Goal: Task Accomplishment & Management: Manage account settings

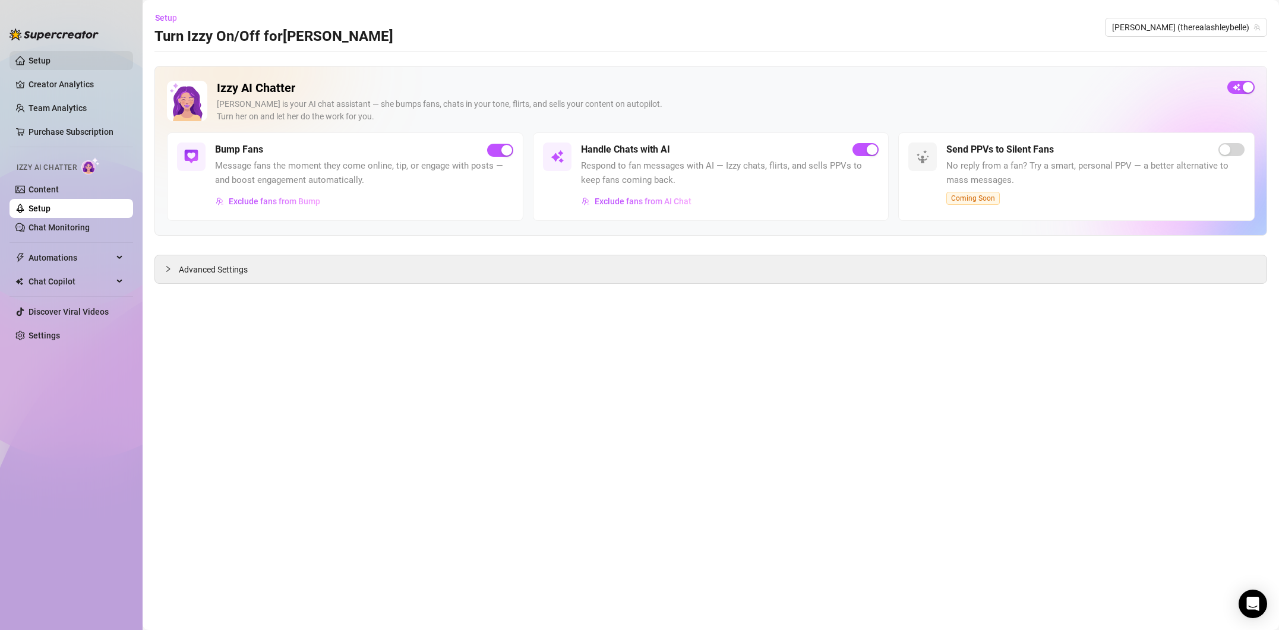
click at [51, 64] on link "Setup" at bounding box center [40, 61] width 22 height 10
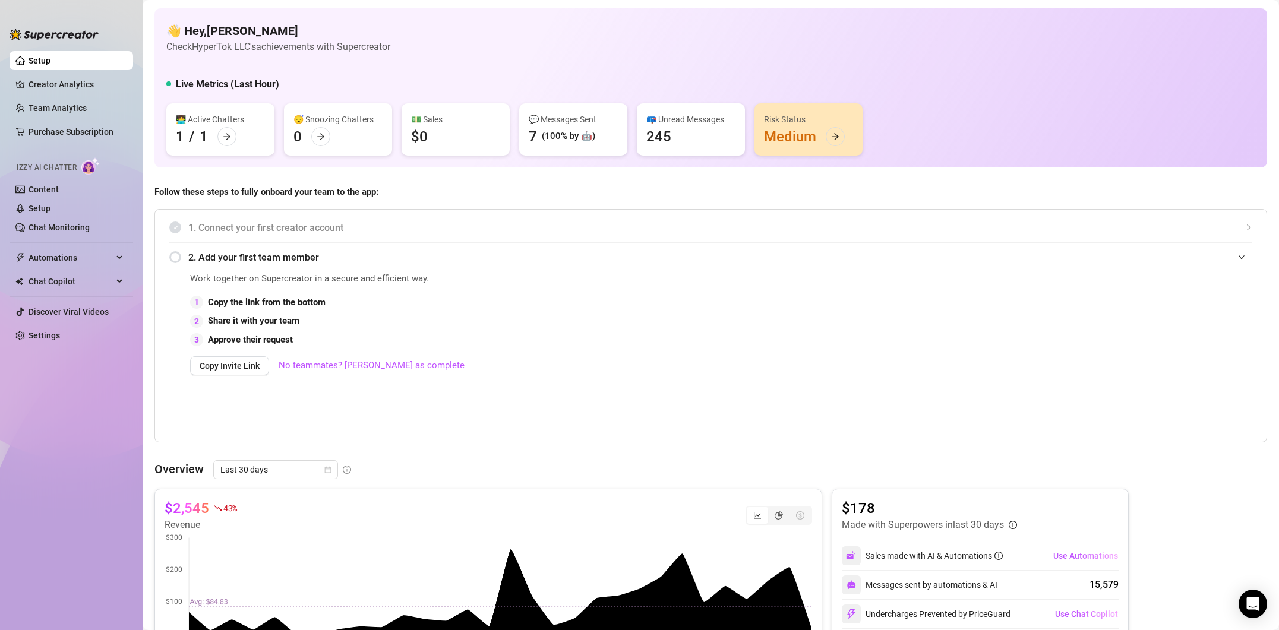
click at [771, 133] on div "Risk Status Medium" at bounding box center [809, 129] width 108 height 52
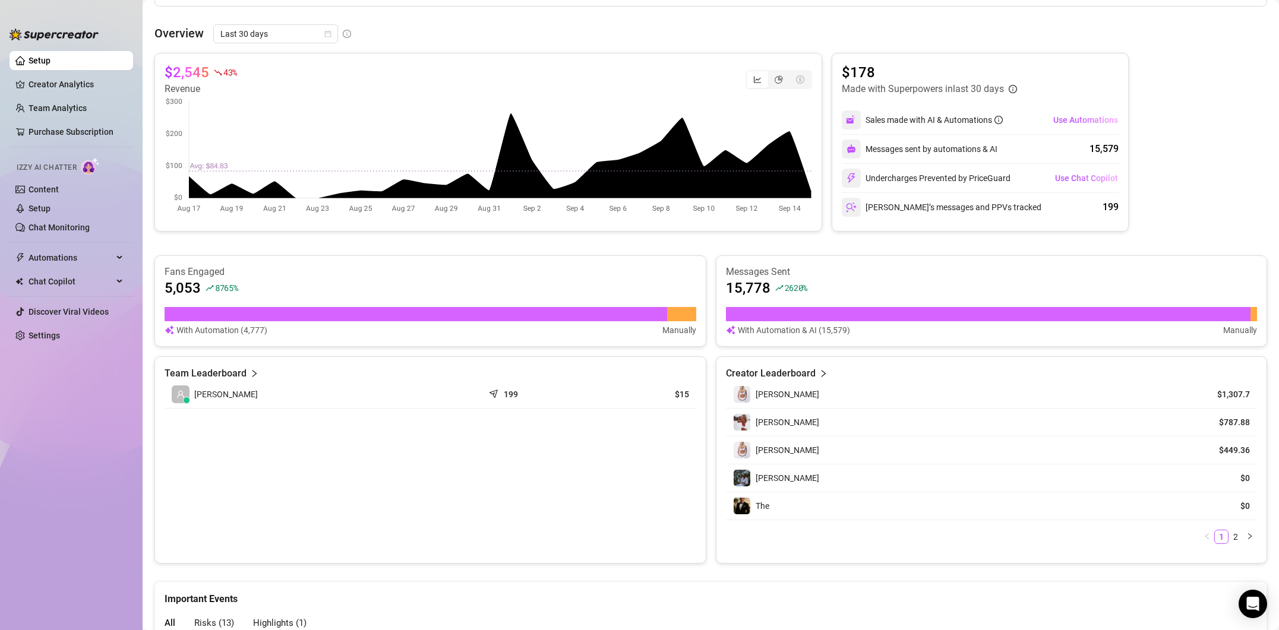
scroll to position [437, 0]
click at [1238, 541] on link "2" at bounding box center [1235, 536] width 13 height 13
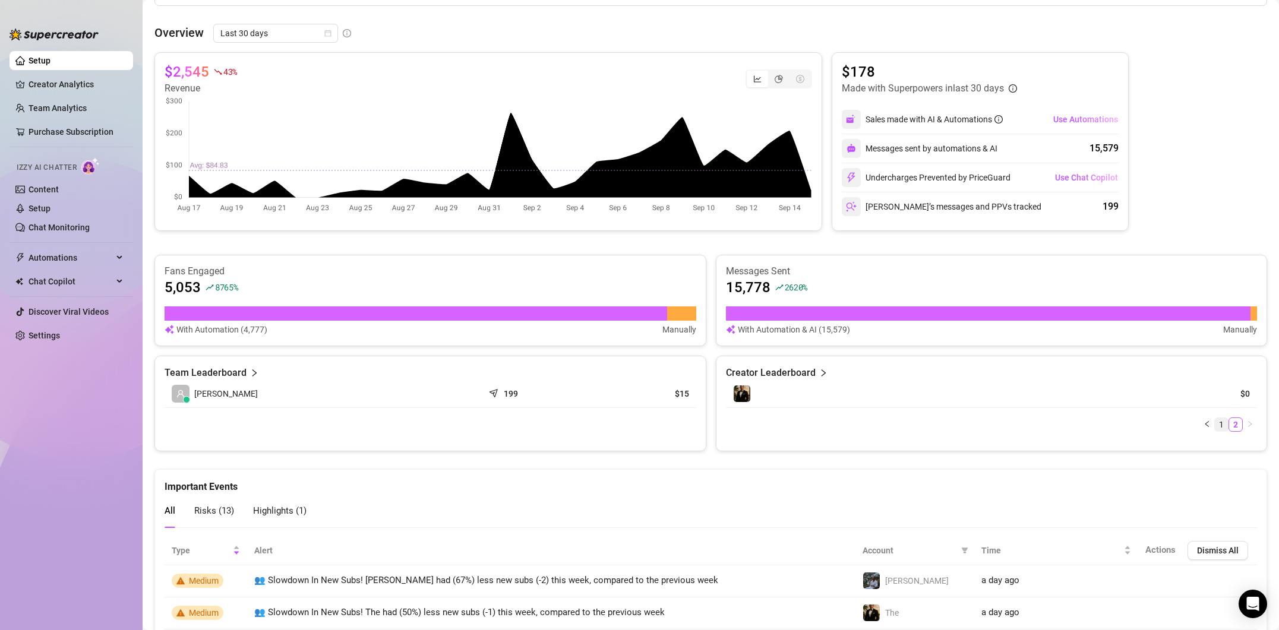
click at [1221, 425] on link "1" at bounding box center [1221, 424] width 13 height 13
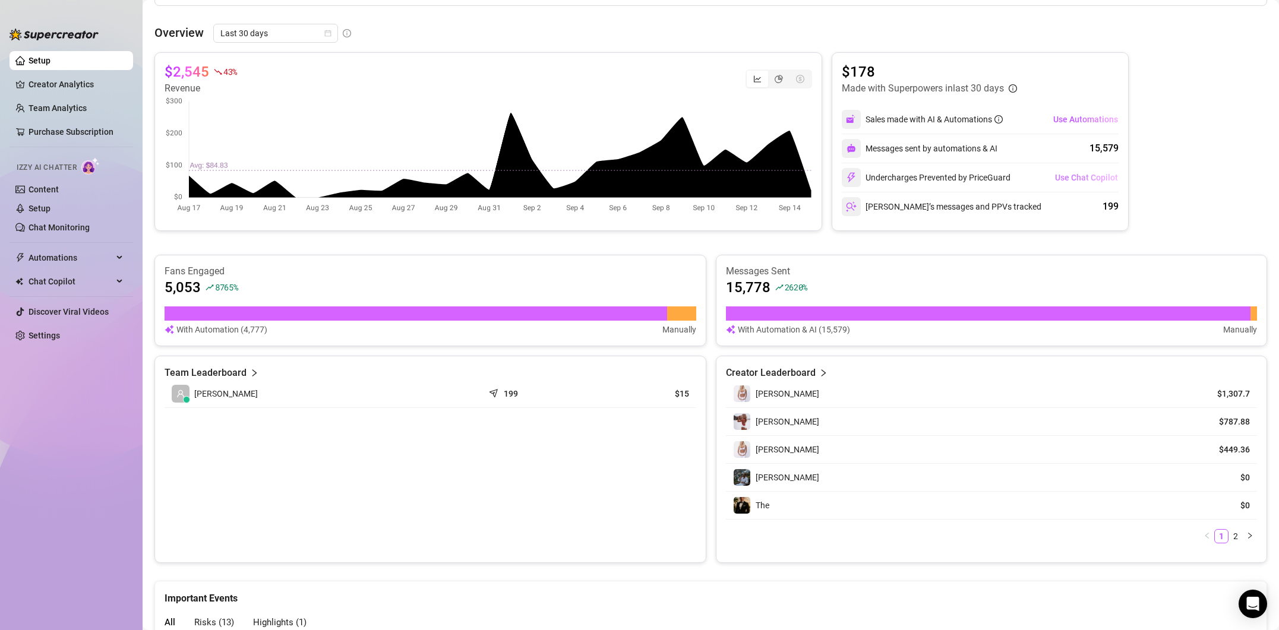
click at [1086, 176] on span "Use Chat Copilot" at bounding box center [1086, 178] width 63 height 10
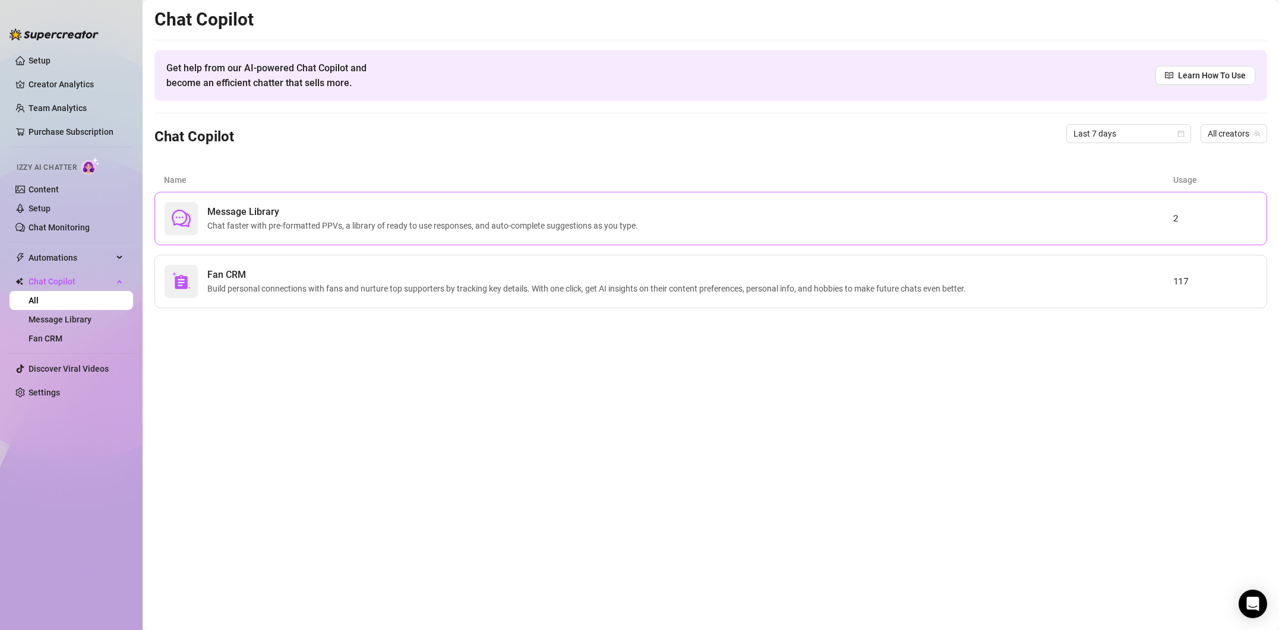
click at [1085, 211] on div "Message Library Chat faster with pre-formatted PPVs, a library of ready to use …" at bounding box center [669, 218] width 1009 height 33
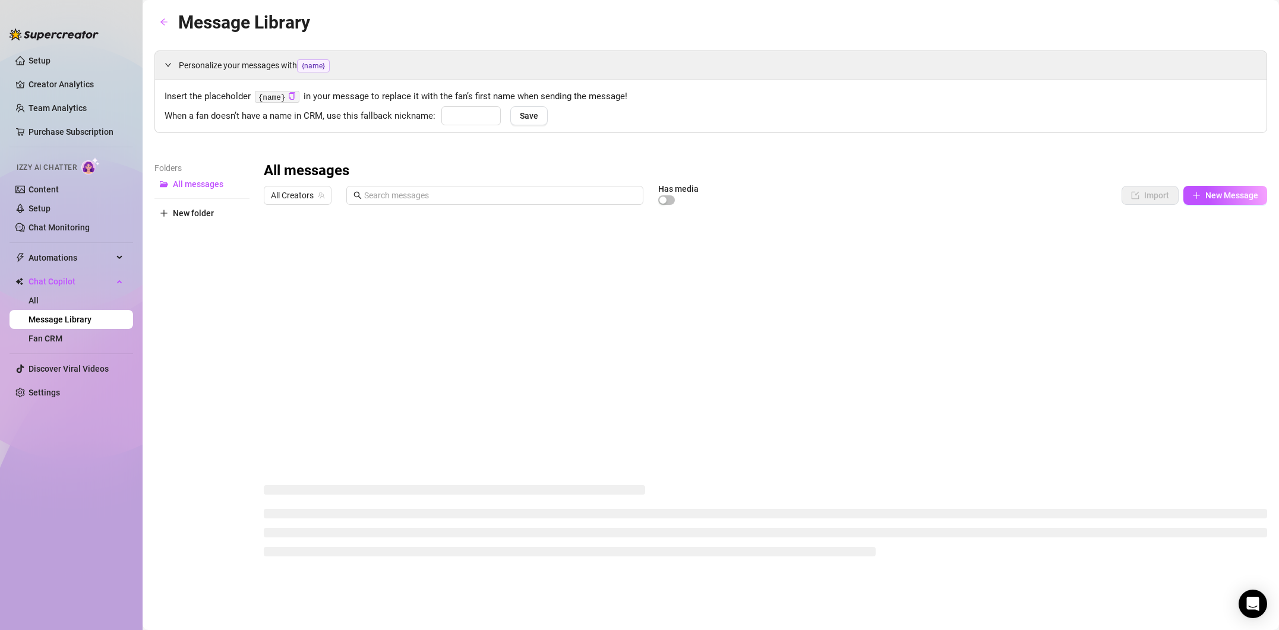
type input "babe"
click at [1204, 191] on button "New Message" at bounding box center [1226, 195] width 84 height 19
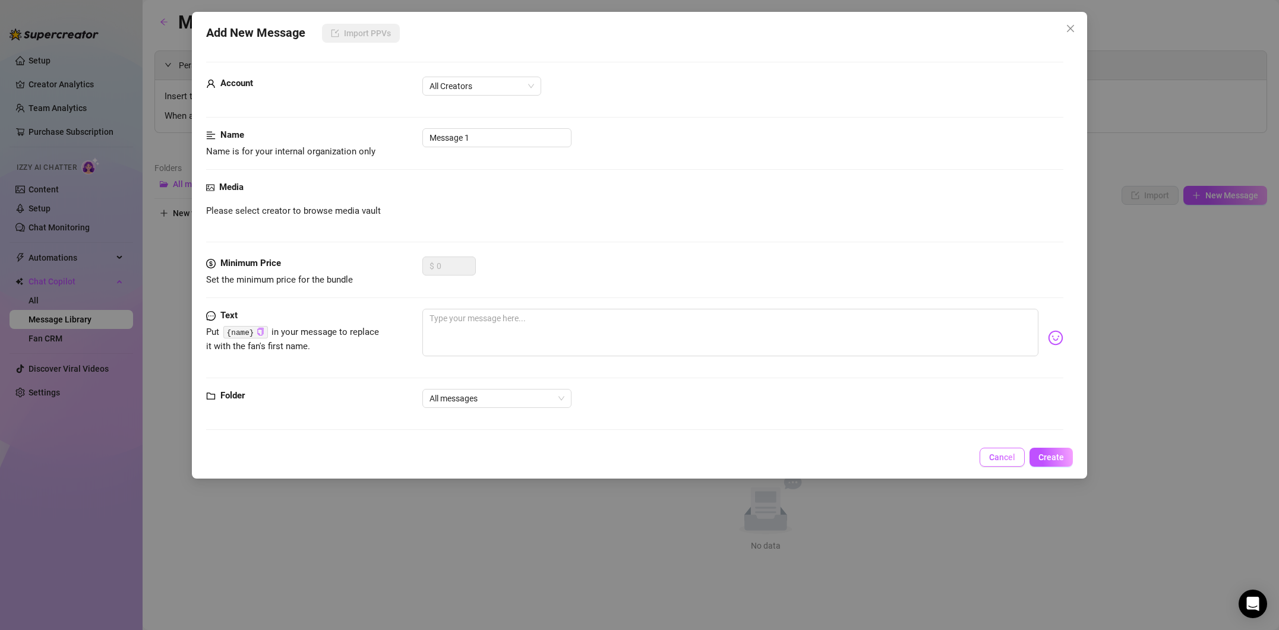
click at [1007, 462] on span "Cancel" at bounding box center [1002, 458] width 26 height 10
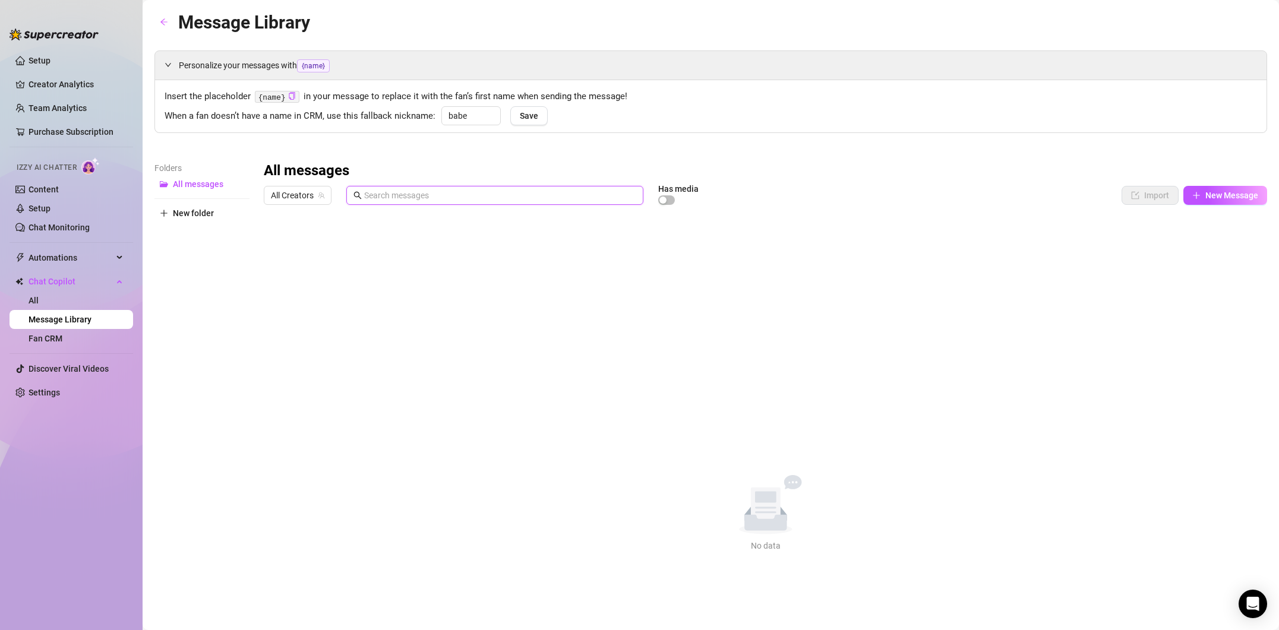
click at [380, 193] on input "text" at bounding box center [500, 195] width 272 height 13
click at [304, 200] on span "All Creators" at bounding box center [297, 196] width 53 height 18
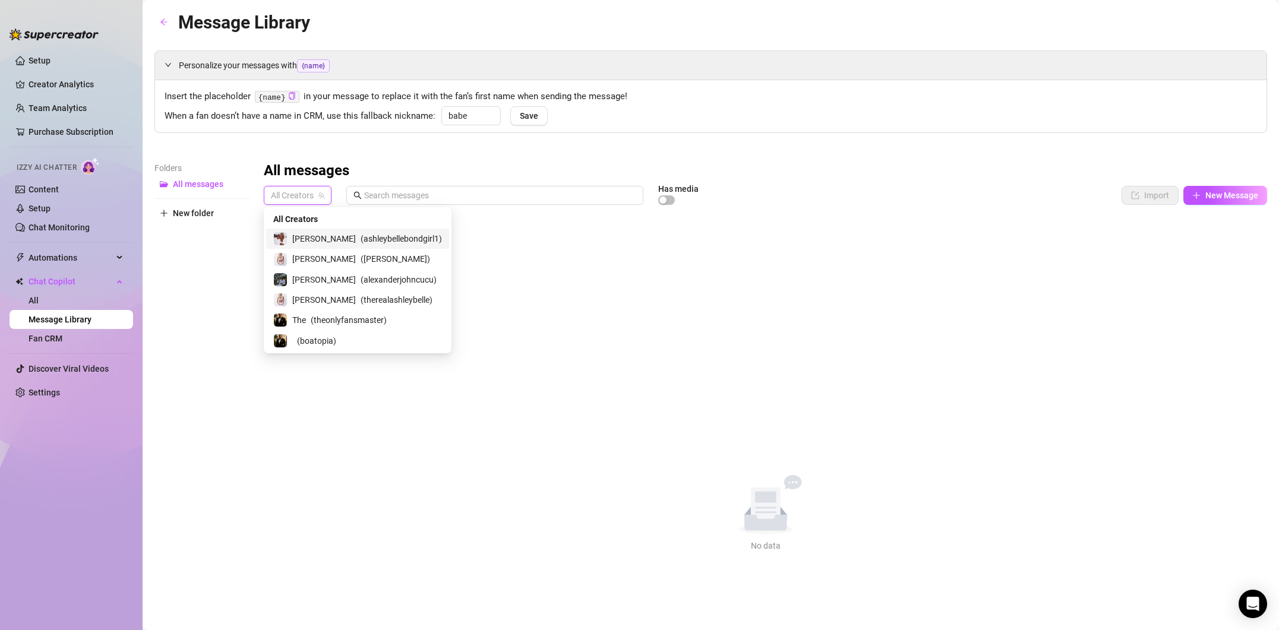
click at [361, 233] on span "( ashleybellebondgirl1 )" at bounding box center [401, 238] width 81 height 13
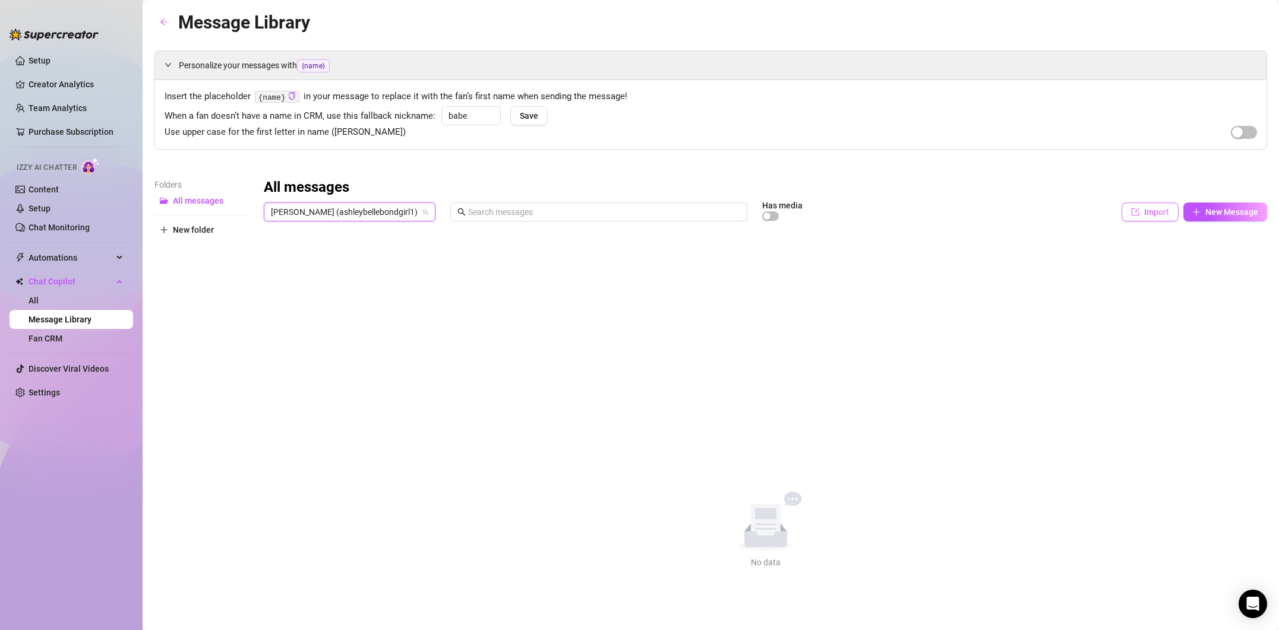
click at [1154, 214] on span "Import" at bounding box center [1156, 212] width 25 height 10
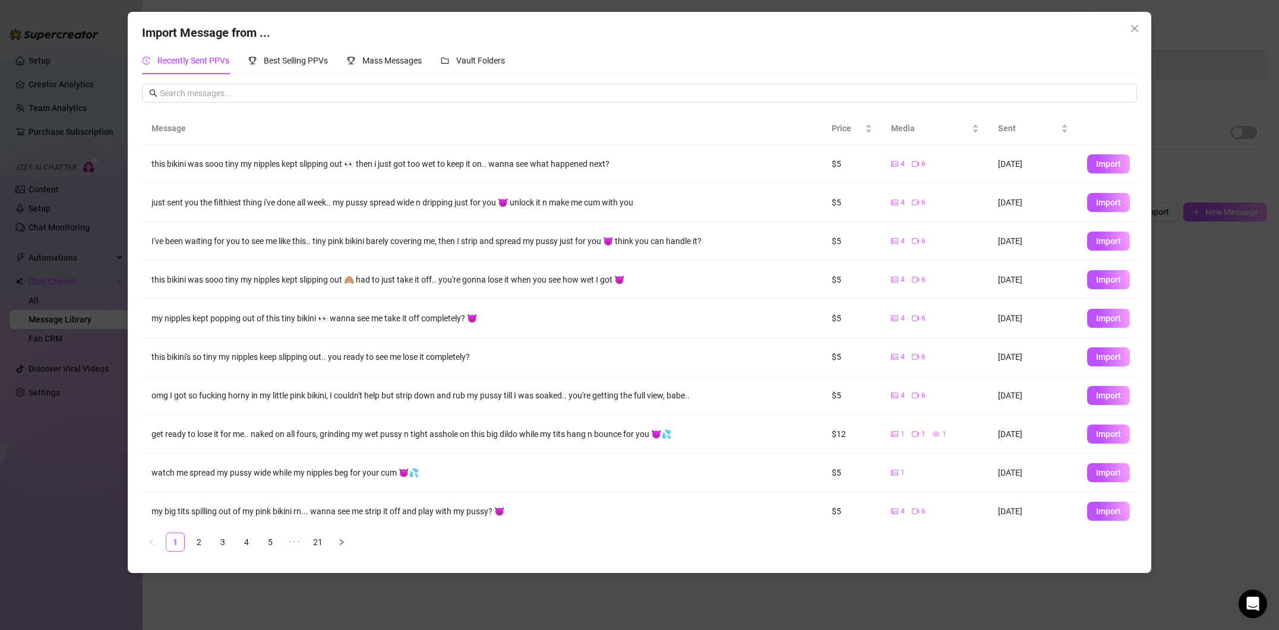
click at [1098, 160] on span "Import" at bounding box center [1108, 164] width 25 height 10
type textarea "this bikini was sooo tiny my nipples kept slipping out 👀 then i just got too we…"
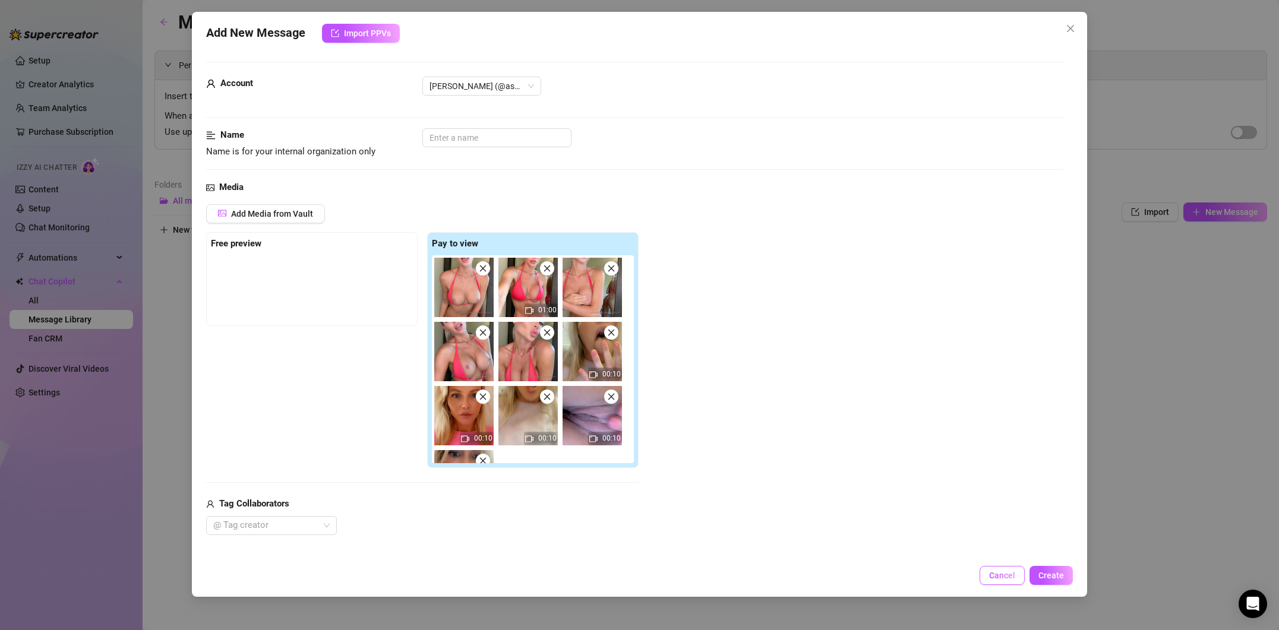
click at [989, 578] on button "Cancel" at bounding box center [1002, 575] width 45 height 19
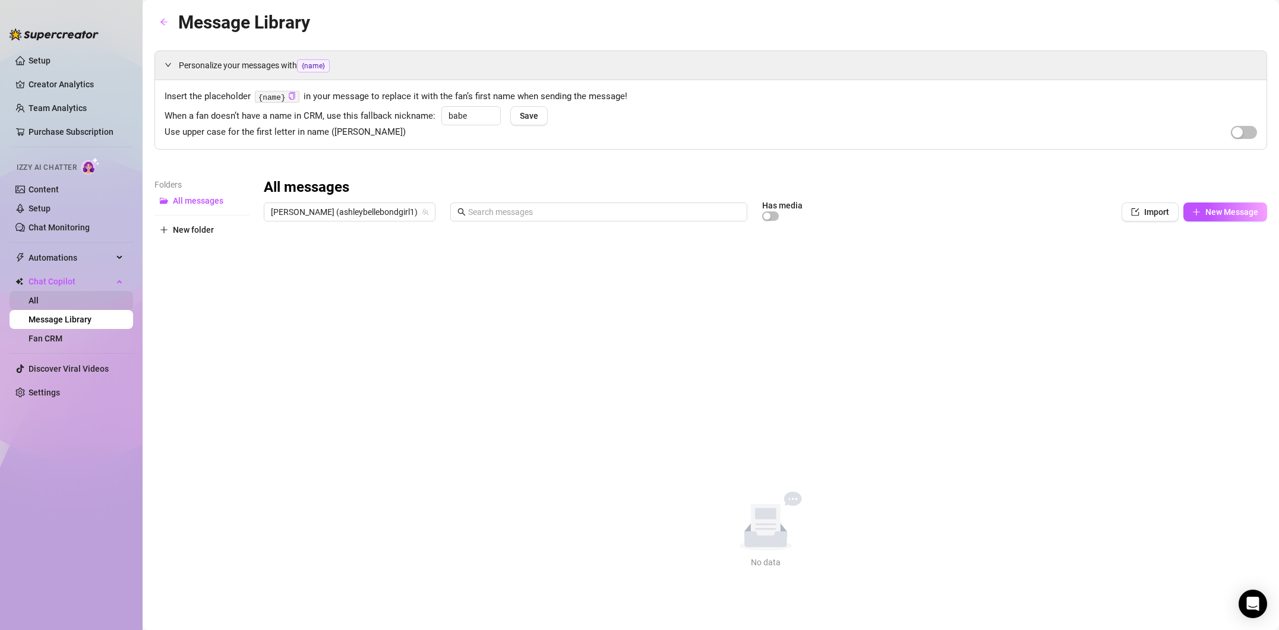
click at [39, 305] on link "All" at bounding box center [34, 301] width 10 height 10
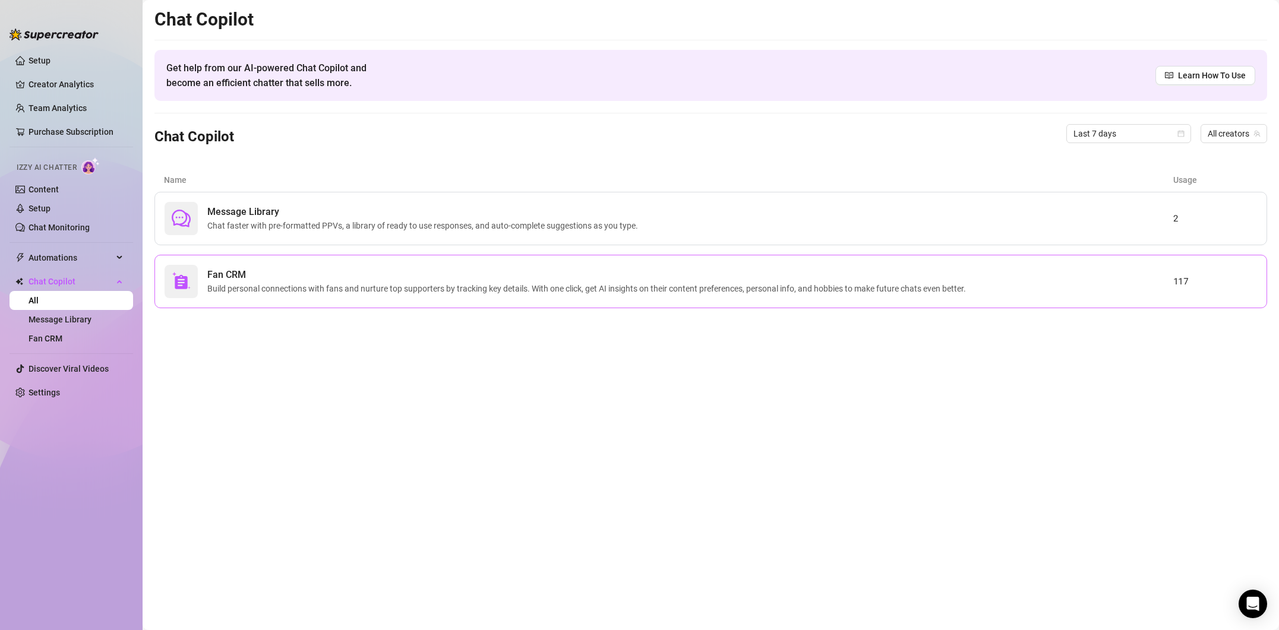
click at [576, 274] on span "Fan CRM" at bounding box center [589, 275] width 764 height 14
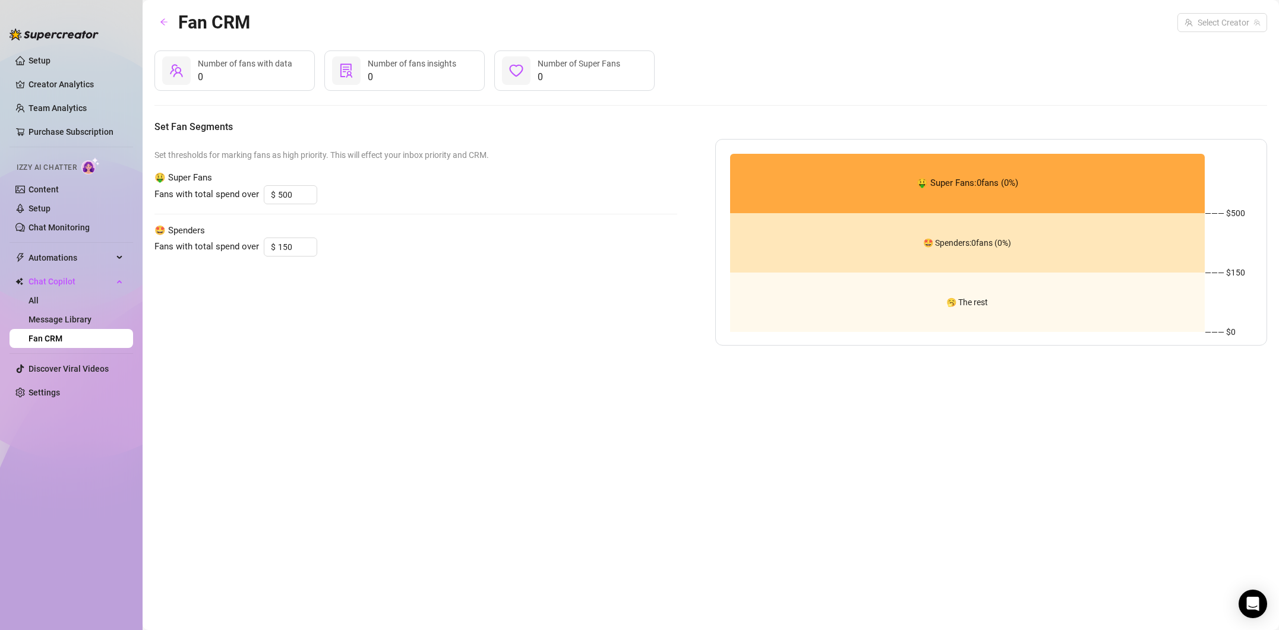
drag, startPoint x: 1023, startPoint y: 173, endPoint x: 985, endPoint y: 164, distance: 39.1
click at [1023, 173] on div "🤑 Super Fans: 0 fans ( 0 %)" at bounding box center [967, 183] width 475 height 59
drag, startPoint x: 423, startPoint y: 77, endPoint x: 320, endPoint y: 75, distance: 102.8
click at [422, 77] on span "0" at bounding box center [412, 77] width 89 height 14
drag, startPoint x: 258, startPoint y: 74, endPoint x: 258, endPoint y: 81, distance: 7.7
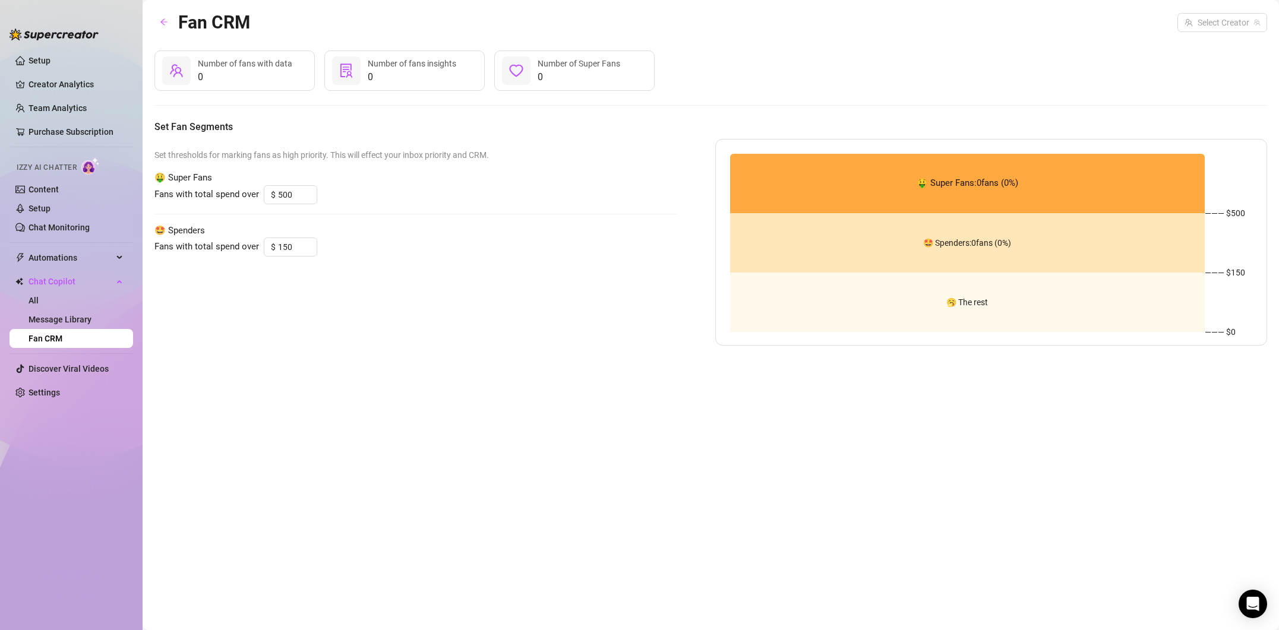
click at [258, 74] on span "0" at bounding box center [245, 77] width 94 height 14
click at [39, 298] on link "All" at bounding box center [34, 301] width 10 height 10
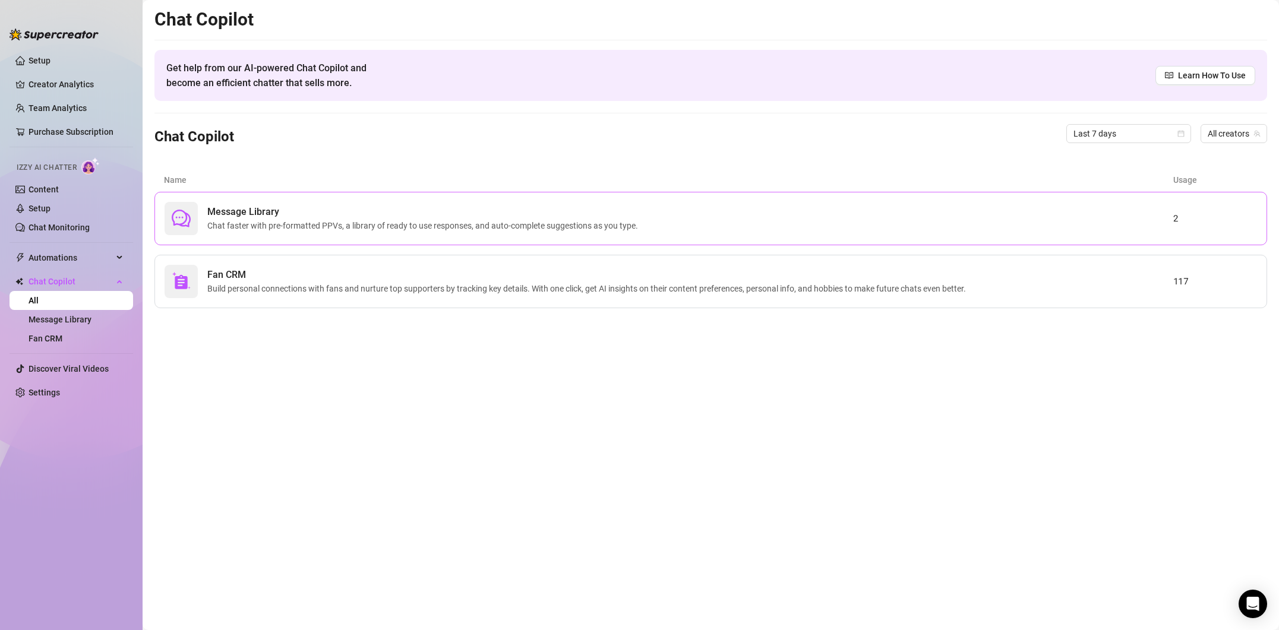
click at [249, 220] on span "Chat faster with pre-formatted PPVs, a library of ready to use responses, and a…" at bounding box center [425, 225] width 436 height 13
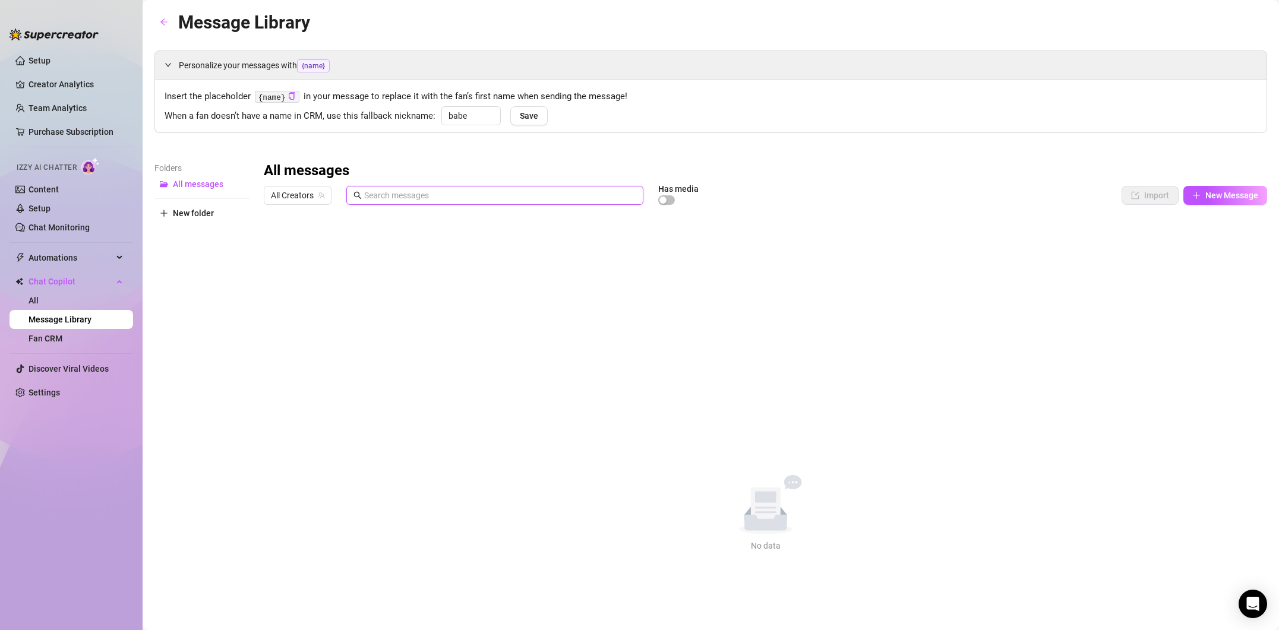
click at [588, 199] on input "text" at bounding box center [500, 195] width 272 height 13
click at [288, 200] on span "All Creators" at bounding box center [297, 196] width 53 height 18
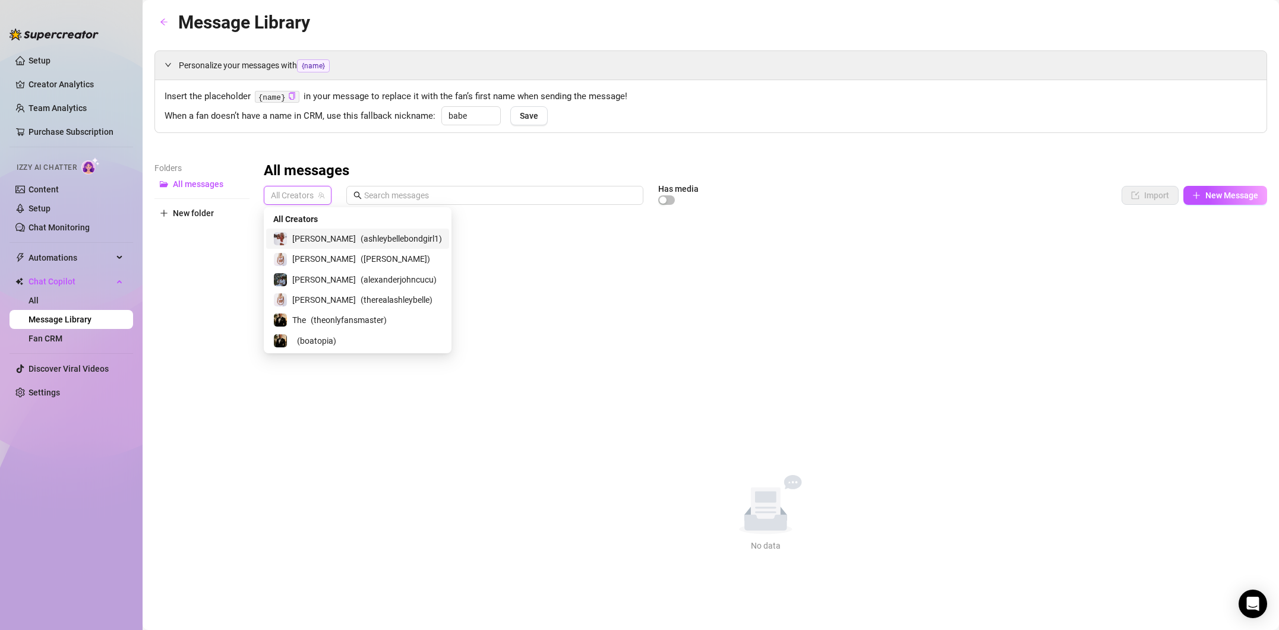
click at [294, 232] on div "[PERSON_NAME] ( ashleybellebondgirl1 )" at bounding box center [357, 239] width 169 height 14
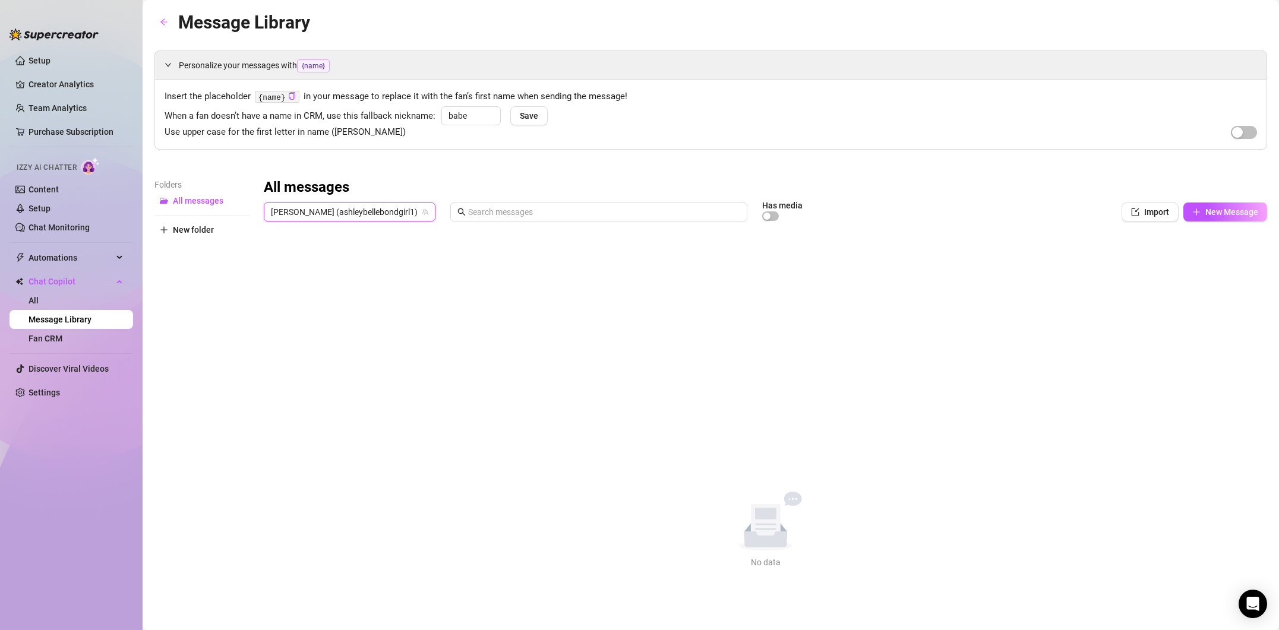
type input "e"
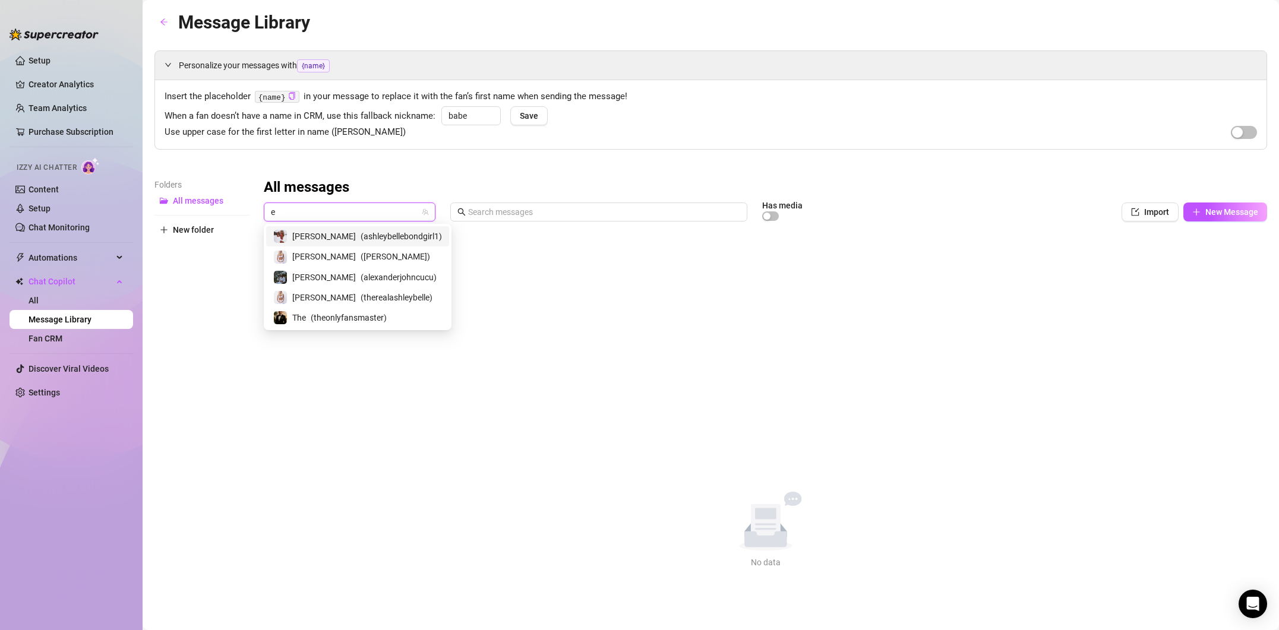
click at [299, 231] on span "[PERSON_NAME]" at bounding box center [324, 236] width 64 height 13
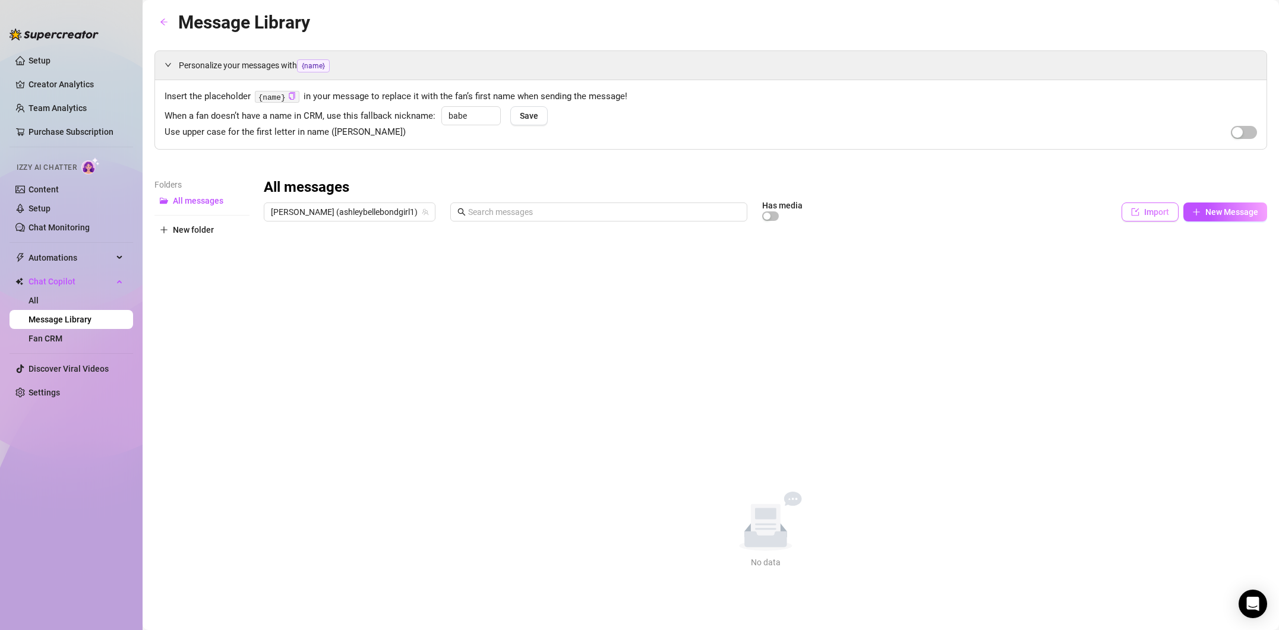
click at [1144, 209] on span "Import" at bounding box center [1156, 212] width 25 height 10
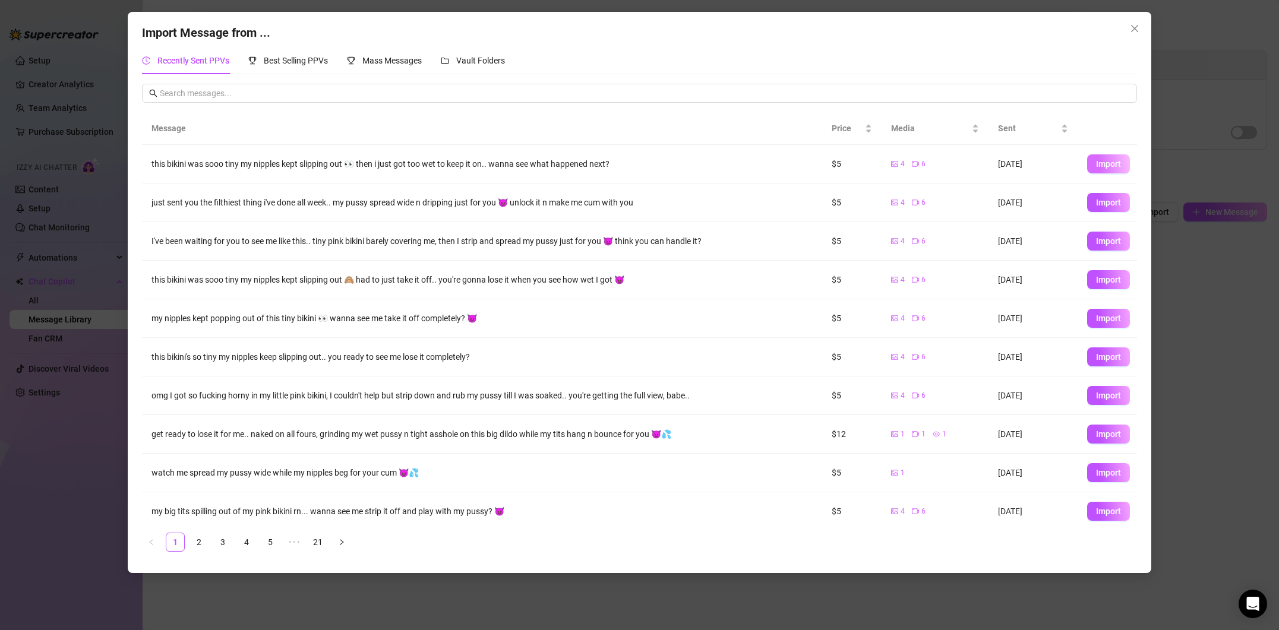
click at [1096, 158] on button "Import" at bounding box center [1108, 163] width 43 height 19
type textarea "this bikini was sooo tiny my nipples kept slipping out 👀 then i just got too we…"
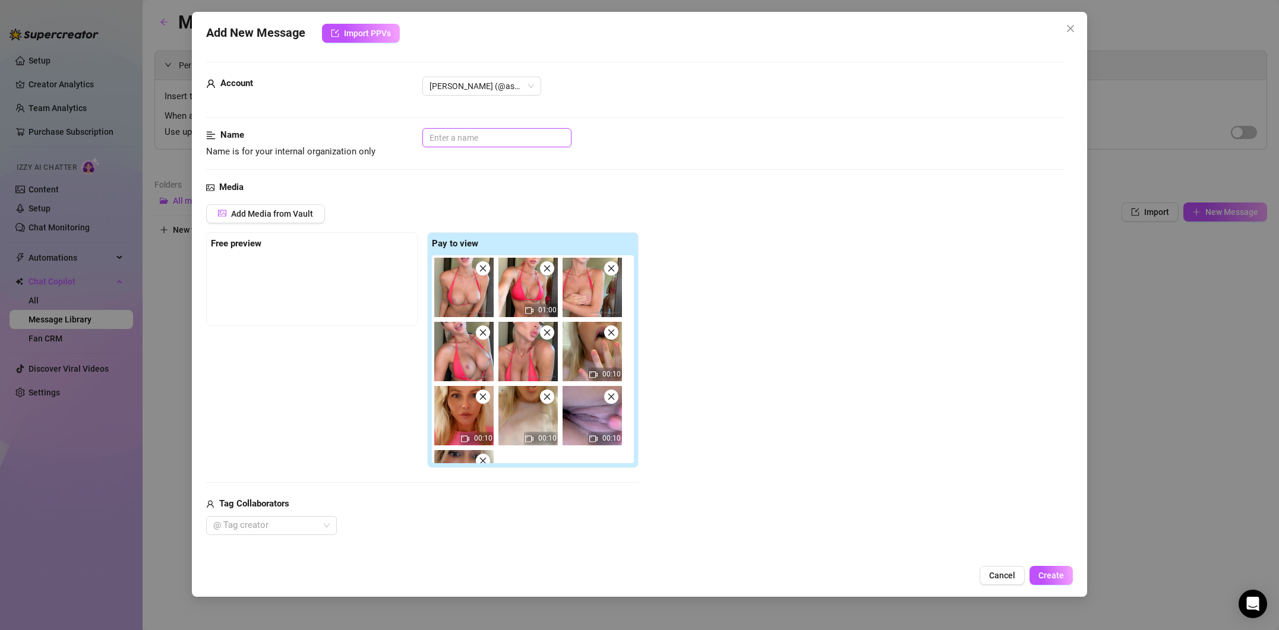
click at [478, 141] on input "text" at bounding box center [496, 137] width 149 height 19
click at [1009, 574] on span "Cancel" at bounding box center [1002, 576] width 26 height 10
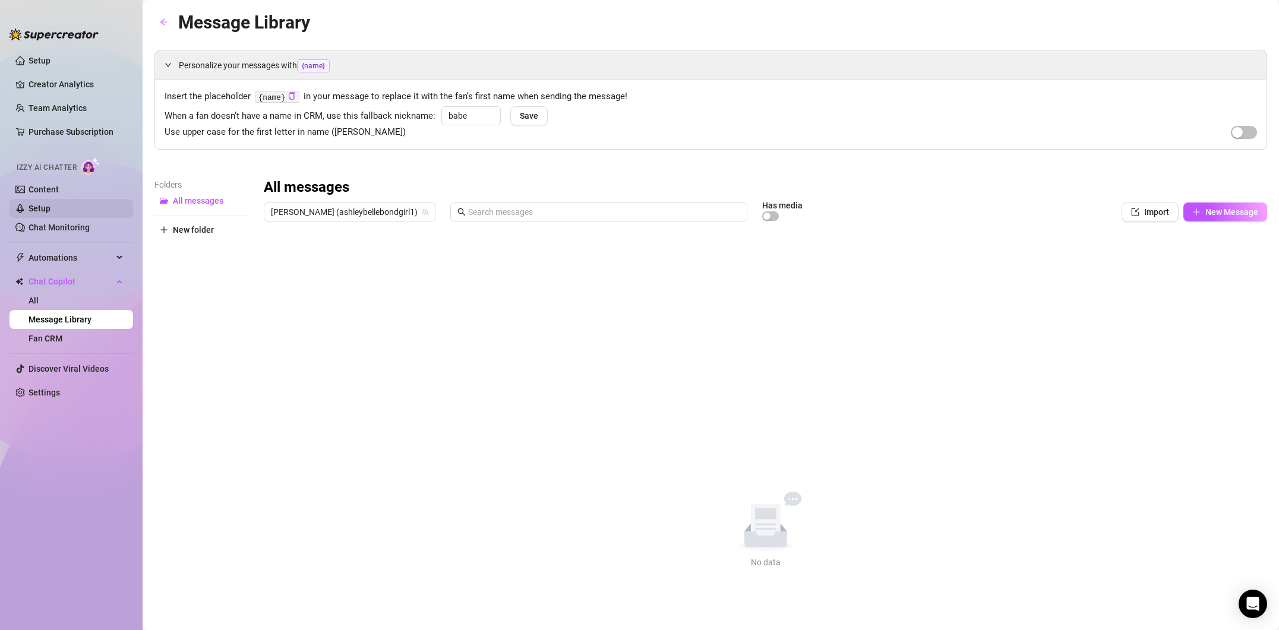
click at [51, 213] on link "Setup" at bounding box center [40, 209] width 22 height 10
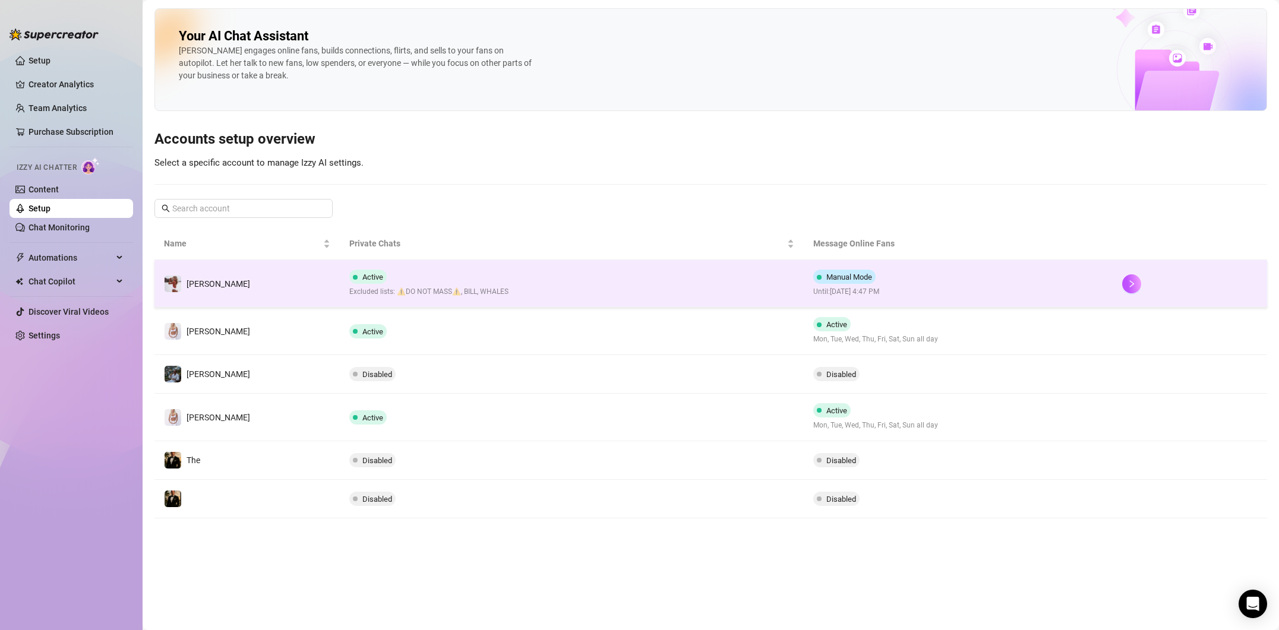
click at [537, 272] on td "Active Excluded lists: ⚠️DO NOT MASS⚠️, BILL, WHALES" at bounding box center [571, 284] width 463 height 48
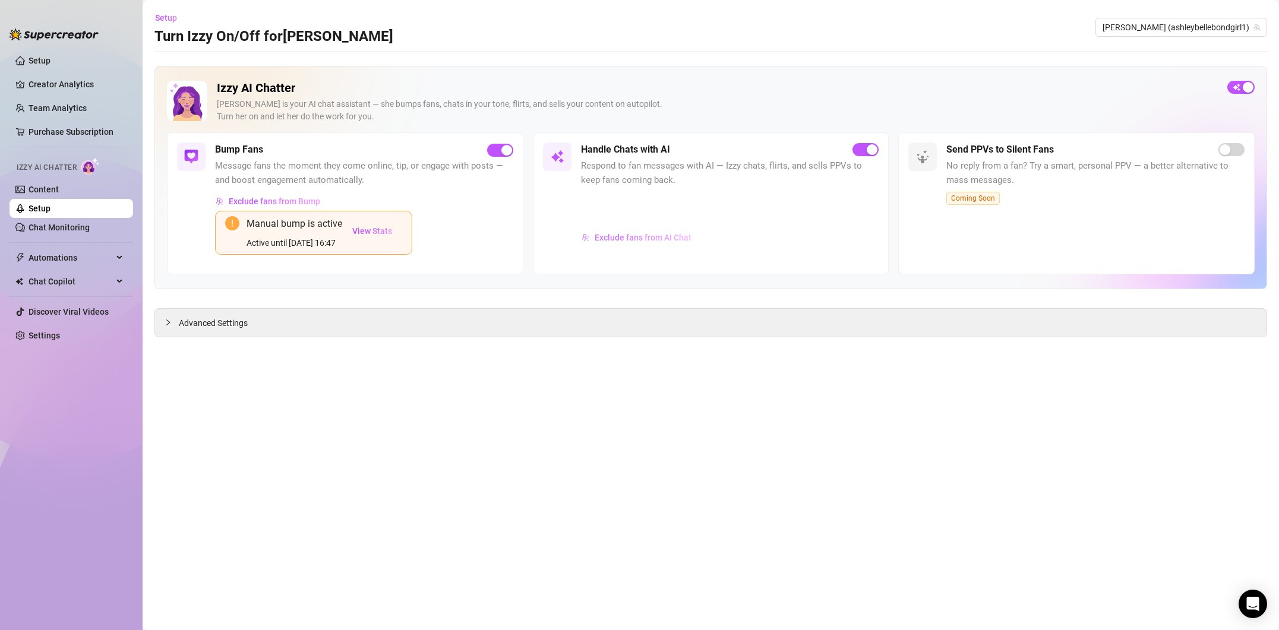
click at [613, 237] on span "Exclude fans from AI Chat" at bounding box center [643, 238] width 97 height 10
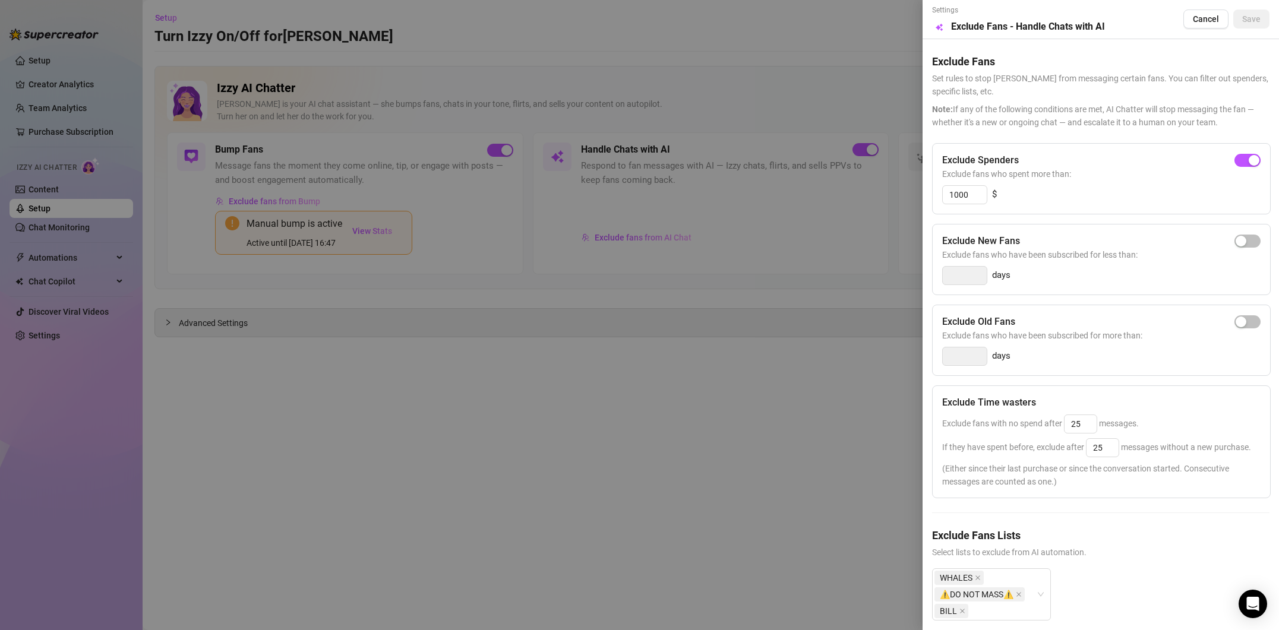
scroll to position [0, 14]
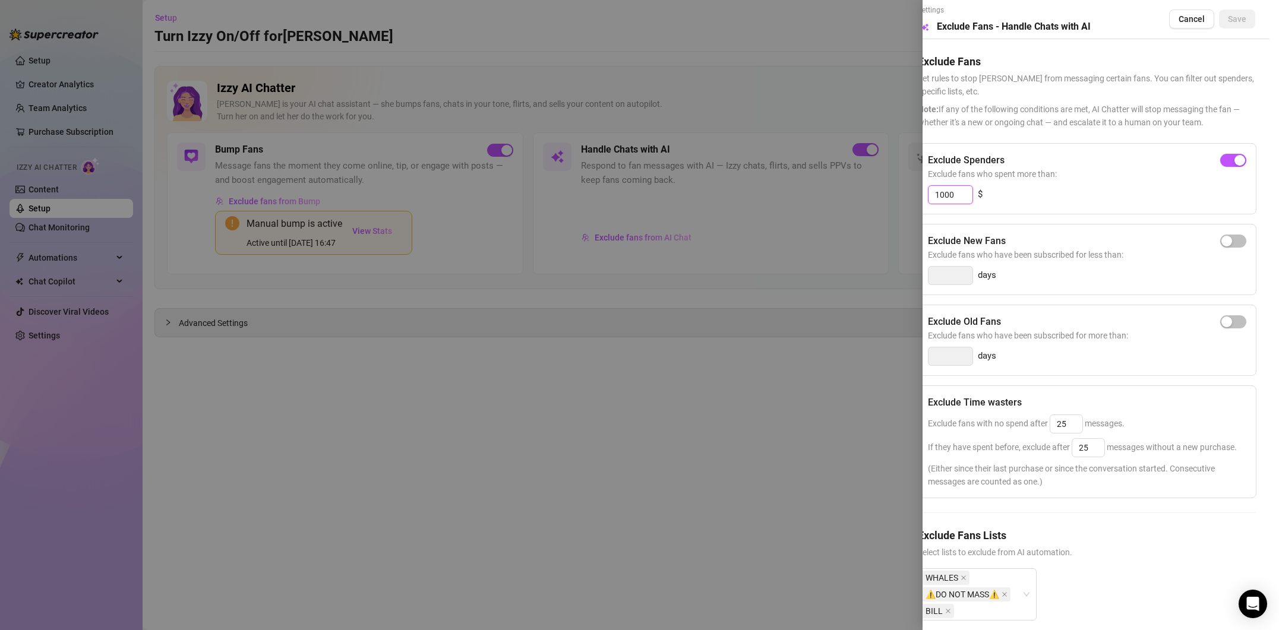
drag, startPoint x: 961, startPoint y: 194, endPoint x: 930, endPoint y: 192, distance: 31.0
click at [932, 194] on input "1000" at bounding box center [951, 195] width 44 height 18
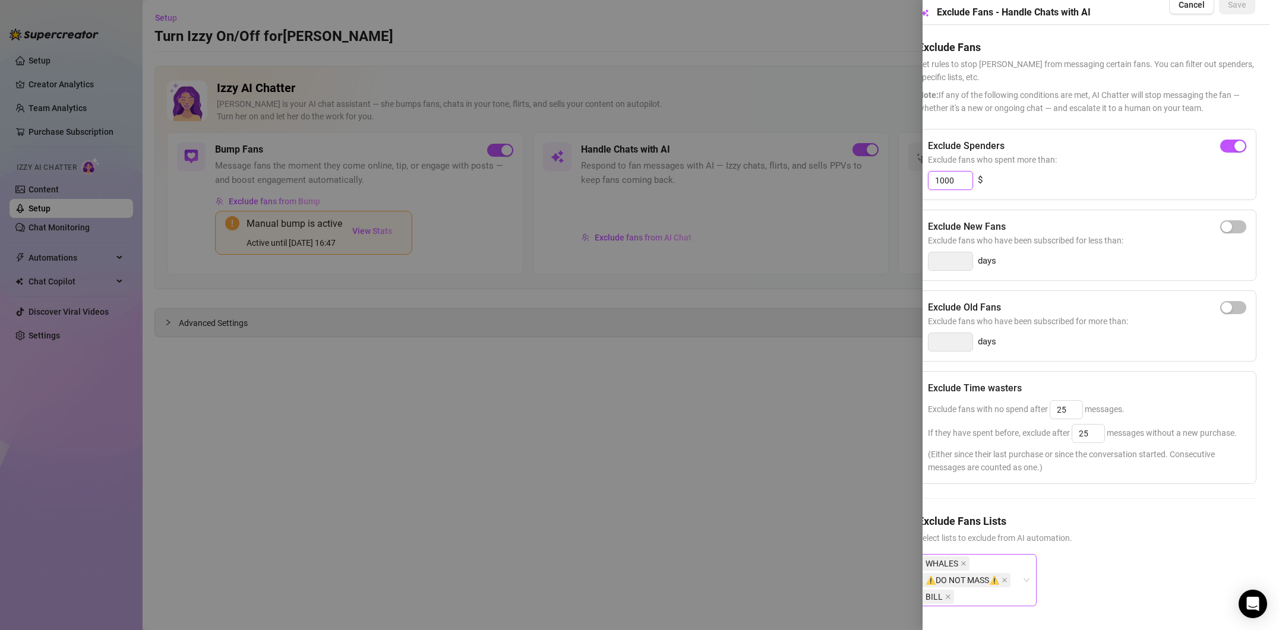
scroll to position [14, 0]
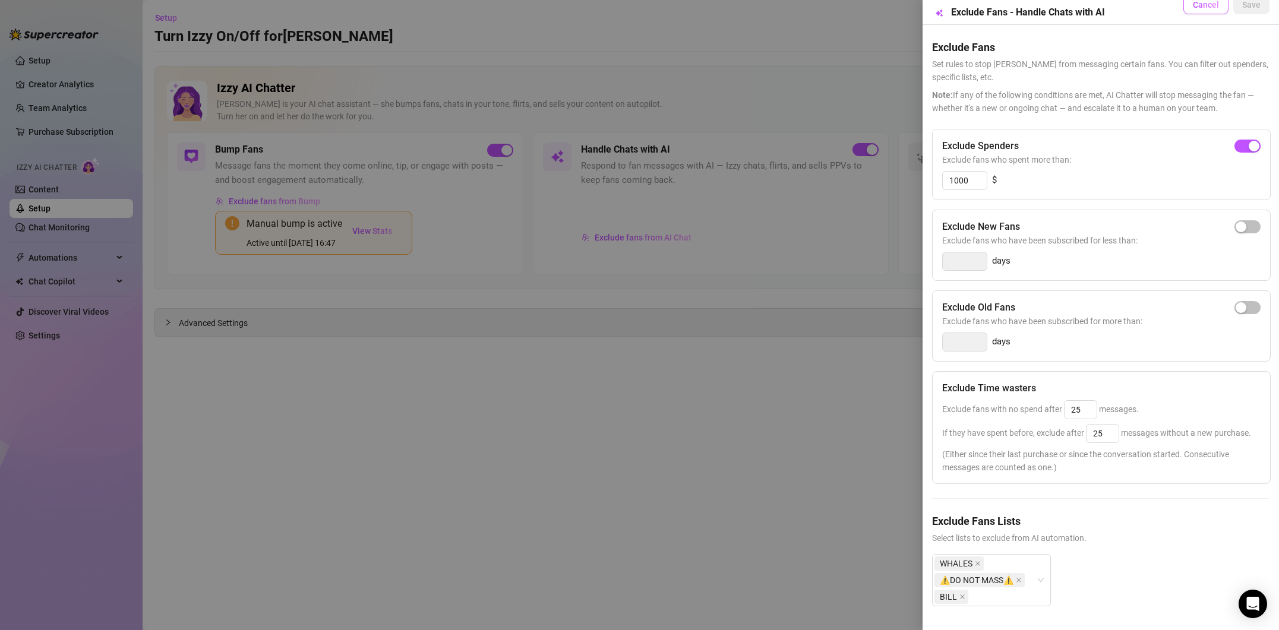
click at [1211, 11] on button "Cancel" at bounding box center [1206, 4] width 45 height 19
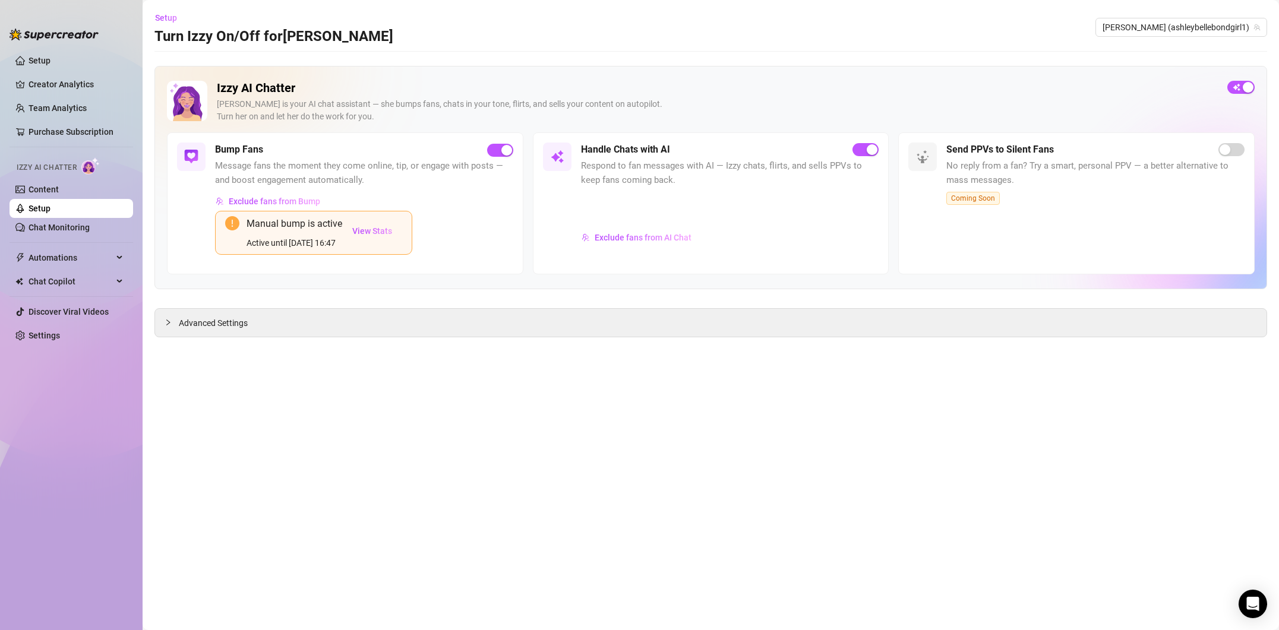
click at [51, 204] on link "Setup" at bounding box center [40, 209] width 22 height 10
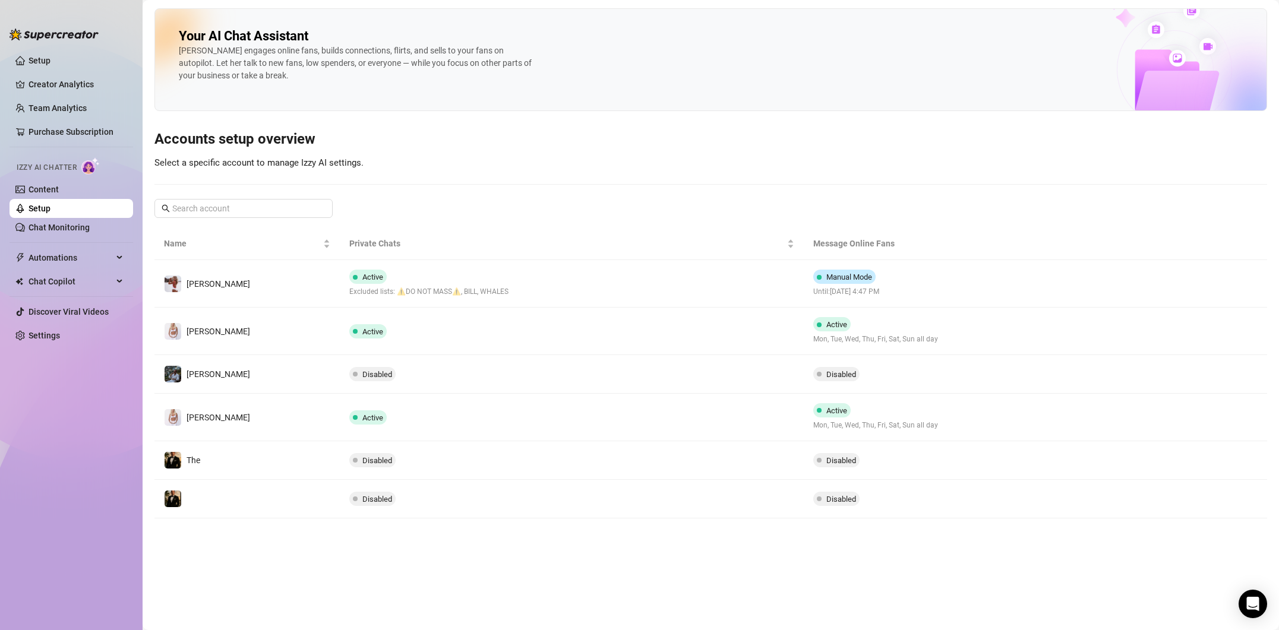
click at [597, 358] on td "Disabled" at bounding box center [571, 374] width 463 height 39
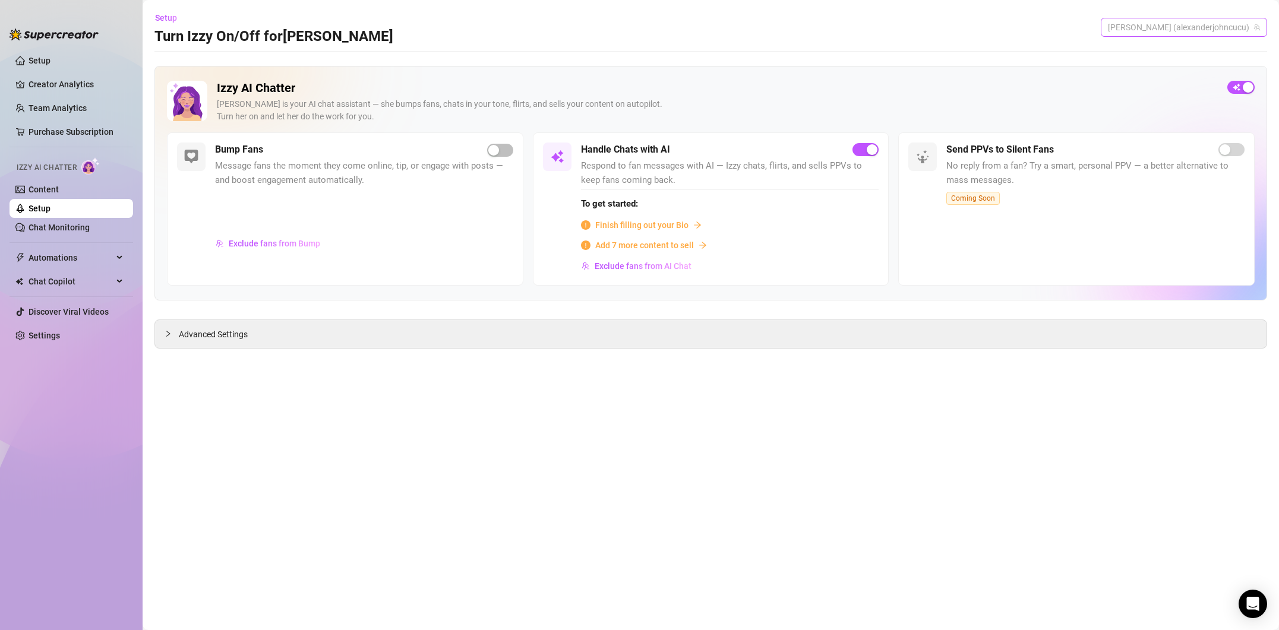
click at [1141, 34] on span "[PERSON_NAME] (alexanderjohncucu)" at bounding box center [1184, 27] width 152 height 18
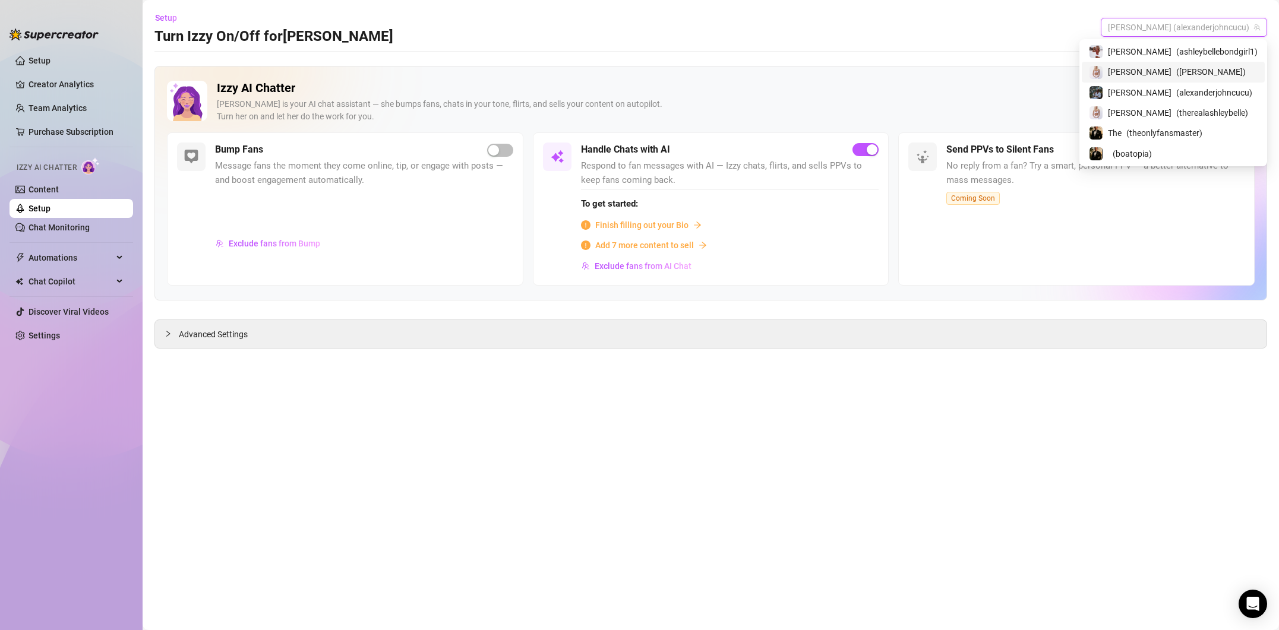
click at [1143, 67] on span "[PERSON_NAME]" at bounding box center [1140, 71] width 64 height 13
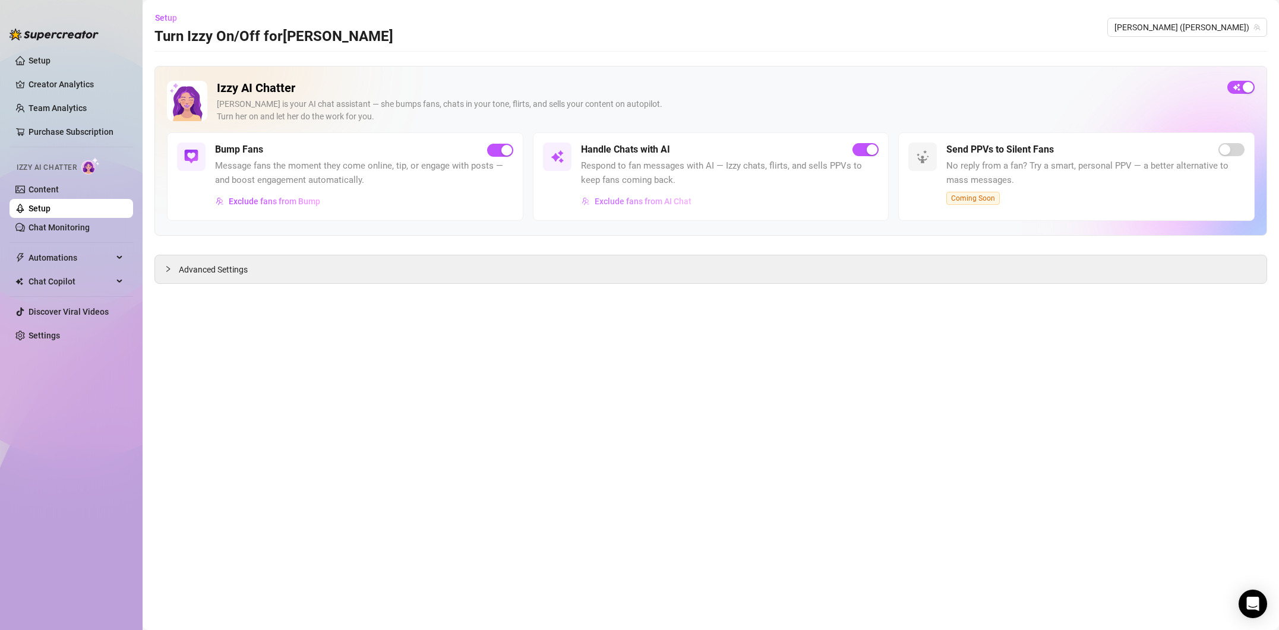
click at [591, 198] on button "Exclude fans from AI Chat" at bounding box center [636, 201] width 111 height 19
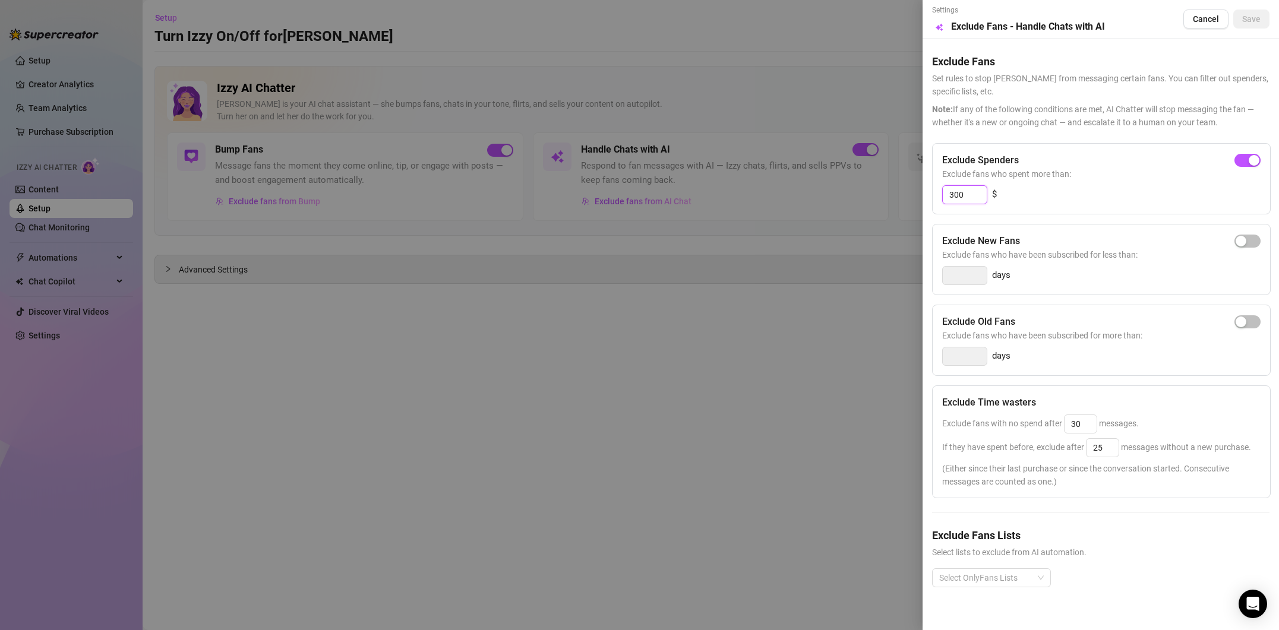
drag, startPoint x: 952, startPoint y: 197, endPoint x: 936, endPoint y: 195, distance: 16.1
click at [936, 195] on div "Exclude Spenders Exclude fans who spent more than: 300 $" at bounding box center [1101, 178] width 339 height 71
click at [1039, 574] on div "Select OnlyFans Lists" at bounding box center [991, 578] width 119 height 19
type input "500"
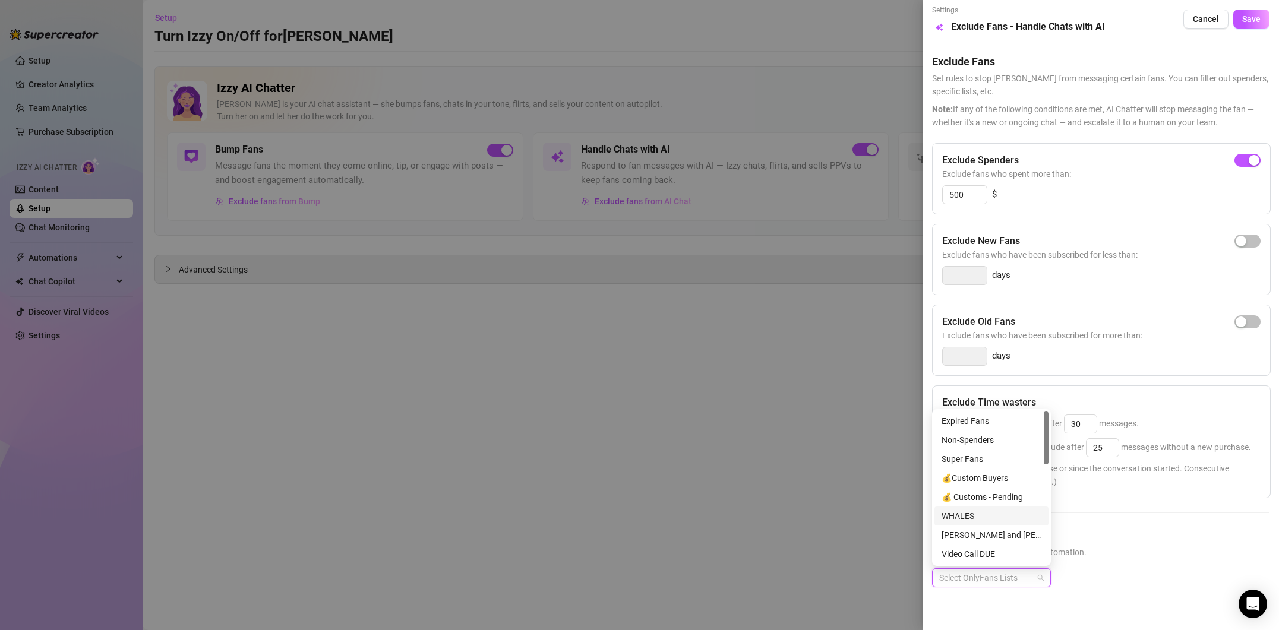
click at [1001, 516] on div "WHALES" at bounding box center [992, 516] width 100 height 13
click at [998, 524] on div "DO NOT MASS" at bounding box center [992, 529] width 100 height 13
click at [1241, 27] on button "Save" at bounding box center [1252, 19] width 36 height 19
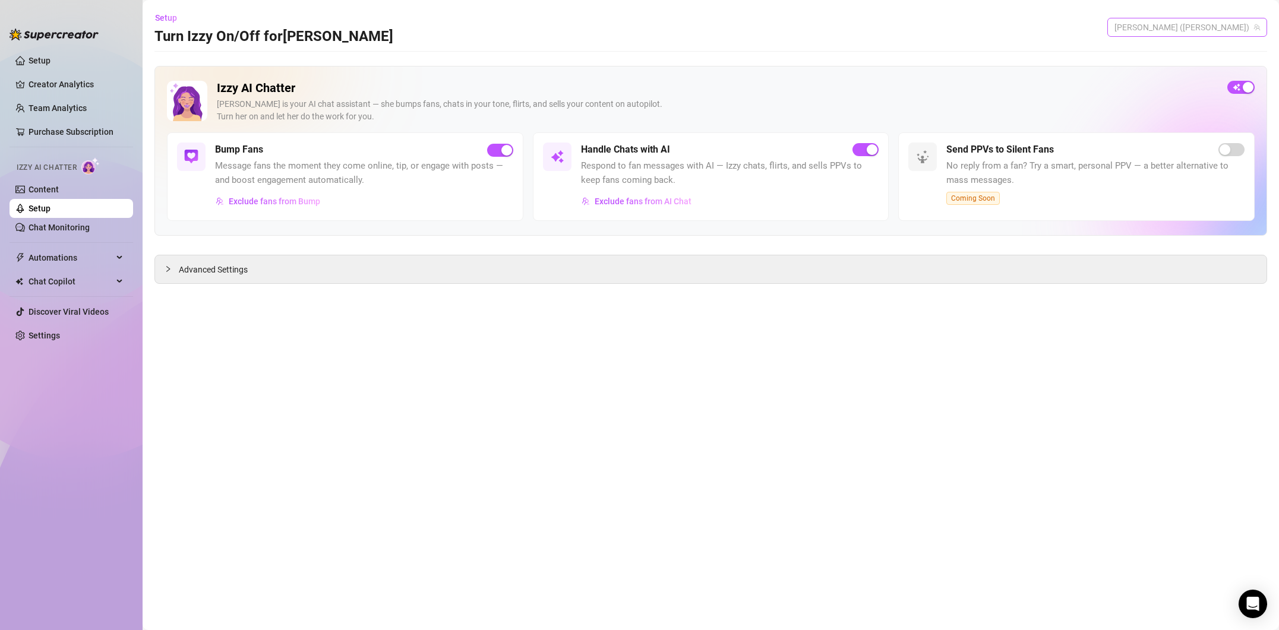
click at [1183, 30] on span "[PERSON_NAME] ([PERSON_NAME])" at bounding box center [1188, 27] width 146 height 18
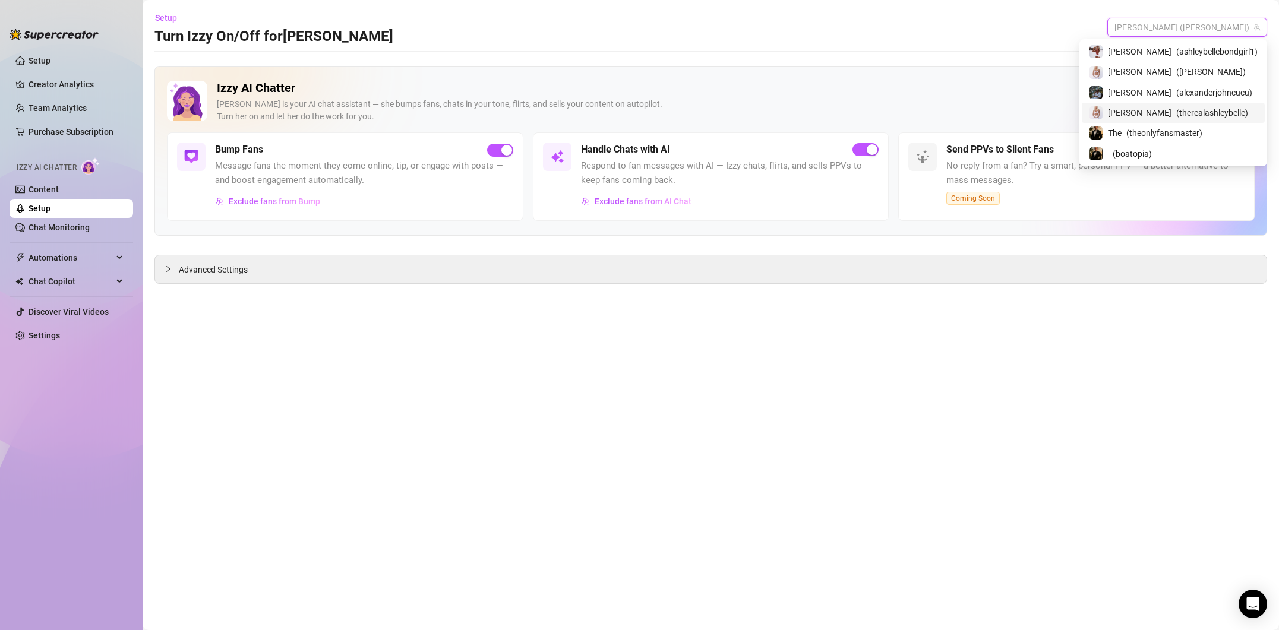
click at [1176, 109] on span "( therealashleybelle )" at bounding box center [1212, 112] width 72 height 13
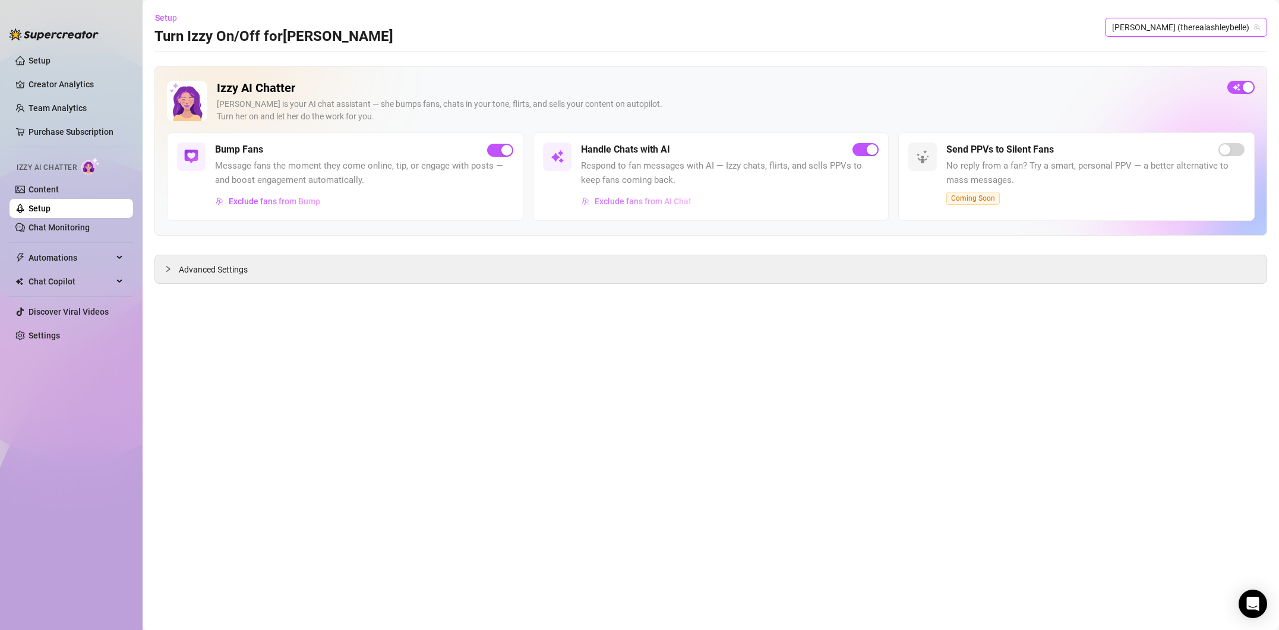
click at [671, 198] on span "Exclude fans from AI Chat" at bounding box center [643, 202] width 97 height 10
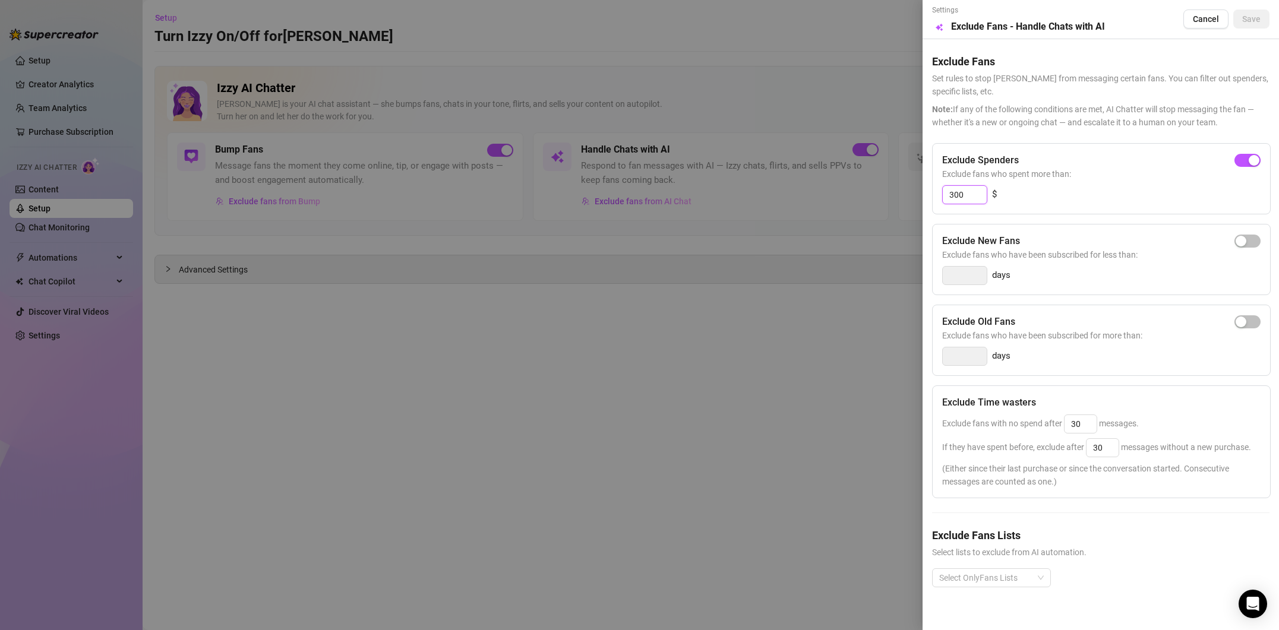
click at [950, 194] on input "300" at bounding box center [965, 195] width 44 height 18
type input "500"
click at [987, 575] on div at bounding box center [986, 578] width 102 height 17
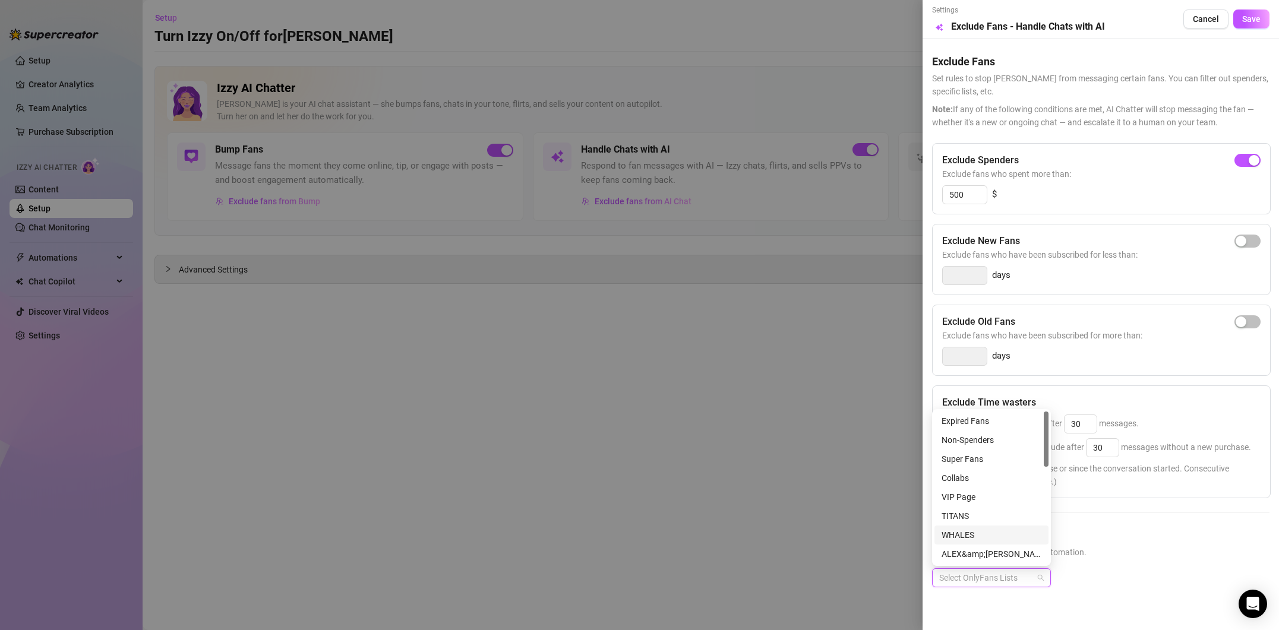
click at [963, 531] on div "WHALES" at bounding box center [992, 535] width 100 height 13
click at [991, 513] on div "Do not mass" at bounding box center [992, 509] width 100 height 13
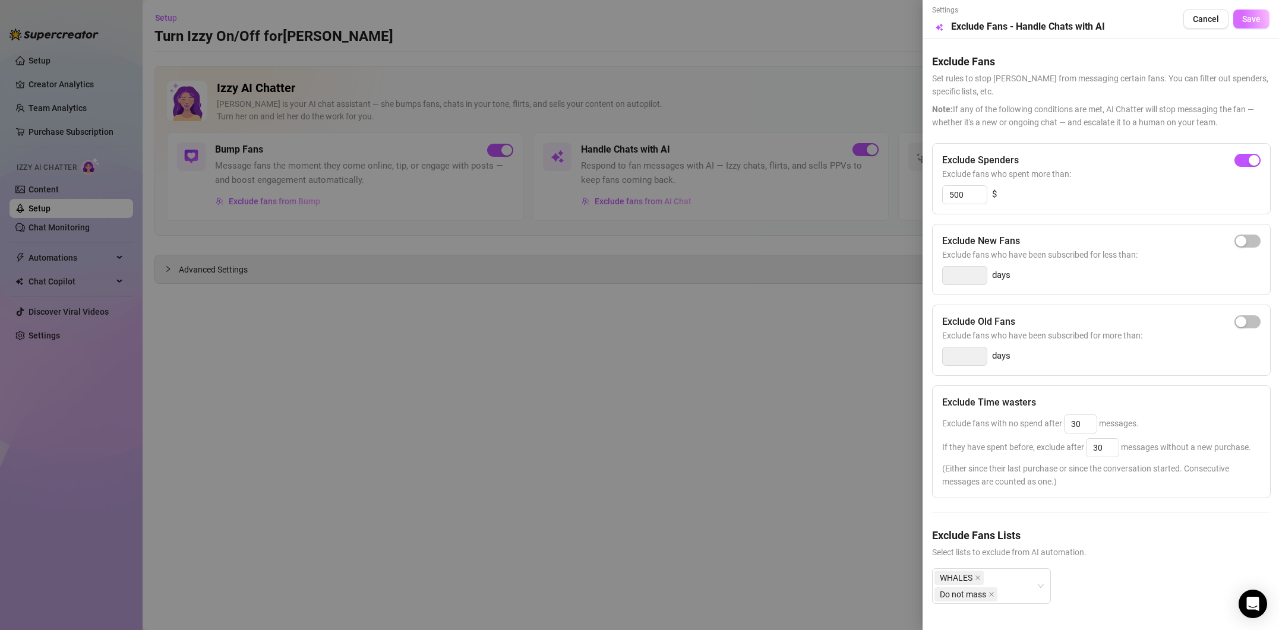
click at [1248, 20] on span "Save" at bounding box center [1251, 19] width 18 height 10
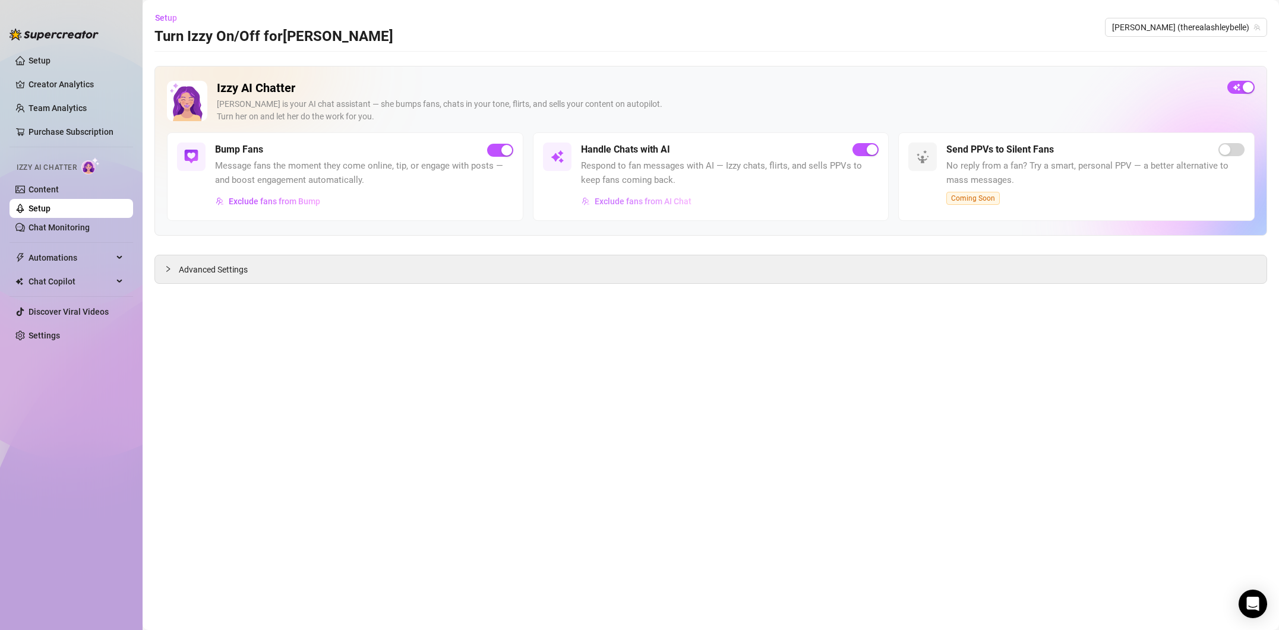
click at [662, 207] on button "Exclude fans from AI Chat" at bounding box center [636, 201] width 111 height 19
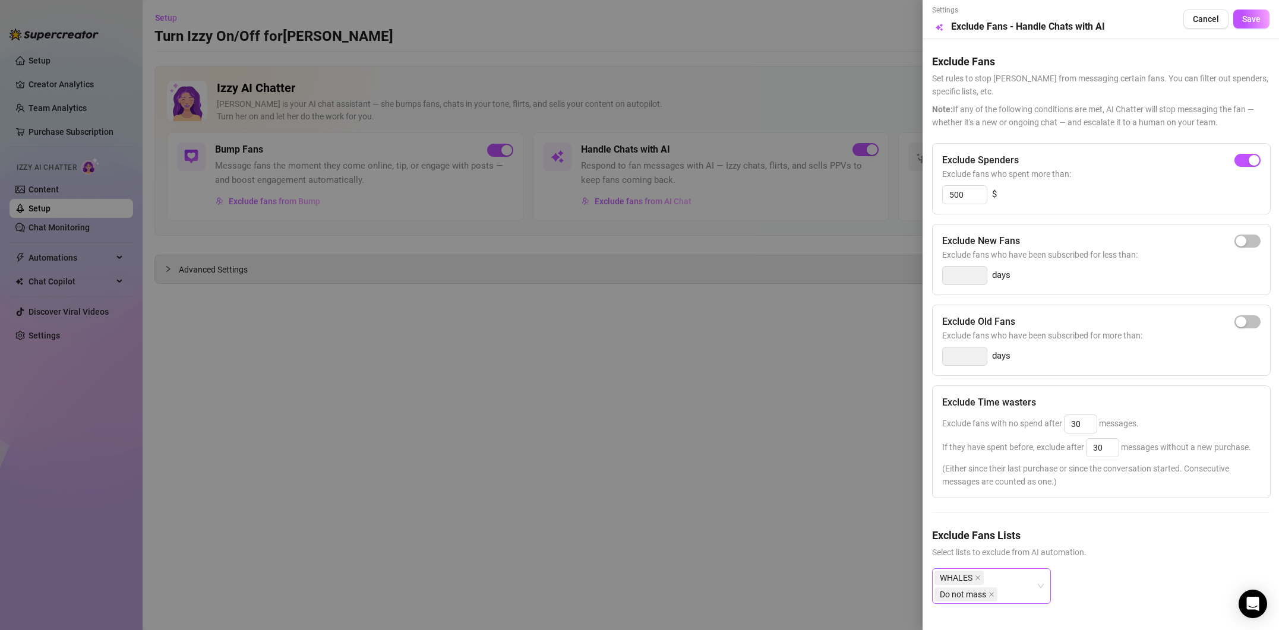
click at [1024, 587] on div "WHALES Do not mass" at bounding box center [986, 586] width 102 height 33
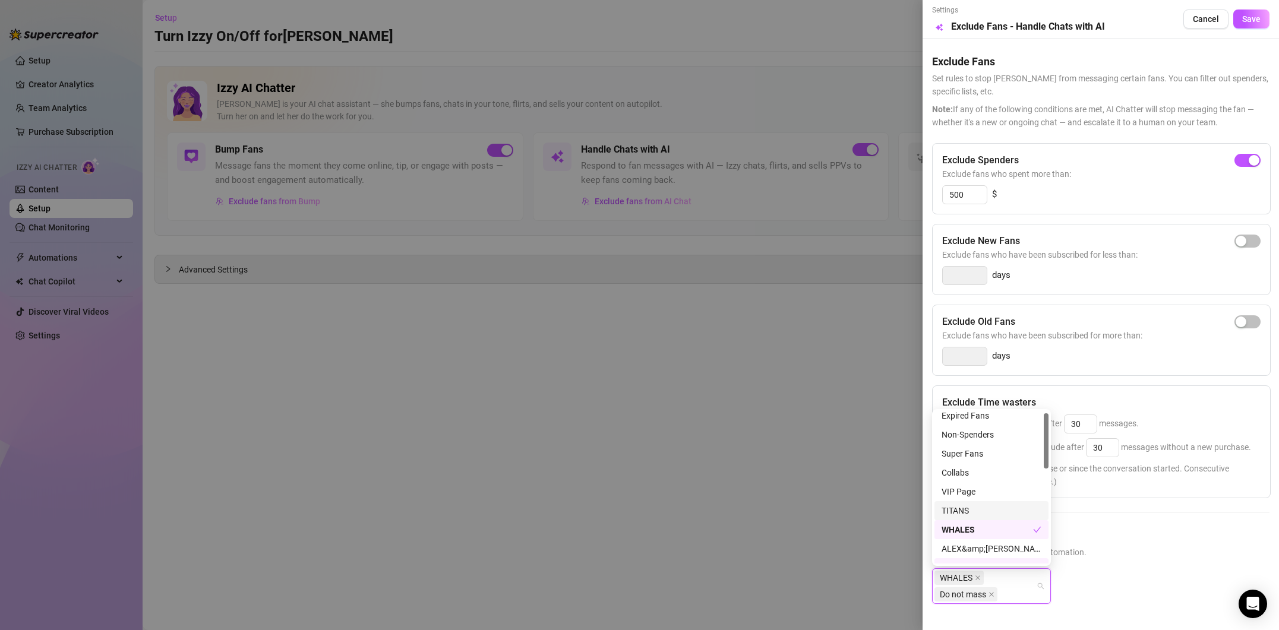
drag, startPoint x: 1047, startPoint y: 441, endPoint x: 1044, endPoint y: 429, distance: 12.8
click at [1045, 428] on div at bounding box center [1046, 441] width 5 height 55
click at [973, 458] on div "Super Fans" at bounding box center [992, 453] width 100 height 13
click at [1245, 14] on button "Save" at bounding box center [1252, 19] width 36 height 19
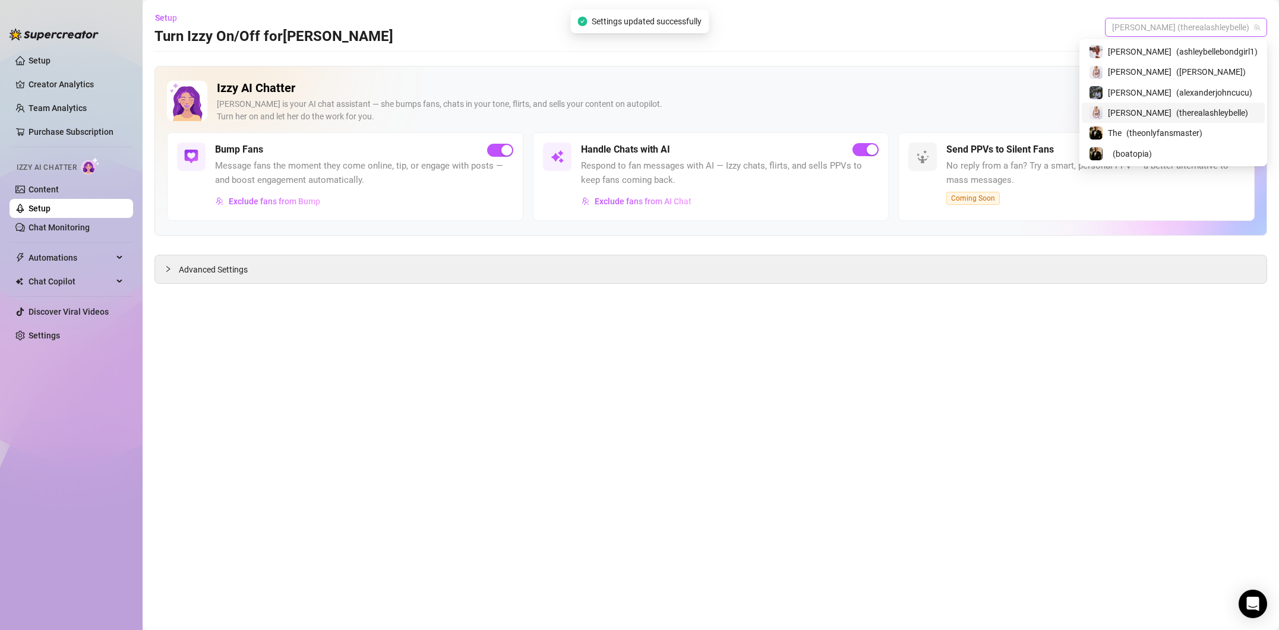
click at [1222, 28] on span "[PERSON_NAME] (therealashleybelle)" at bounding box center [1186, 27] width 148 height 18
click at [1188, 49] on span "( ashleybellebondgirl1 )" at bounding box center [1216, 51] width 81 height 13
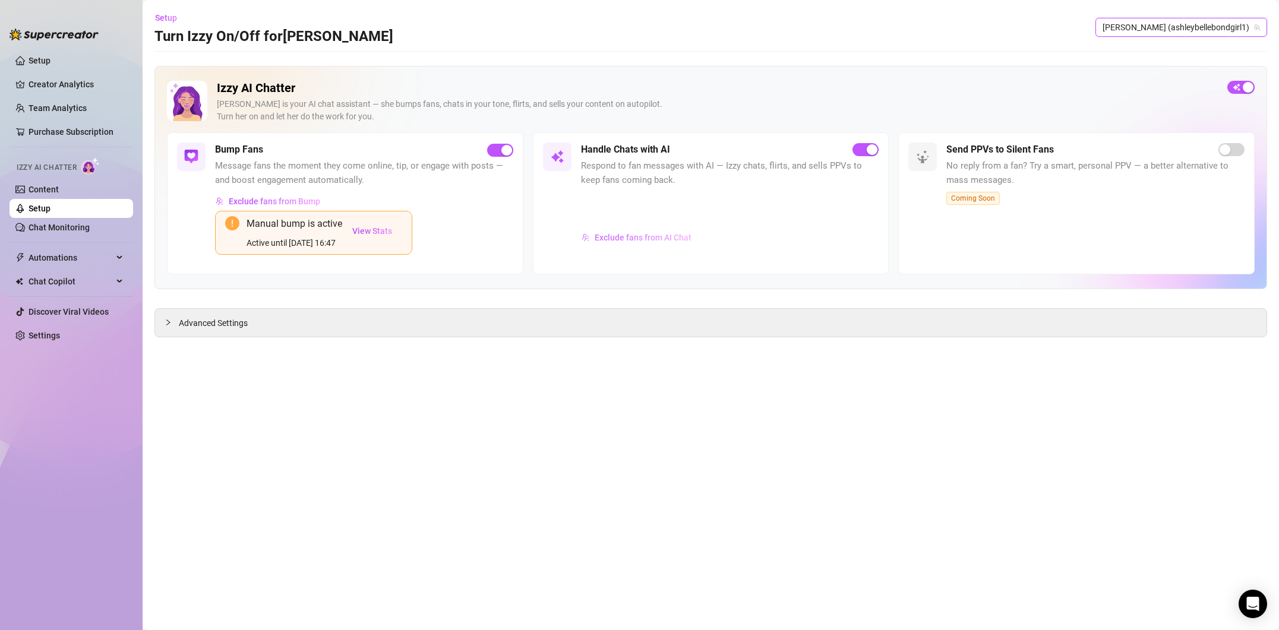
click at [662, 244] on button "Exclude fans from AI Chat" at bounding box center [636, 237] width 111 height 19
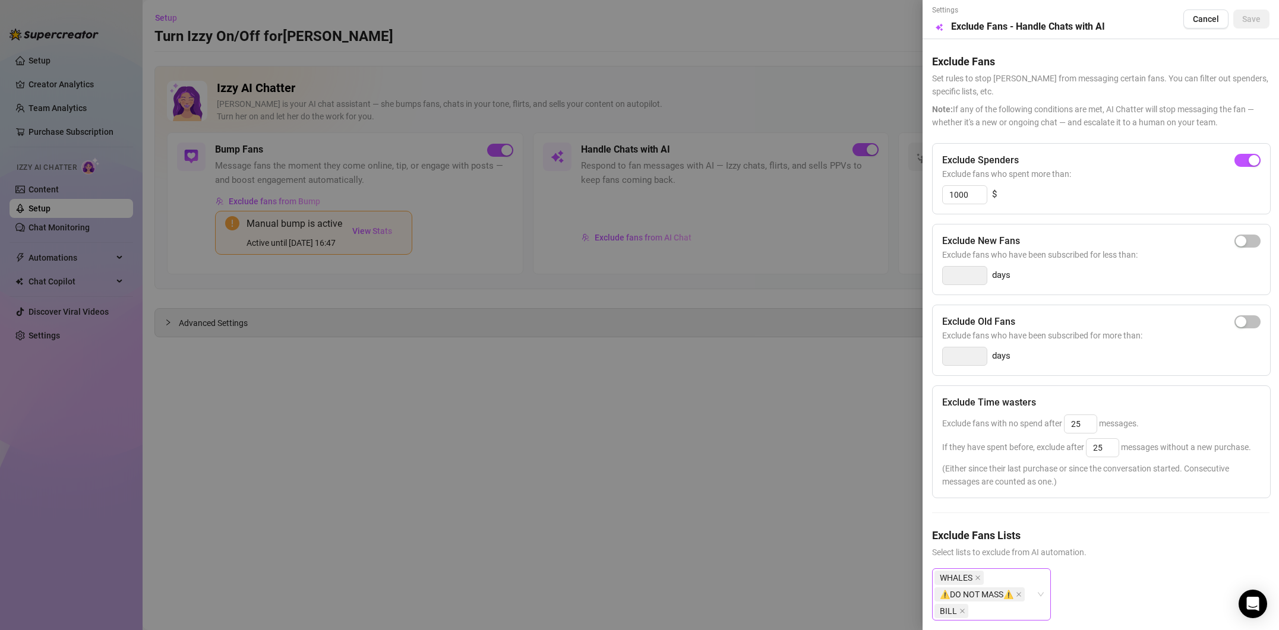
click at [1041, 594] on div "WHALES ⚠️DO NOT MASS⚠️ BILL" at bounding box center [991, 595] width 119 height 52
click at [993, 461] on div "Super Fans" at bounding box center [992, 459] width 100 height 13
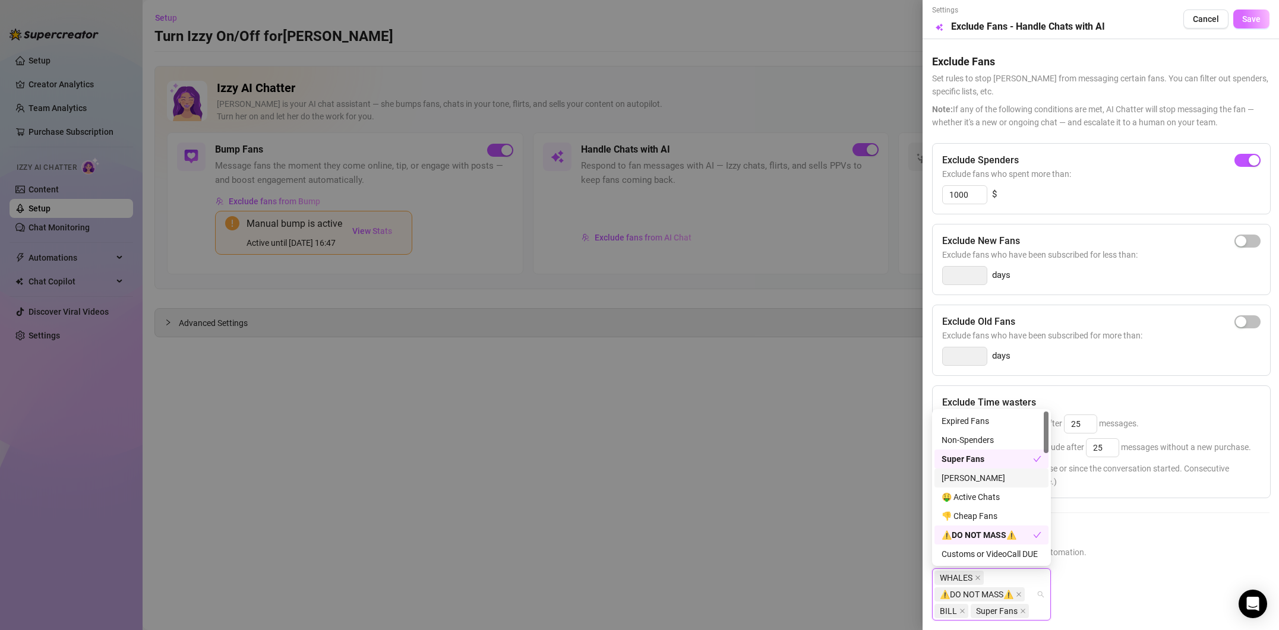
click at [1249, 18] on span "Save" at bounding box center [1251, 19] width 18 height 10
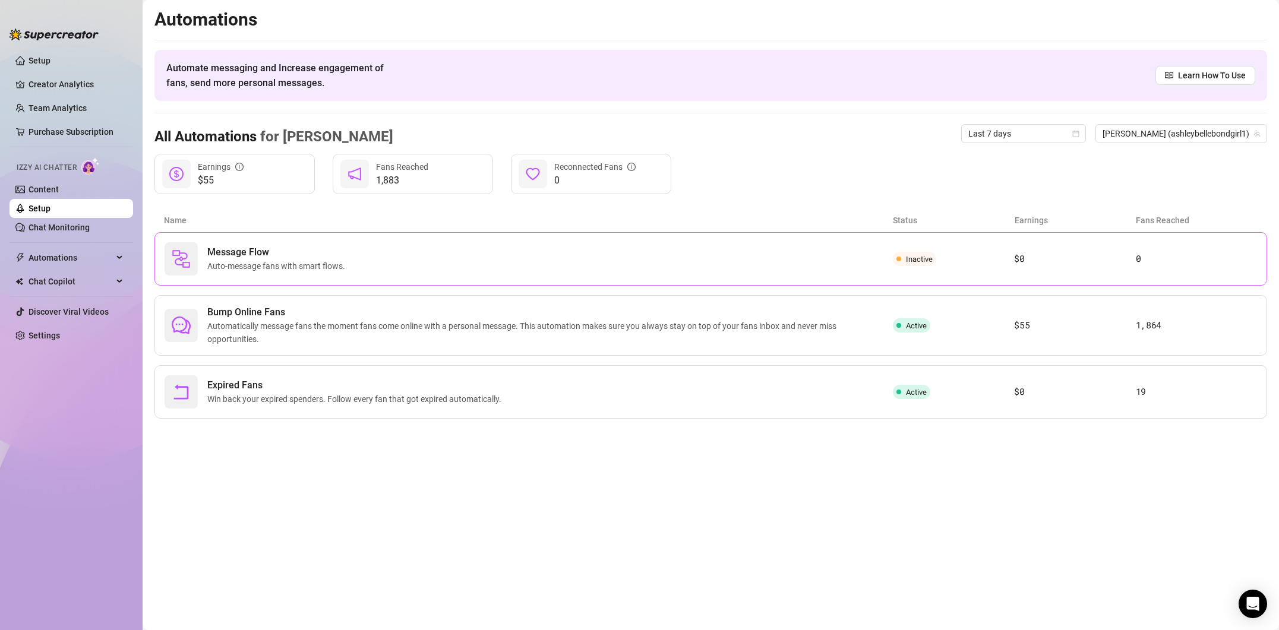
click at [624, 266] on div "Message Flow Auto-message fans with smart flows." at bounding box center [529, 258] width 728 height 33
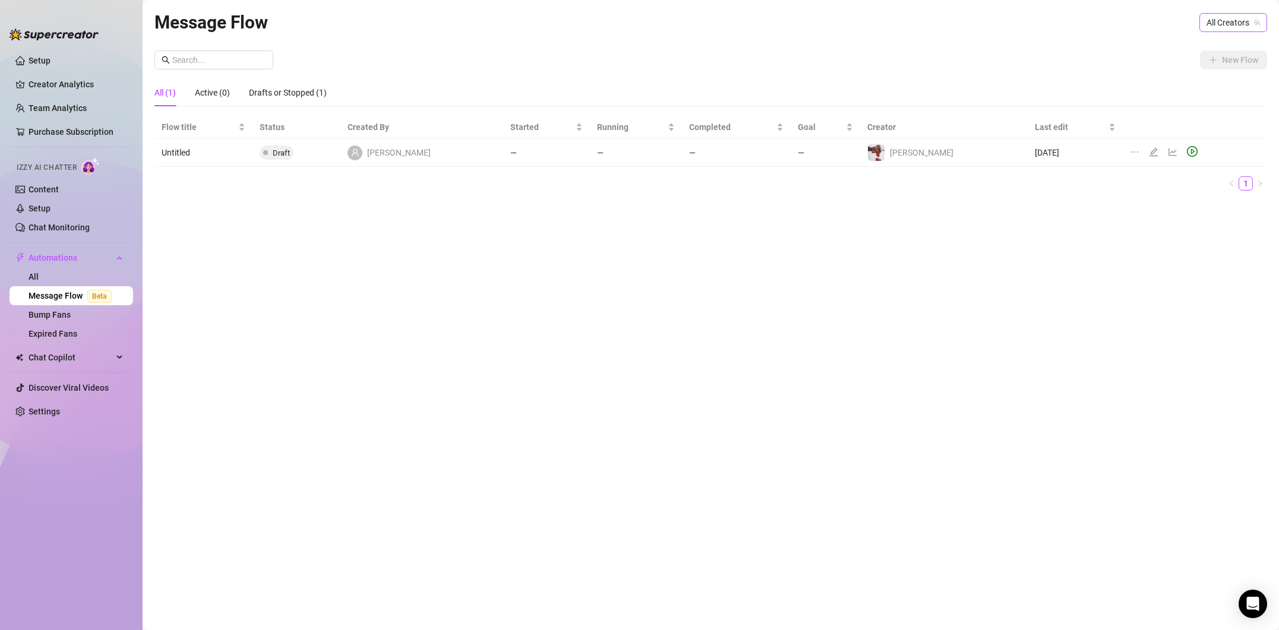
click at [1217, 29] on span "All Creators" at bounding box center [1233, 23] width 53 height 18
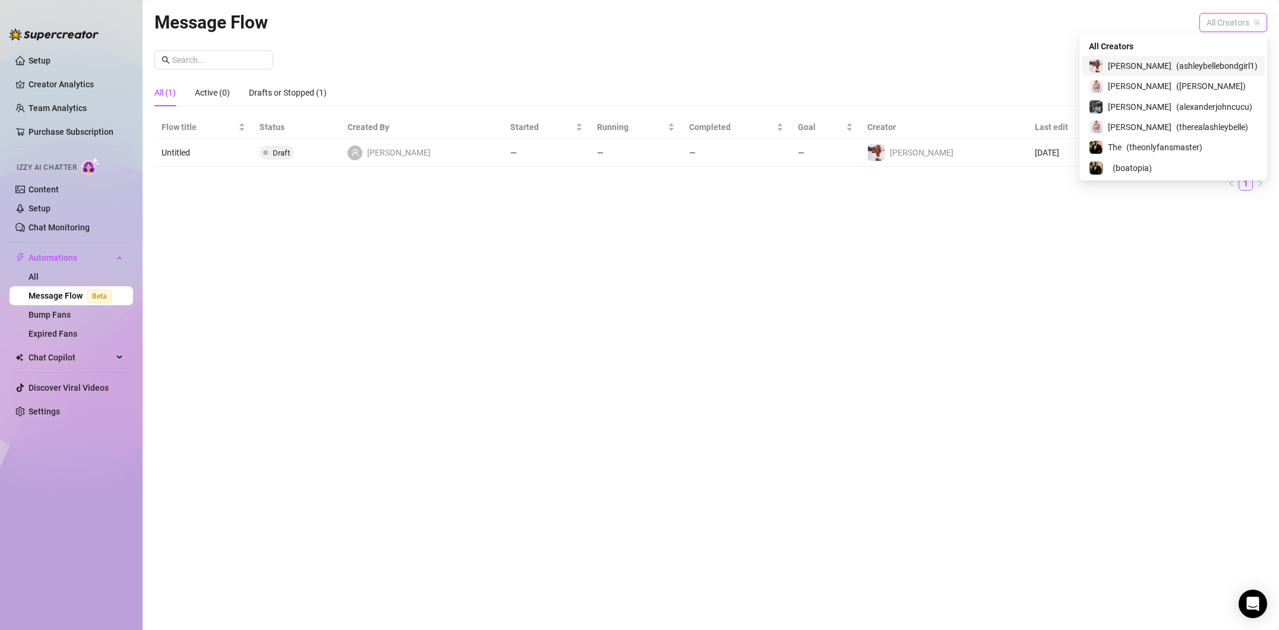
click at [1185, 61] on span "( ashleybellebondgirl1 )" at bounding box center [1216, 65] width 81 height 13
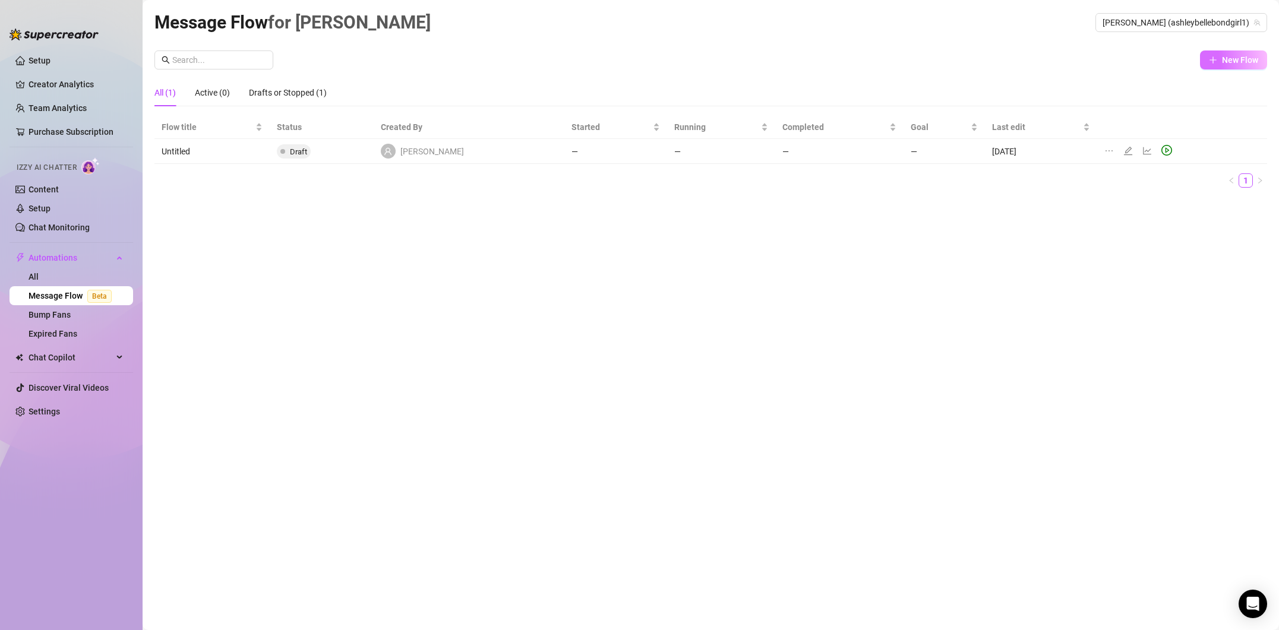
click at [1216, 59] on icon "plus" at bounding box center [1213, 60] width 8 height 8
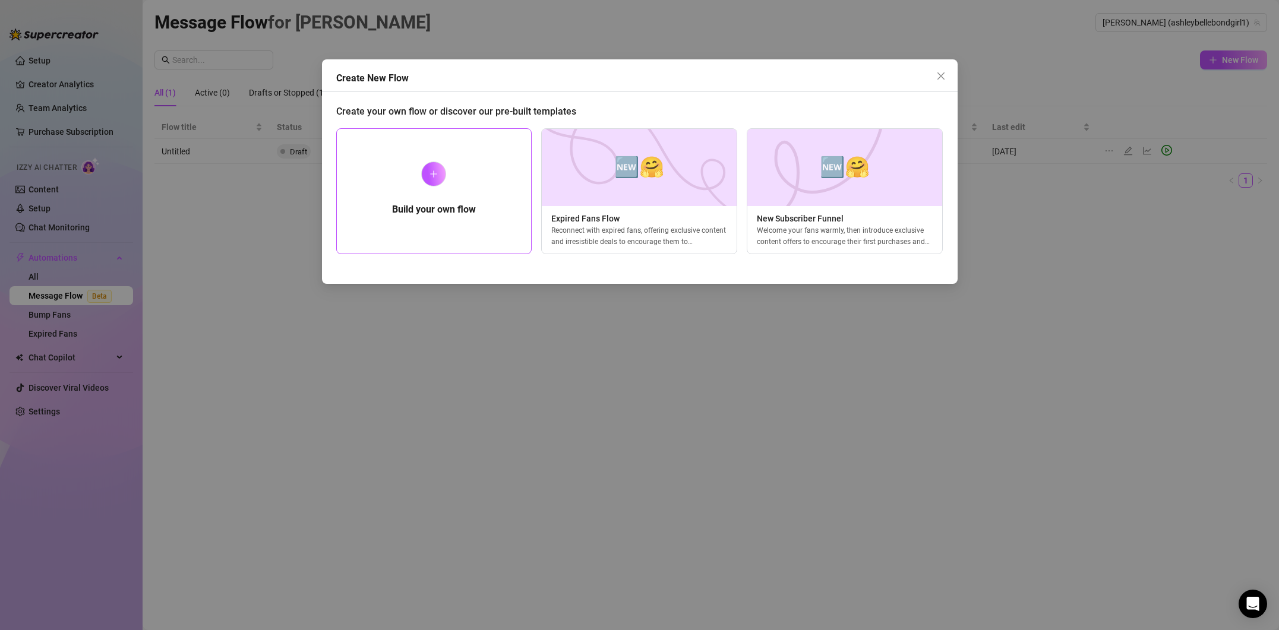
click at [476, 209] on div "Build your own flow" at bounding box center [434, 191] width 196 height 126
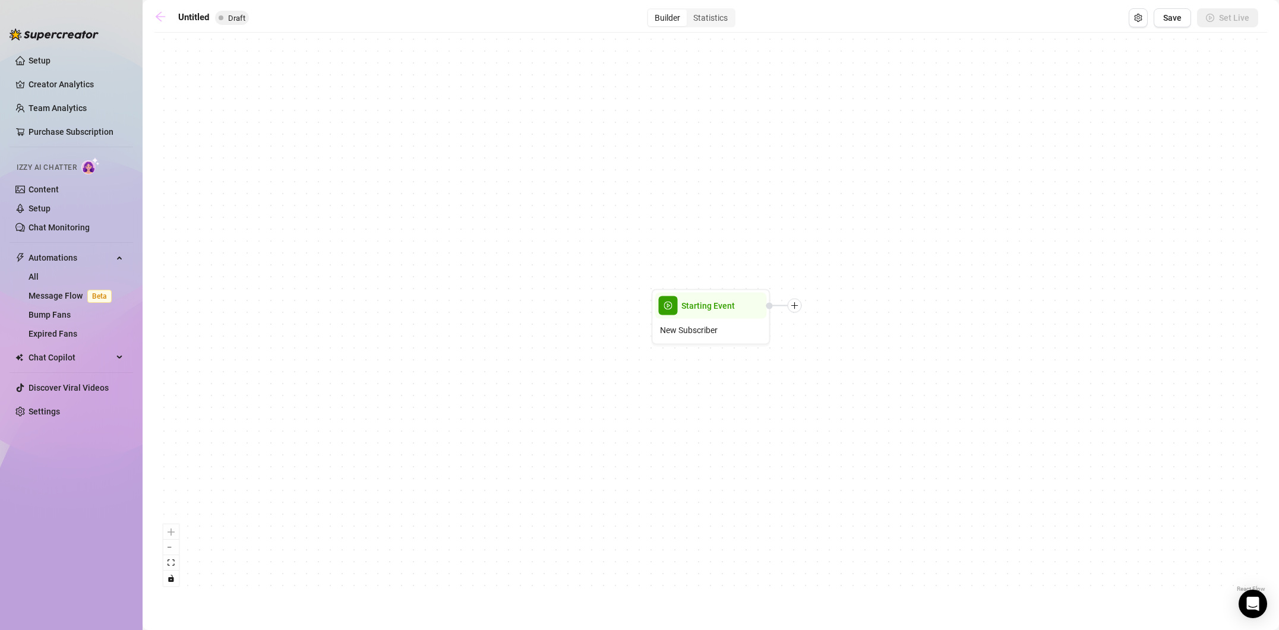
click at [162, 23] on link at bounding box center [163, 18] width 18 height 14
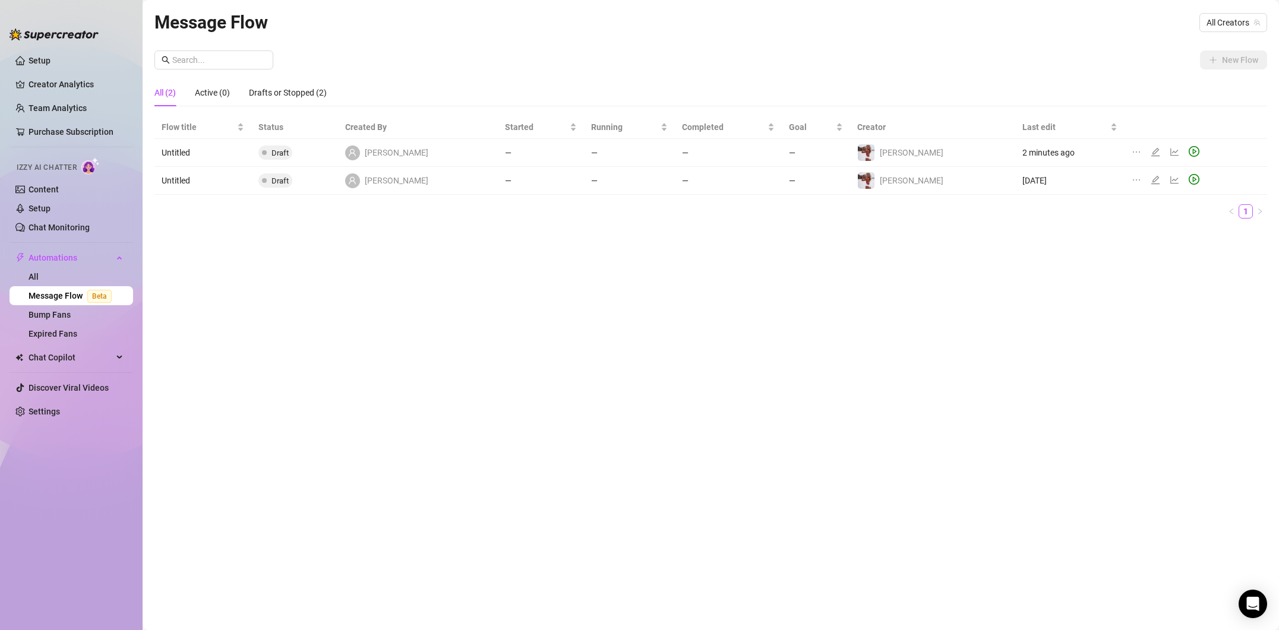
click at [1132, 181] on icon "ellipsis" at bounding box center [1137, 180] width 10 height 10
click at [1133, 232] on li "Delete" at bounding box center [1174, 237] width 118 height 19
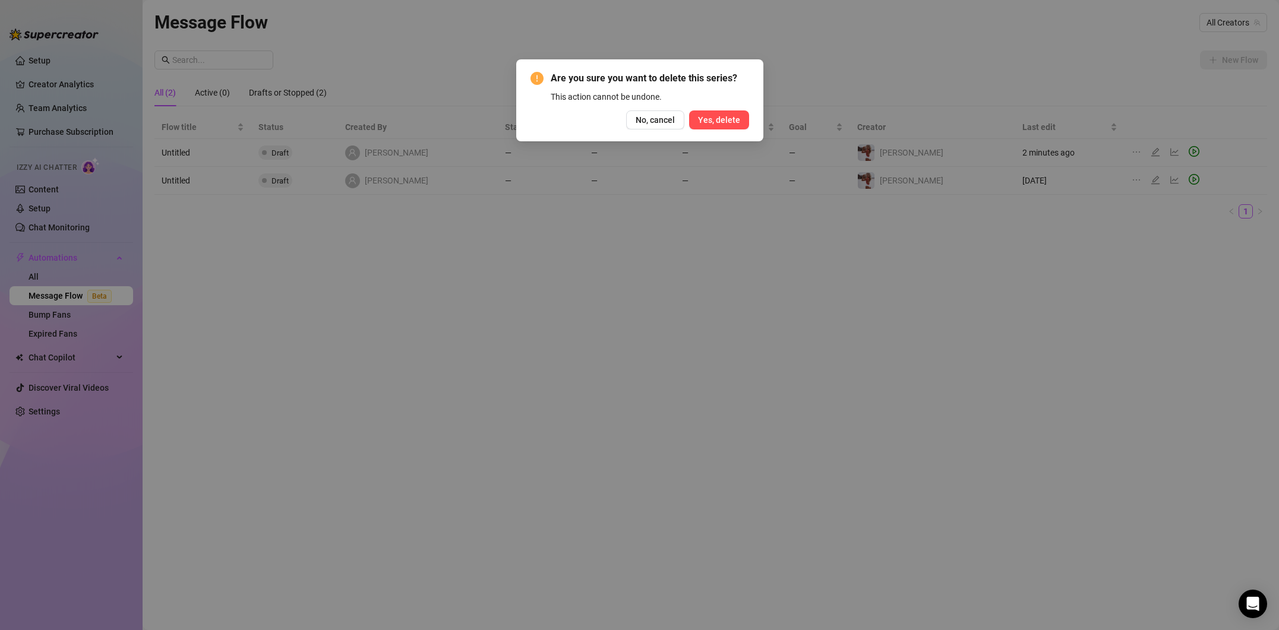
click at [735, 125] on button "Yes, delete" at bounding box center [719, 120] width 60 height 19
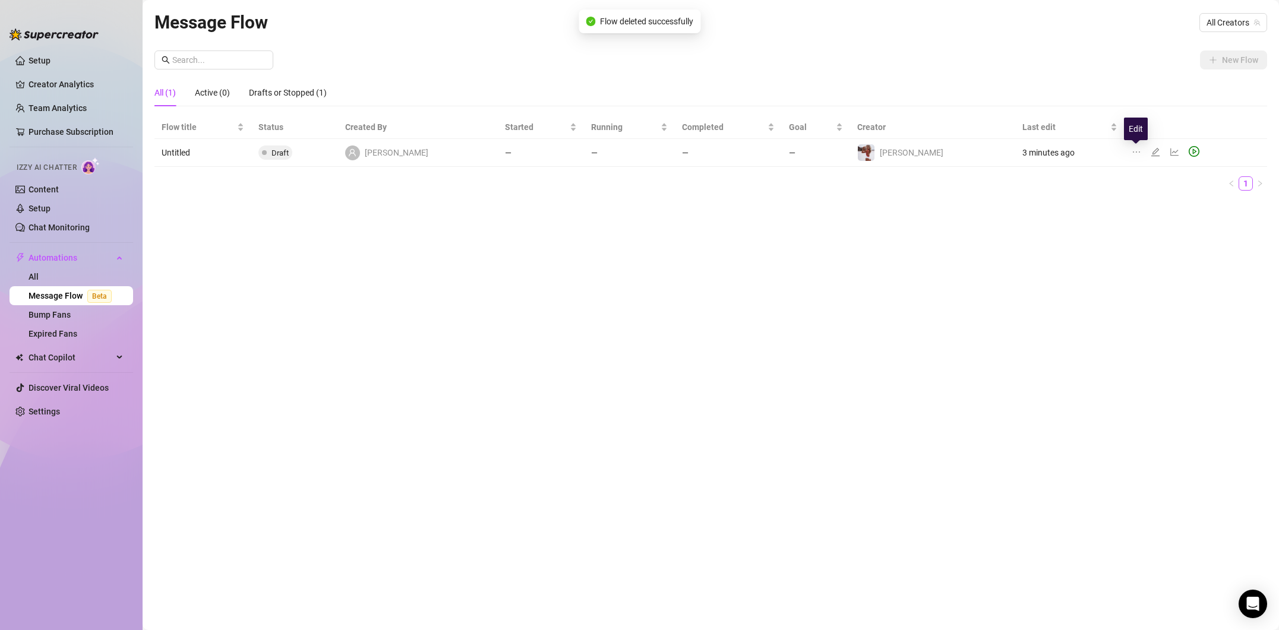
click at [1152, 153] on icon "edit" at bounding box center [1156, 152] width 8 height 8
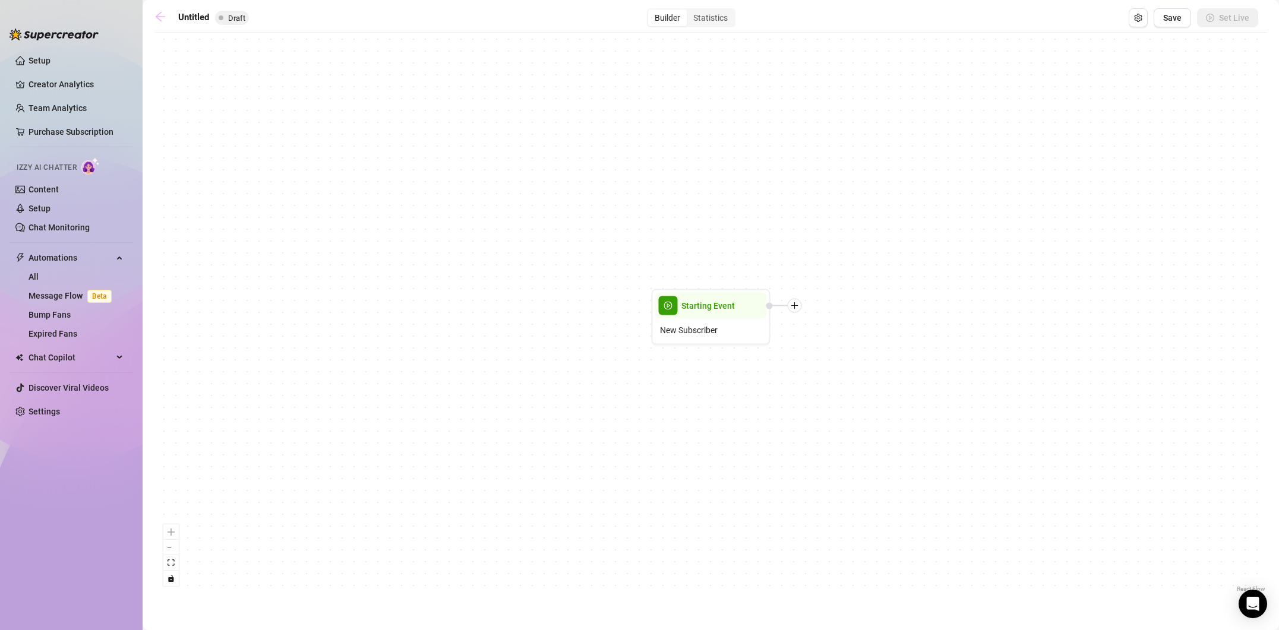
click at [162, 18] on icon "arrow-left" at bounding box center [160, 17] width 12 height 12
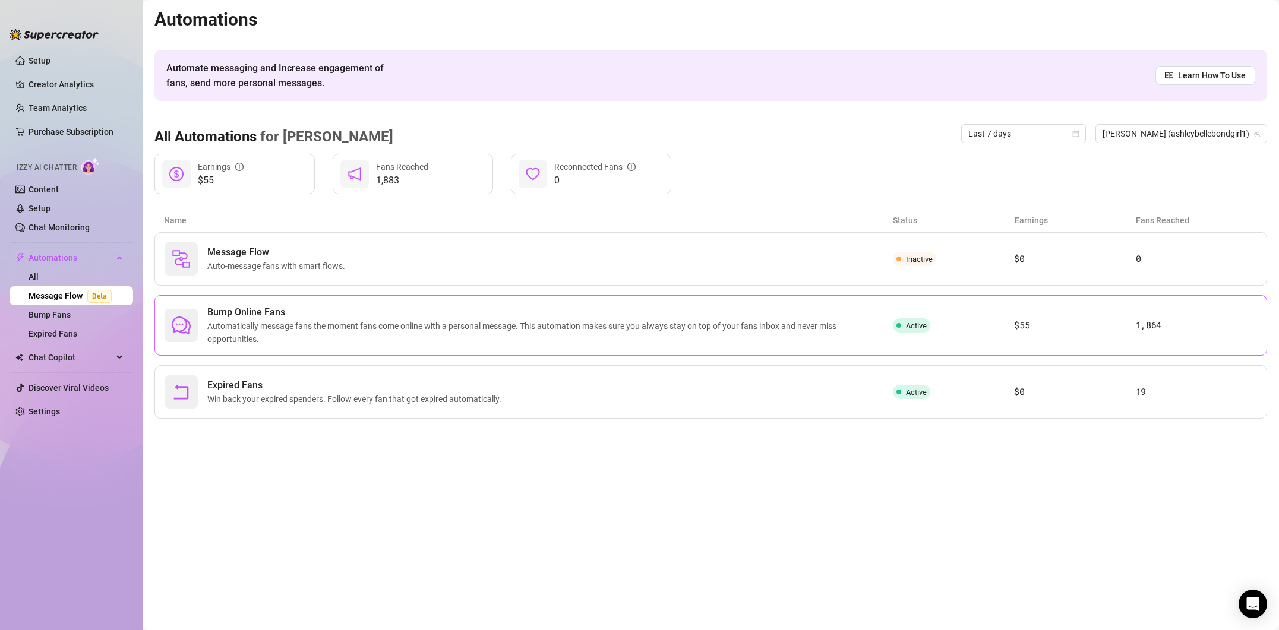
click at [470, 319] on span "Bump Online Fans" at bounding box center [550, 312] width 686 height 14
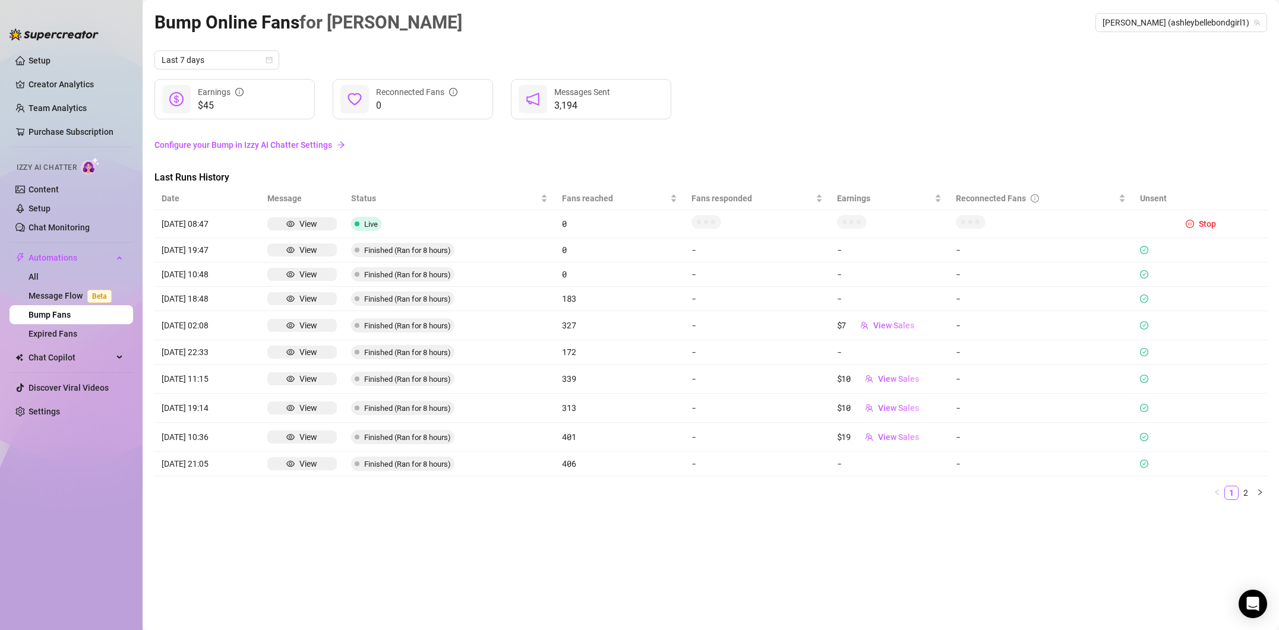
click at [42, 179] on div "Izzy AI Chatter" at bounding box center [70, 166] width 126 height 27
click at [42, 185] on link "Content" at bounding box center [44, 190] width 30 height 10
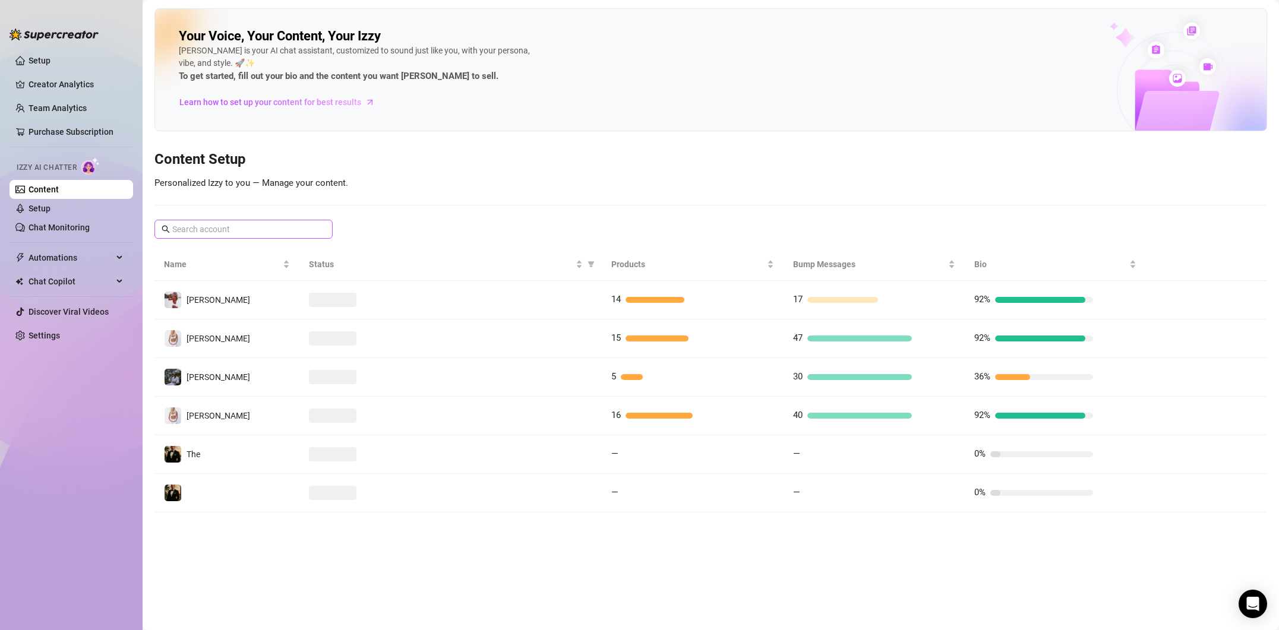
click at [280, 222] on span at bounding box center [243, 229] width 178 height 19
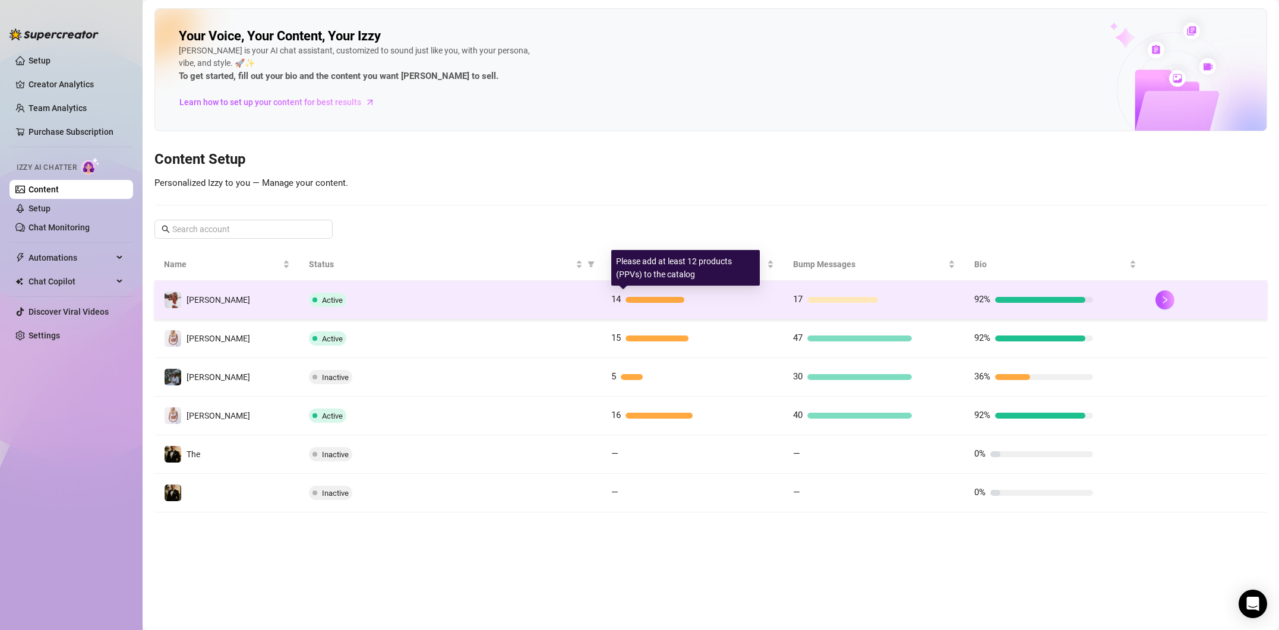
click at [703, 297] on div at bounding box center [678, 300] width 105 height 6
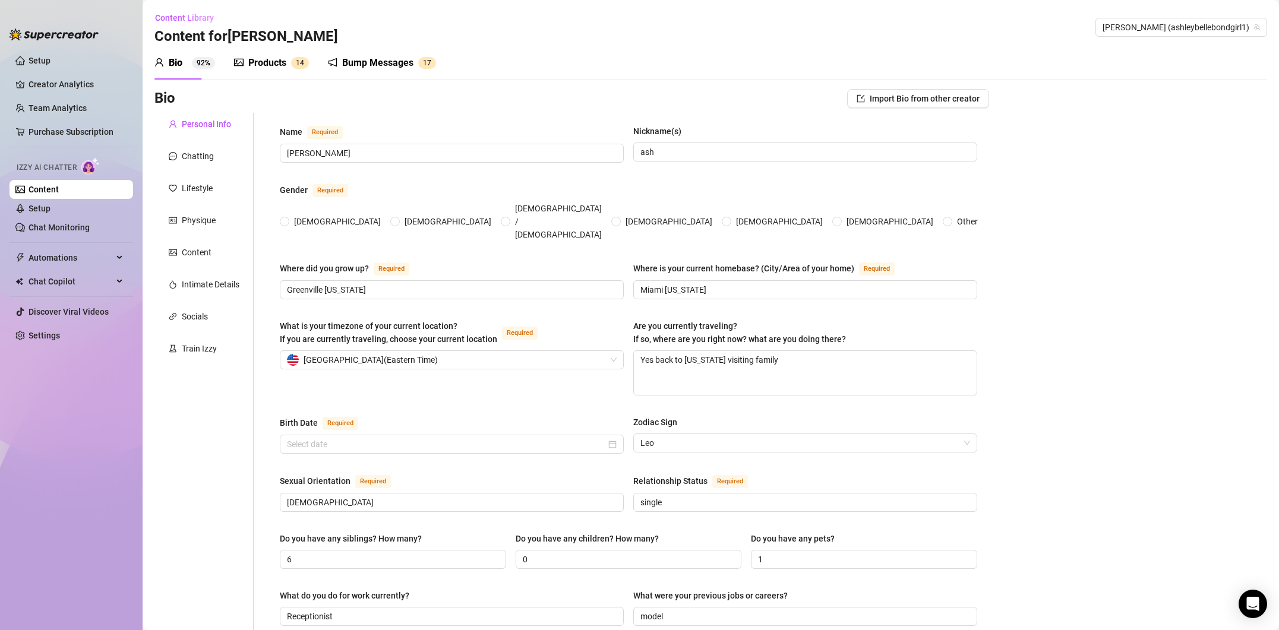
radio input "true"
type input "[DATE]"
click at [280, 64] on div "Products" at bounding box center [267, 63] width 38 height 14
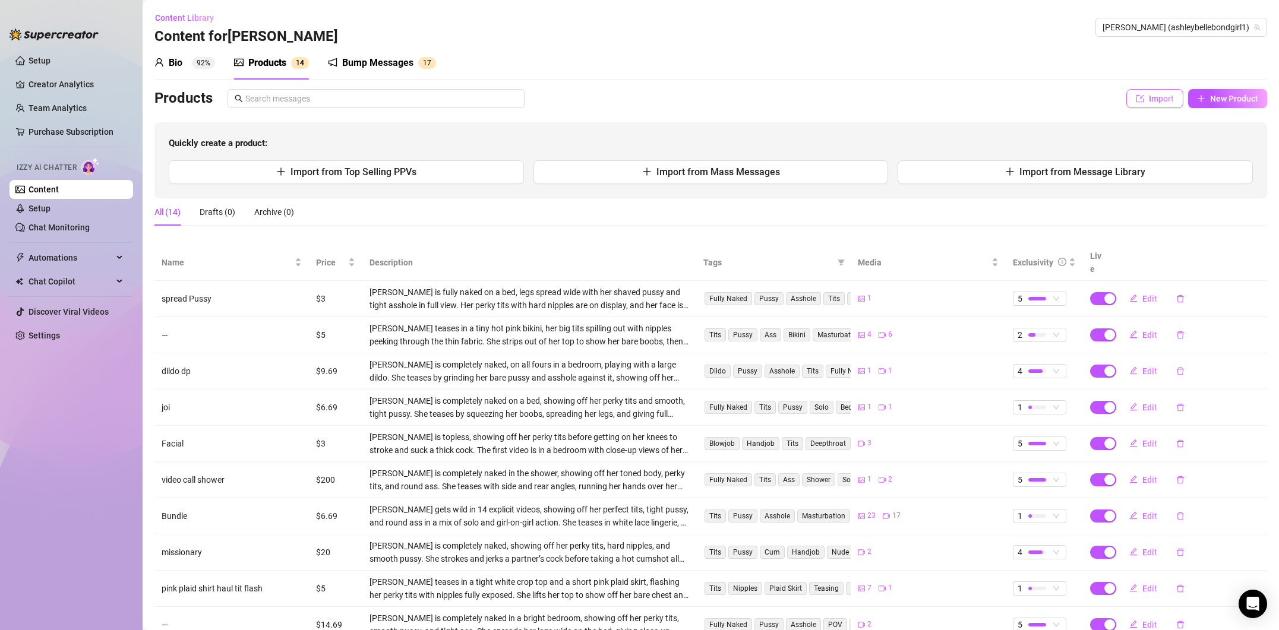
click at [1150, 98] on span "Import" at bounding box center [1161, 99] width 25 height 10
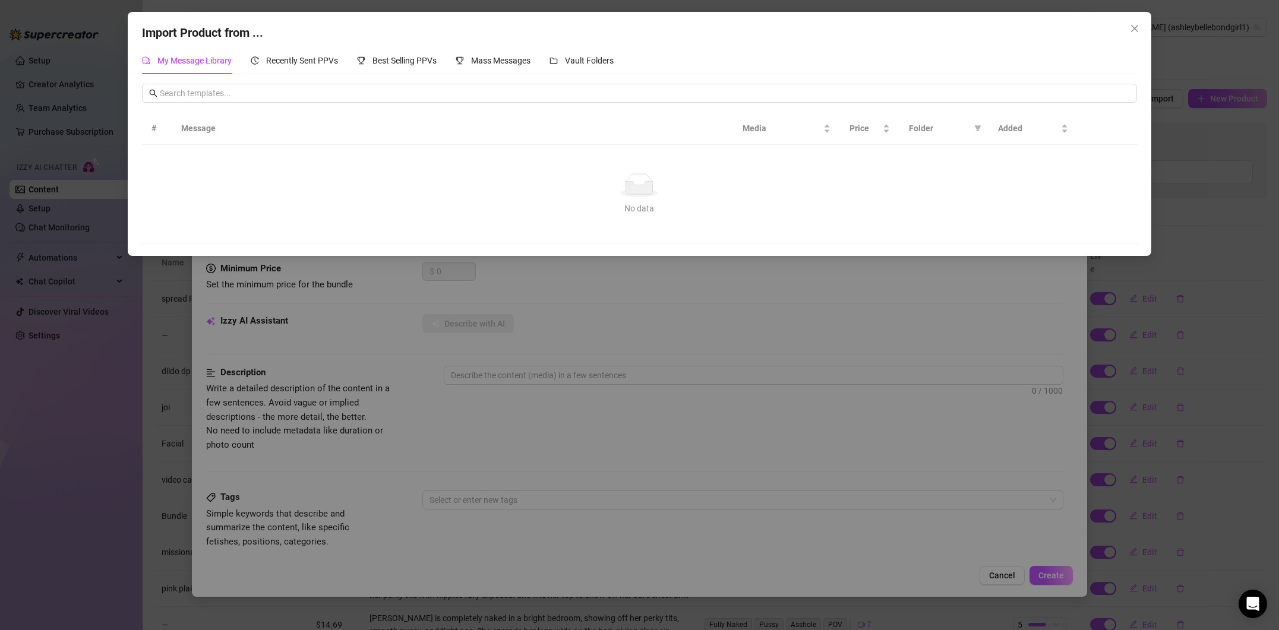
click at [1004, 581] on div "Import Product from ... My Message Library Recently Sent PPVs Best Selling PPVs…" at bounding box center [639, 315] width 1279 height 630
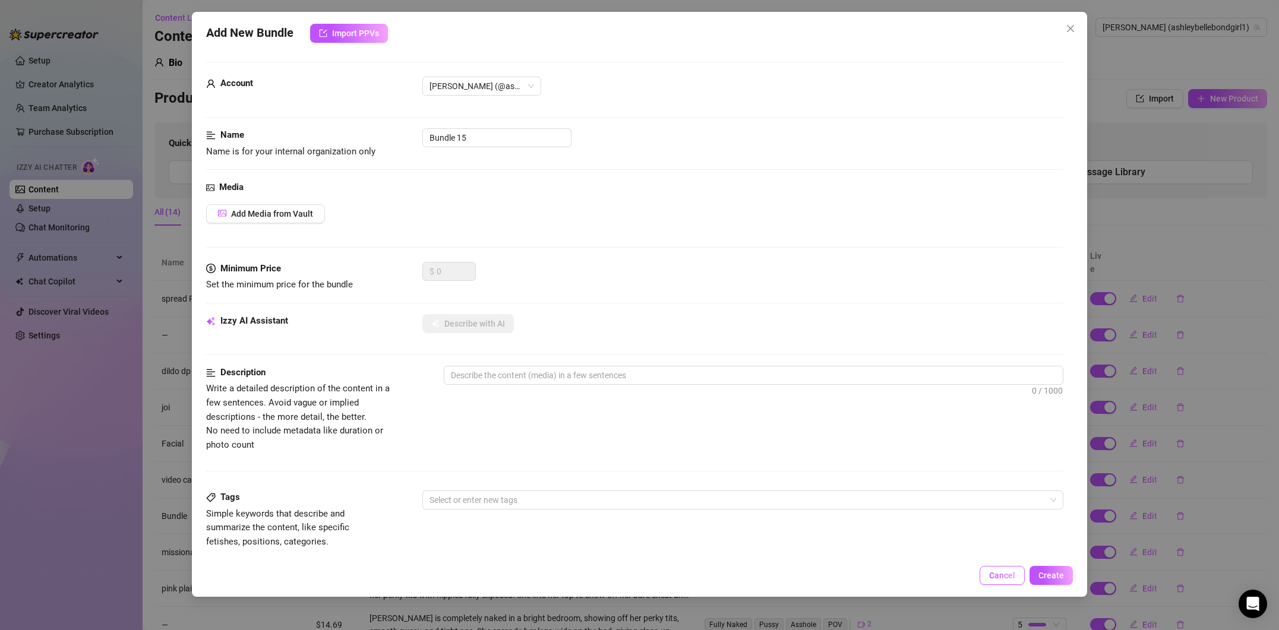
click at [1004, 581] on span "Cancel" at bounding box center [1002, 576] width 26 height 10
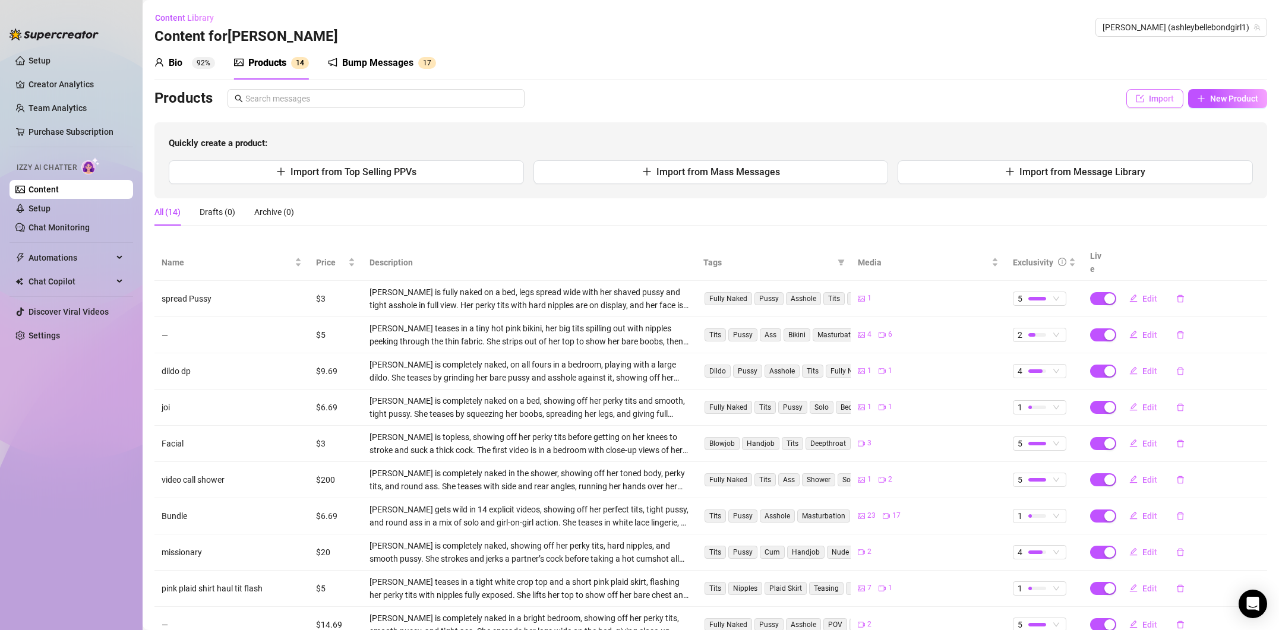
click at [1146, 102] on button "Import" at bounding box center [1155, 98] width 57 height 19
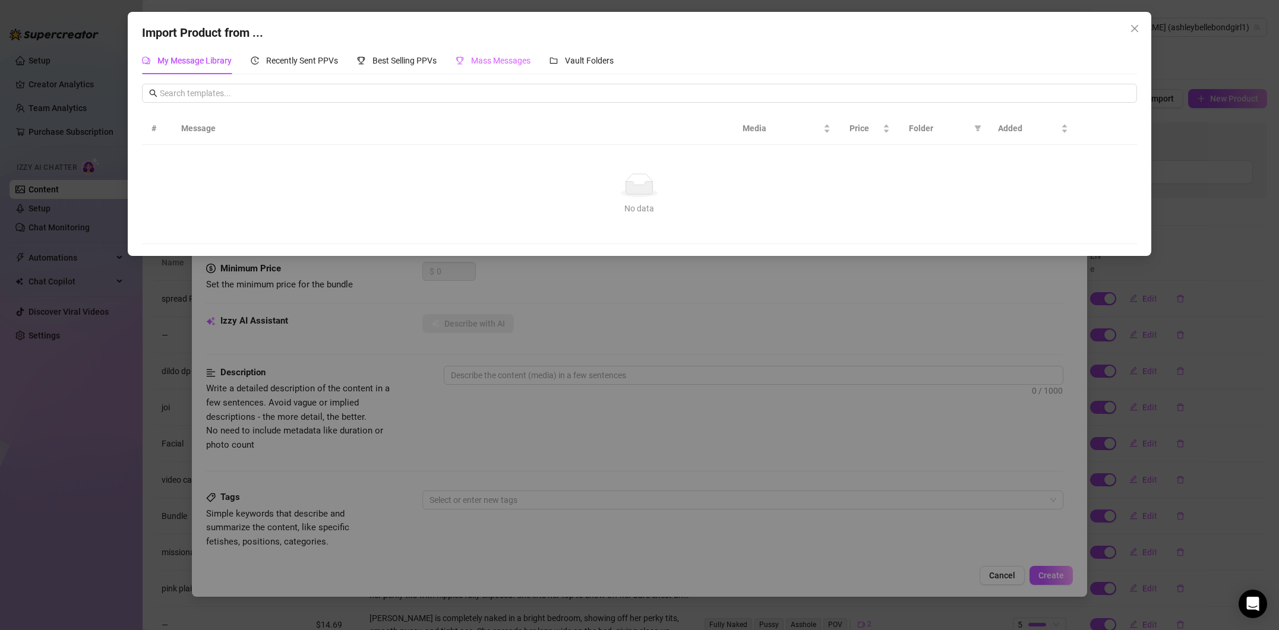
click at [491, 68] on div "Mass Messages" at bounding box center [493, 60] width 75 height 27
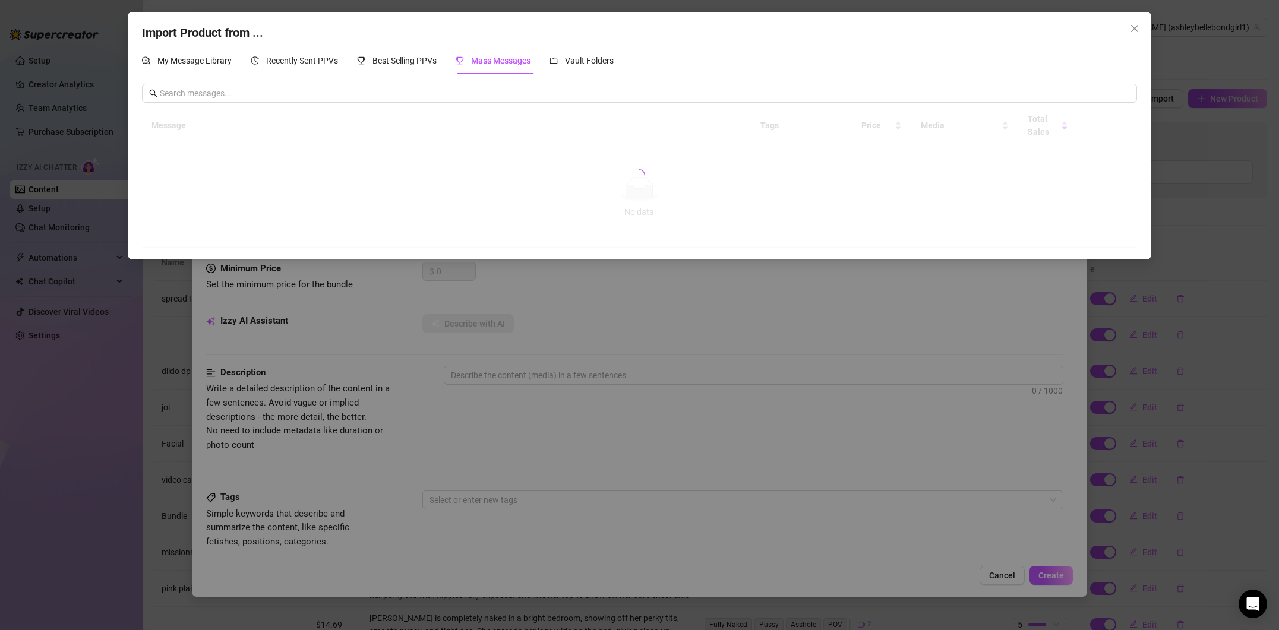
click at [1134, 26] on icon "close" at bounding box center [1135, 29] width 10 height 10
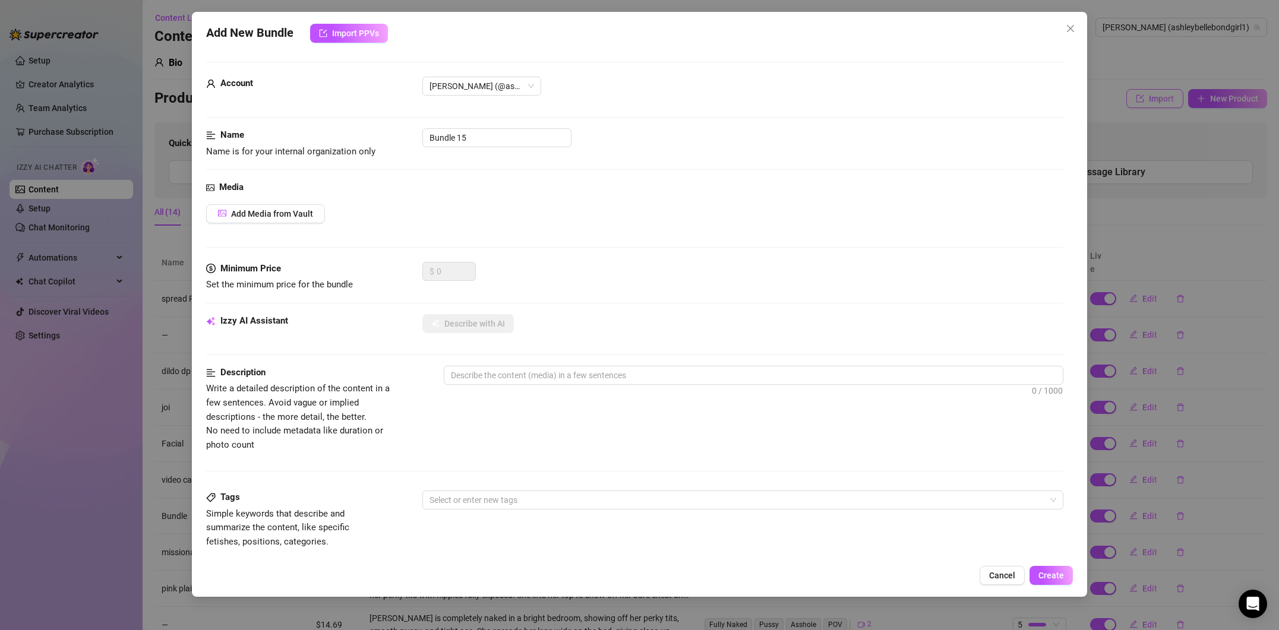
click at [1149, 96] on div "Add New Bundle Import PPVs Account [PERSON_NAME] (@ashleybellebondgirl1) Name N…" at bounding box center [639, 315] width 1279 height 630
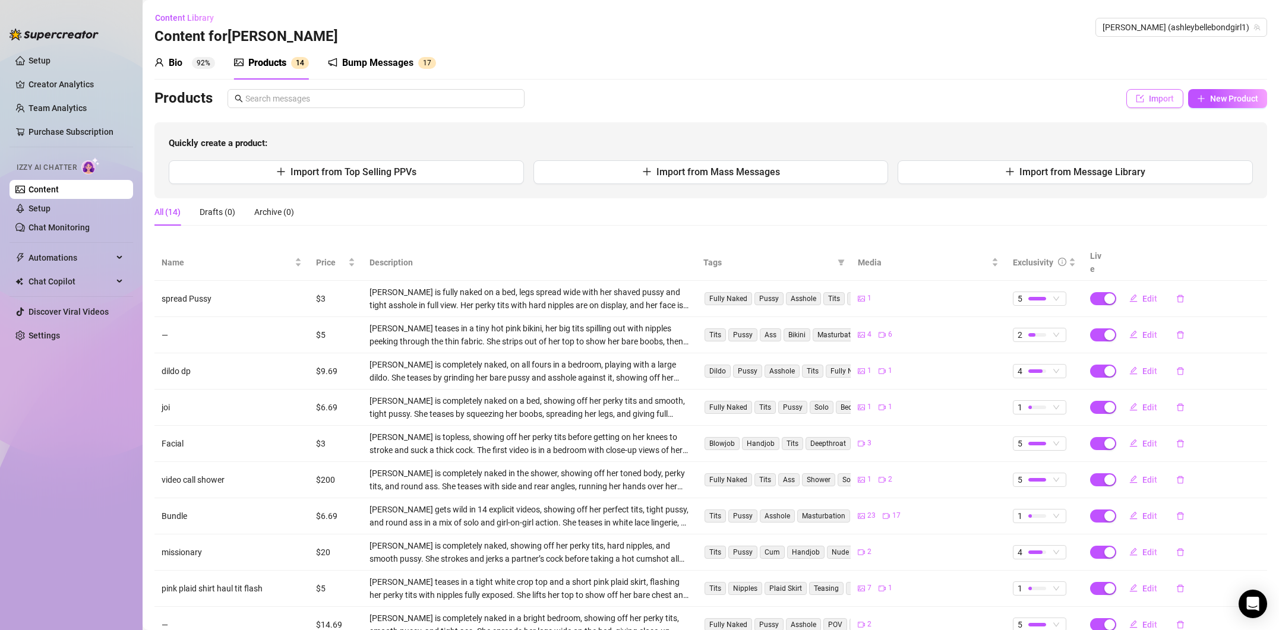
click at [1149, 96] on button "Import" at bounding box center [1155, 98] width 57 height 19
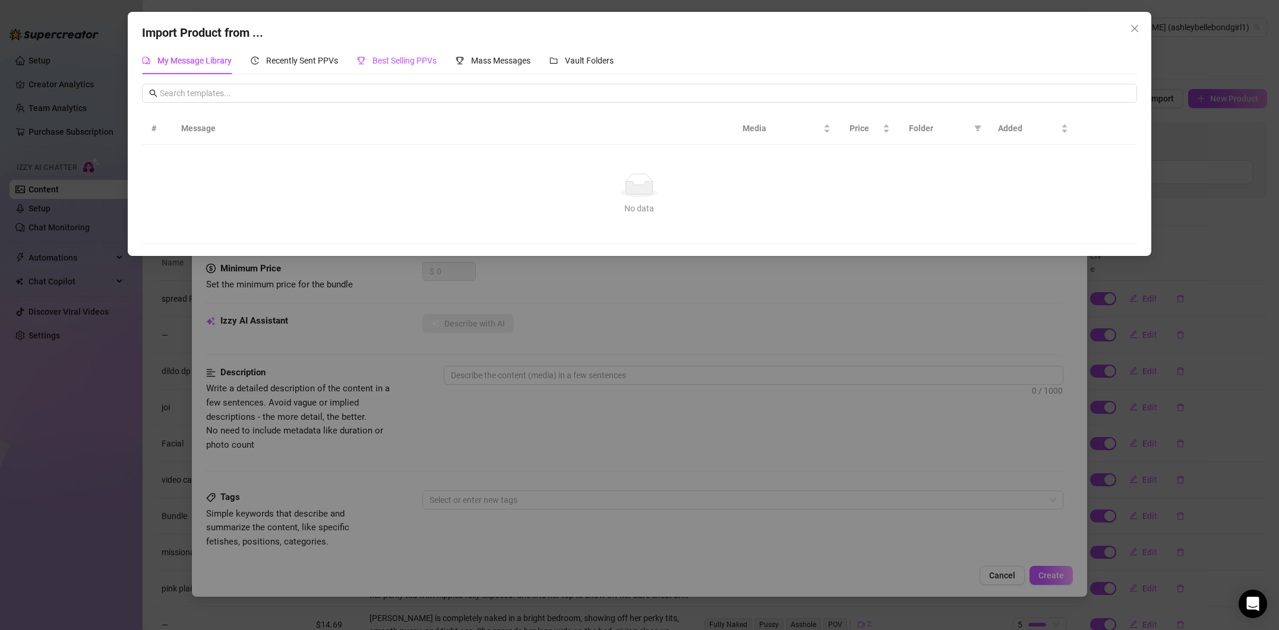
click at [402, 63] on span "Best Selling PPVs" at bounding box center [405, 61] width 64 height 10
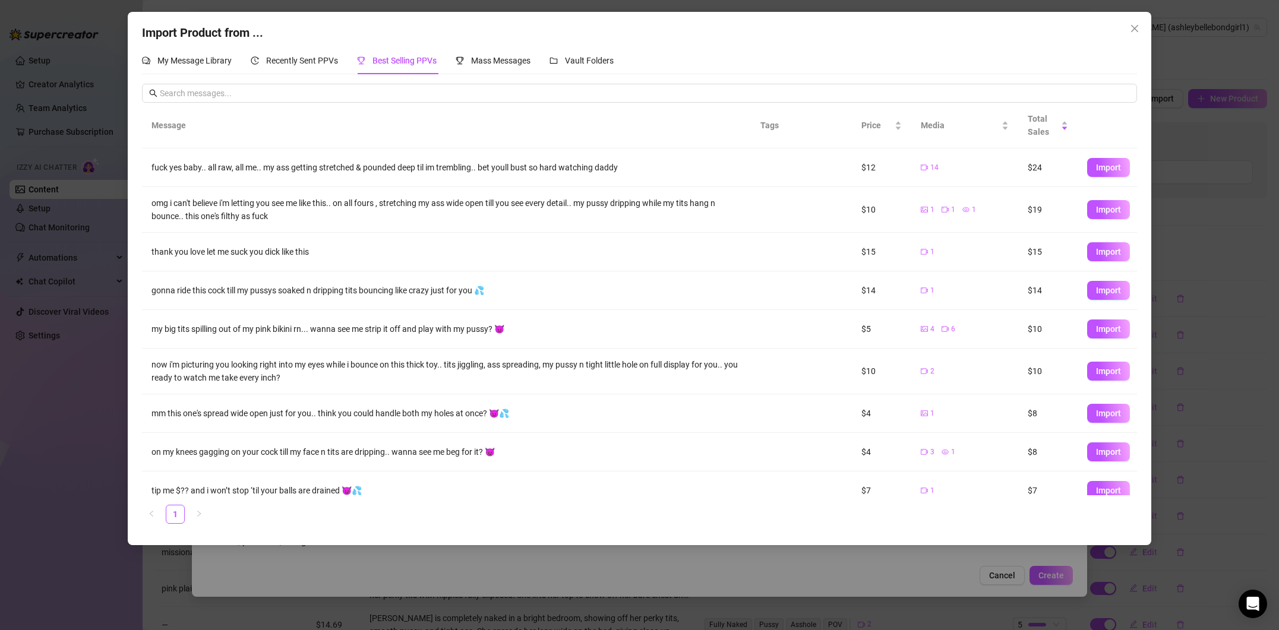
click at [1105, 174] on button "Import" at bounding box center [1108, 167] width 43 height 19
type textarea "fuck yes baby.. all raw, all me.. my ass getting stretched & pounded deep til i…"
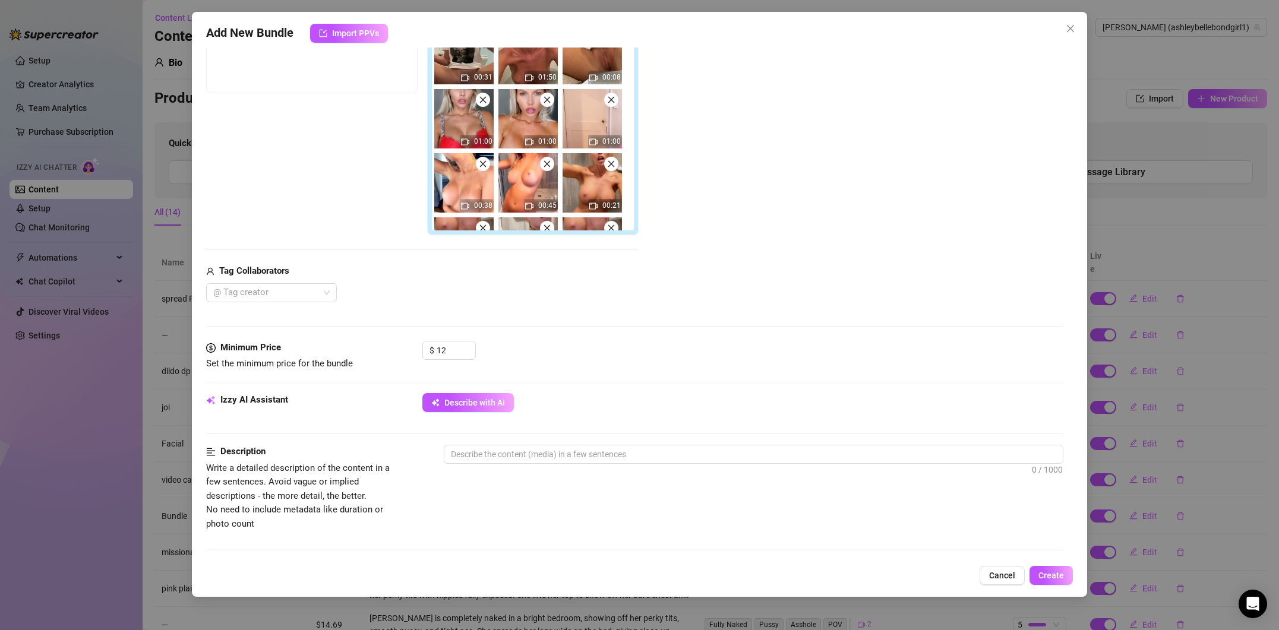
scroll to position [458, 0]
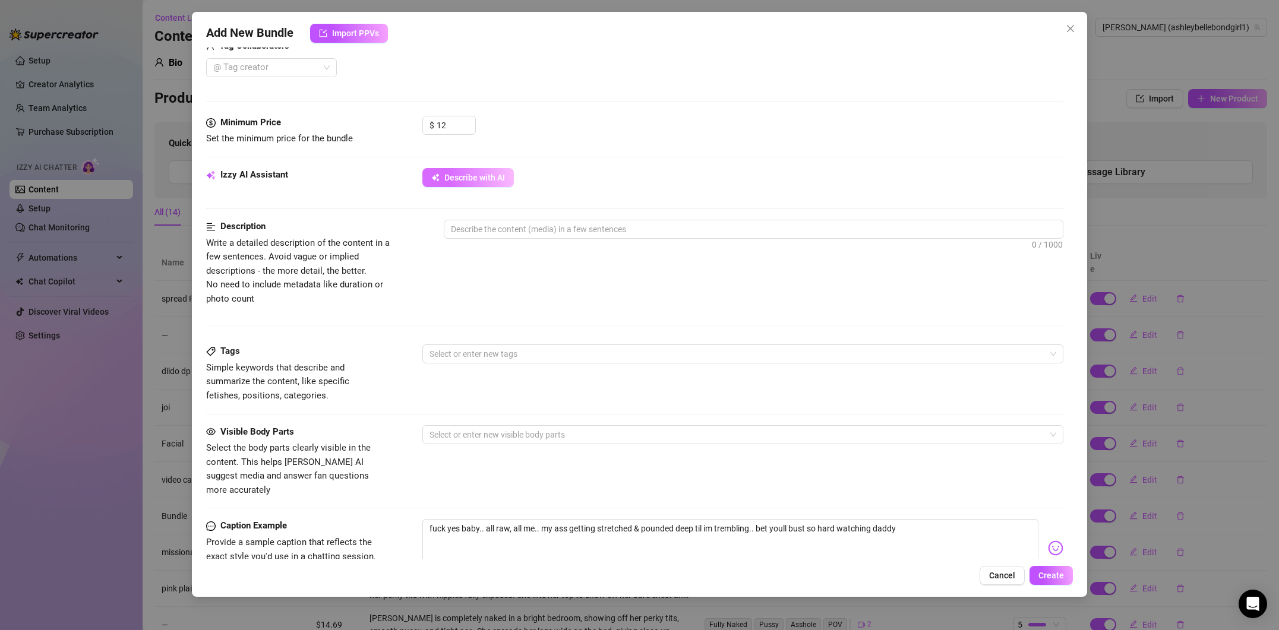
click at [474, 175] on span "Describe with AI" at bounding box center [474, 178] width 61 height 10
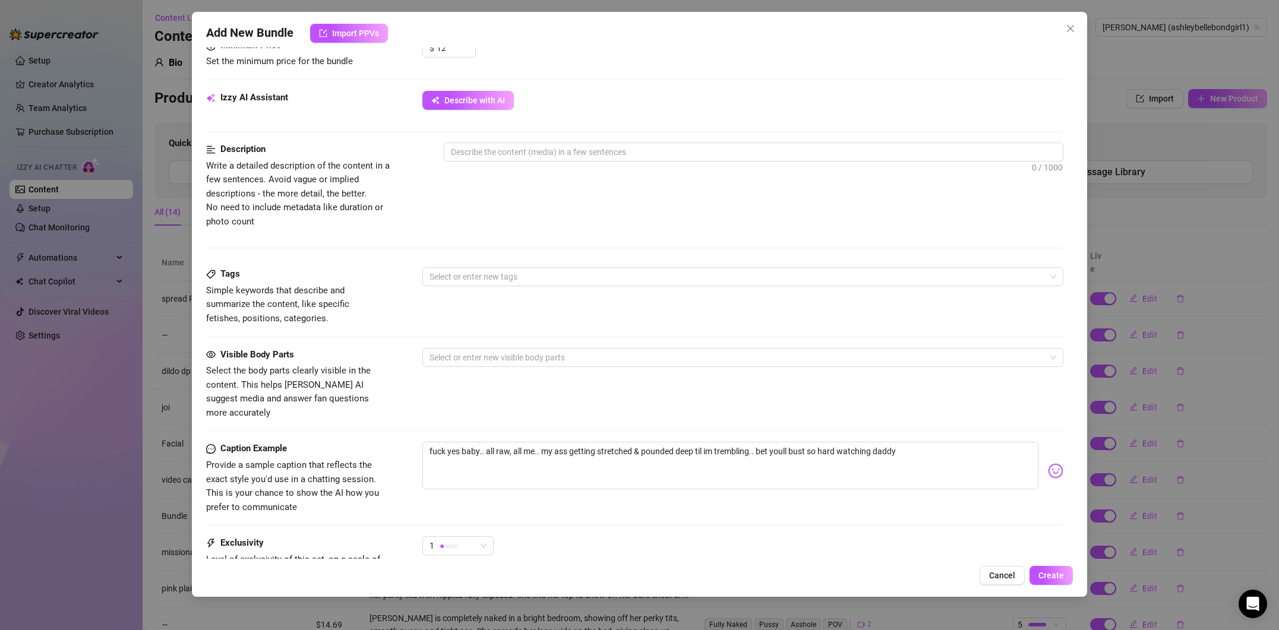
scroll to position [326, 0]
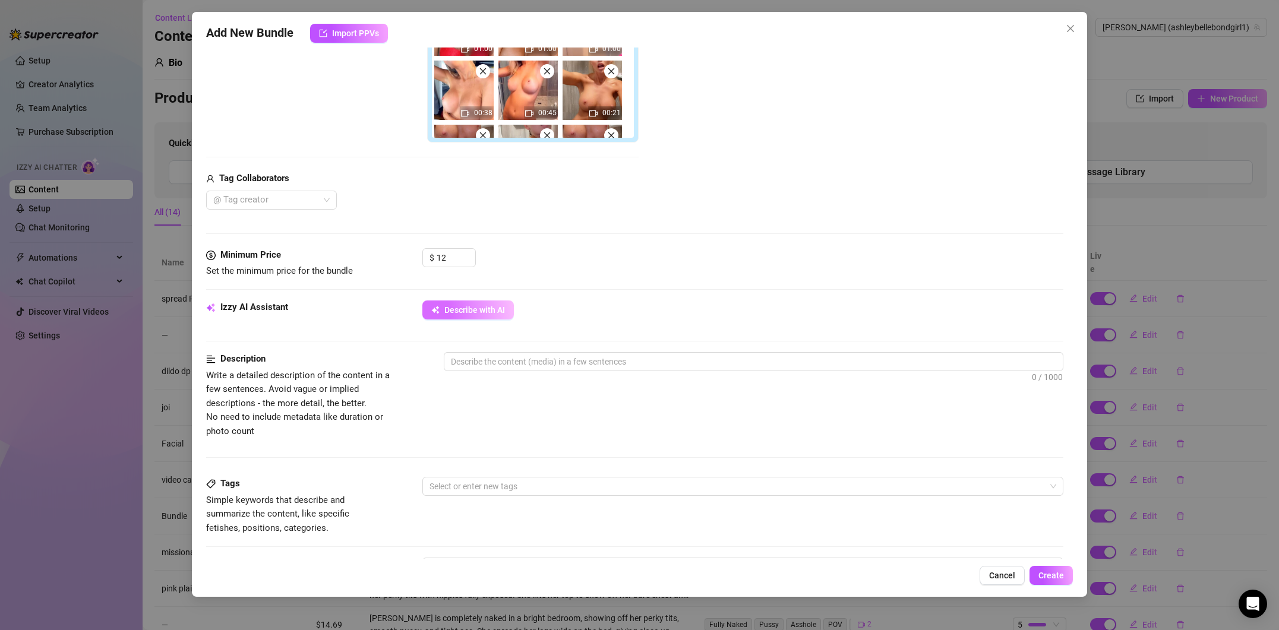
click at [473, 317] on button "Describe with AI" at bounding box center [468, 310] width 92 height 19
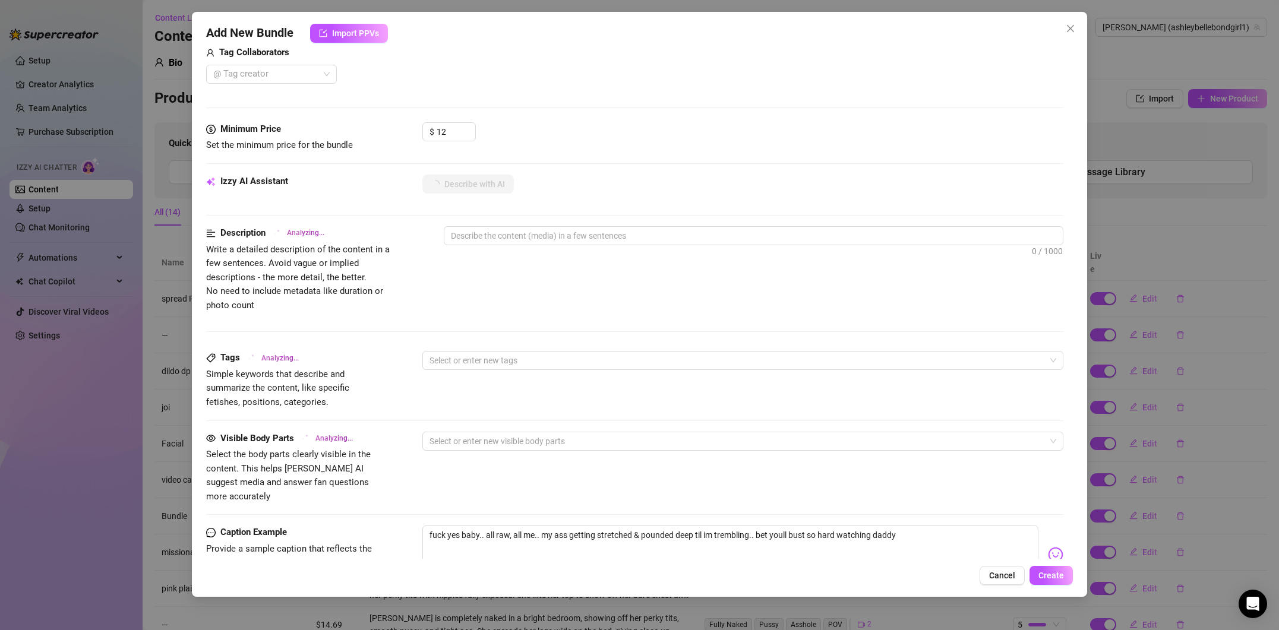
scroll to position [500, 0]
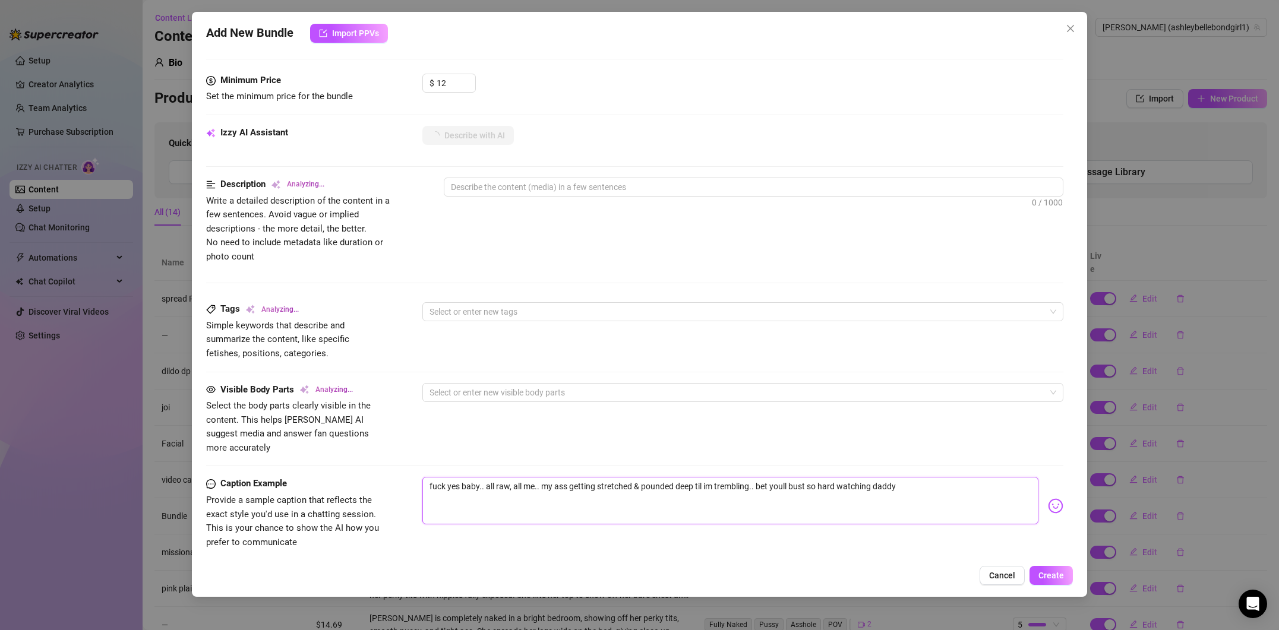
drag, startPoint x: 485, startPoint y: 474, endPoint x: 680, endPoint y: 477, distance: 194.9
click at [680, 477] on textarea "fuck yes baby.. all raw, all me.. my ass getting stretched & pounded deep til i…" at bounding box center [730, 501] width 616 height 48
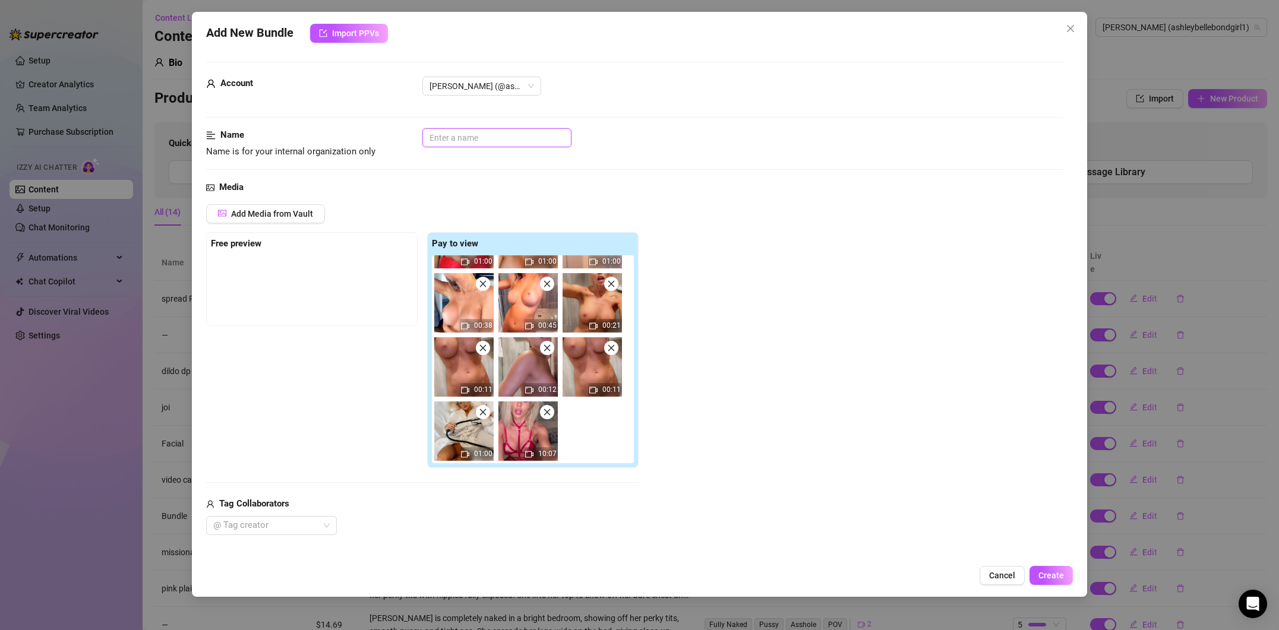
click at [466, 142] on input "text" at bounding box center [496, 137] width 149 height 19
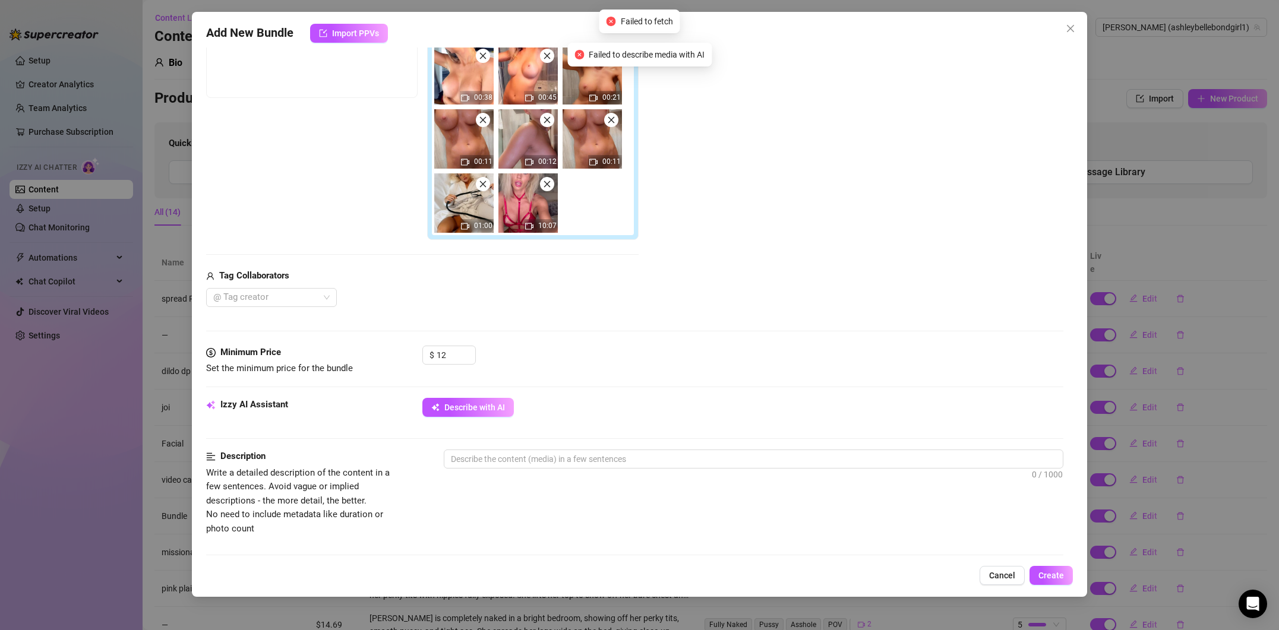
scroll to position [327, 0]
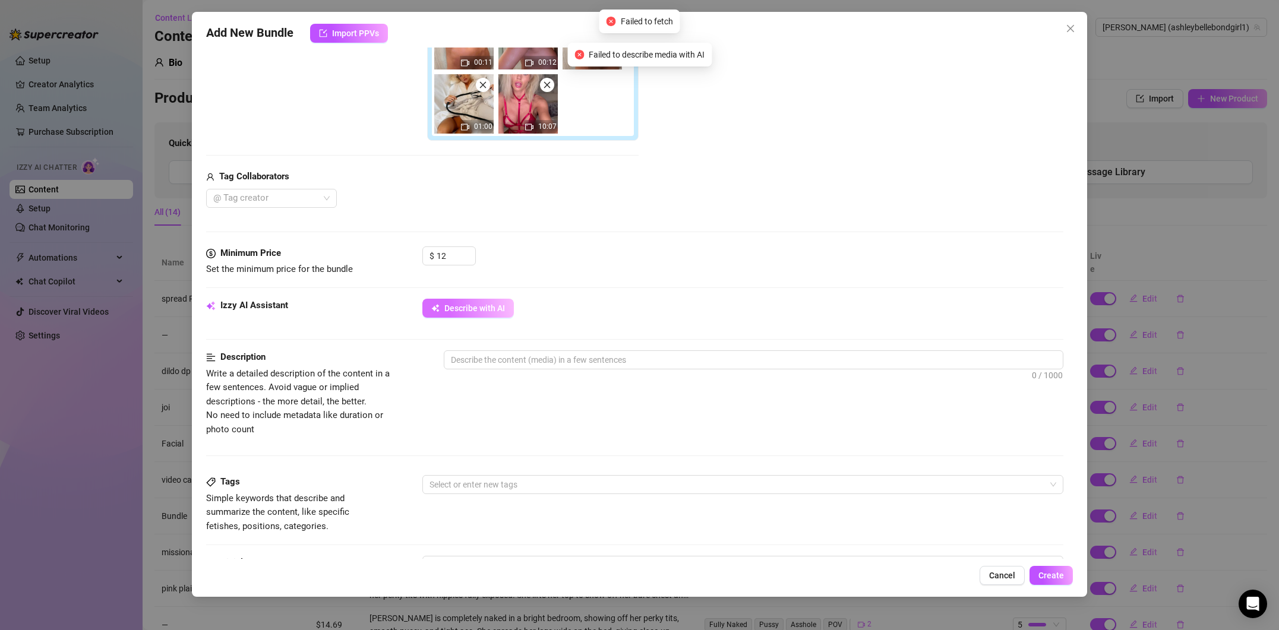
type input "anal"
click at [488, 302] on button "Describe with AI" at bounding box center [468, 308] width 92 height 19
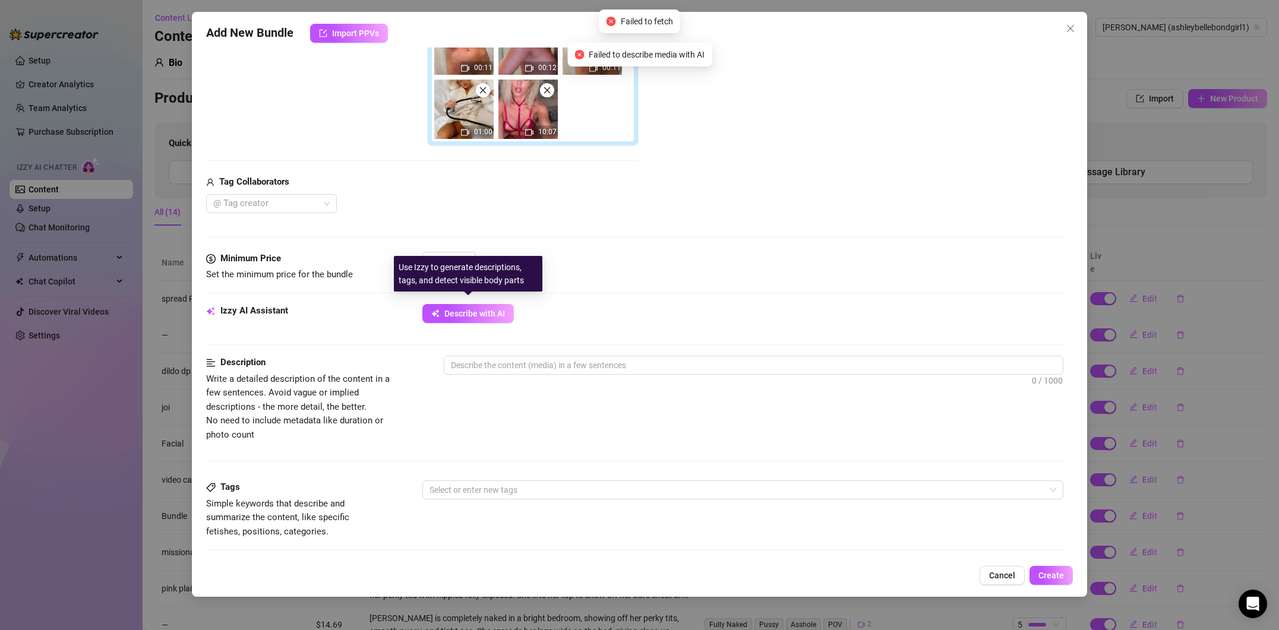
click at [488, 302] on form "Account [PERSON_NAME] (@ashleybellebondgirl1) Name Name is for your internal or…" at bounding box center [634, 318] width 857 height 1157
click at [482, 355] on form "Account [PERSON_NAME] (@ashleybellebondgirl1) Name Name is for your internal or…" at bounding box center [634, 317] width 857 height 1157
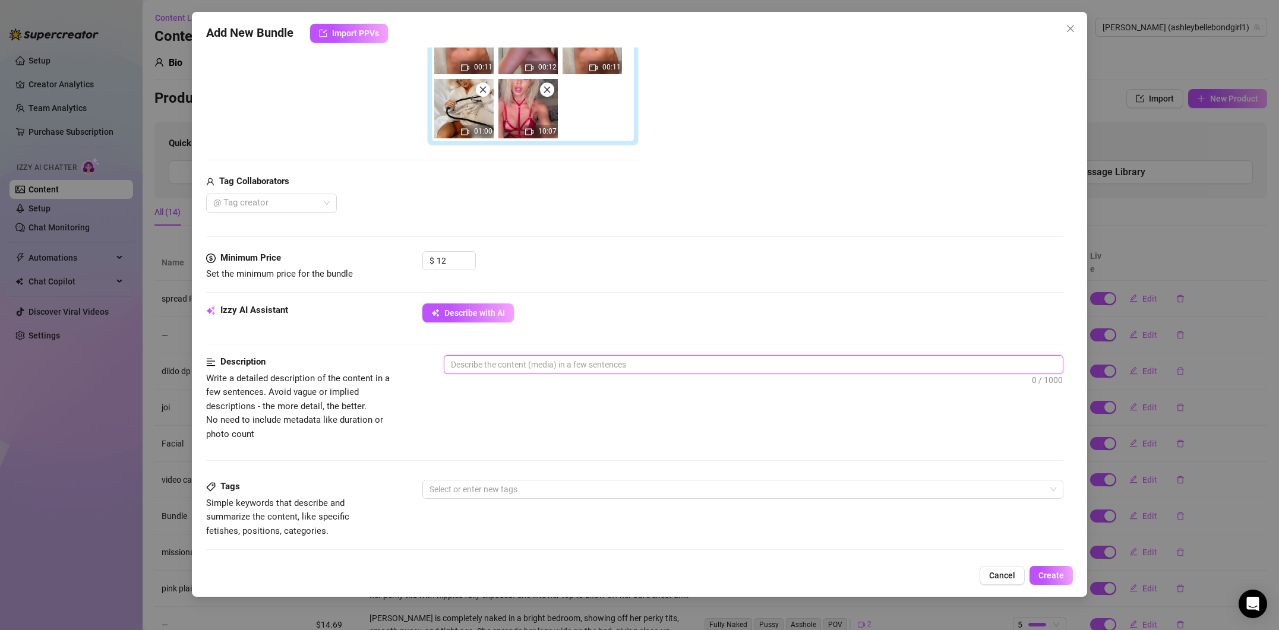
click at [481, 359] on textarea at bounding box center [753, 365] width 619 height 18
type textarea "R"
type textarea "Ra"
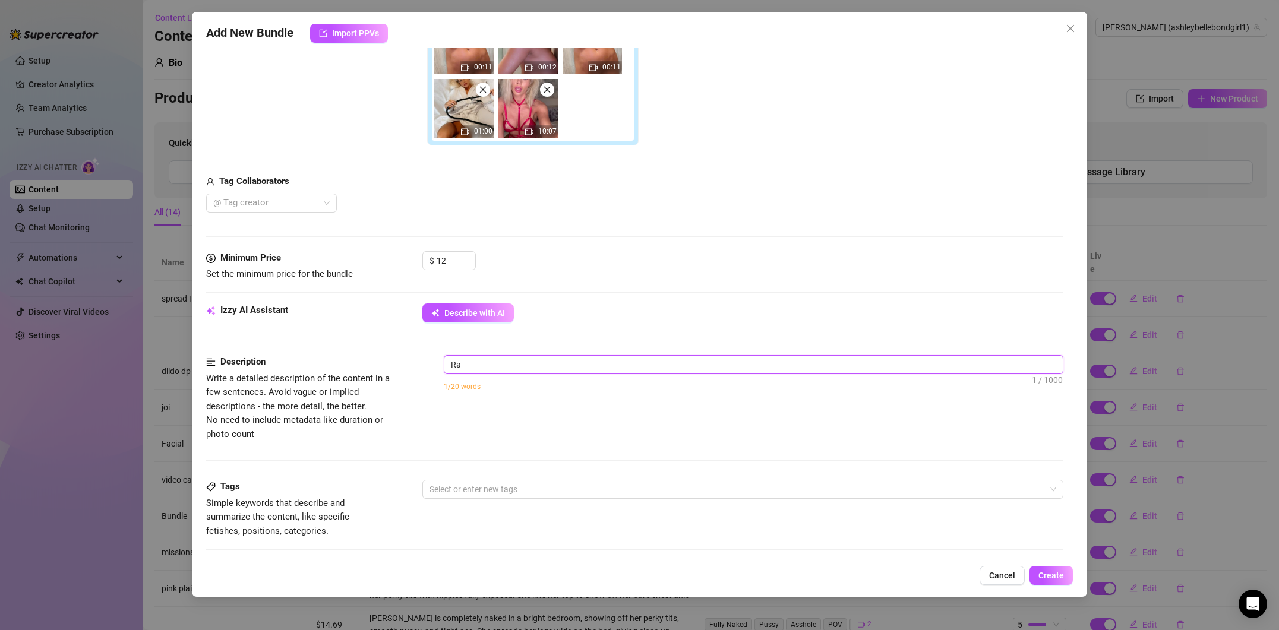
type textarea "Raw"
type textarea "Raw b"
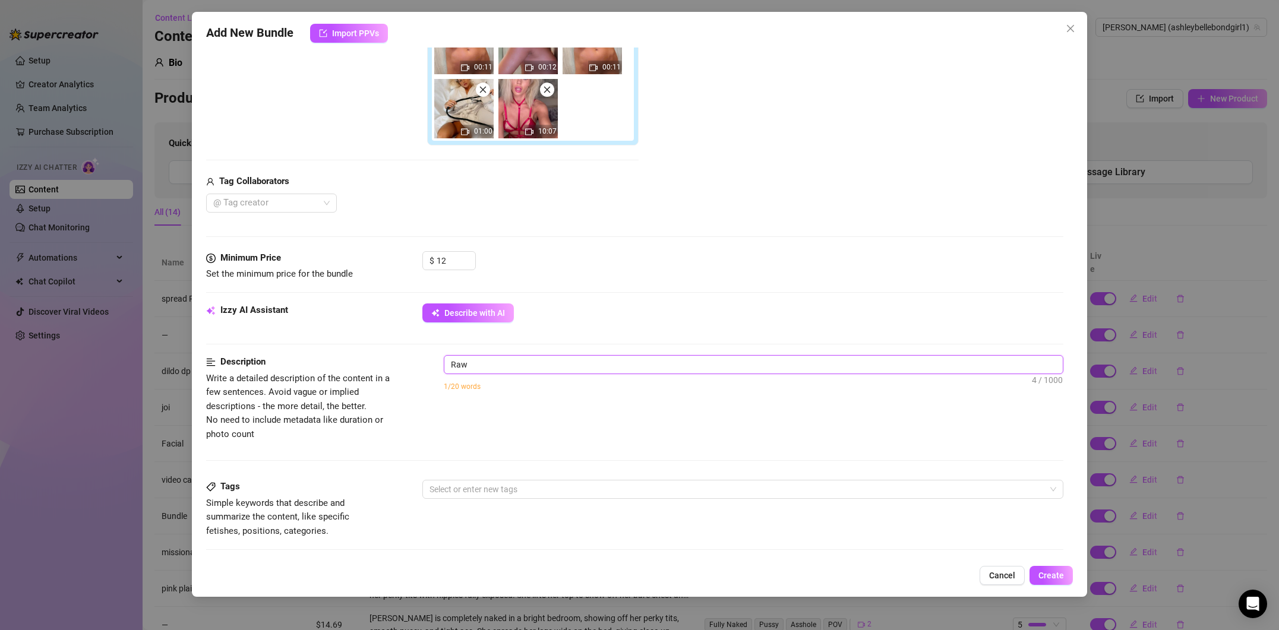
type textarea "Raw b"
type textarea "Raw bu"
type textarea "Raw bun"
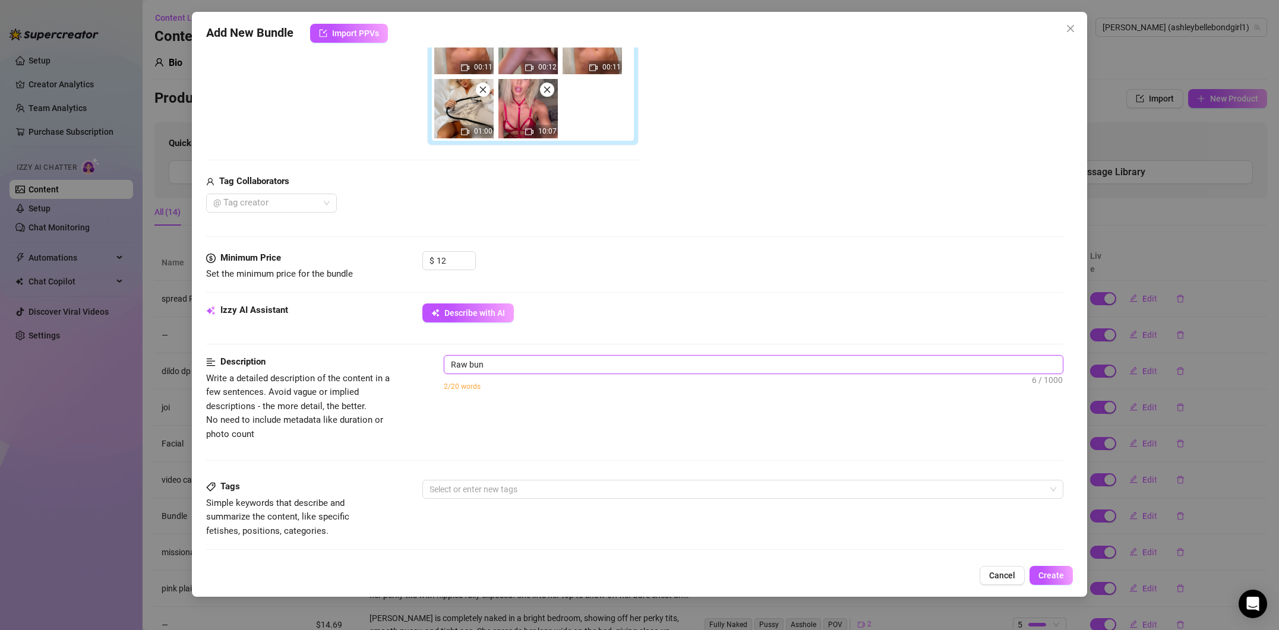
type textarea "Raw bund"
type textarea "Raw bundl"
type textarea "Raw bundle"
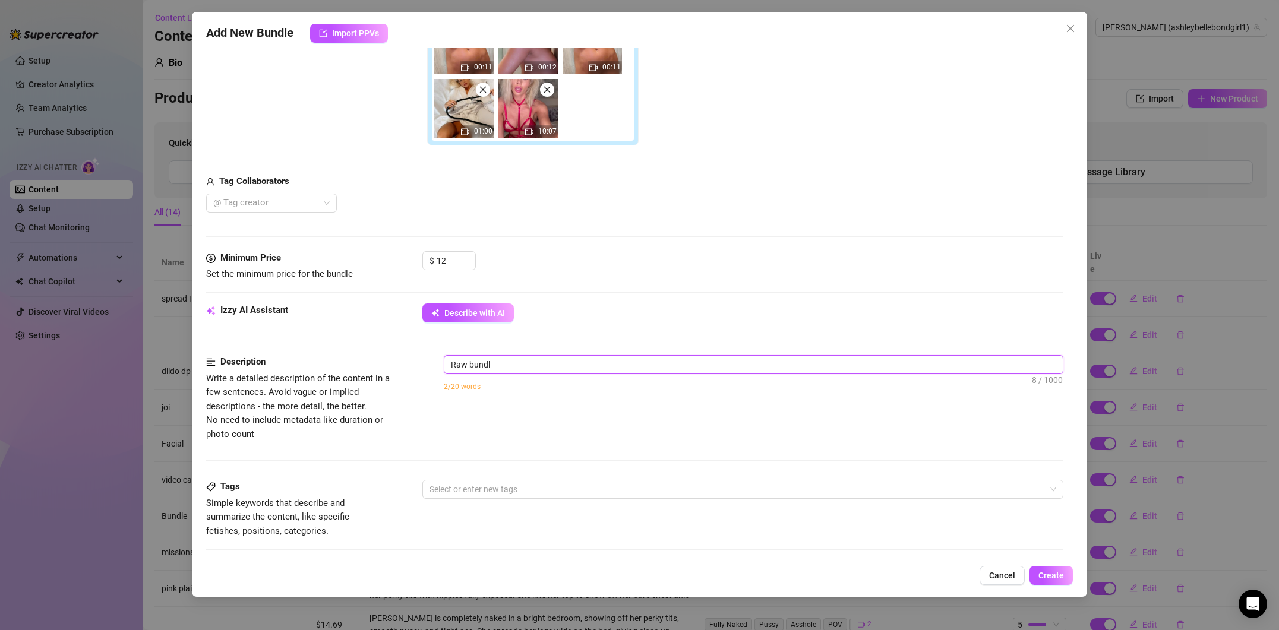
type textarea "Raw bundle"
type textarea "Raw bundle a"
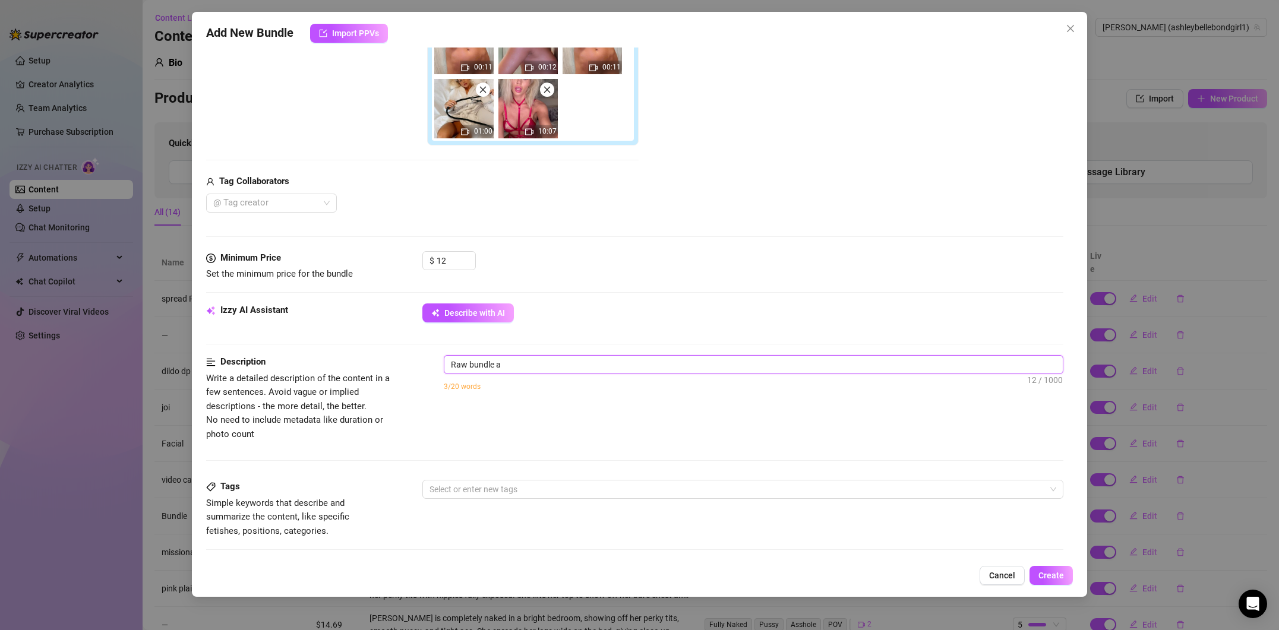
type textarea "Raw bundle an"
type textarea "Raw bundle [PERSON_NAME]"
type textarea "Raw bundle anal"
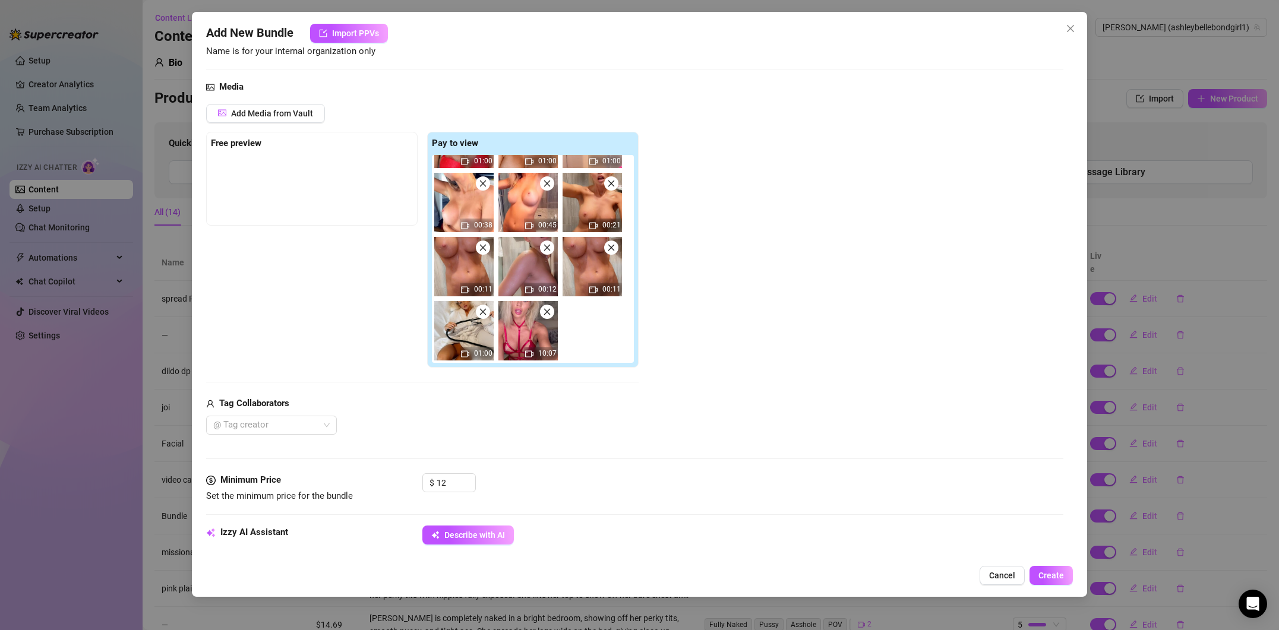
scroll to position [80, 0]
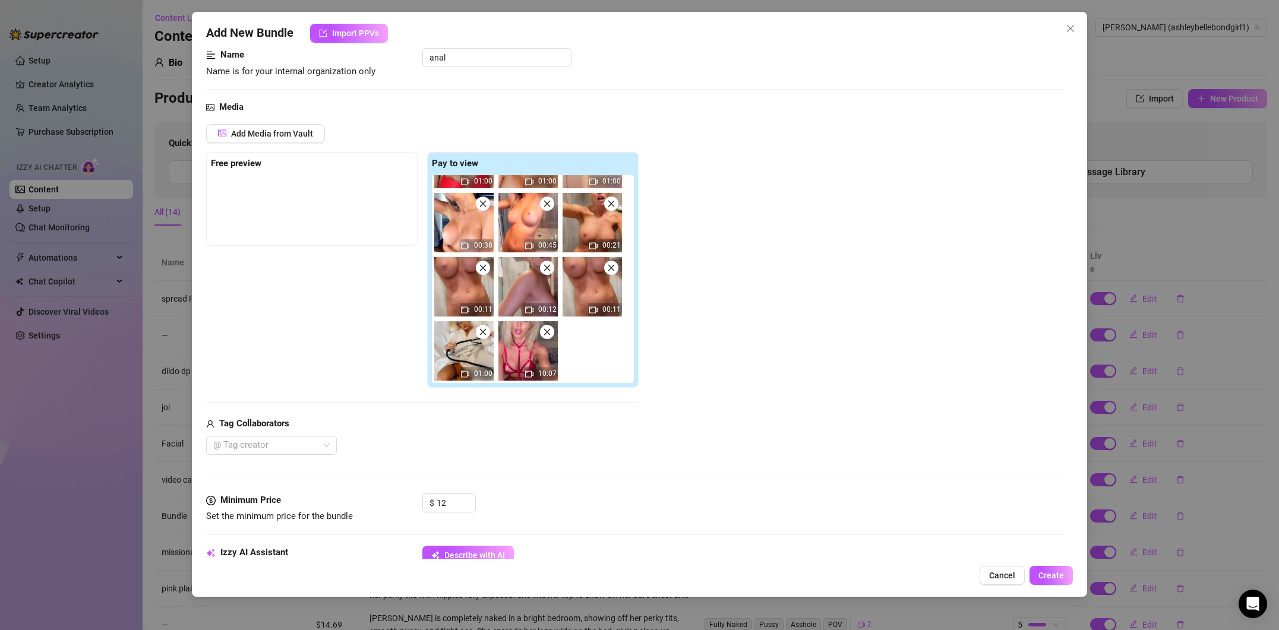
click at [545, 333] on icon "close" at bounding box center [547, 332] width 7 height 7
type textarea "Raw bundle anal"
click at [545, 333] on div "00:31 01:50 00:08 01:00 01:00 01:00 00:38 00:45 00:21 00:11 00:12 00:11 01:00" at bounding box center [535, 279] width 207 height 208
click at [547, 272] on icon "close" at bounding box center [547, 268] width 8 height 8
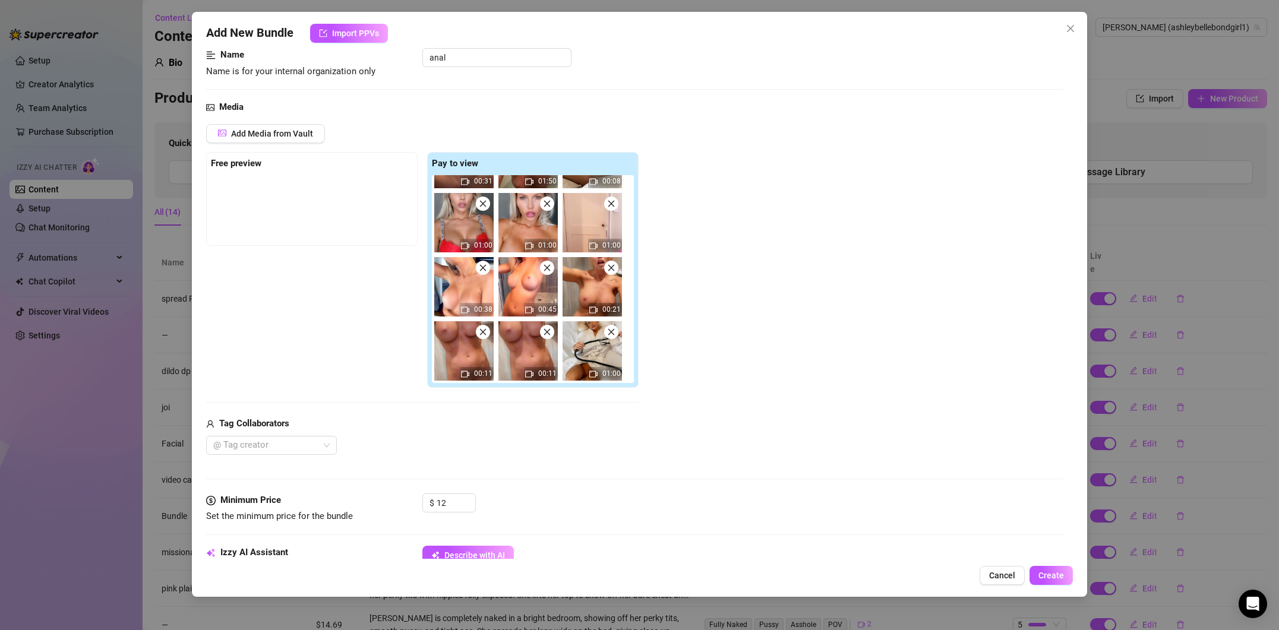
click at [547, 272] on icon "close" at bounding box center [547, 268] width 8 height 8
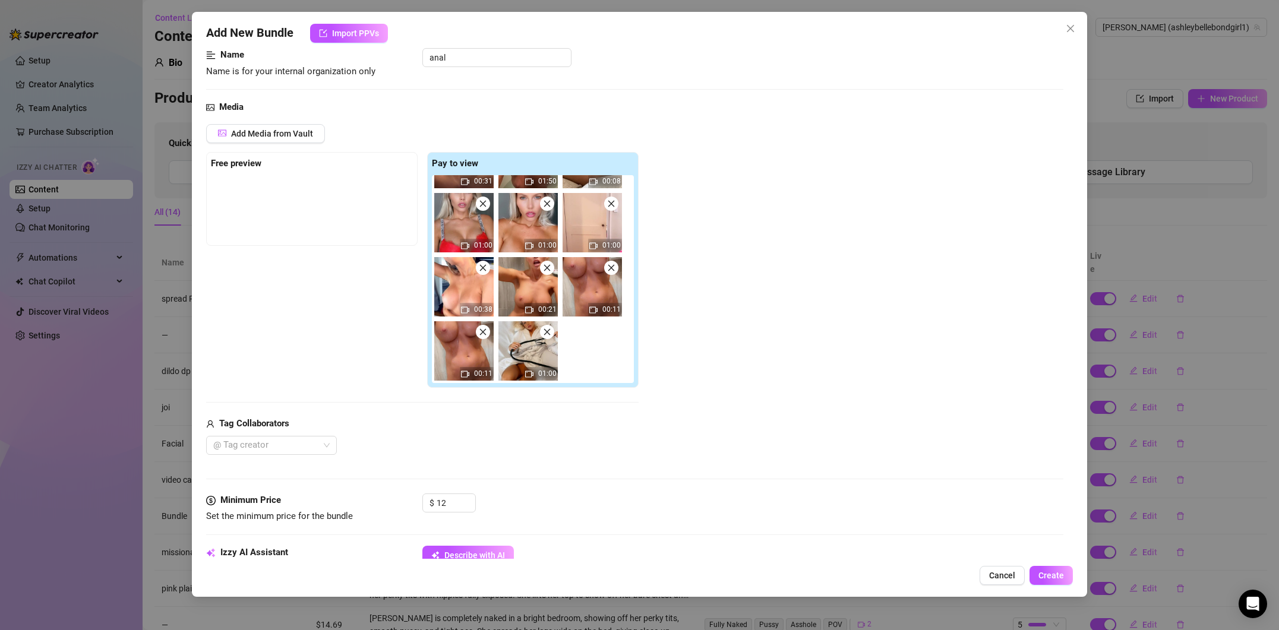
click at [547, 272] on icon "close" at bounding box center [547, 268] width 8 height 8
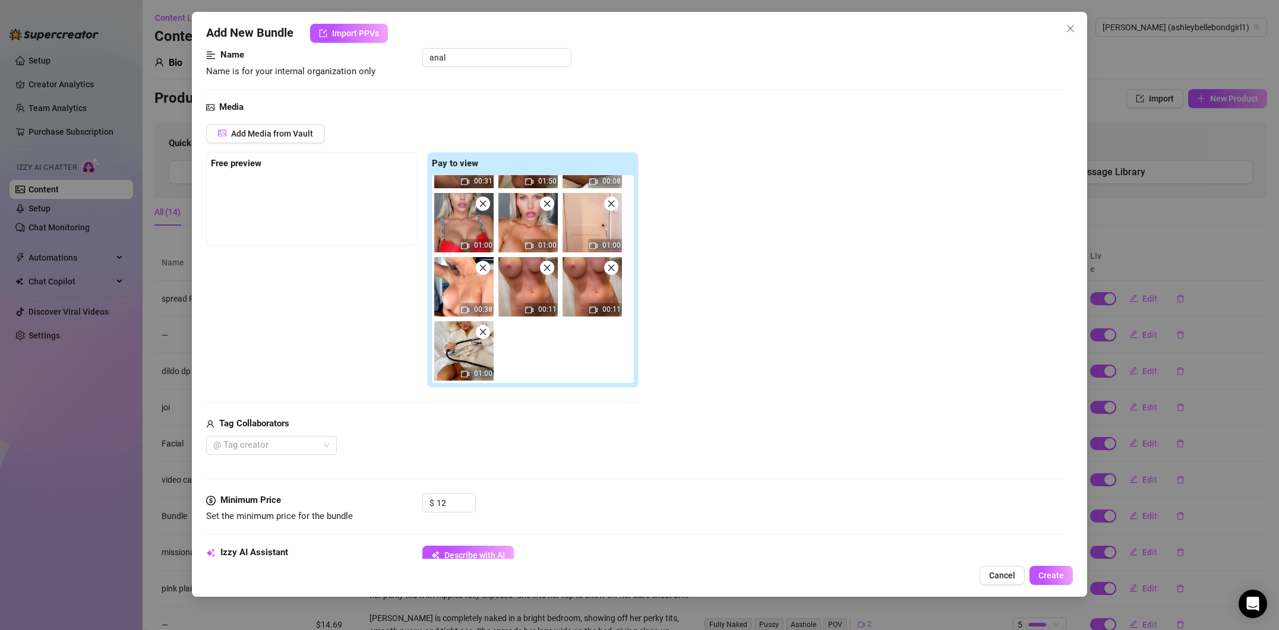
click at [547, 272] on icon "close" at bounding box center [547, 268] width 8 height 8
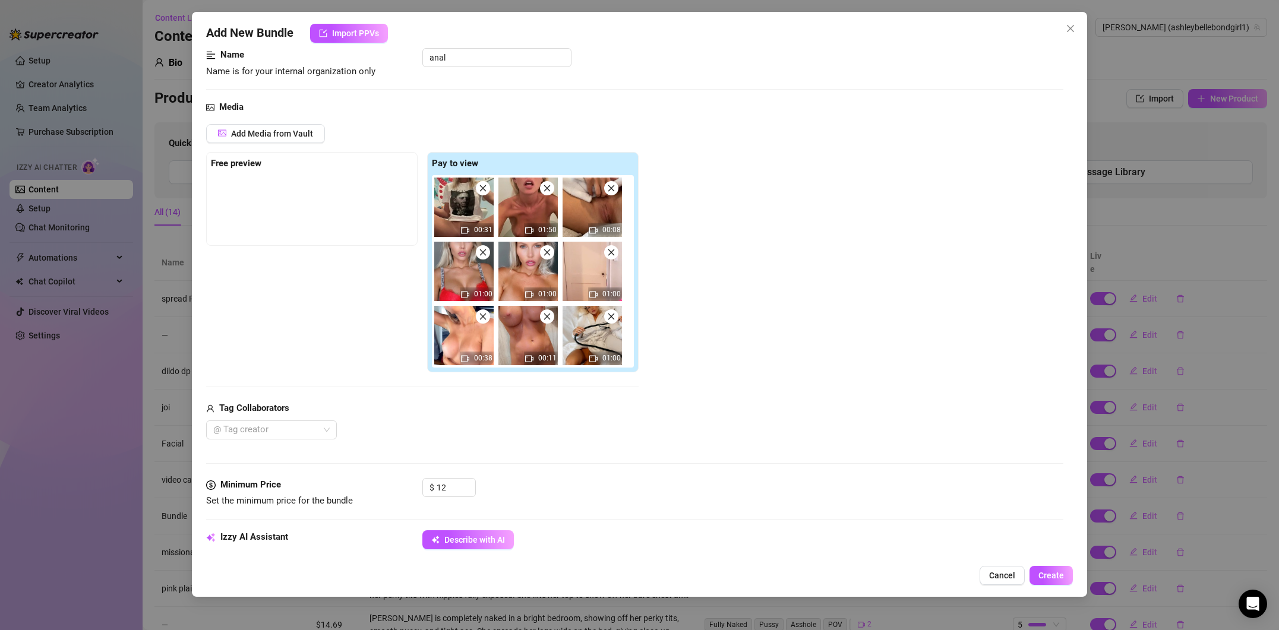
click at [547, 272] on img at bounding box center [528, 271] width 59 height 59
click at [547, 269] on img at bounding box center [528, 271] width 59 height 59
click at [547, 252] on icon "close" at bounding box center [547, 253] width 7 height 7
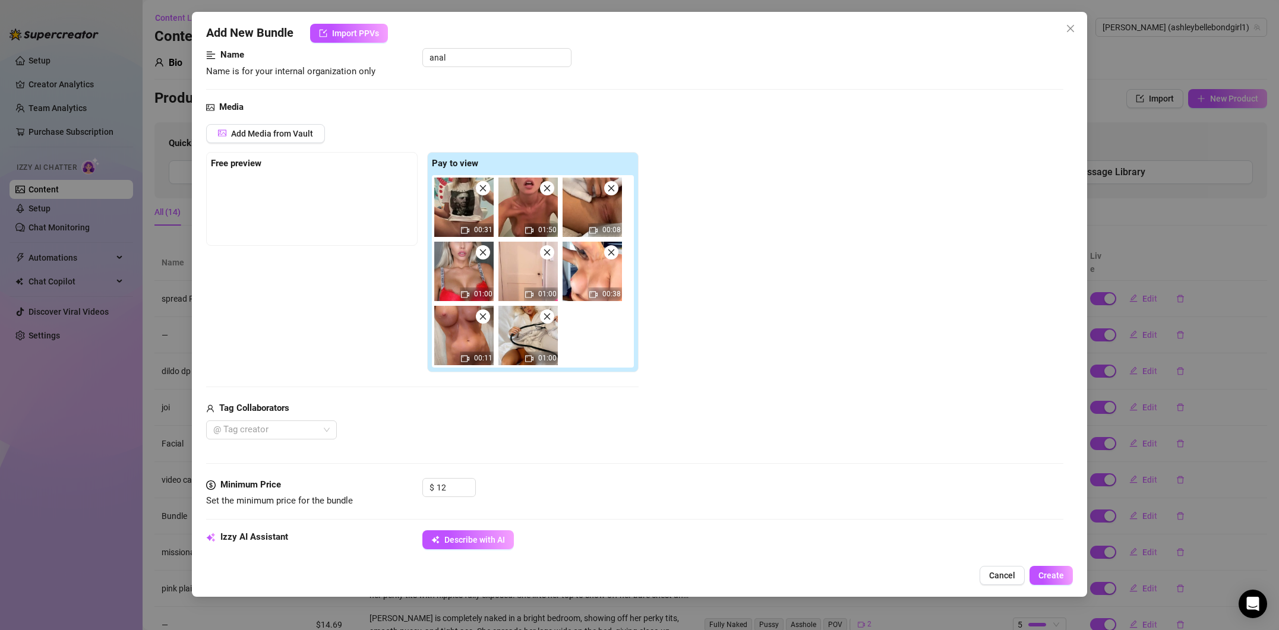
click at [547, 252] on icon "close" at bounding box center [547, 253] width 7 height 7
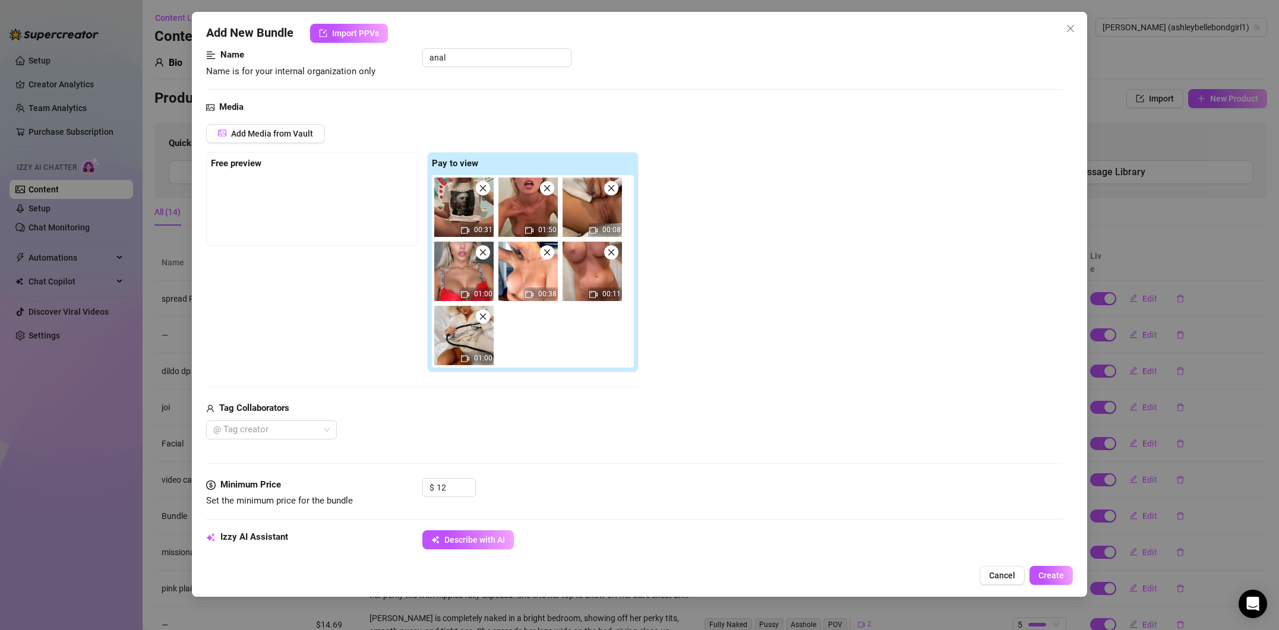
drag, startPoint x: 547, startPoint y: 252, endPoint x: 523, endPoint y: 327, distance: 79.1
click at [547, 252] on icon "close" at bounding box center [547, 253] width 7 height 7
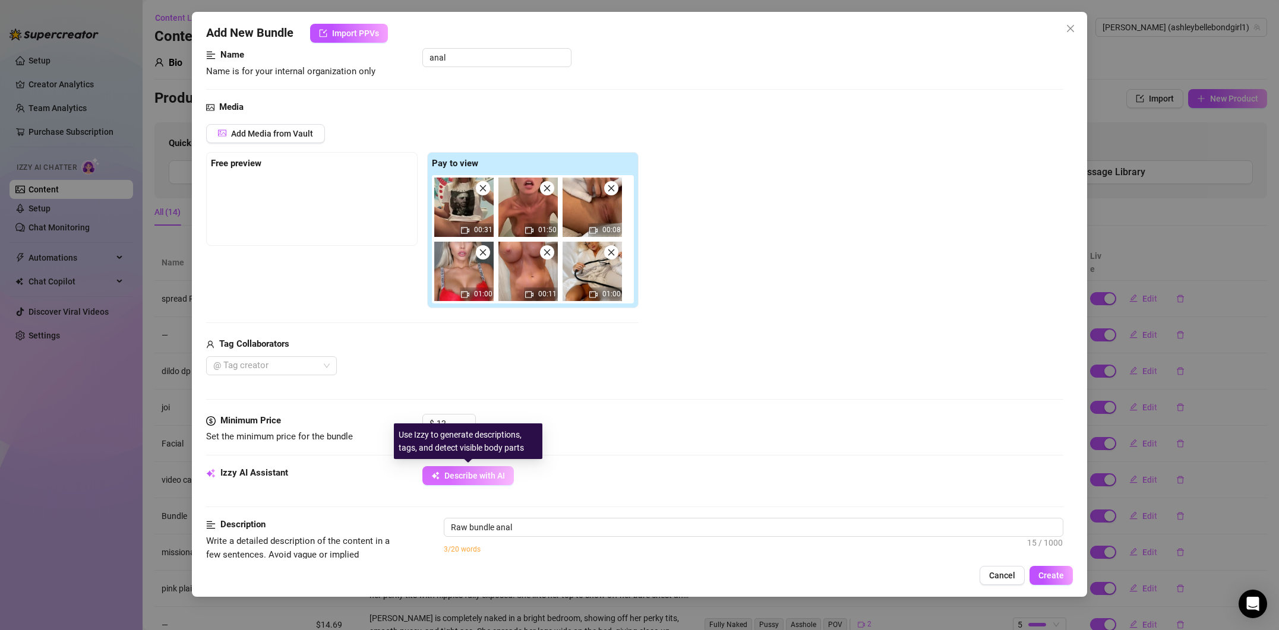
click at [501, 480] on span "Describe with AI" at bounding box center [474, 476] width 61 height 10
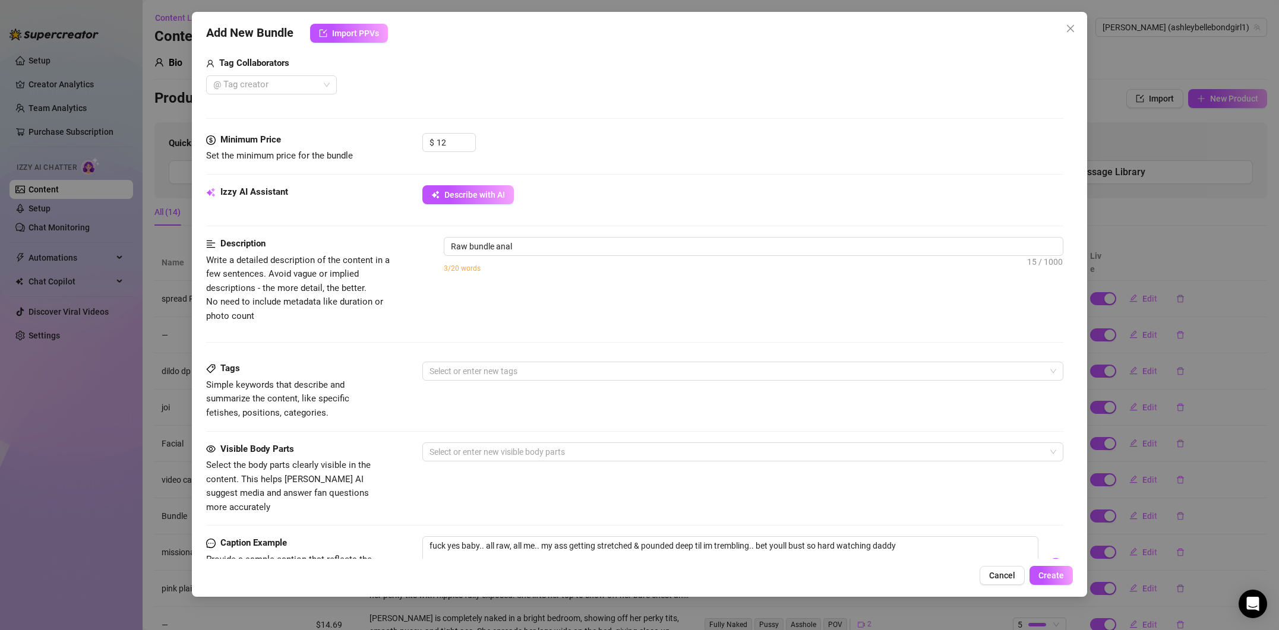
scroll to position [447, 0]
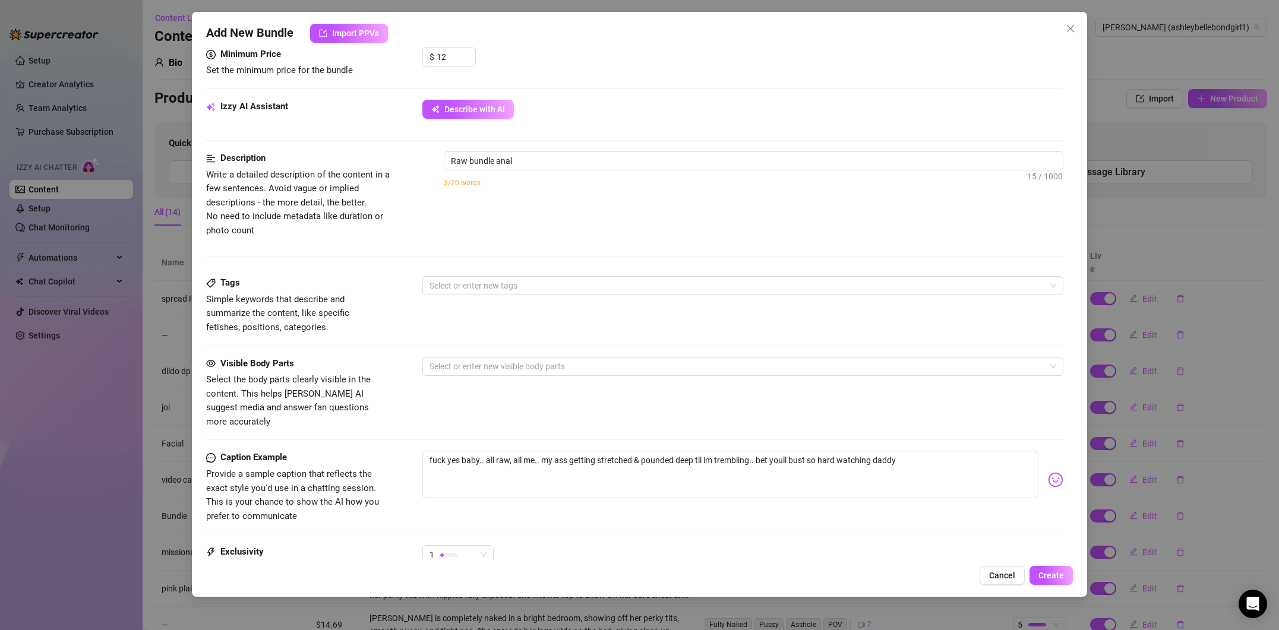
click at [1001, 572] on span "Cancel" at bounding box center [1002, 576] width 26 height 10
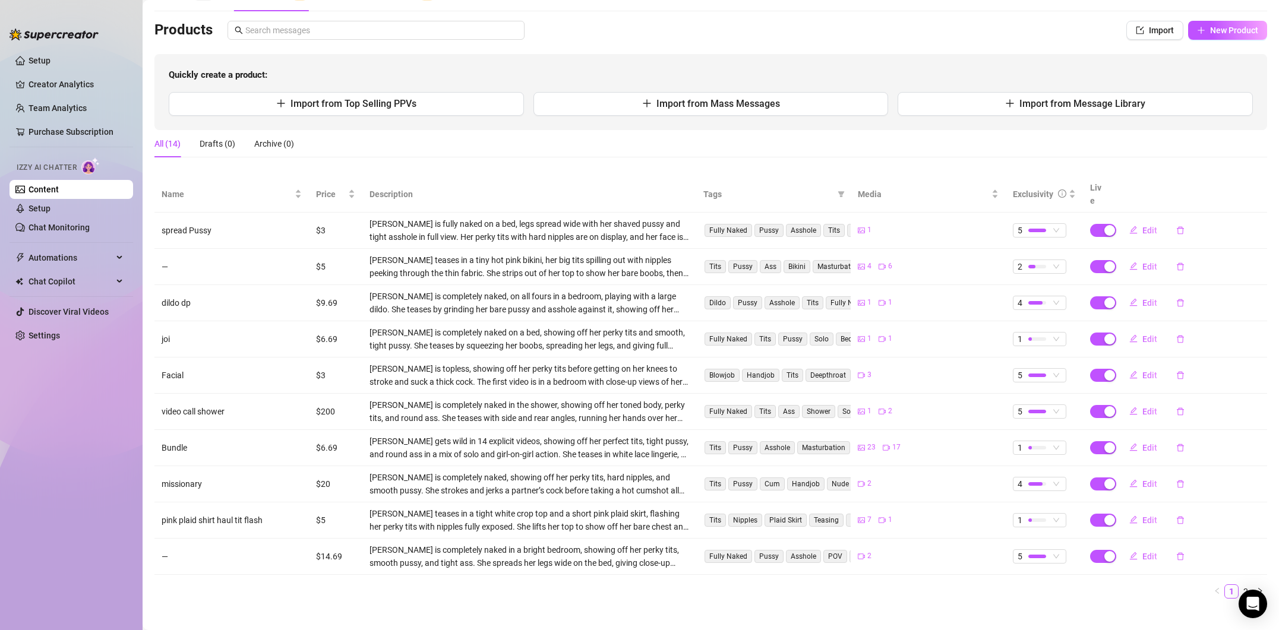
scroll to position [0, 0]
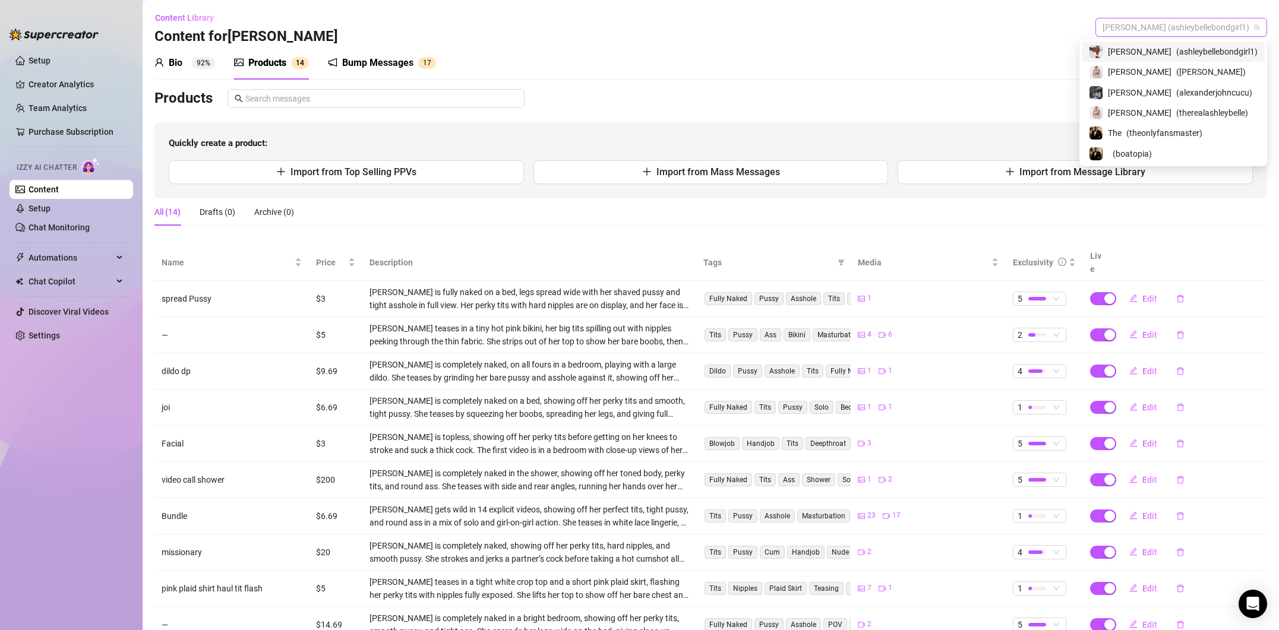
click at [1196, 27] on span "[PERSON_NAME] (ashleybellebondgirl1)" at bounding box center [1181, 27] width 157 height 18
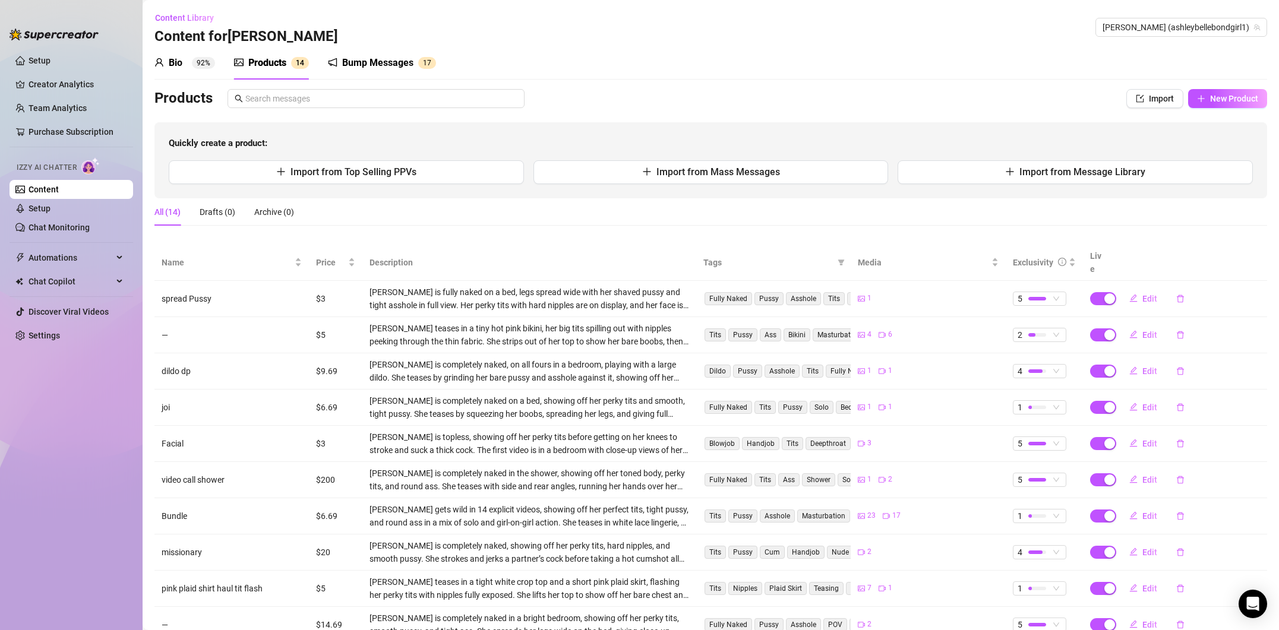
click at [996, 52] on div "Bio 92% Products 1 4 Bump Messages 1 7" at bounding box center [710, 62] width 1113 height 33
click at [251, 67] on div "Products" at bounding box center [267, 63] width 38 height 14
click at [355, 64] on div "Bump Messages" at bounding box center [377, 63] width 71 height 14
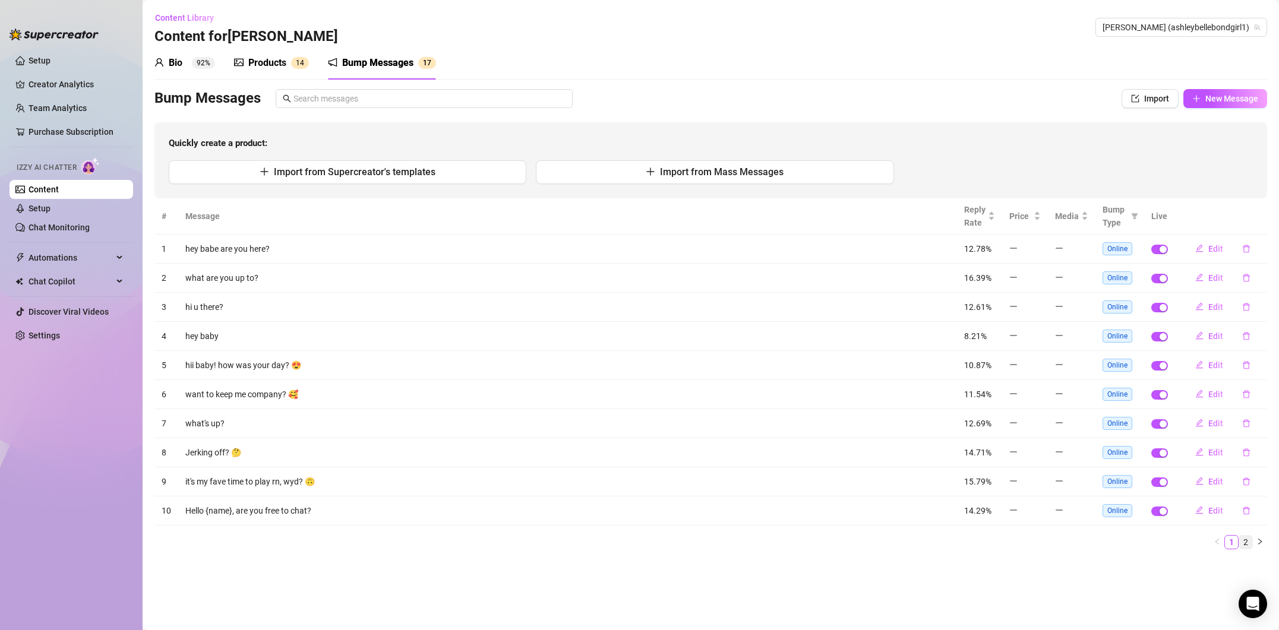
click at [1245, 542] on link "2" at bounding box center [1245, 542] width 13 height 13
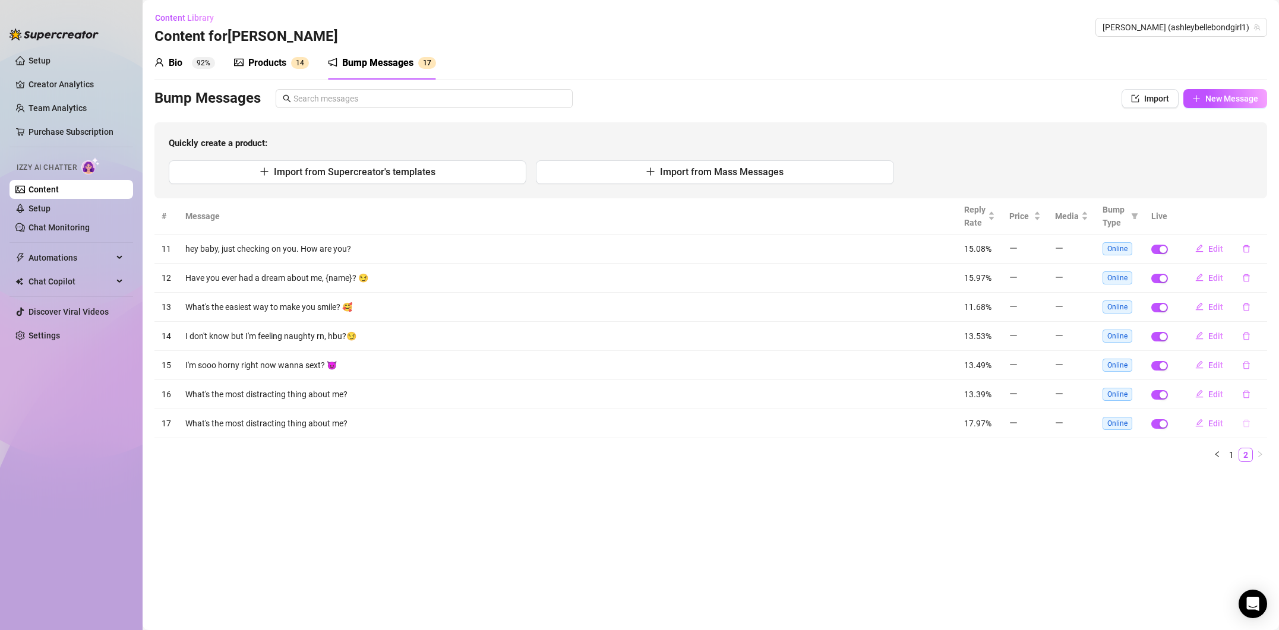
click at [1245, 424] on icon "delete" at bounding box center [1246, 423] width 8 height 8
click at [1257, 394] on span "Yes" at bounding box center [1259, 393] width 14 height 10
click at [370, 70] on div "Bump Messages" at bounding box center [377, 63] width 71 height 14
click at [278, 61] on div "Products" at bounding box center [267, 63] width 38 height 14
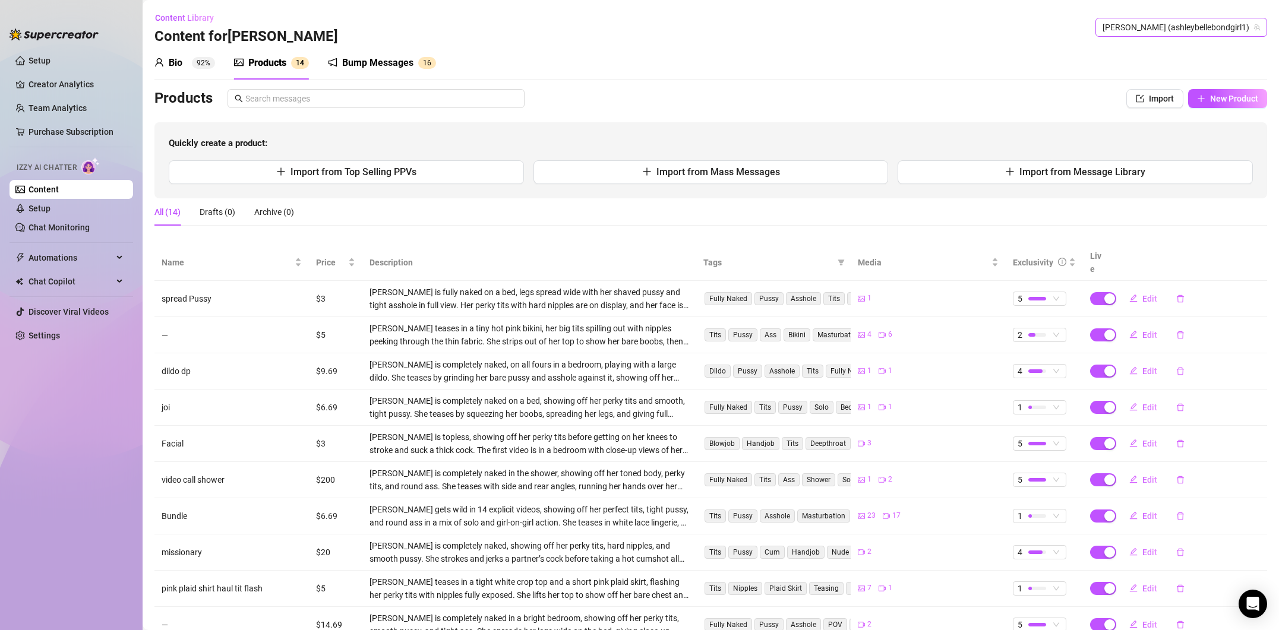
click at [1161, 31] on span "[PERSON_NAME] (ashleybellebondgirl1)" at bounding box center [1181, 27] width 157 height 18
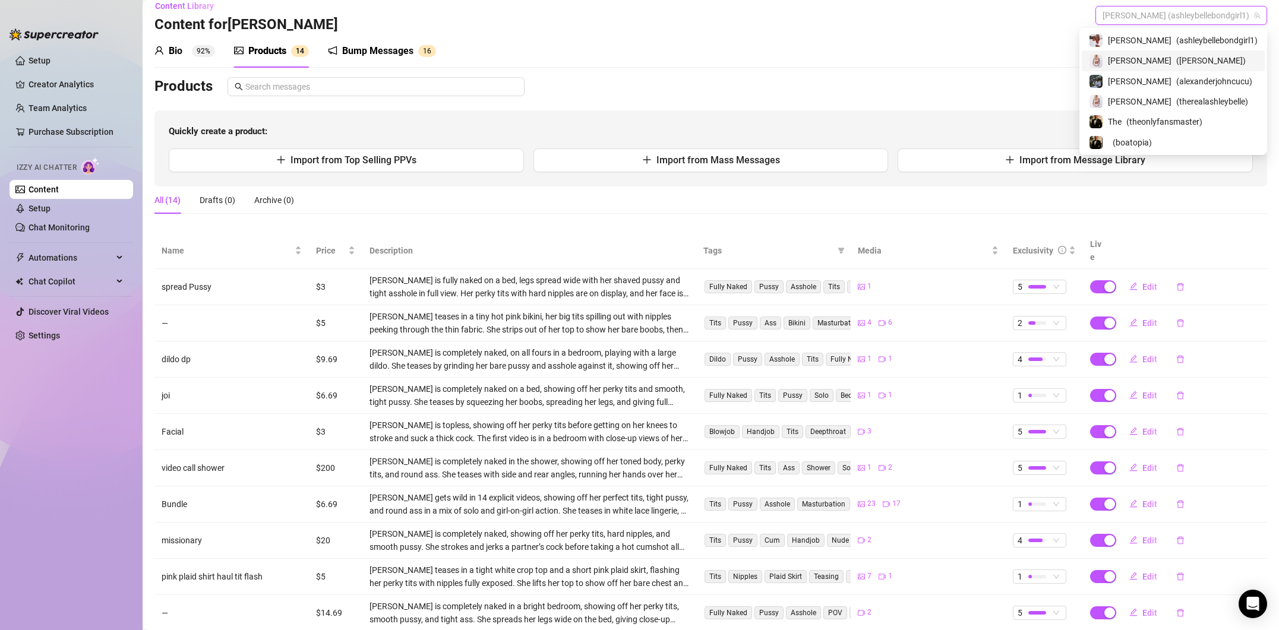
scroll to position [9, 0]
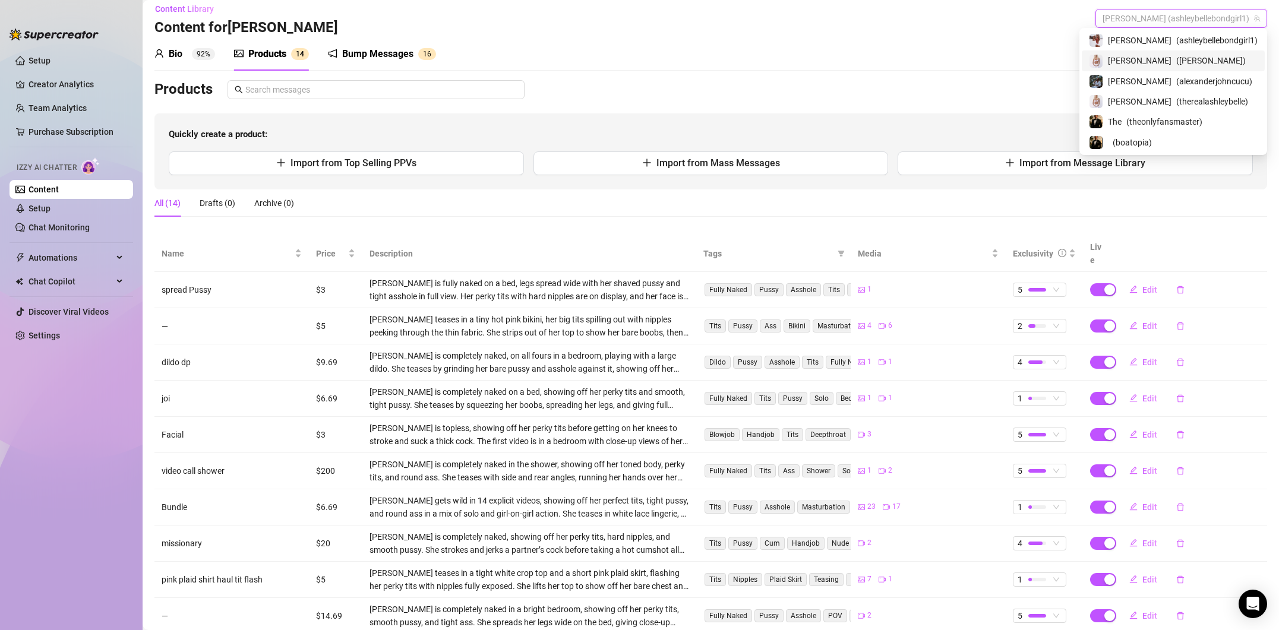
click at [1158, 59] on span "[PERSON_NAME]" at bounding box center [1140, 60] width 64 height 13
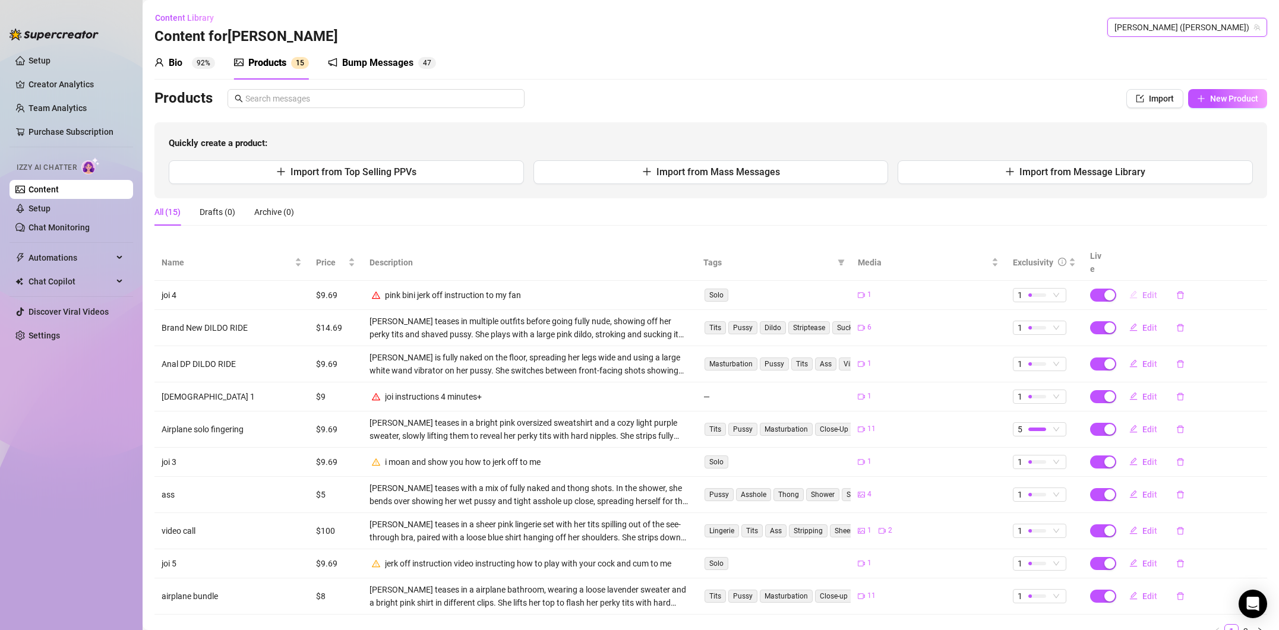
click at [1146, 291] on span "Edit" at bounding box center [1150, 296] width 15 height 10
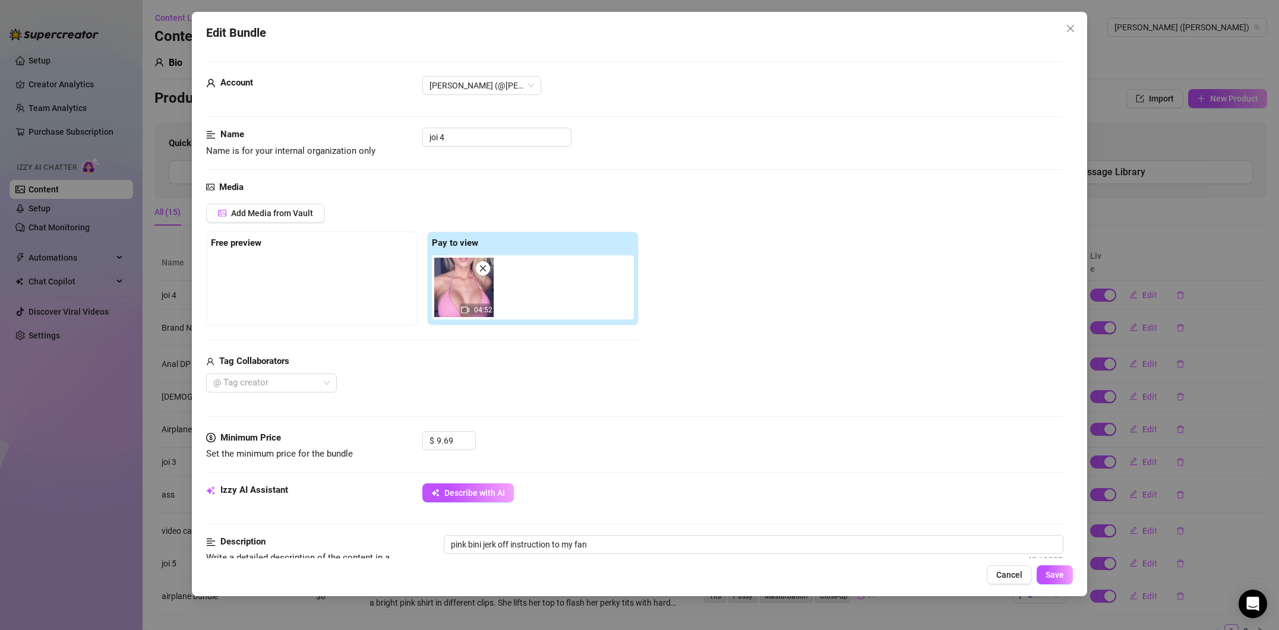
click at [475, 297] on img at bounding box center [463, 287] width 59 height 59
click at [474, 297] on img at bounding box center [463, 287] width 59 height 59
click at [462, 307] on icon "video-camera" at bounding box center [465, 310] width 8 height 7
click at [464, 308] on icon "video-camera" at bounding box center [465, 310] width 8 height 8
click at [465, 310] on icon "video-camera" at bounding box center [465, 310] width 8 height 8
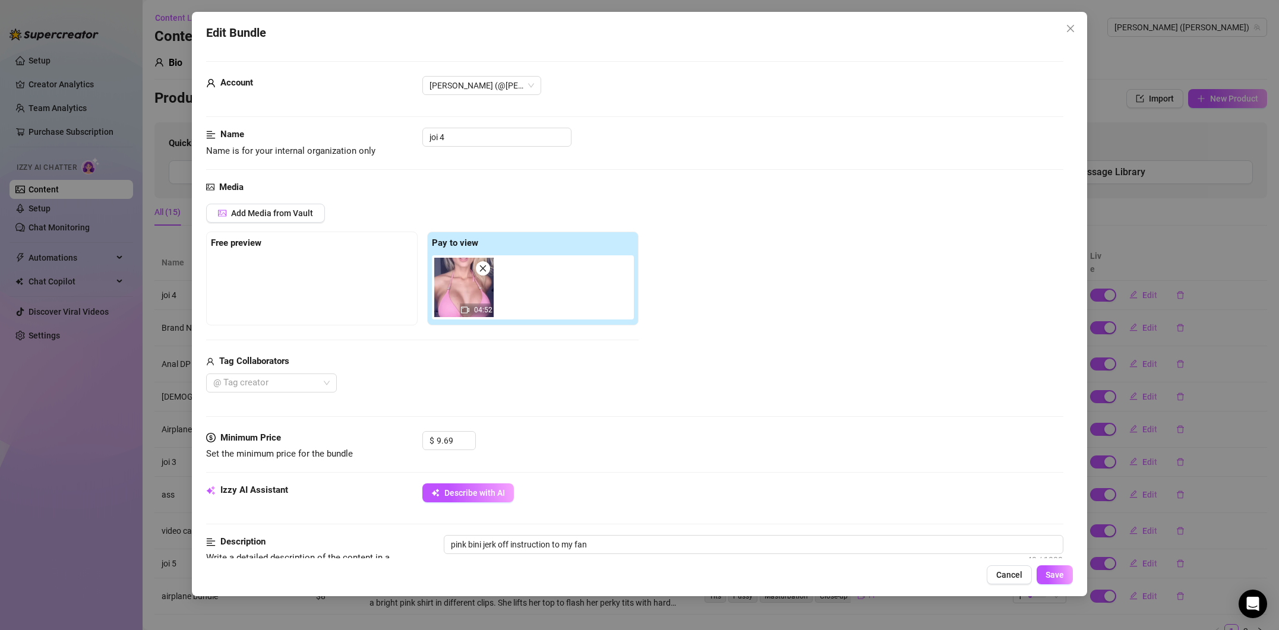
click at [466, 310] on icon "video-camera" at bounding box center [465, 310] width 8 height 8
click at [466, 311] on icon "video-camera" at bounding box center [465, 310] width 8 height 8
click at [467, 311] on icon "video-camera" at bounding box center [465, 310] width 8 height 8
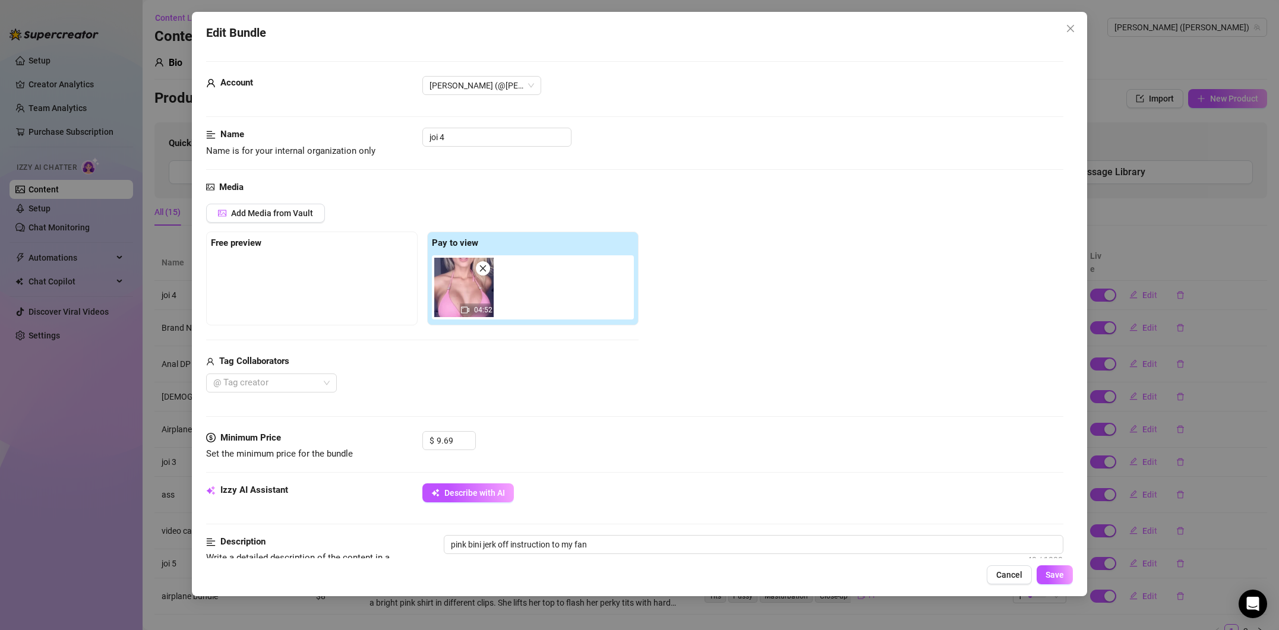
click at [467, 311] on icon "video-camera" at bounding box center [465, 310] width 8 height 8
click at [489, 490] on span "Describe with AI" at bounding box center [474, 493] width 61 height 10
click at [477, 307] on span "04:52" at bounding box center [483, 310] width 18 height 8
click at [467, 308] on icon "video-camera" at bounding box center [465, 310] width 8 height 8
click at [465, 285] on img at bounding box center [463, 287] width 59 height 59
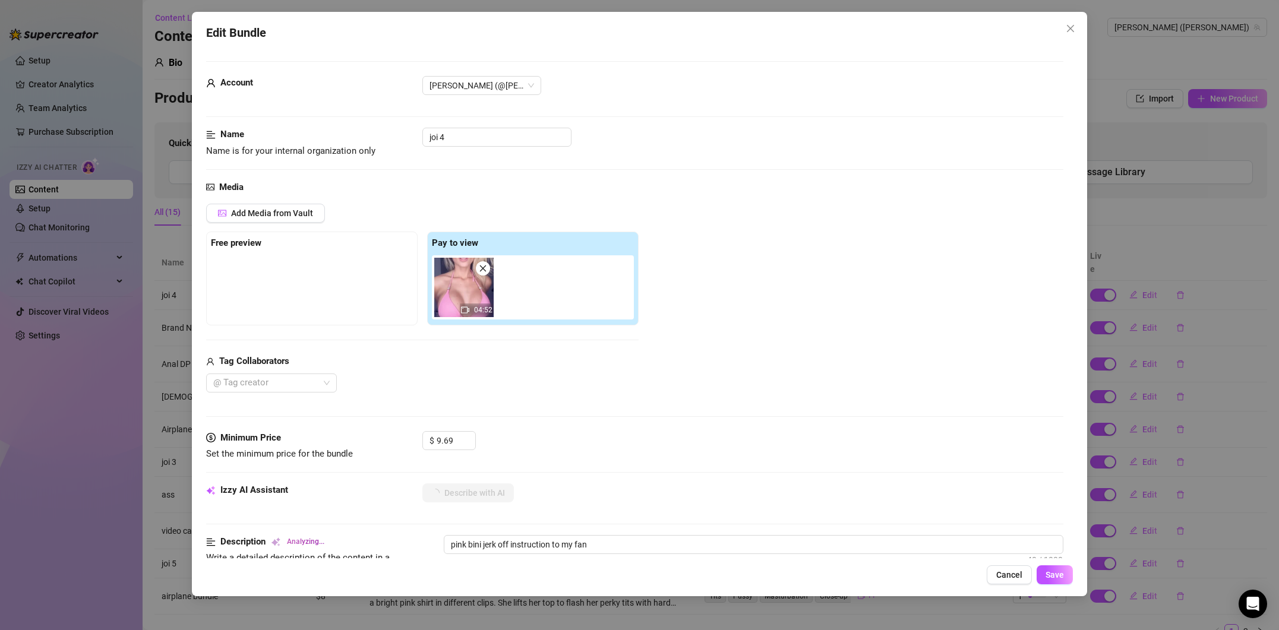
click at [465, 285] on img at bounding box center [463, 287] width 59 height 59
type textarea "[PERSON_NAME]"
type textarea "[PERSON_NAME] starts"
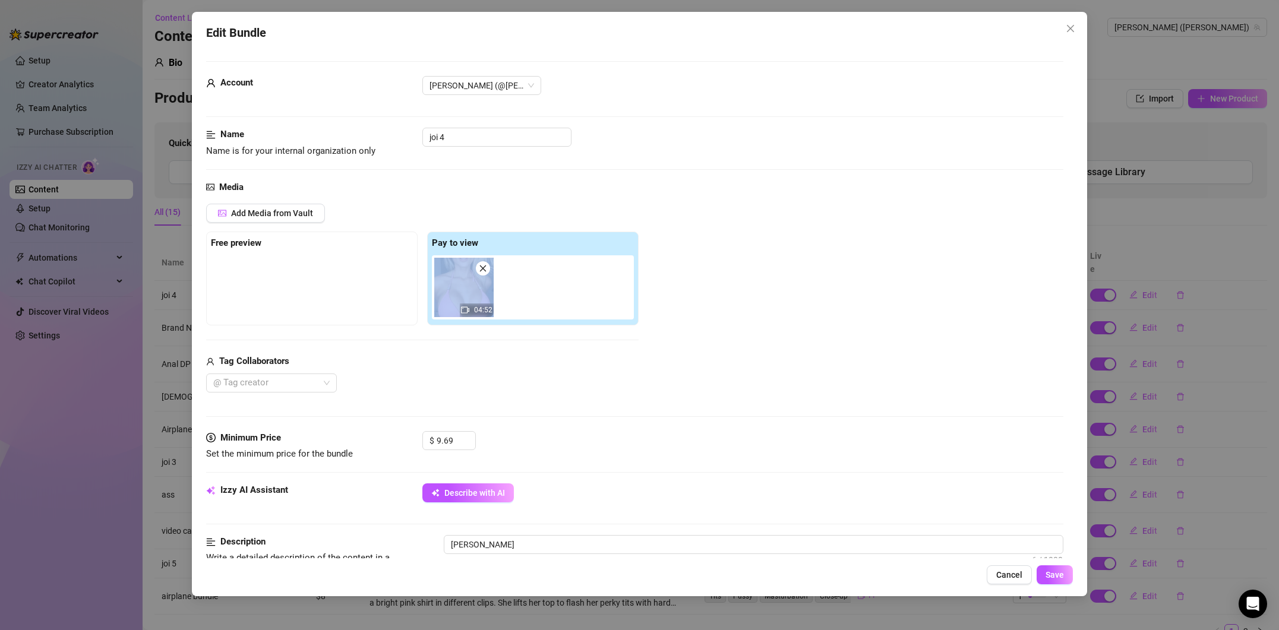
type textarea "[PERSON_NAME] starts"
type textarea "[PERSON_NAME] starts in"
type textarea "[PERSON_NAME] starts in a"
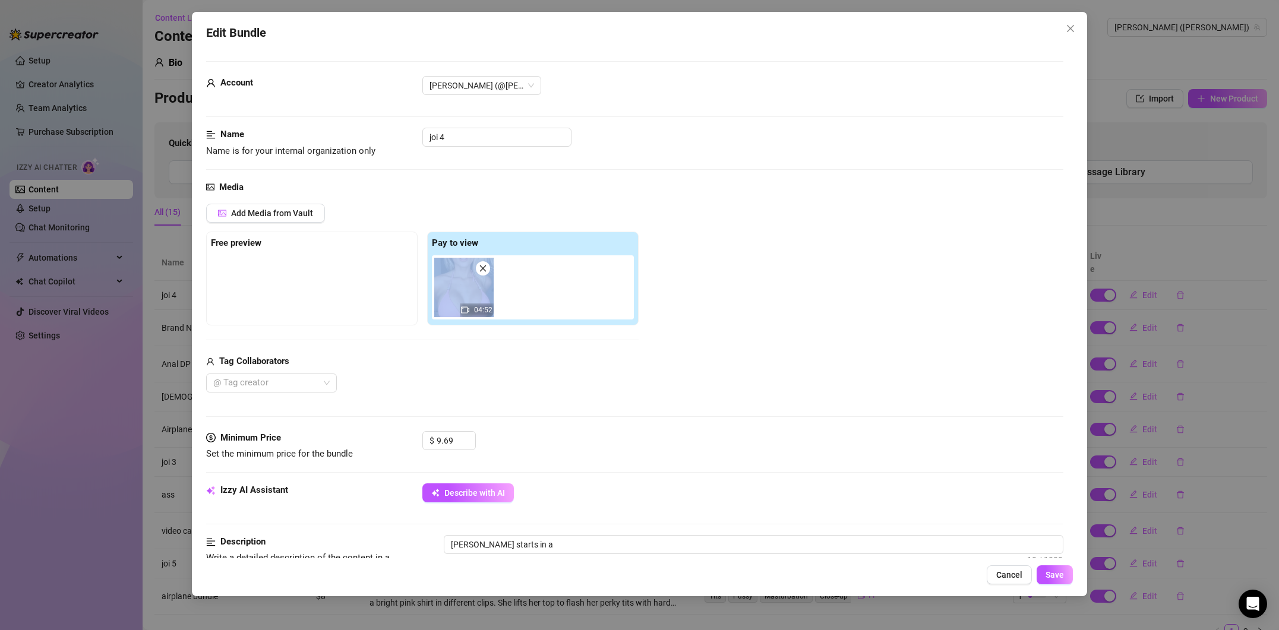
type textarea "[PERSON_NAME] starts in a tiny"
type textarea "[PERSON_NAME] starts in a tiny pink"
type textarea "[PERSON_NAME] starts in a tiny pink bikini,"
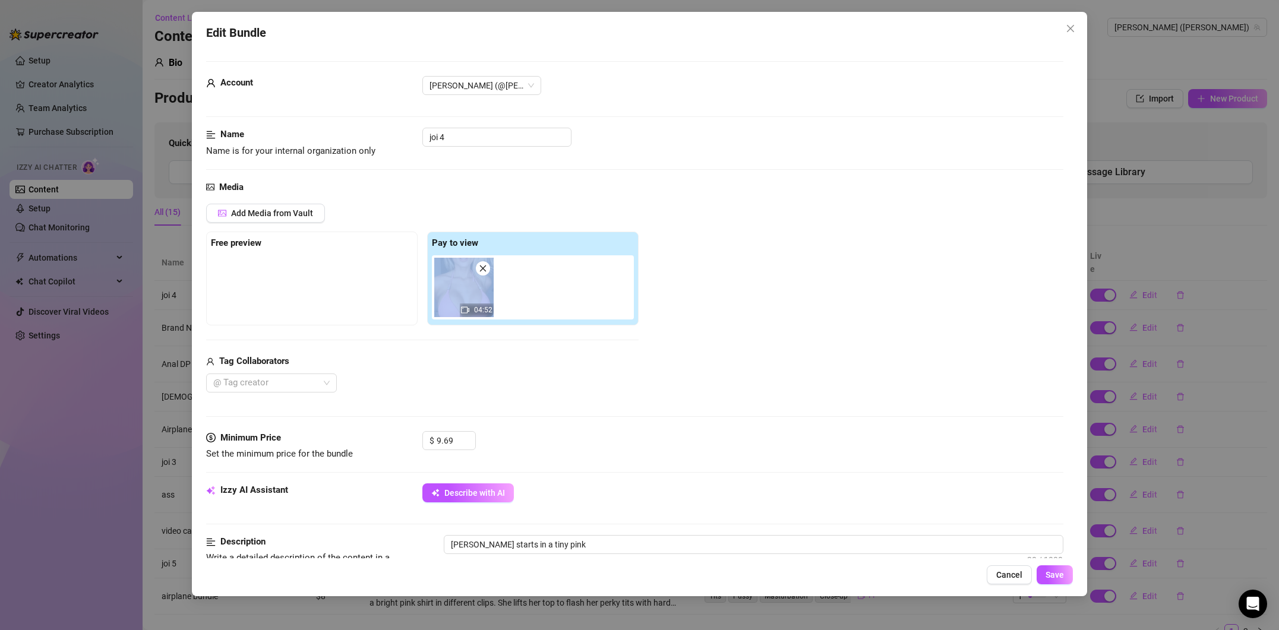
type textarea "[PERSON_NAME] starts in a tiny pink bikini,"
type textarea "[PERSON_NAME] starts in a tiny pink bikini, showing"
type textarea "[PERSON_NAME] starts in a tiny pink bikini, showing off"
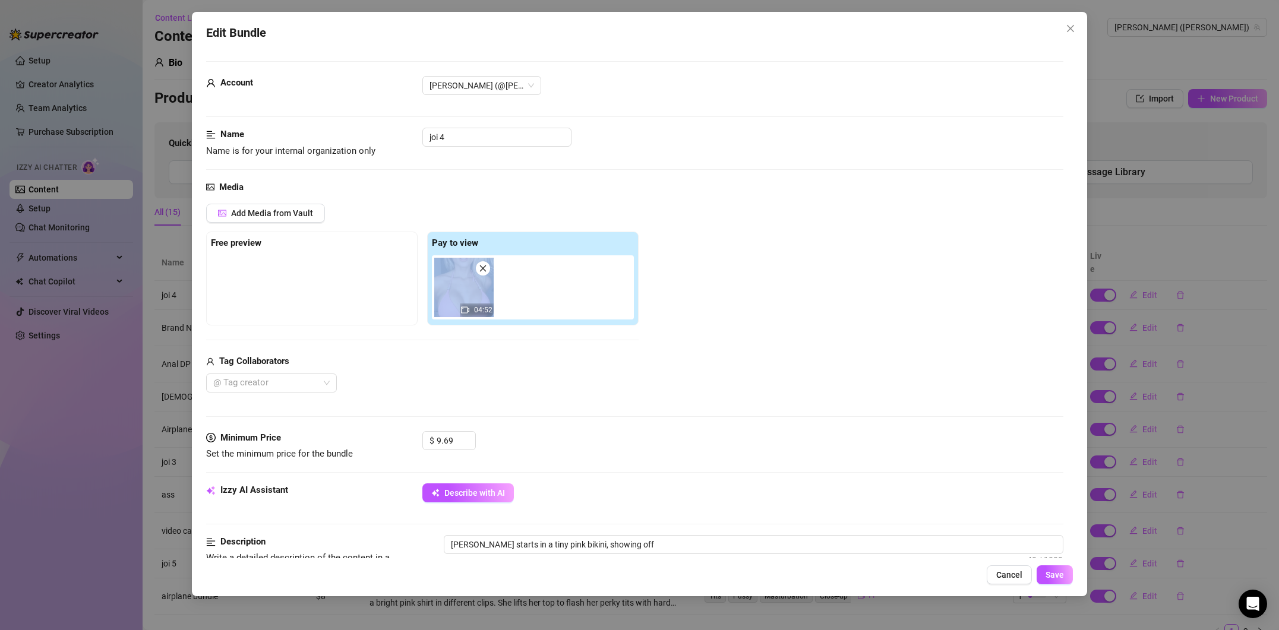
type textarea "[PERSON_NAME] starts in a tiny pink bikini, showing off her"
type textarea "[PERSON_NAME] starts in a tiny pink bikini, showing off her perky"
type textarea "[PERSON_NAME] starts in a tiny pink bikini, showing off her perky tits"
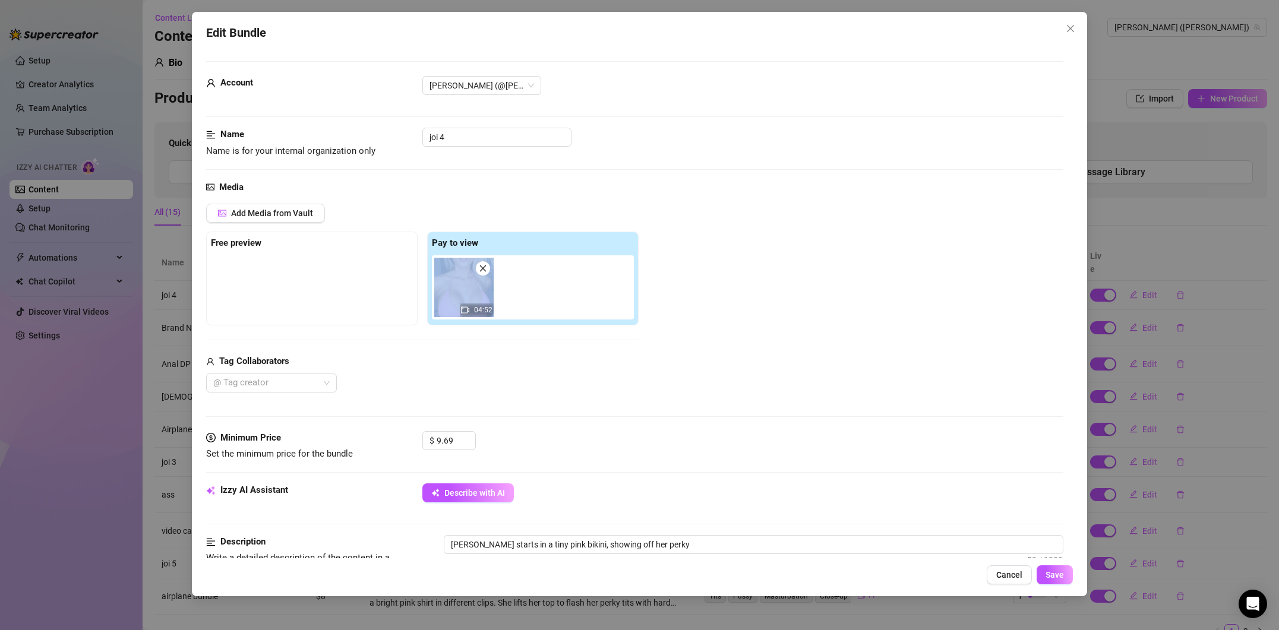
type textarea "[PERSON_NAME] starts in a tiny pink bikini, showing off her perky tits"
type textarea "[PERSON_NAME] starts in a tiny pink bikini, showing off her perky tits and"
type textarea "[PERSON_NAME] starts in a tiny pink bikini, showing off her perky tits and tight"
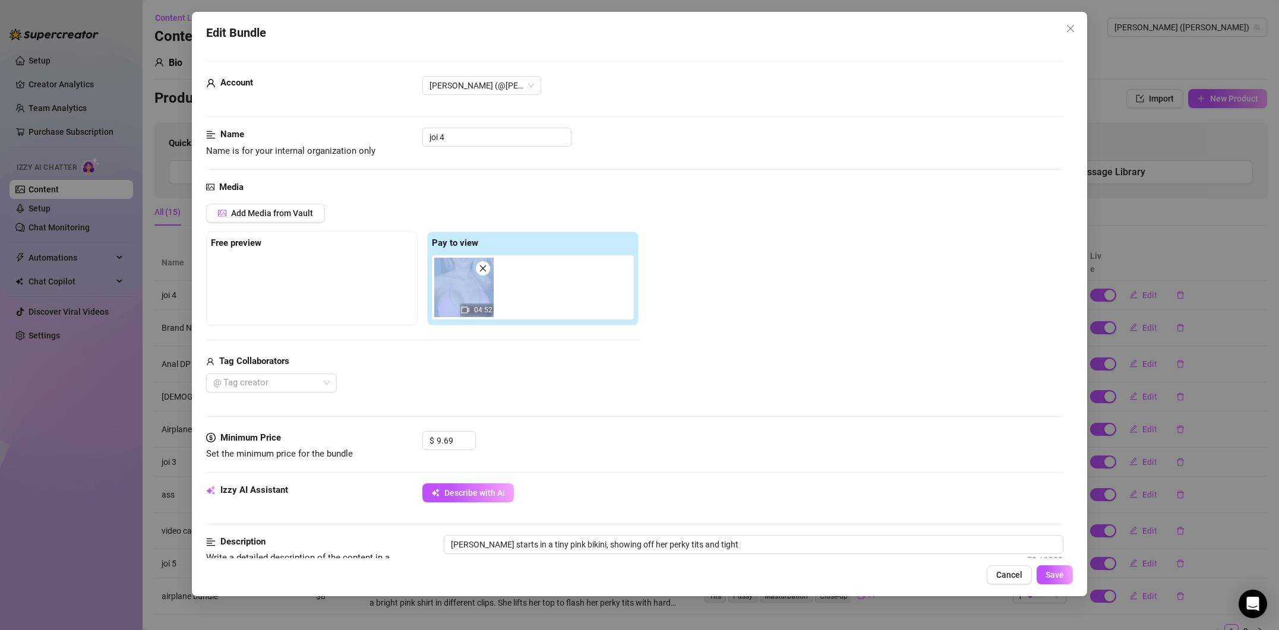
type textarea "[PERSON_NAME] starts in a tiny pink bikini, showing off her perky tits and tigh…"
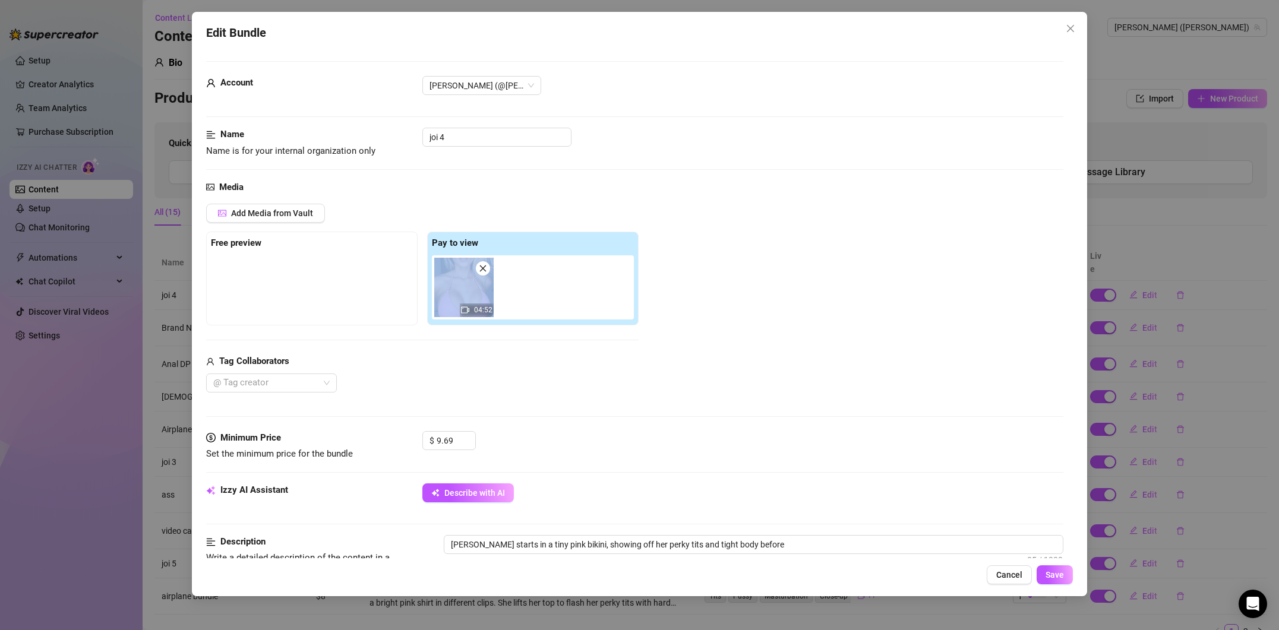
type textarea "[PERSON_NAME] starts in a tiny pink bikini, showing off her perky tits and tigh…"
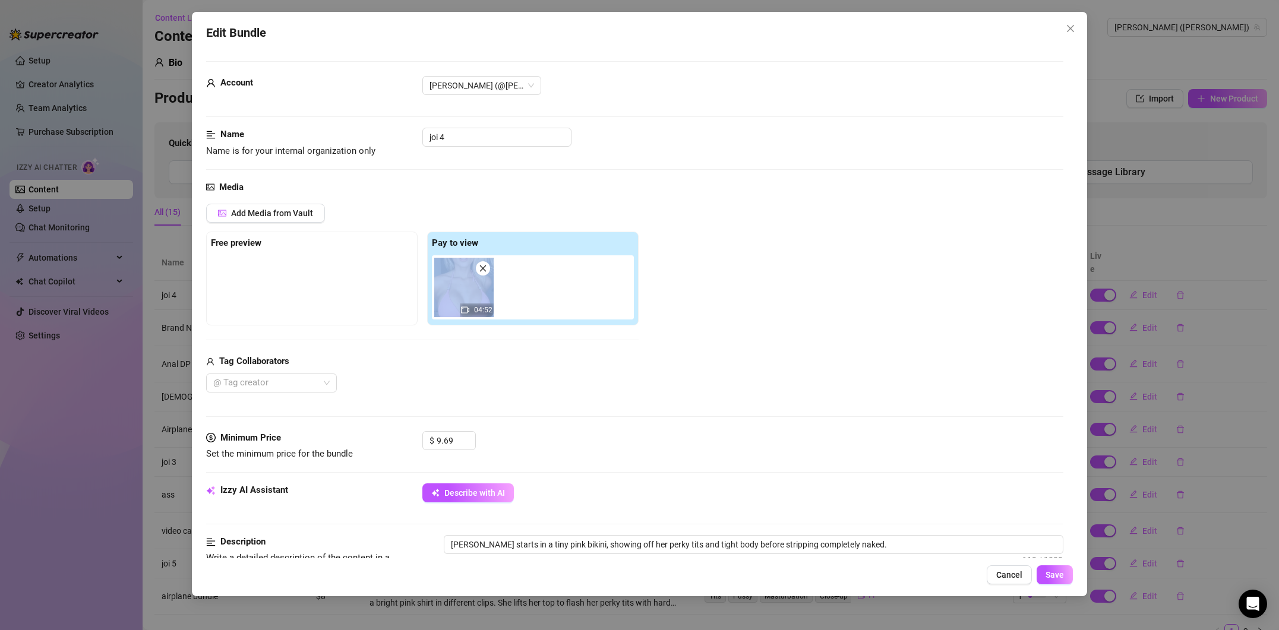
type textarea "[PERSON_NAME] starts in a tiny pink bikini, showing off her perky tits and tigh…"
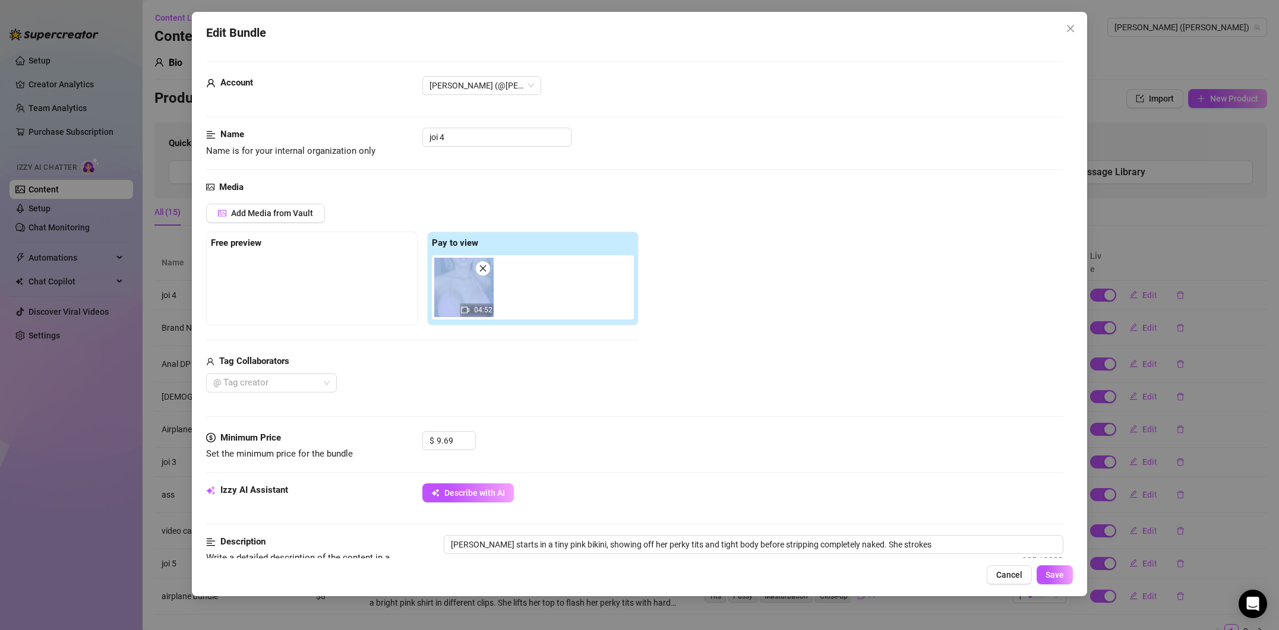
type textarea "[PERSON_NAME] starts in a tiny pink bikini, showing off her perky tits and tigh…"
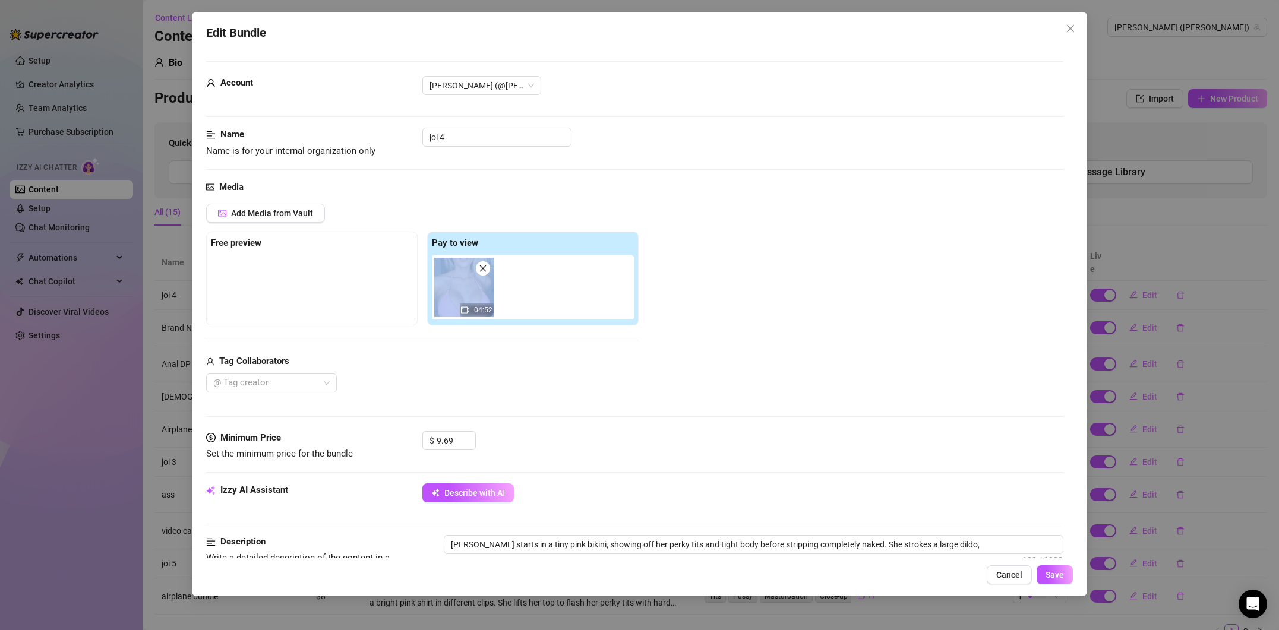
type textarea "[PERSON_NAME] starts in a tiny pink bikini, showing off her perky tits and tigh…"
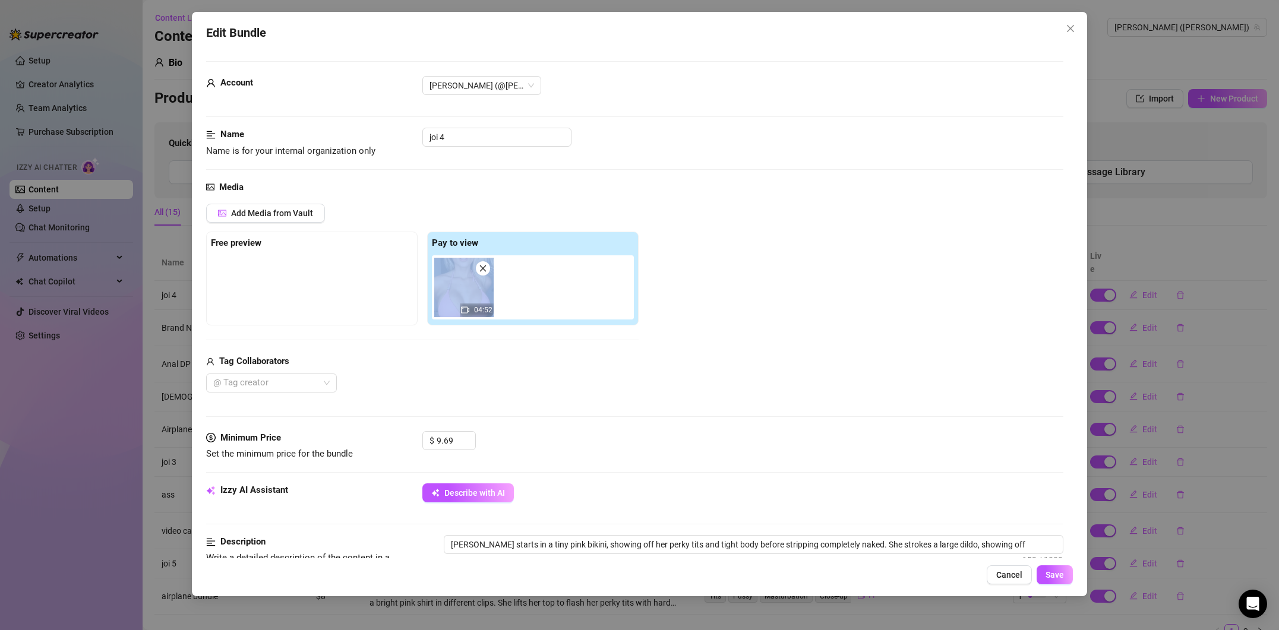
type textarea "[PERSON_NAME] starts in a tiny pink bikini, showing off her perky tits and tigh…"
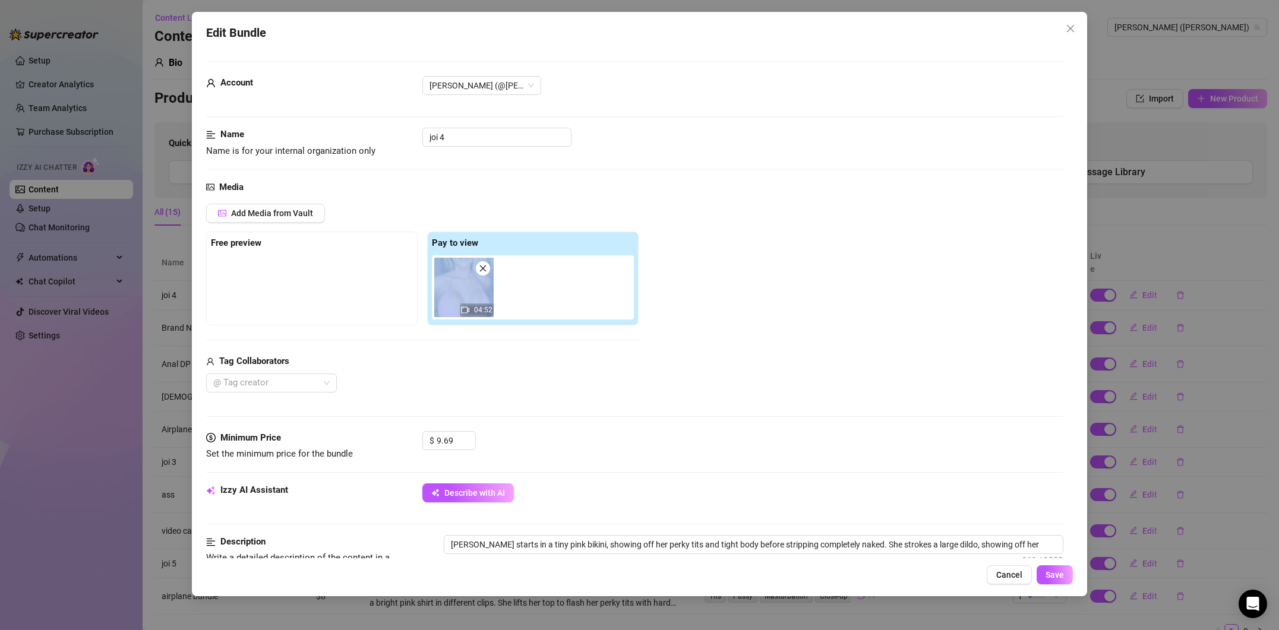
type textarea "[PERSON_NAME] starts in a tiny pink bikini, showing off her perky tits and tigh…"
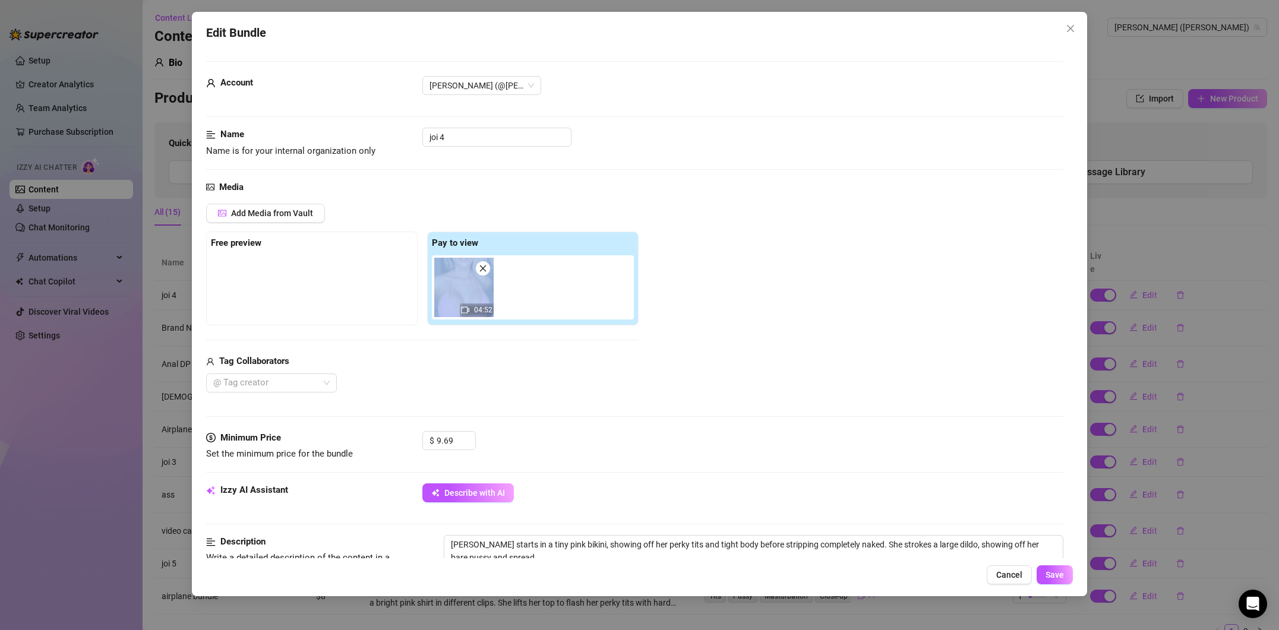
type textarea "[PERSON_NAME] starts in a tiny pink bikini, showing off her perky tits and tigh…"
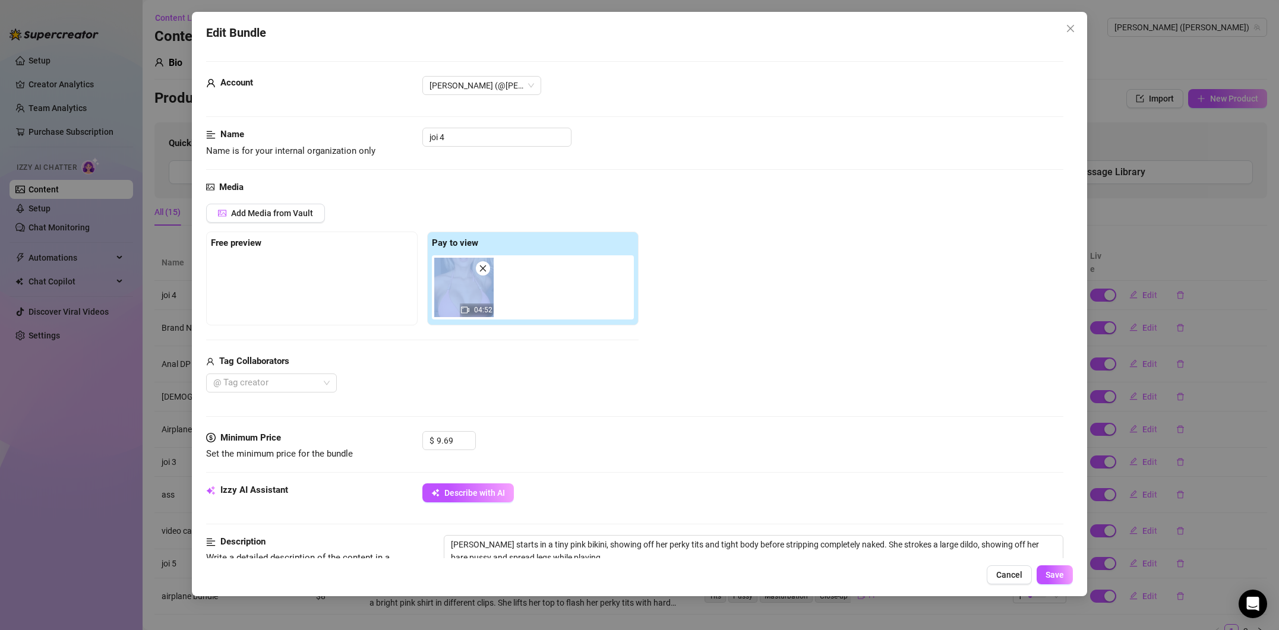
type textarea "[PERSON_NAME] starts in a tiny pink bikini, showing off her perky tits and tigh…"
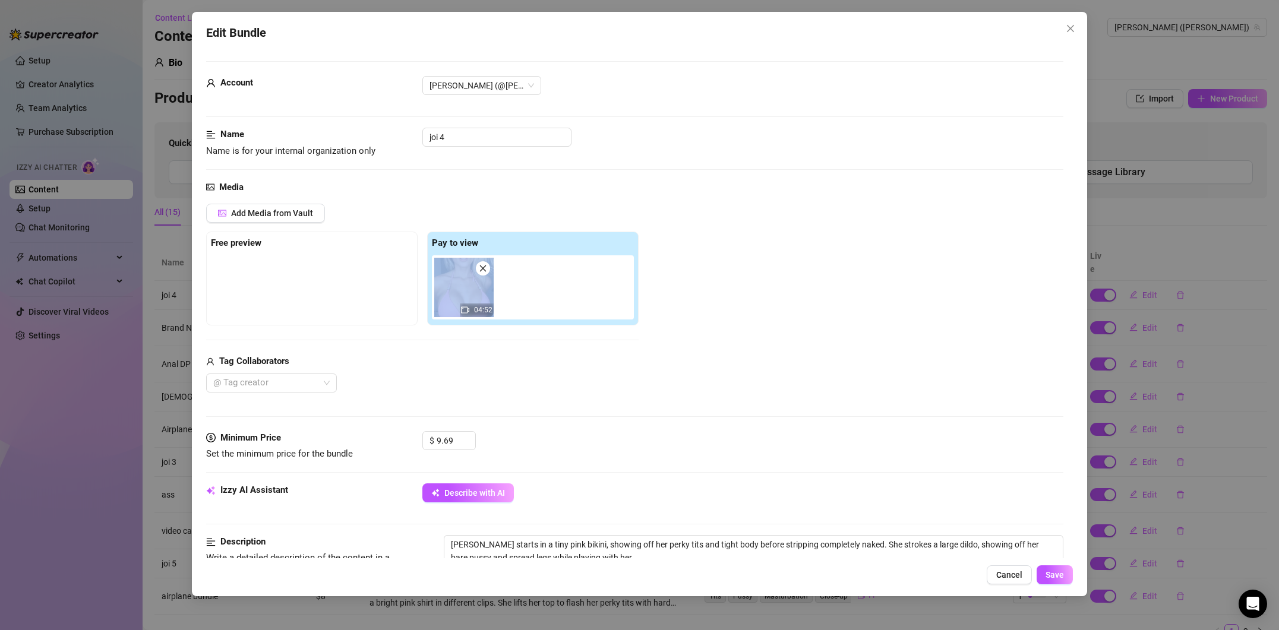
type textarea "[PERSON_NAME] starts in a tiny pink bikini, showing off her perky tits and tigh…"
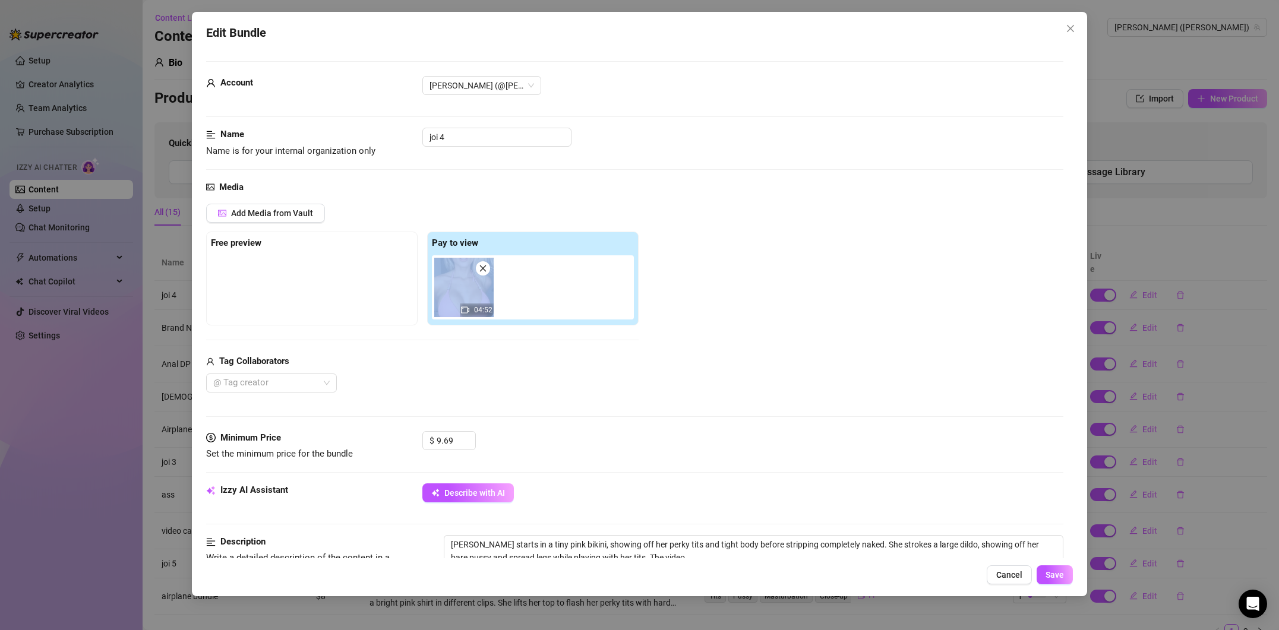
type textarea "[PERSON_NAME] starts in a tiny pink bikini, showing off her perky tits and tigh…"
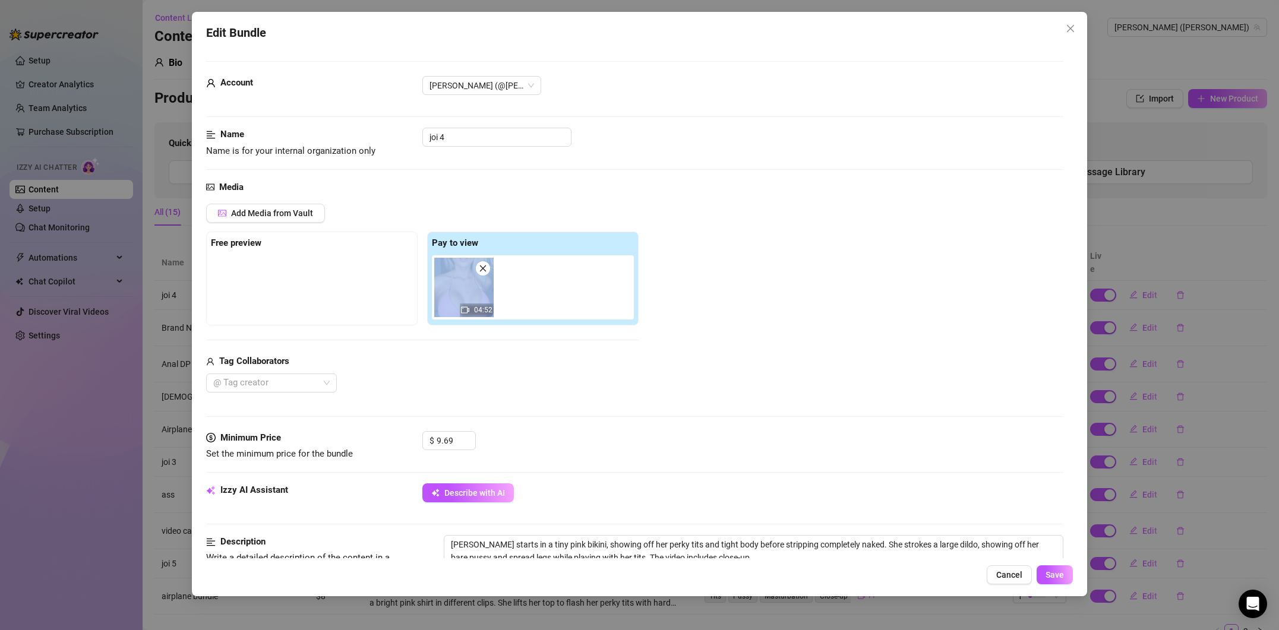
type textarea "[PERSON_NAME] starts in a tiny pink bikini, showing off her perky tits and tigh…"
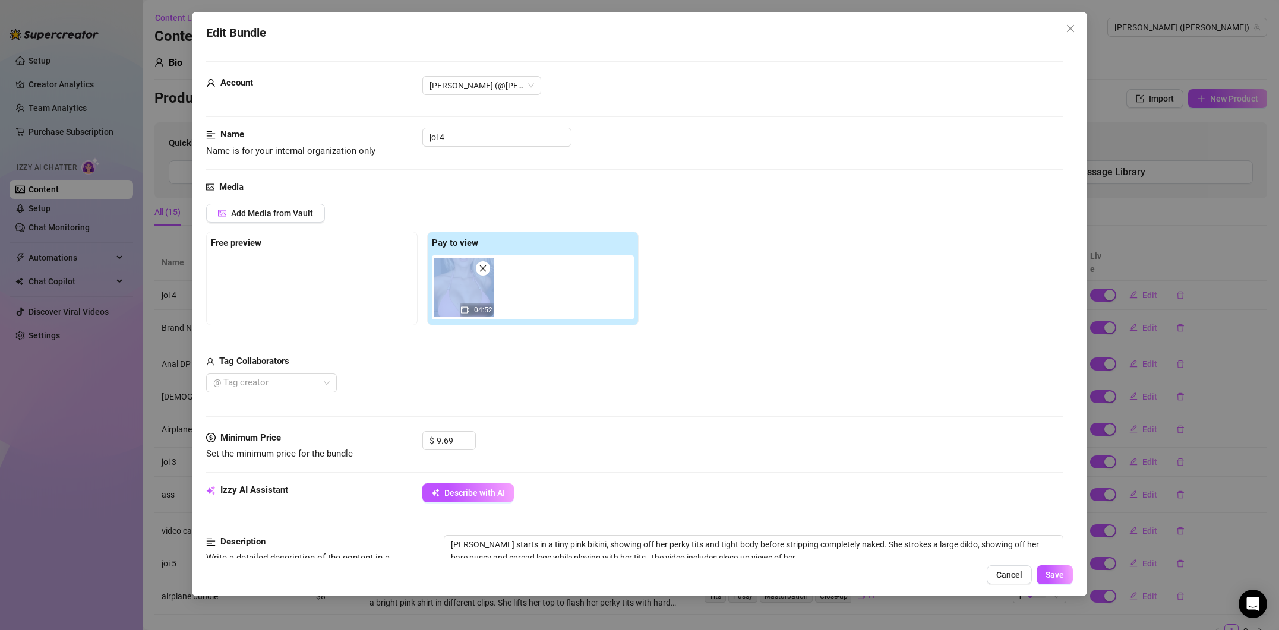
type textarea "[PERSON_NAME] starts in a tiny pink bikini, showing off her perky tits and tigh…"
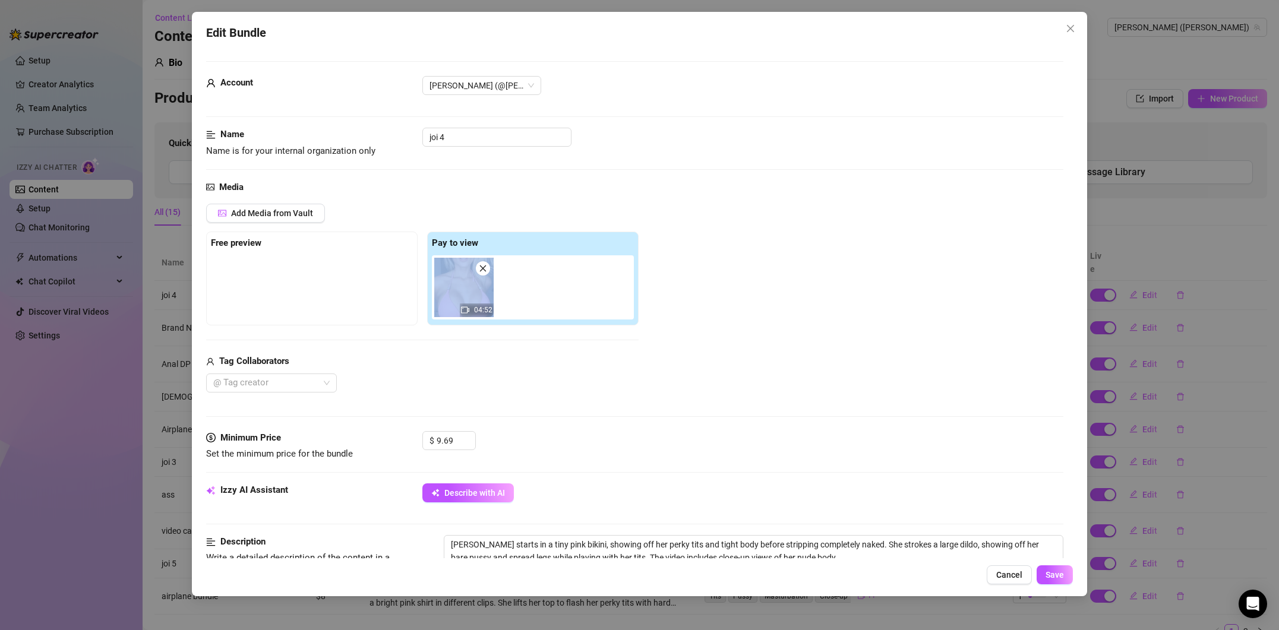
type textarea "[PERSON_NAME] starts in a tiny pink bikini, showing off her perky tits and tigh…"
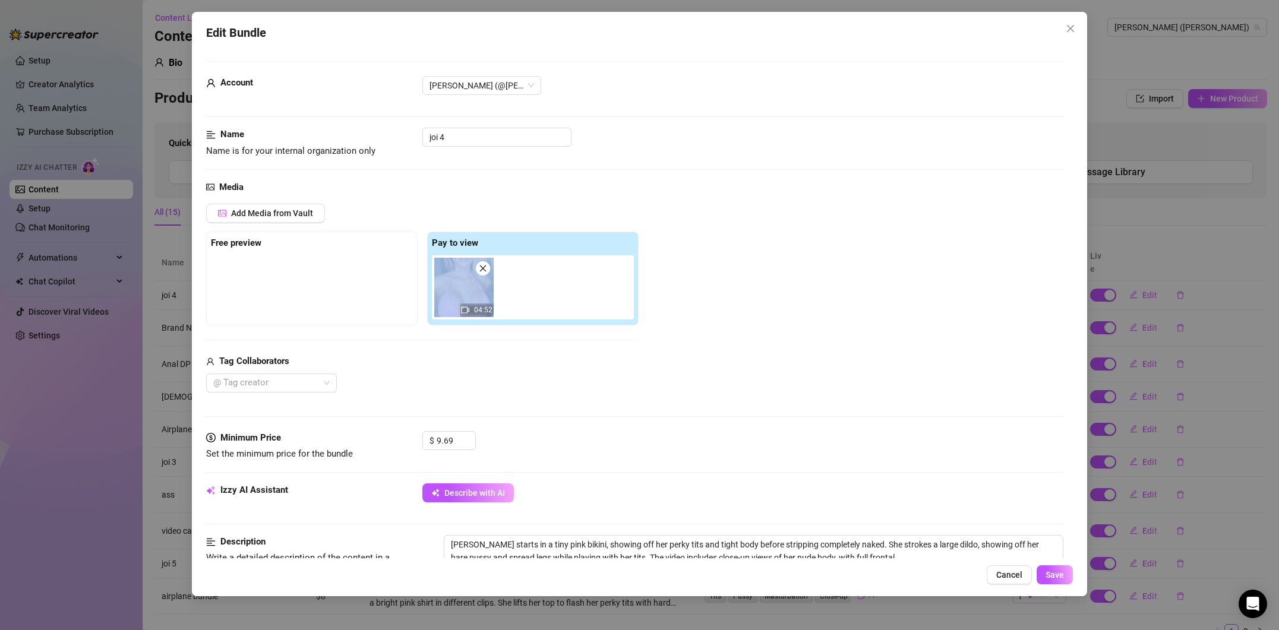
type textarea "[PERSON_NAME] starts in a tiny pink bikini, showing off her perky tits and tigh…"
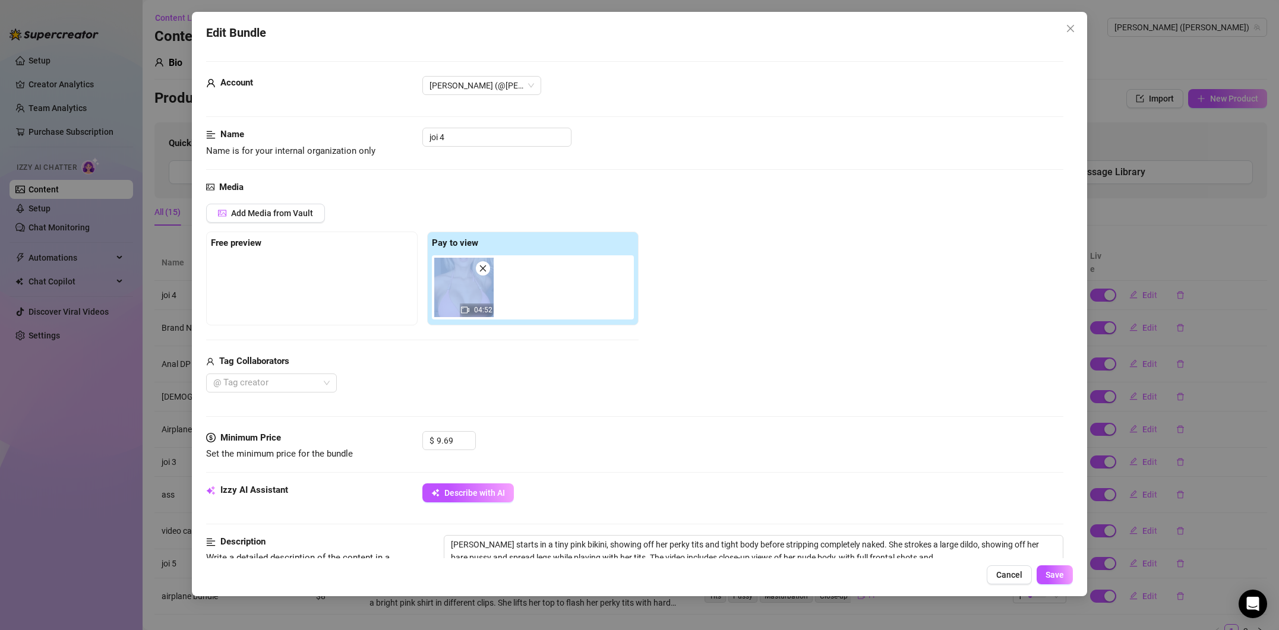
type textarea "[PERSON_NAME] starts in a tiny pink bikini, showing off her perky tits and tigh…"
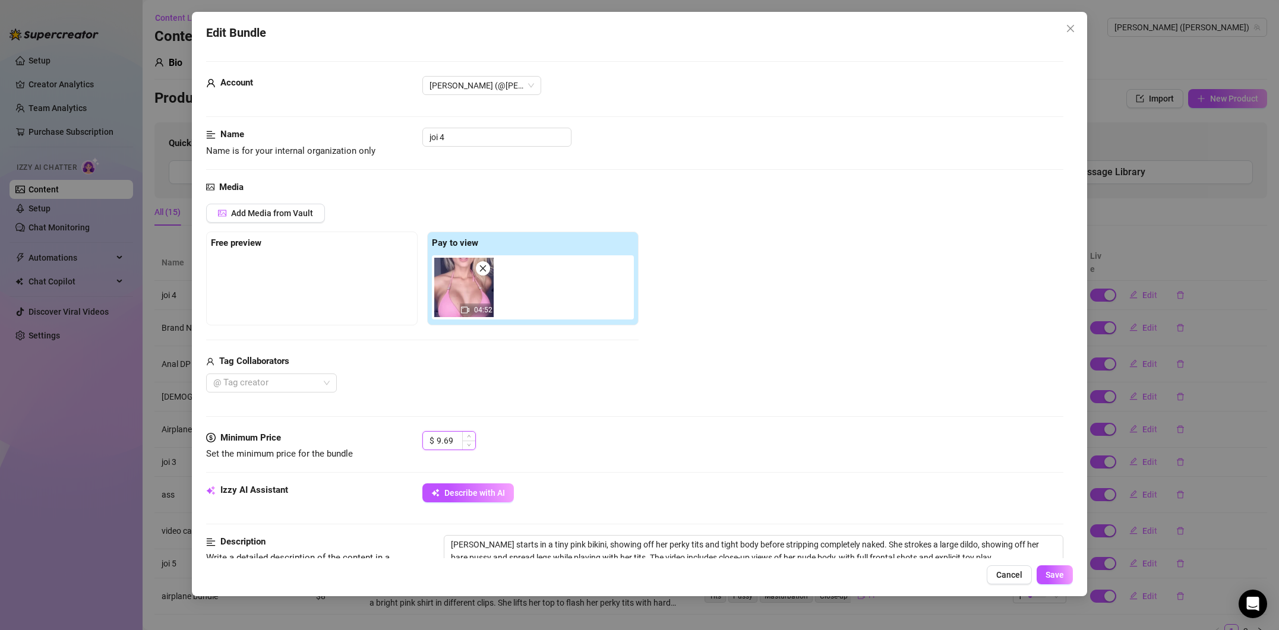
click at [438, 441] on input "9.69" at bounding box center [456, 441] width 39 height 18
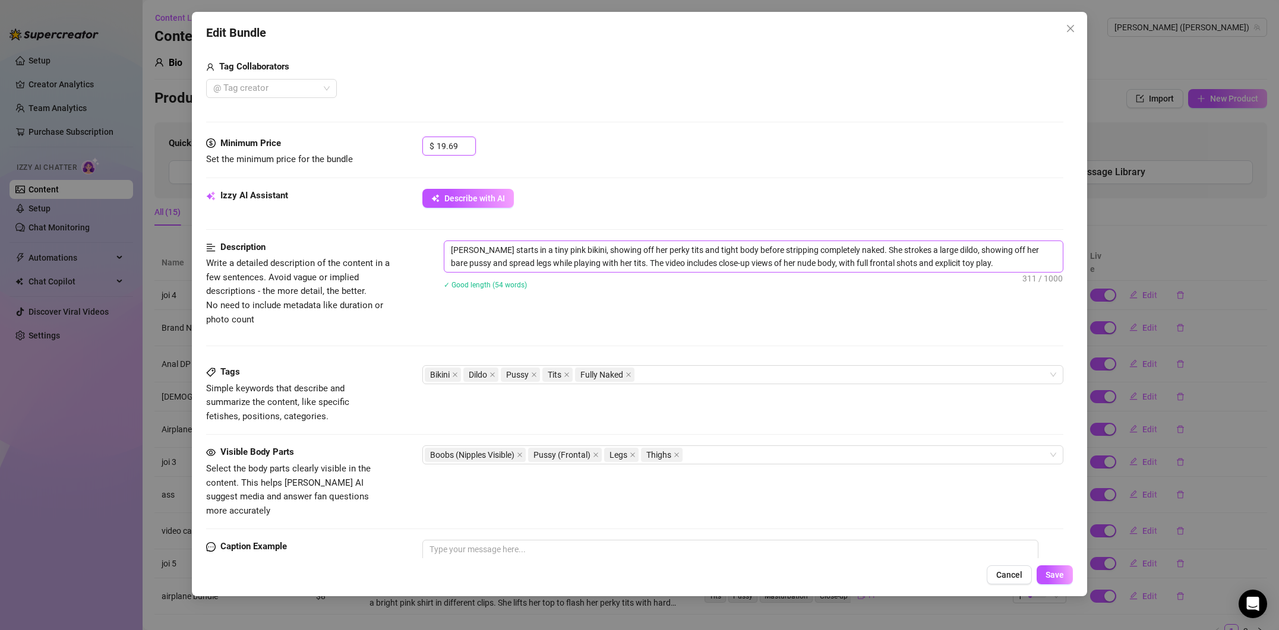
scroll to position [503, 0]
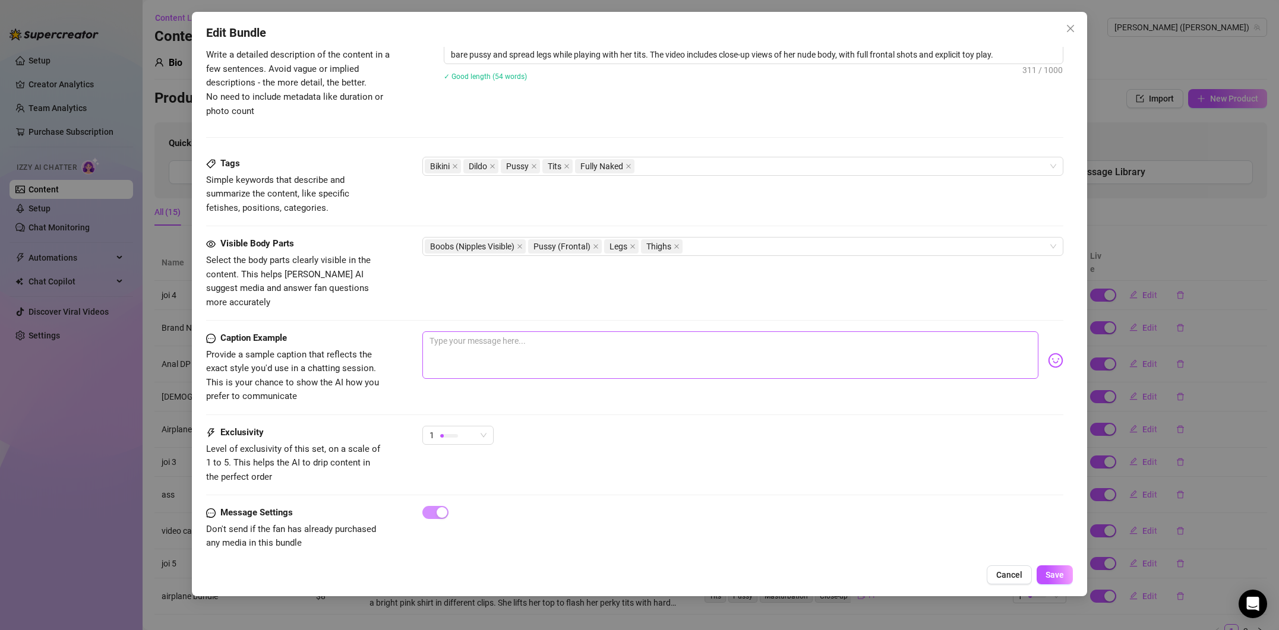
type input "19.69"
click at [528, 345] on textarea at bounding box center [730, 356] width 616 height 48
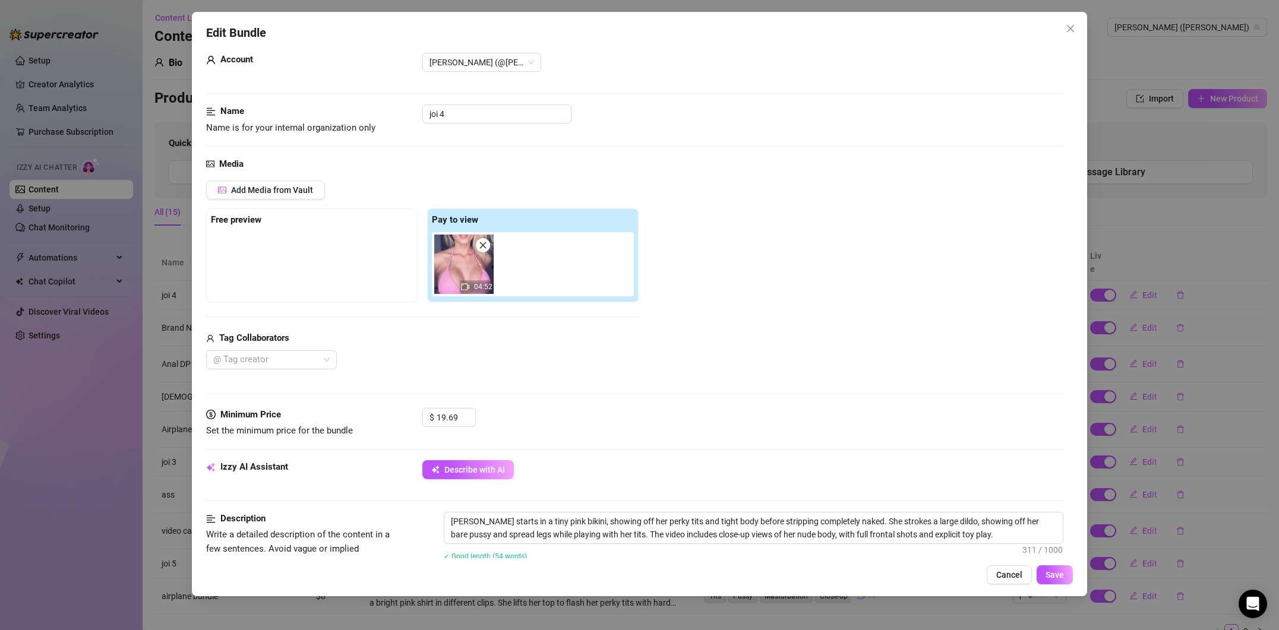
scroll to position [21, 0]
click at [475, 289] on span "04:52" at bounding box center [483, 289] width 18 height 8
click at [477, 279] on img at bounding box center [463, 266] width 59 height 59
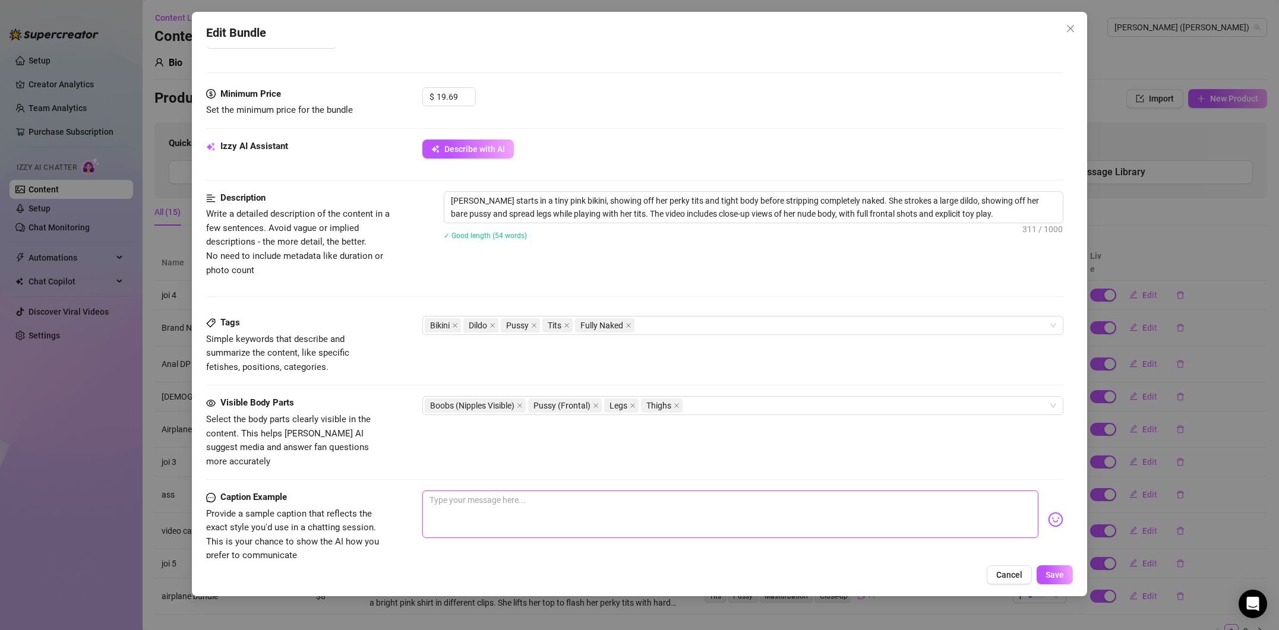
scroll to position [349, 0]
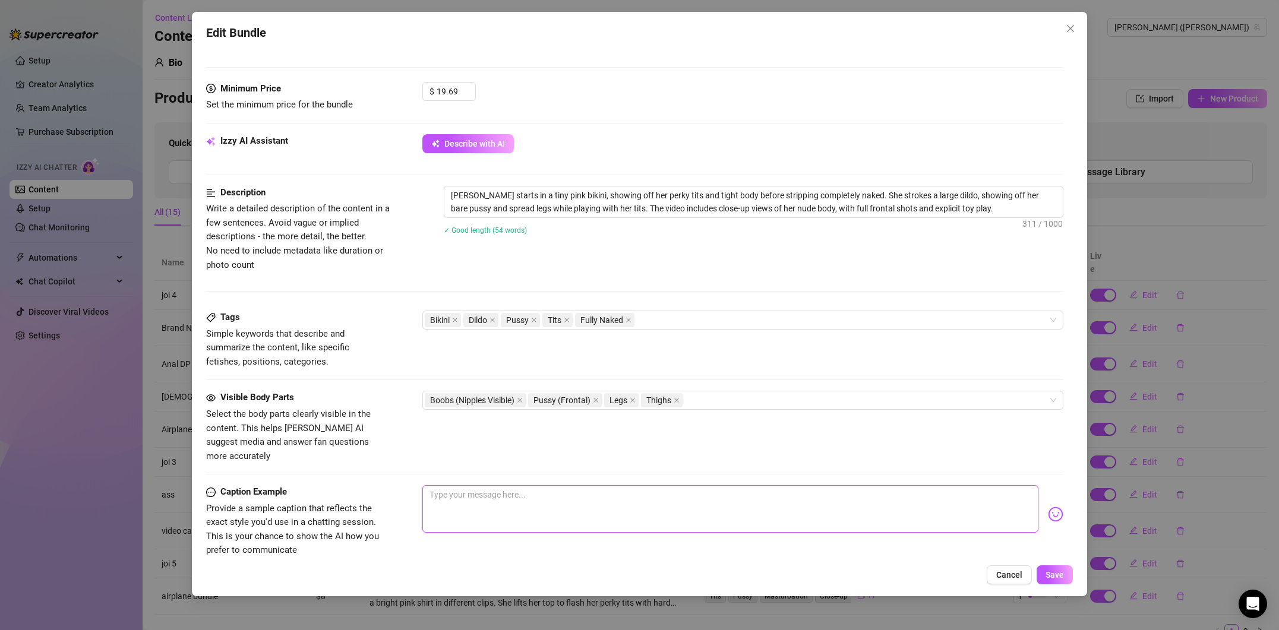
type textarea "W"
type textarea "Wa"
type textarea "Wan"
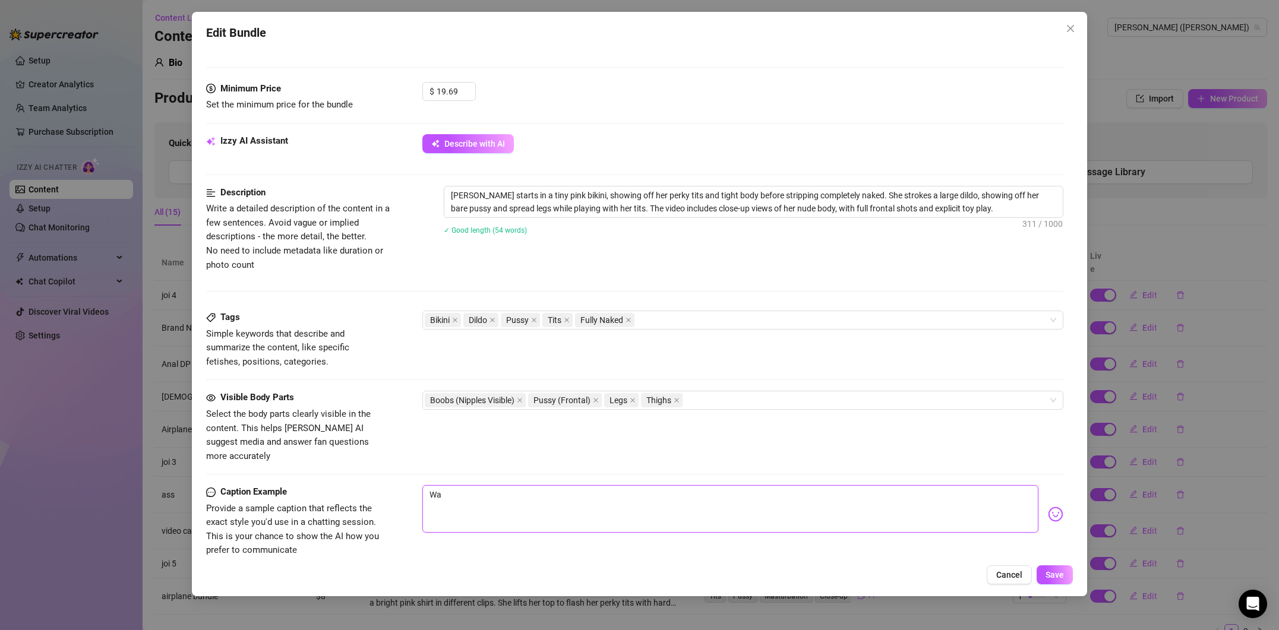
type textarea "Wan"
type textarea "[PERSON_NAME]"
type textarea "Wanna"
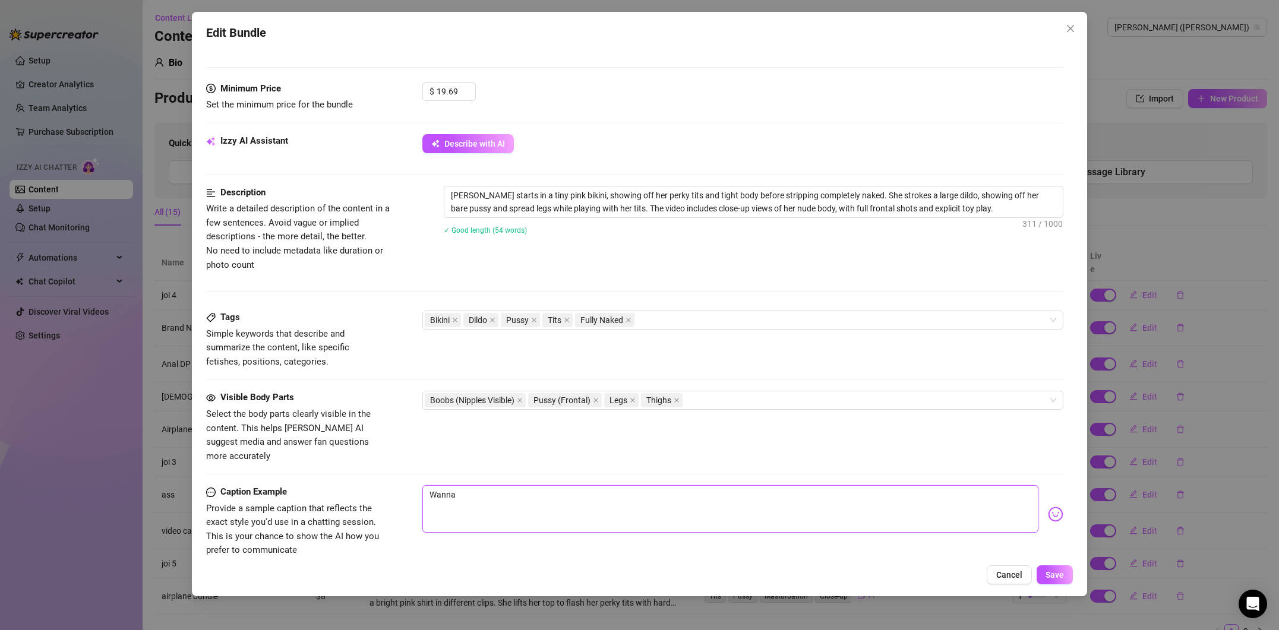
type textarea "Wanna s"
type textarea "Wanna se"
type textarea "Wanna see"
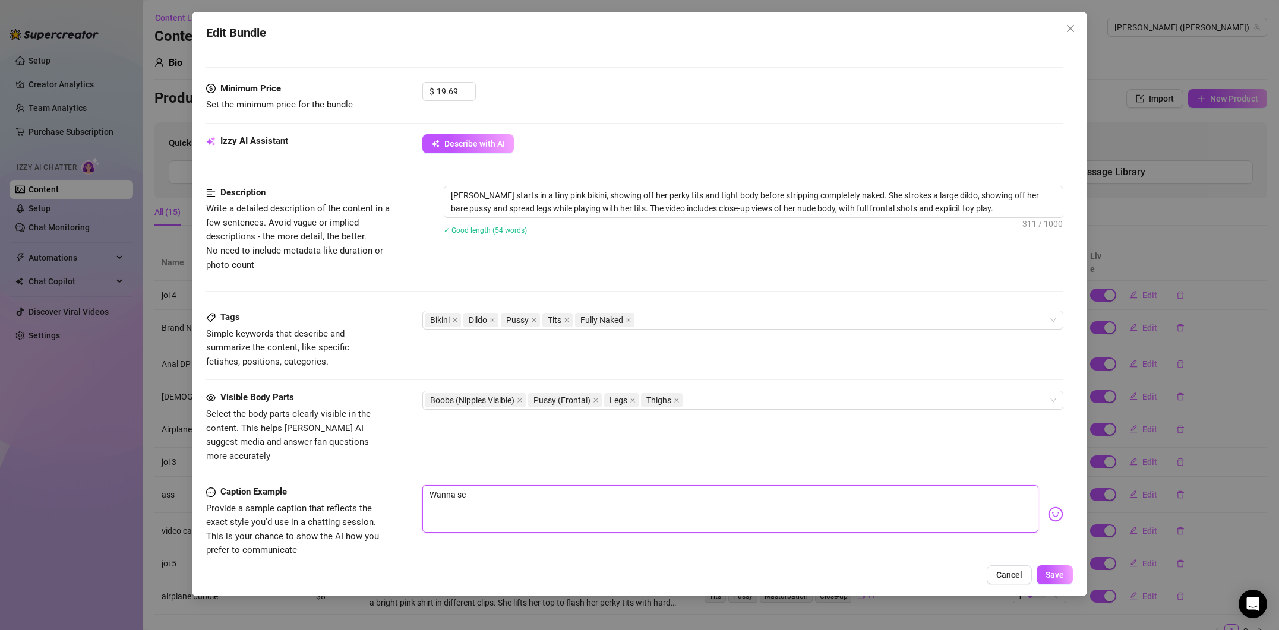
type textarea "Wanna see"
type textarea "Wanna see m"
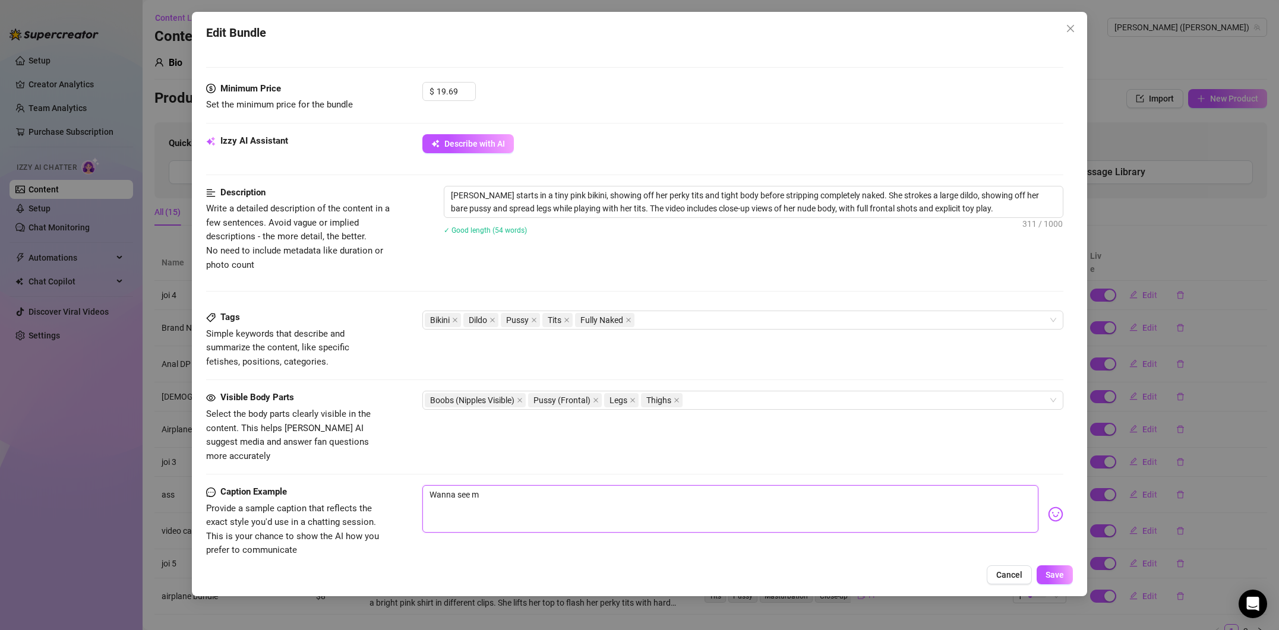
type textarea "Wanna see me"
type textarea "Wanna see me p"
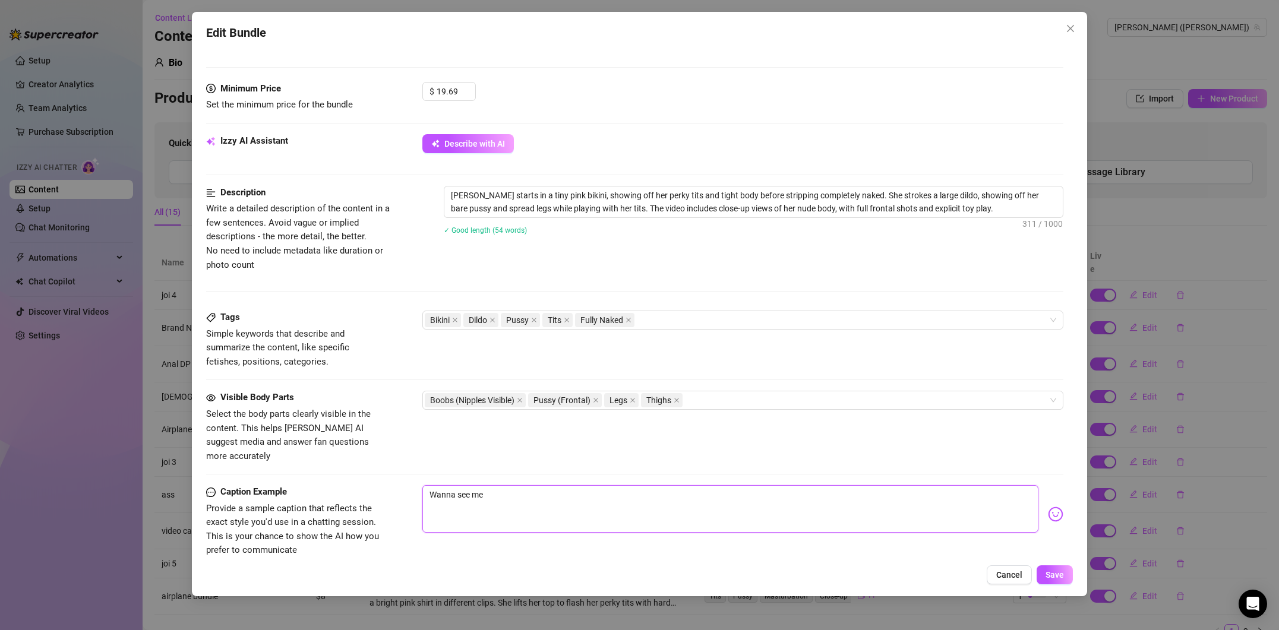
type textarea "Wanna see me p"
type textarea "Wanna see me pl"
type textarea "Wanna see me pla"
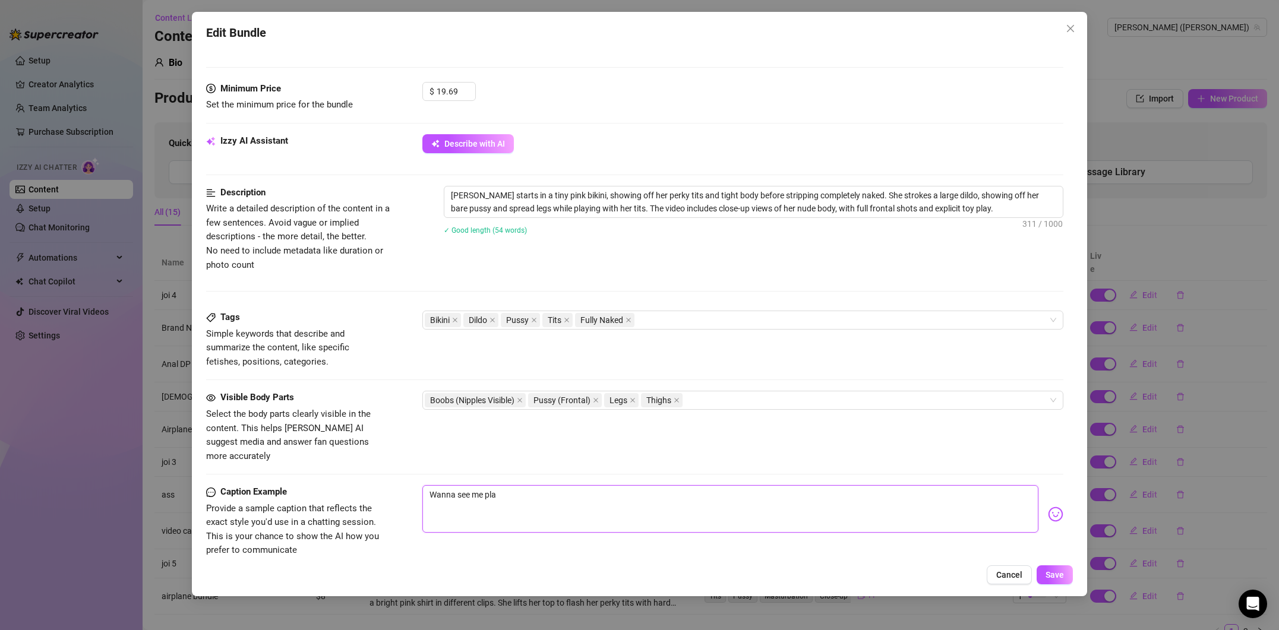
type textarea "Wanna see me play"
type textarea "Wanna see me playi"
type textarea "Wanna see me playin"
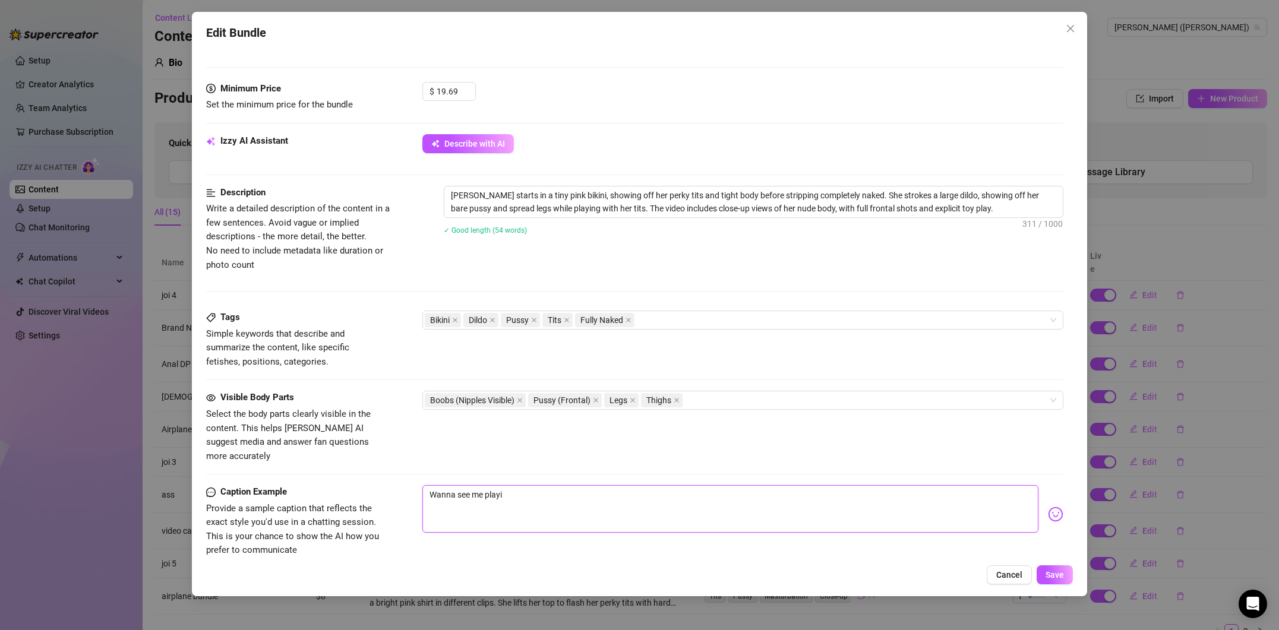
type textarea "Wanna see me playin"
type textarea "Wanna see me playing"
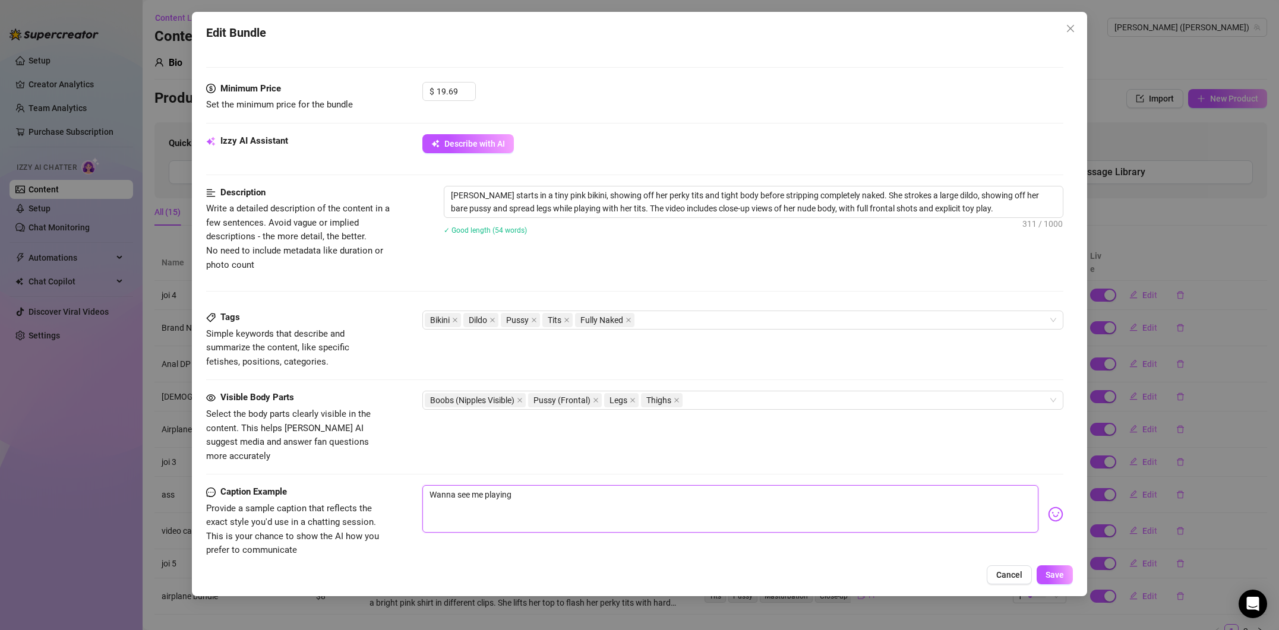
type textarea "Wanna see me playing w"
type textarea "Wanna see me playing wi"
type textarea "Wanna see me playing wit"
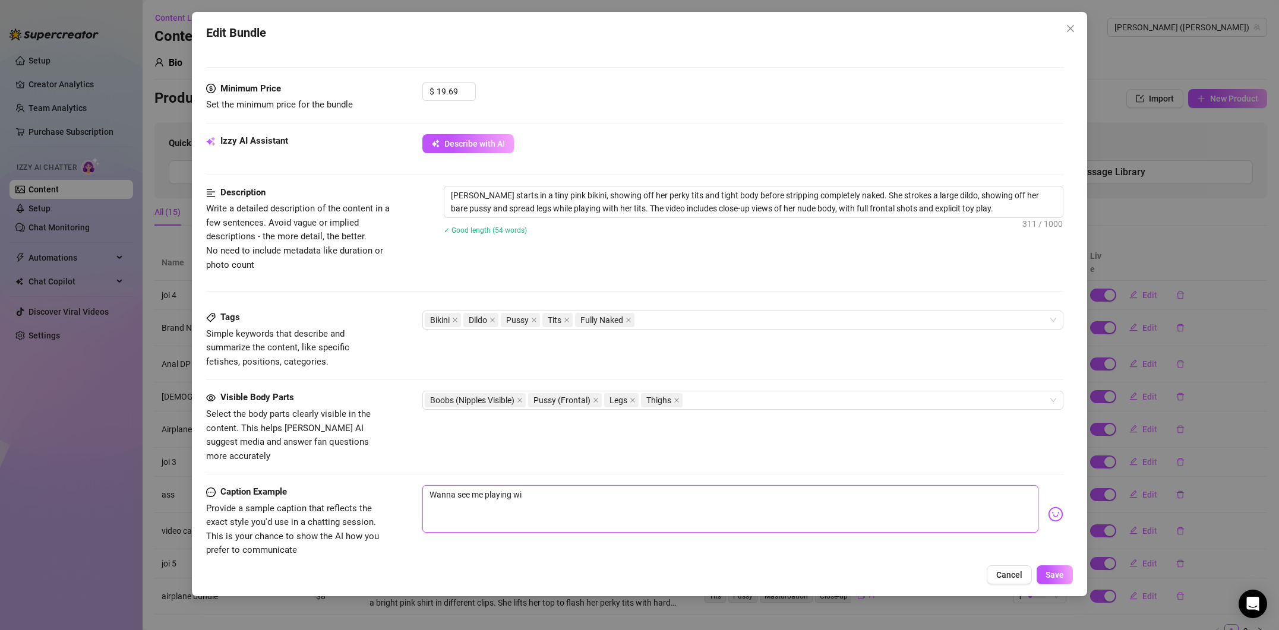
type textarea "Wanna see me playing wit"
click at [1052, 571] on span "Save" at bounding box center [1055, 575] width 18 height 10
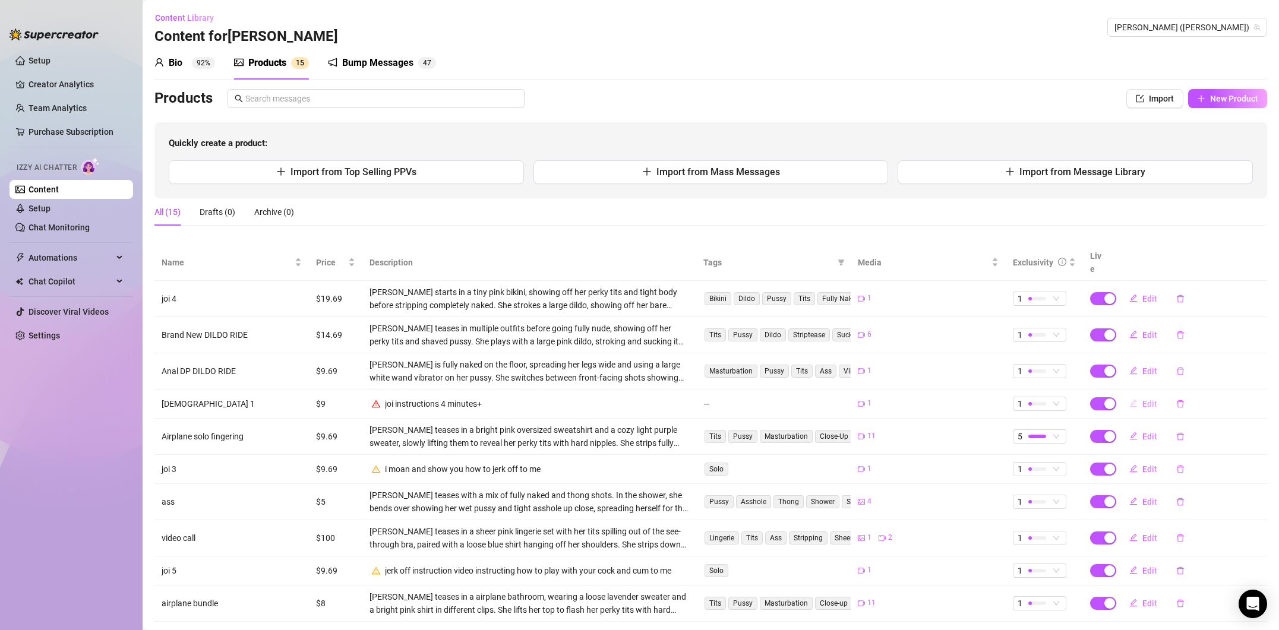
click at [1144, 399] on span "Edit" at bounding box center [1150, 404] width 15 height 10
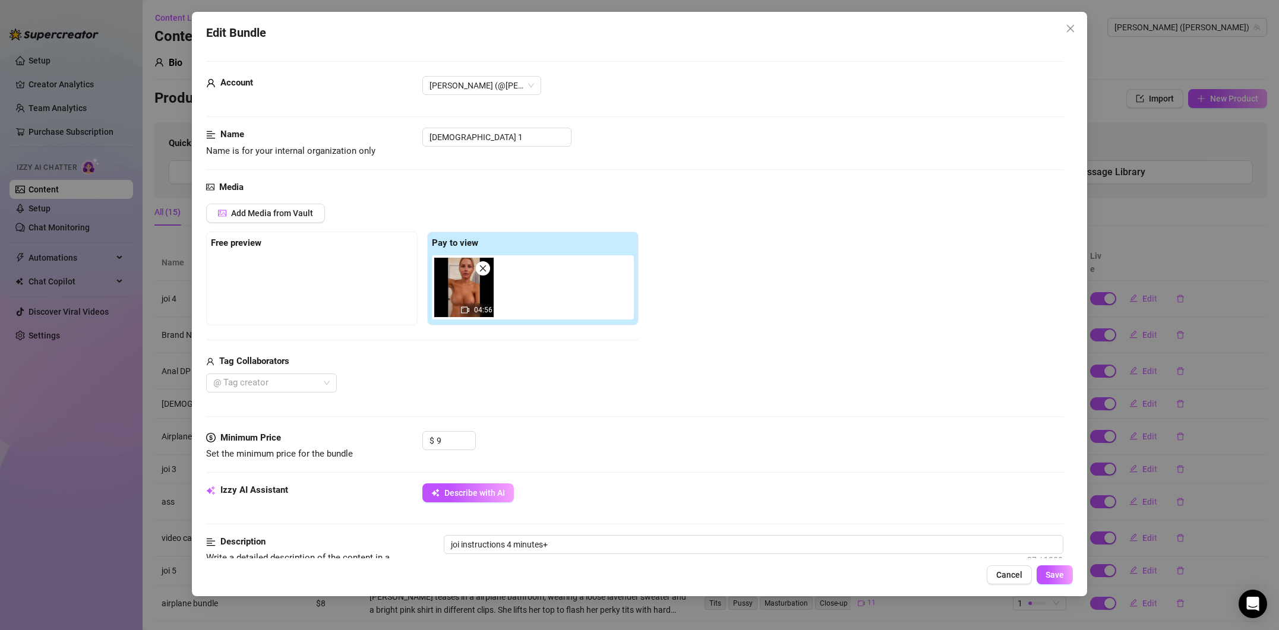
click at [471, 313] on div "04:56" at bounding box center [477, 311] width 34 height 14
drag, startPoint x: 468, startPoint y: 310, endPoint x: 465, endPoint y: 290, distance: 20.4
click at [468, 308] on icon "video-camera" at bounding box center [465, 310] width 8 height 7
click at [465, 290] on img at bounding box center [463, 287] width 59 height 59
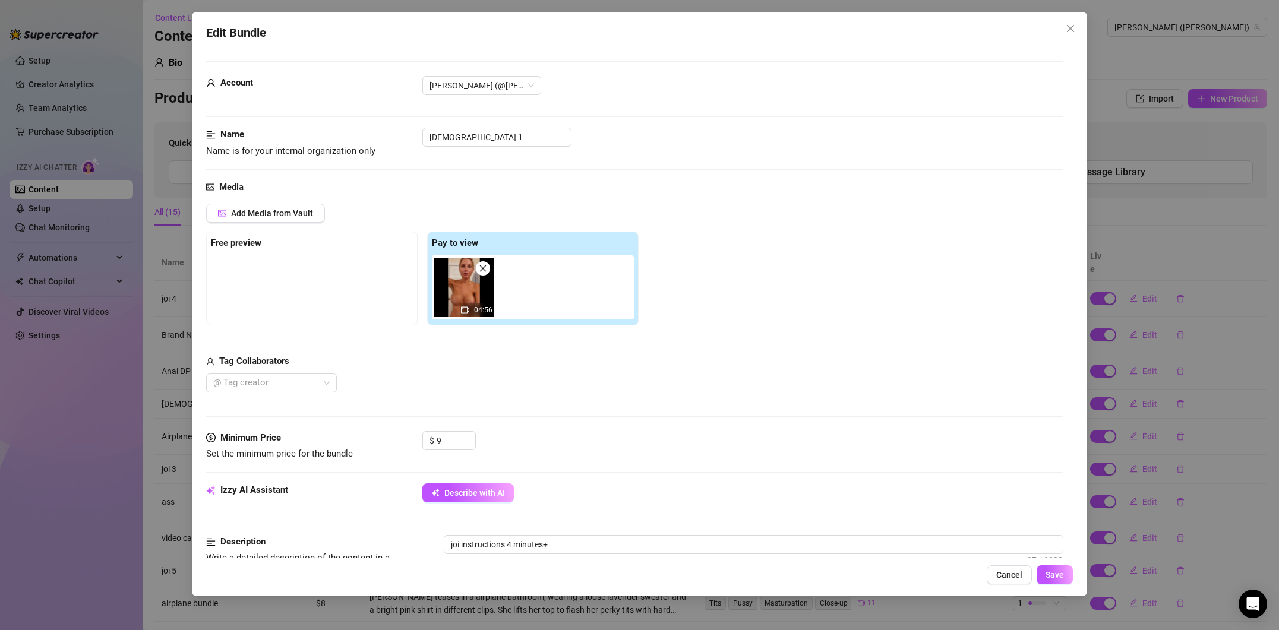
click at [465, 290] on img at bounding box center [463, 287] width 59 height 59
click at [465, 291] on img at bounding box center [463, 287] width 59 height 59
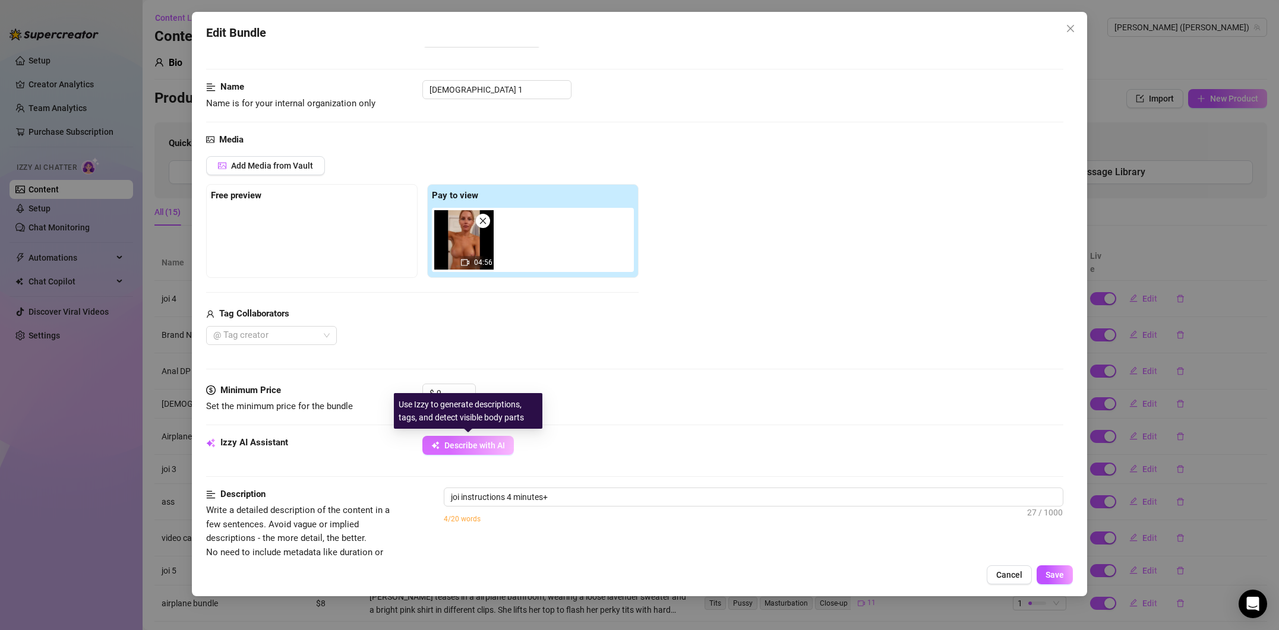
click at [487, 447] on span "Describe with AI" at bounding box center [474, 446] width 61 height 10
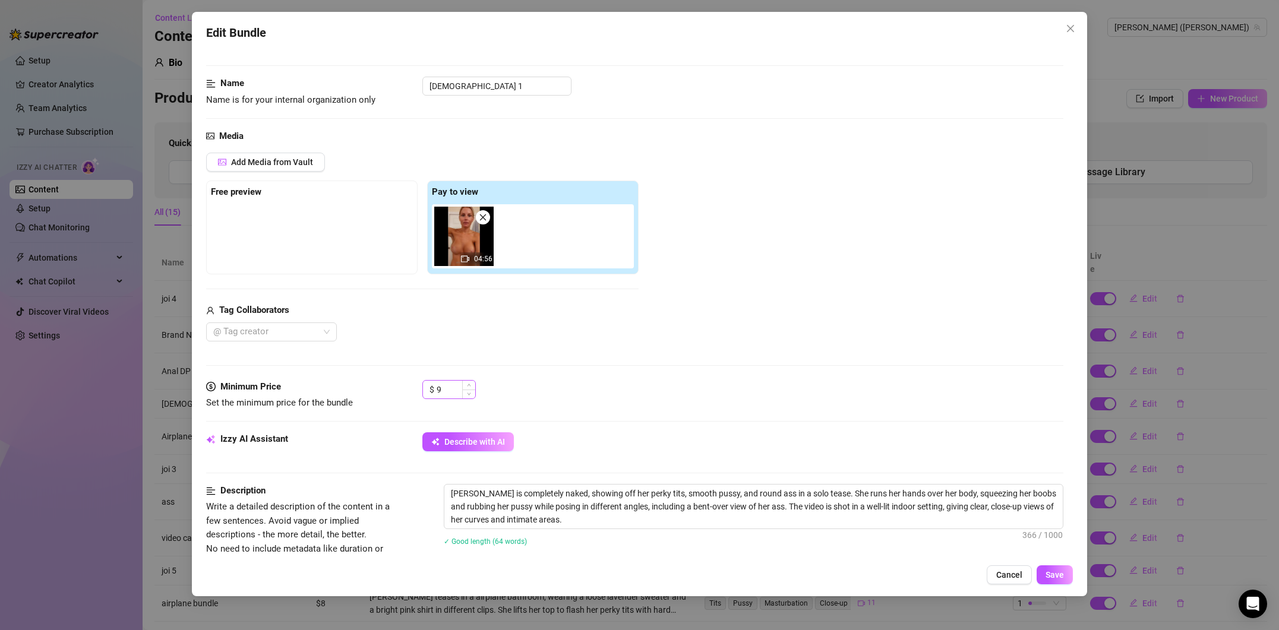
click at [436, 386] on div "$ 9" at bounding box center [448, 389] width 53 height 19
click at [439, 387] on input "9" at bounding box center [456, 390] width 39 height 18
click at [448, 389] on input "39,95" at bounding box center [456, 390] width 39 height 18
click at [448, 388] on input "3995" at bounding box center [456, 390] width 39 height 18
click at [445, 388] on input "3995" at bounding box center [456, 390] width 39 height 18
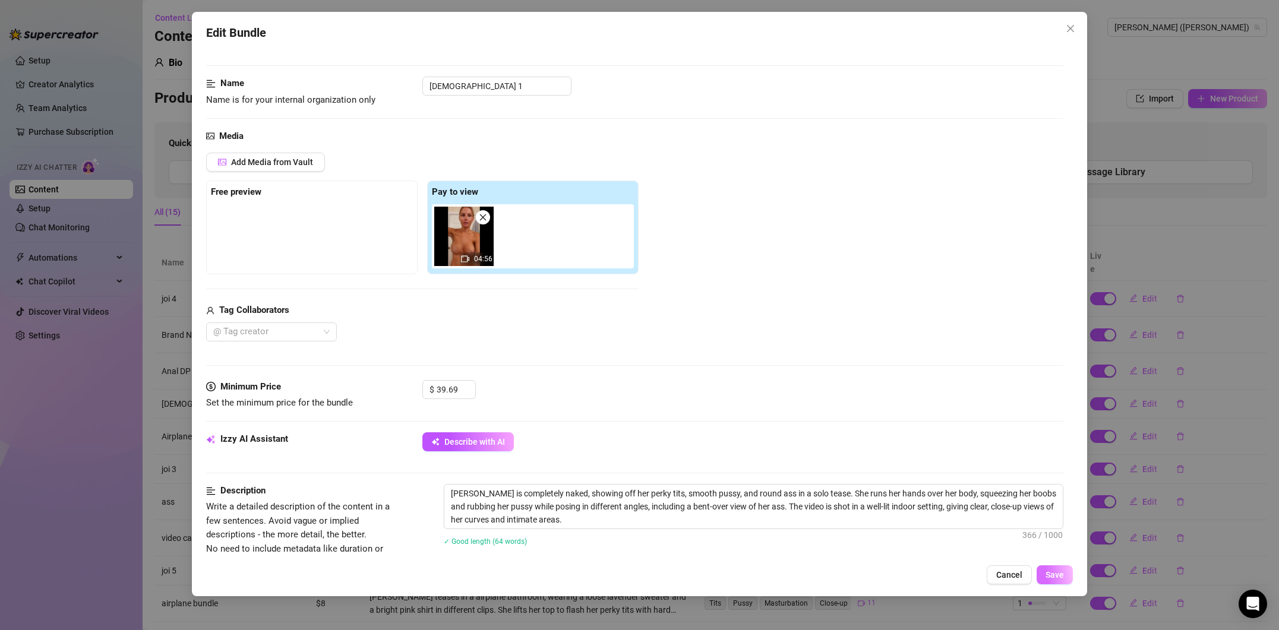
click at [1064, 576] on button "Save" at bounding box center [1055, 575] width 36 height 19
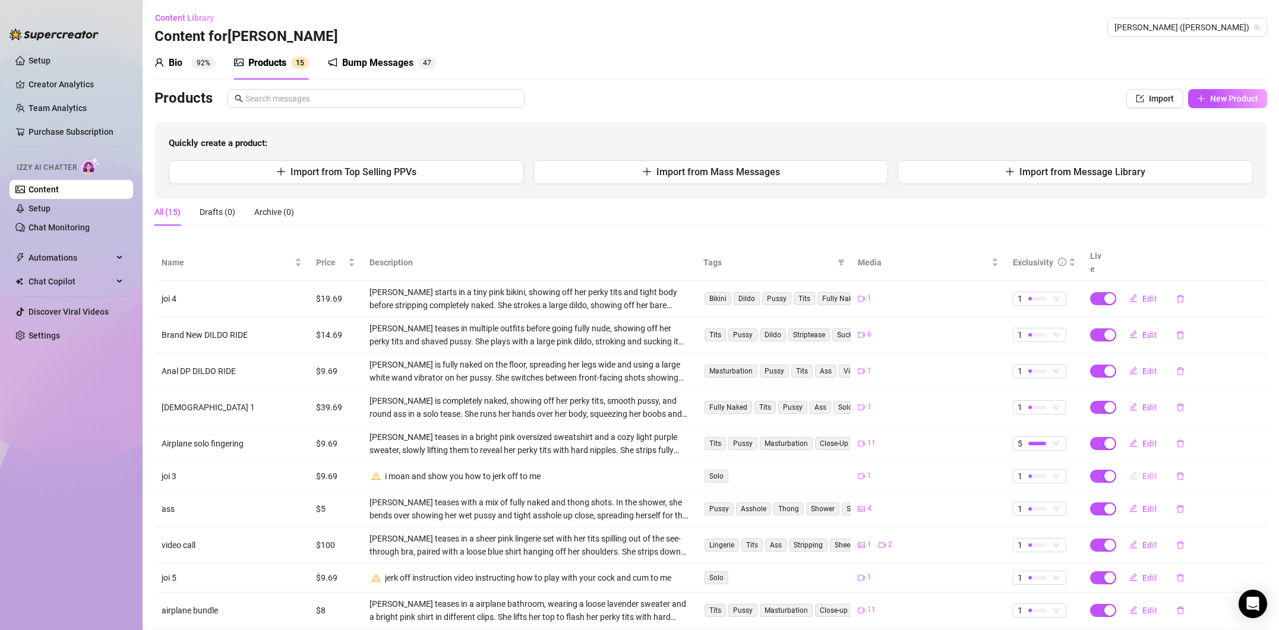
click at [1150, 472] on span "Edit" at bounding box center [1150, 477] width 15 height 10
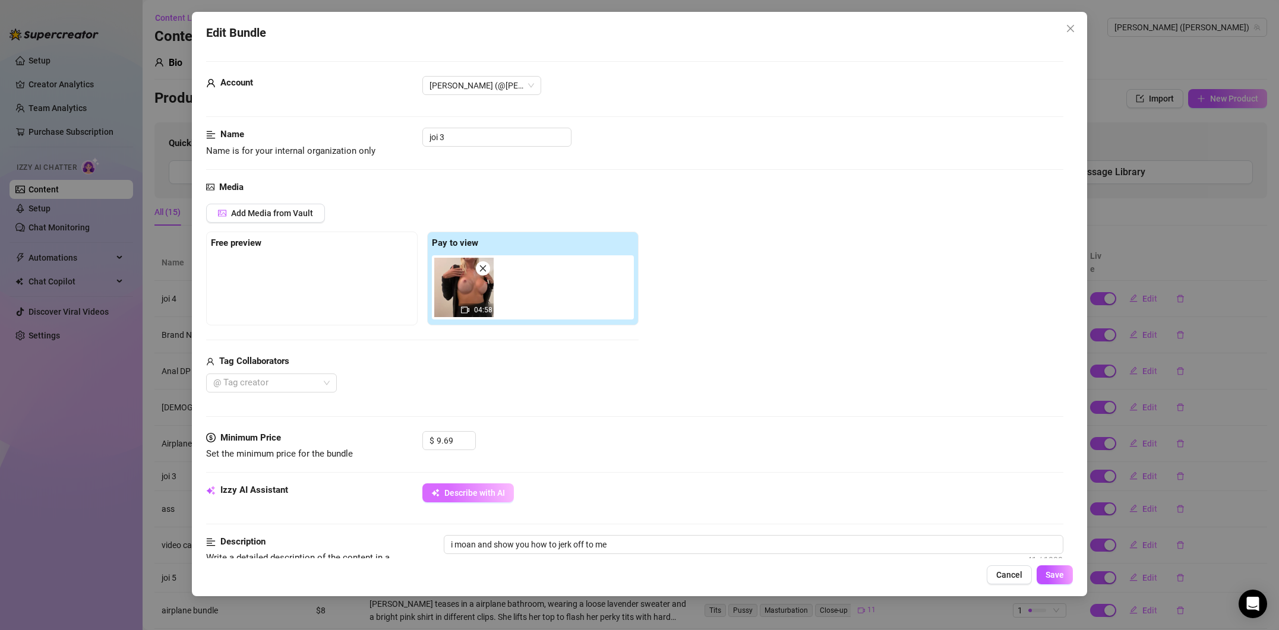
click at [470, 484] on button "Describe with AI" at bounding box center [468, 493] width 92 height 19
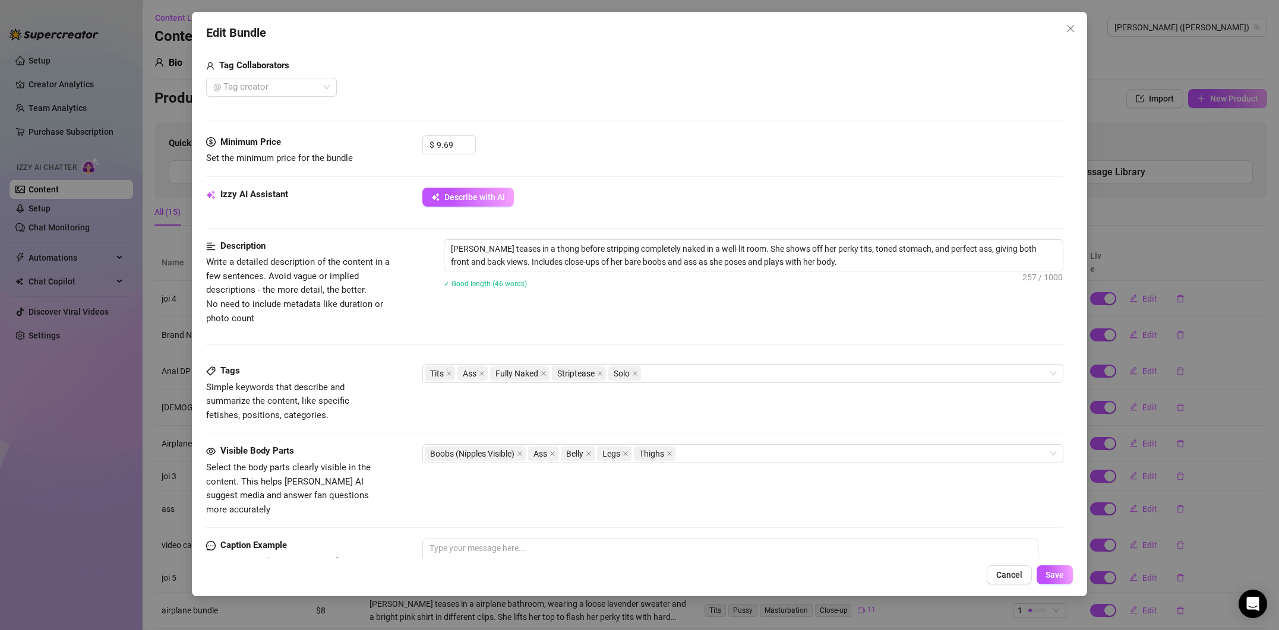
scroll to position [354, 0]
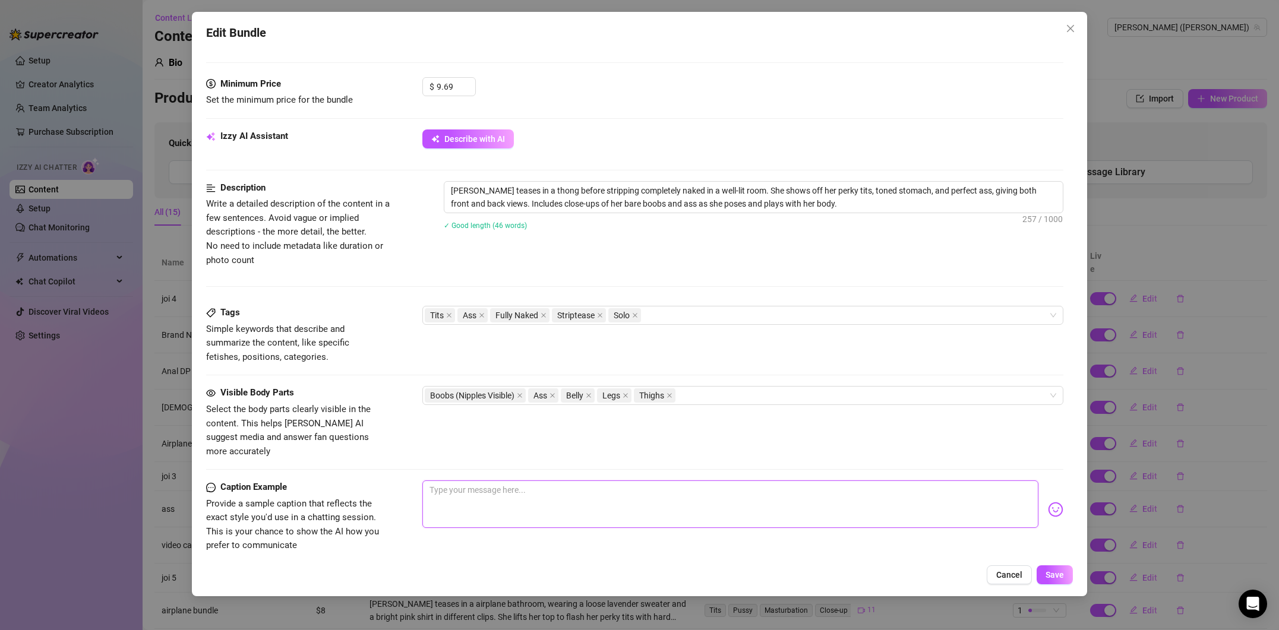
click at [512, 481] on textarea at bounding box center [730, 505] width 616 height 48
click at [557, 484] on textarea at bounding box center [730, 505] width 616 height 48
paste textarea "Ready to play daddy? I've got all night🤭🥵"
click at [1052, 569] on button "Save" at bounding box center [1055, 575] width 36 height 19
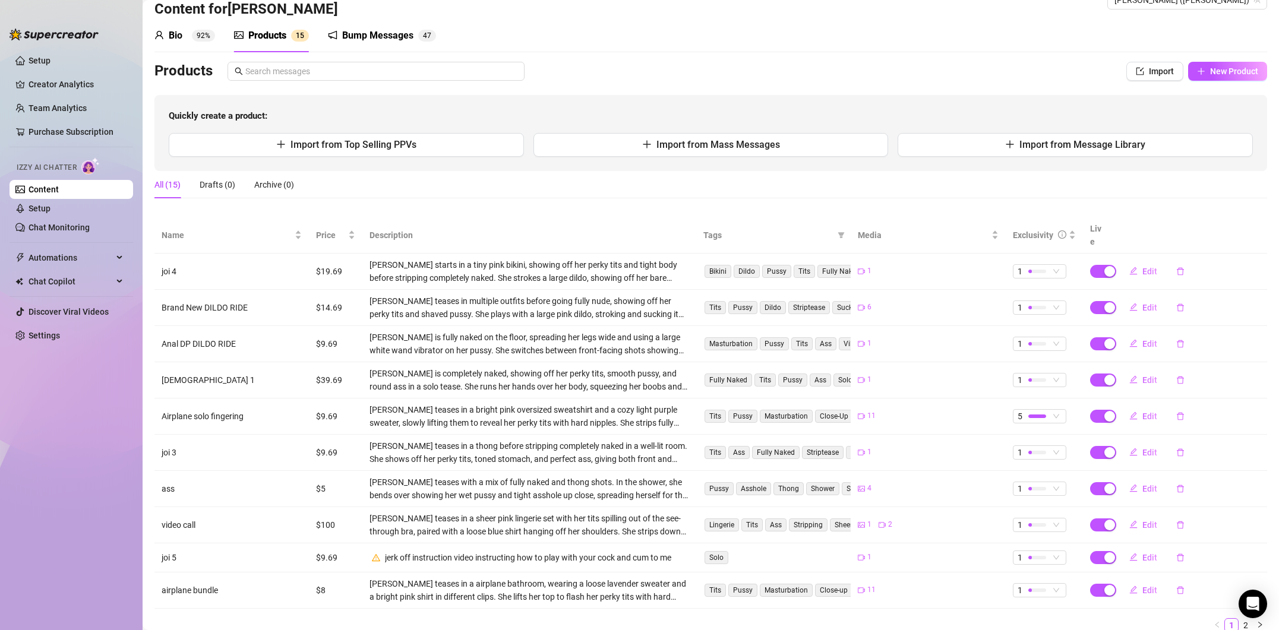
scroll to position [61, 0]
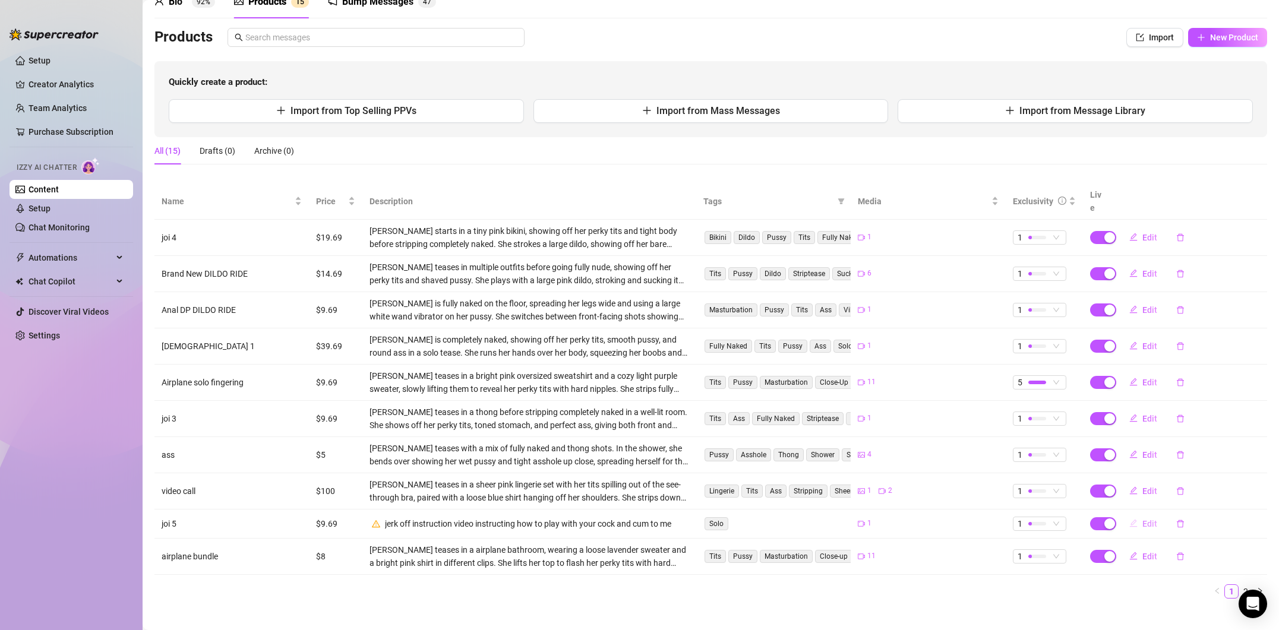
click at [1143, 519] on span "Edit" at bounding box center [1150, 524] width 15 height 10
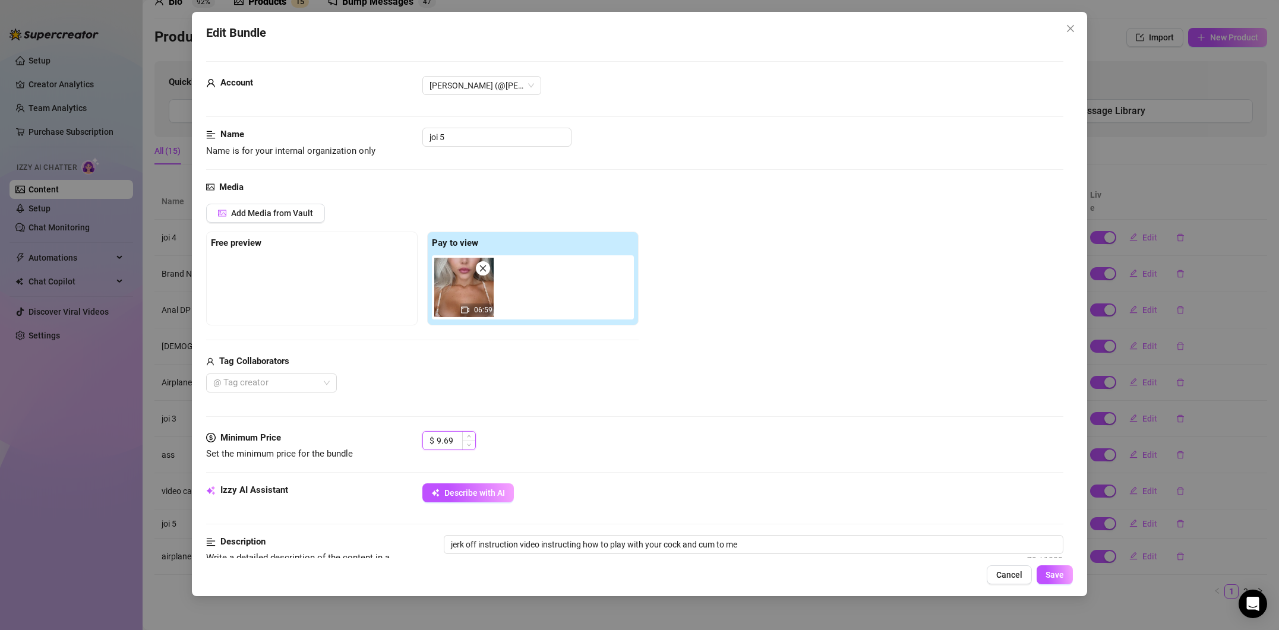
click at [437, 441] on input "9.69" at bounding box center [456, 441] width 39 height 18
click at [469, 488] on span "Describe with AI" at bounding box center [474, 493] width 61 height 10
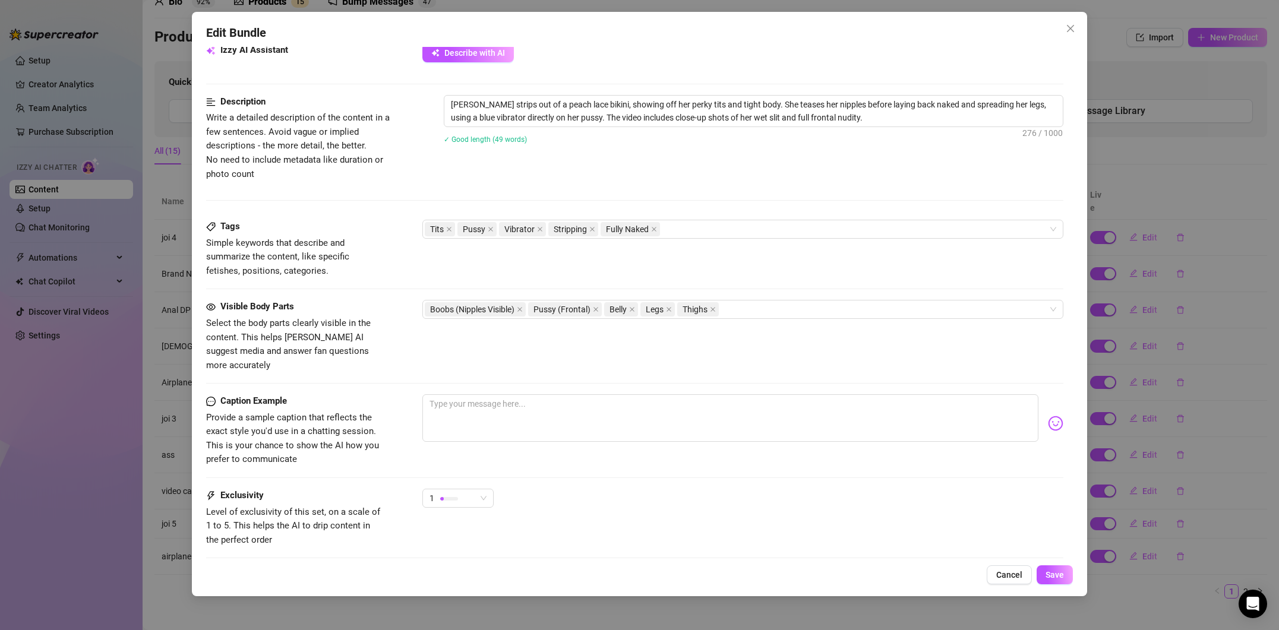
scroll to position [462, 0]
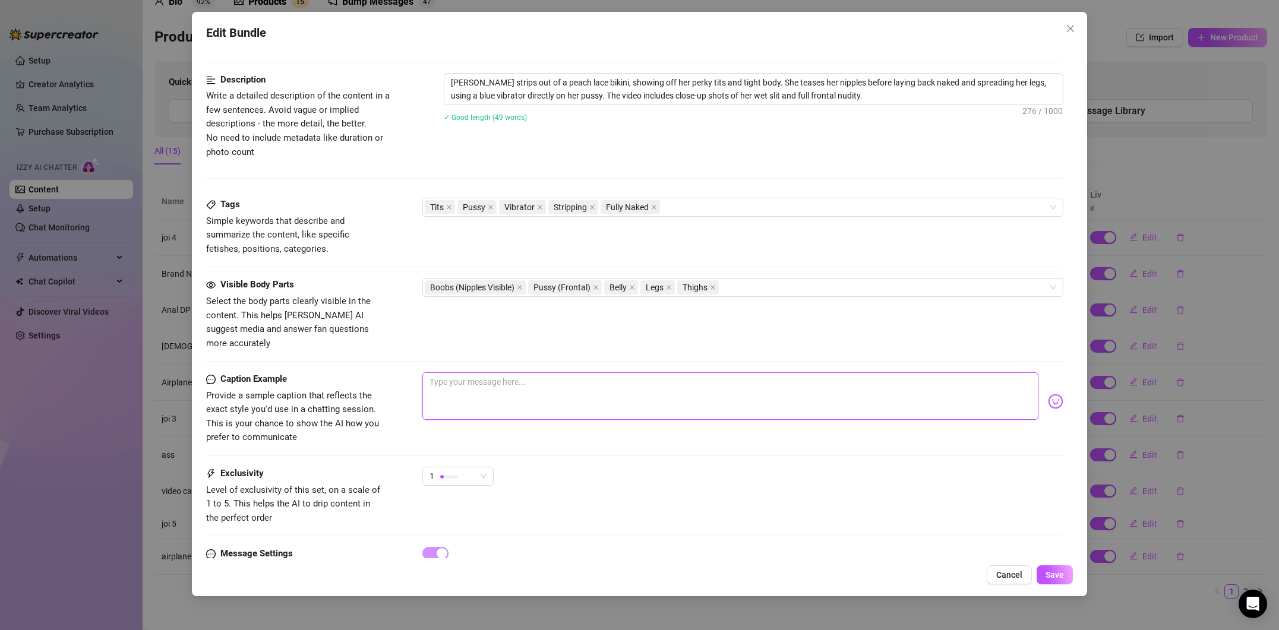
click at [490, 374] on textarea at bounding box center [730, 397] width 616 height 48
click at [554, 373] on textarea at bounding box center [730, 397] width 616 height 48
paste textarea "My whole body misses you for real 🥰"
click at [1051, 575] on span "Save" at bounding box center [1055, 575] width 18 height 10
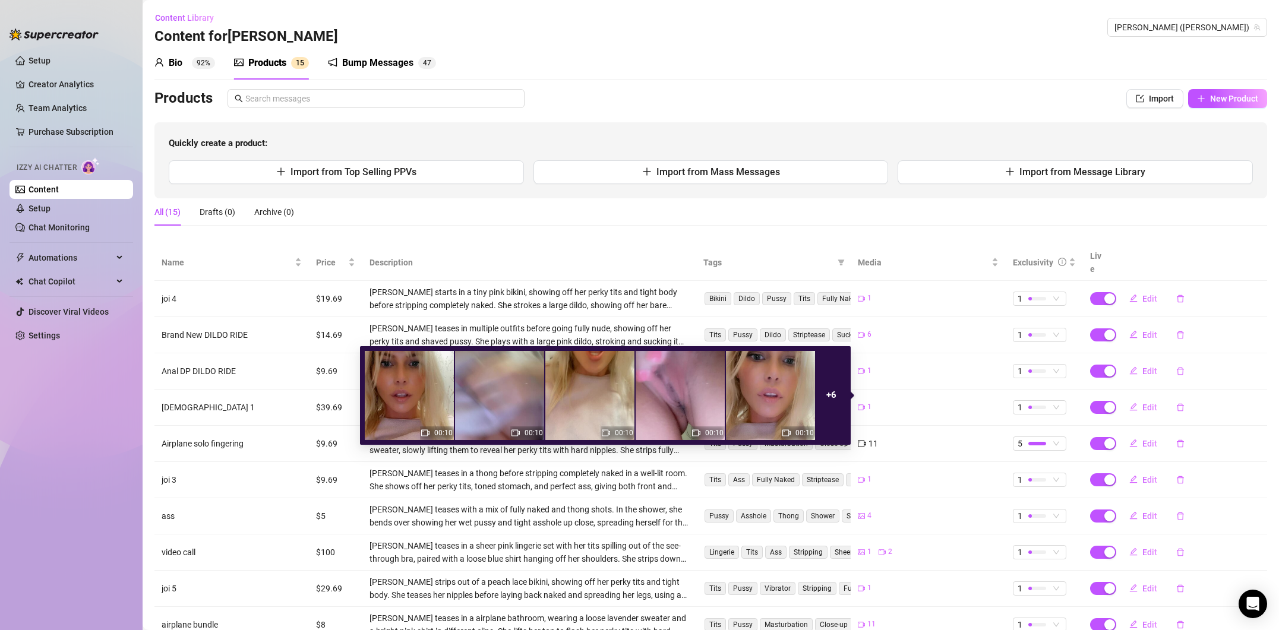
scroll to position [68, 0]
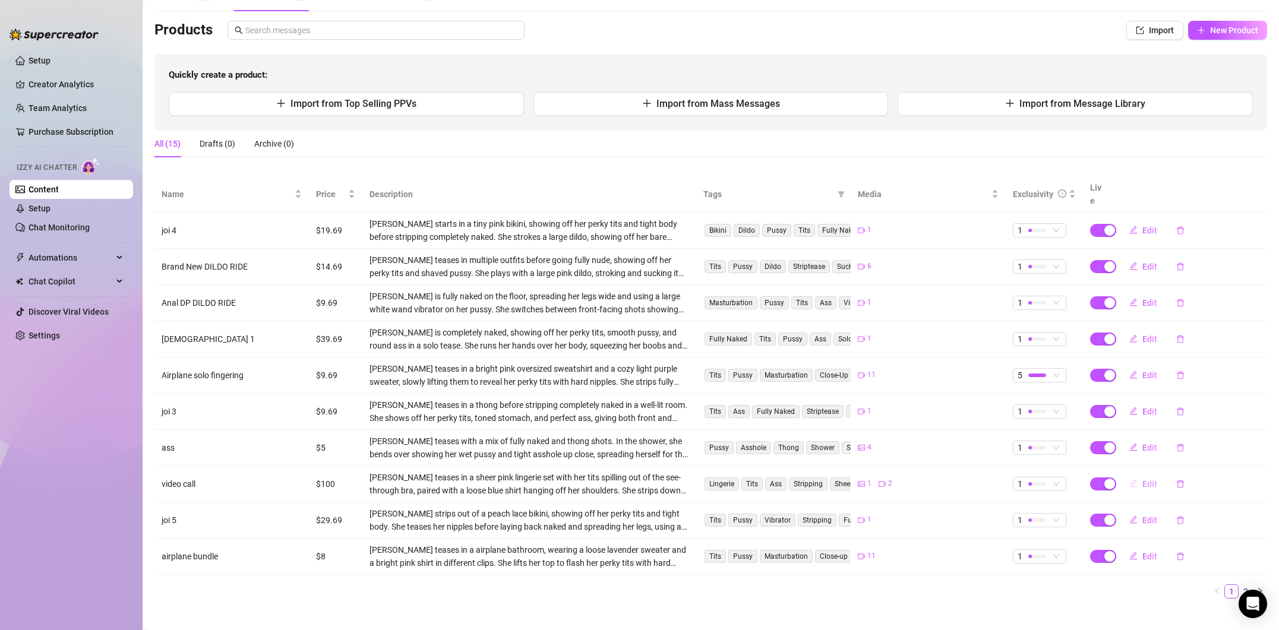
click at [1152, 480] on span "Edit" at bounding box center [1150, 485] width 15 height 10
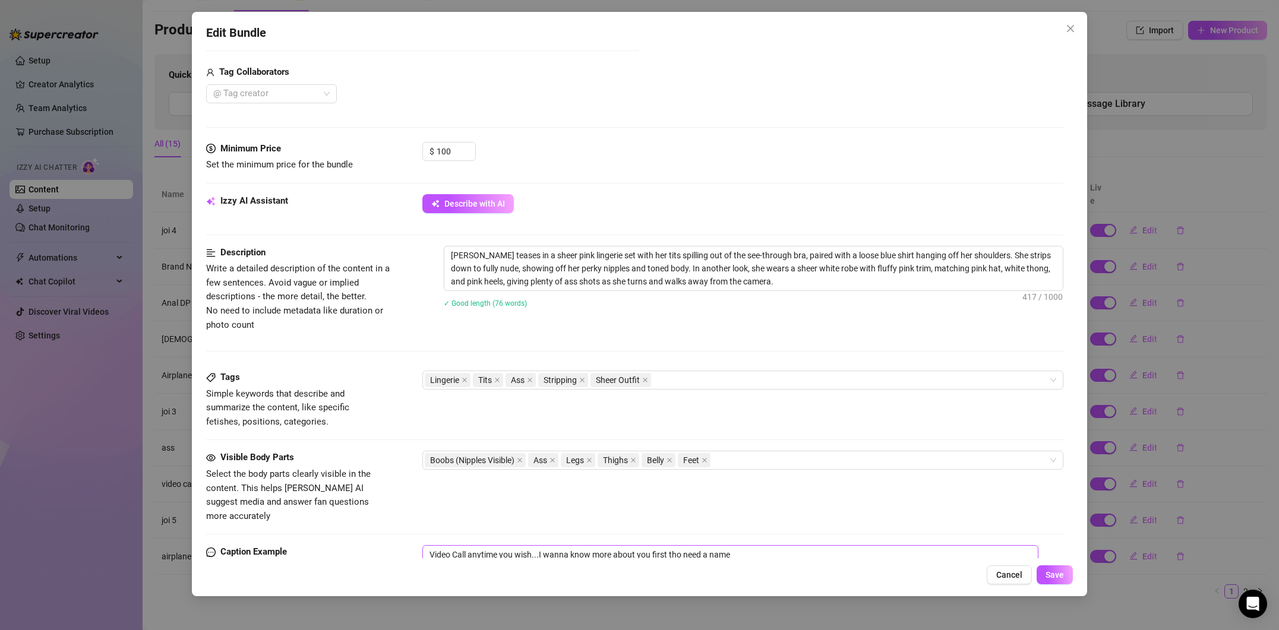
scroll to position [384, 0]
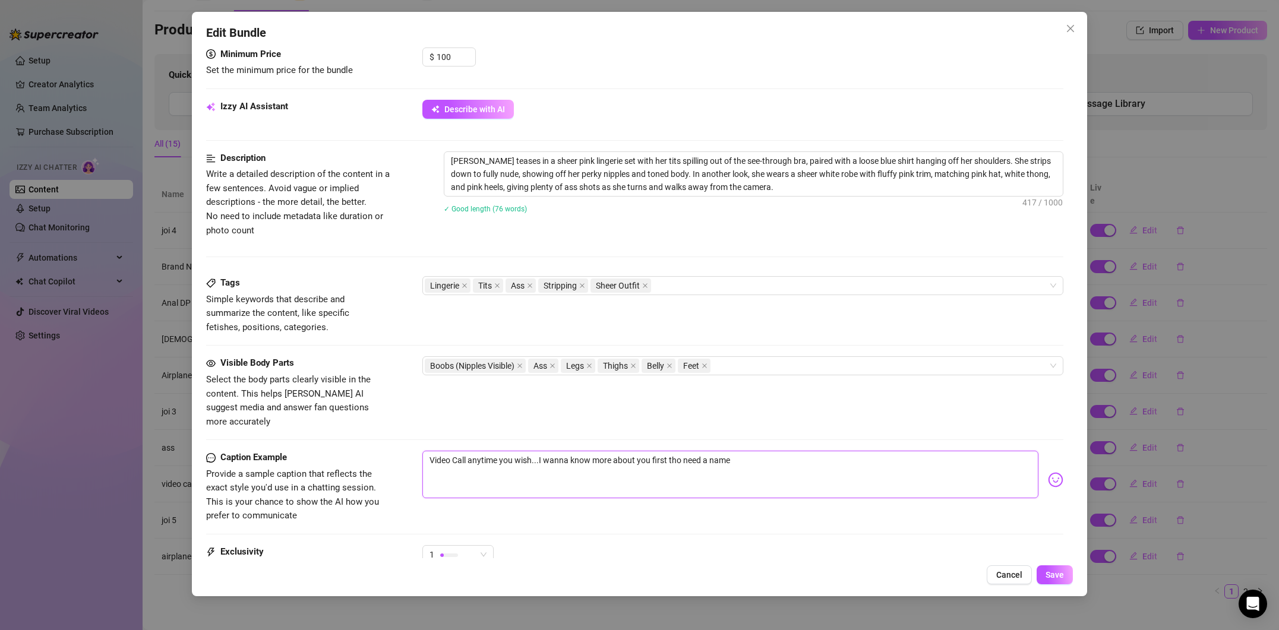
click at [733, 451] on textarea "Video Call anytime you wish...I wanna know more about you first tho need a name" at bounding box center [730, 475] width 616 height 48
click at [483, 546] on span "1" at bounding box center [458, 555] width 57 height 18
click at [496, 521] on span "5 - Most Exclusive 🔥" at bounding box center [470, 516] width 77 height 13
click at [1052, 583] on button "Save" at bounding box center [1055, 575] width 36 height 19
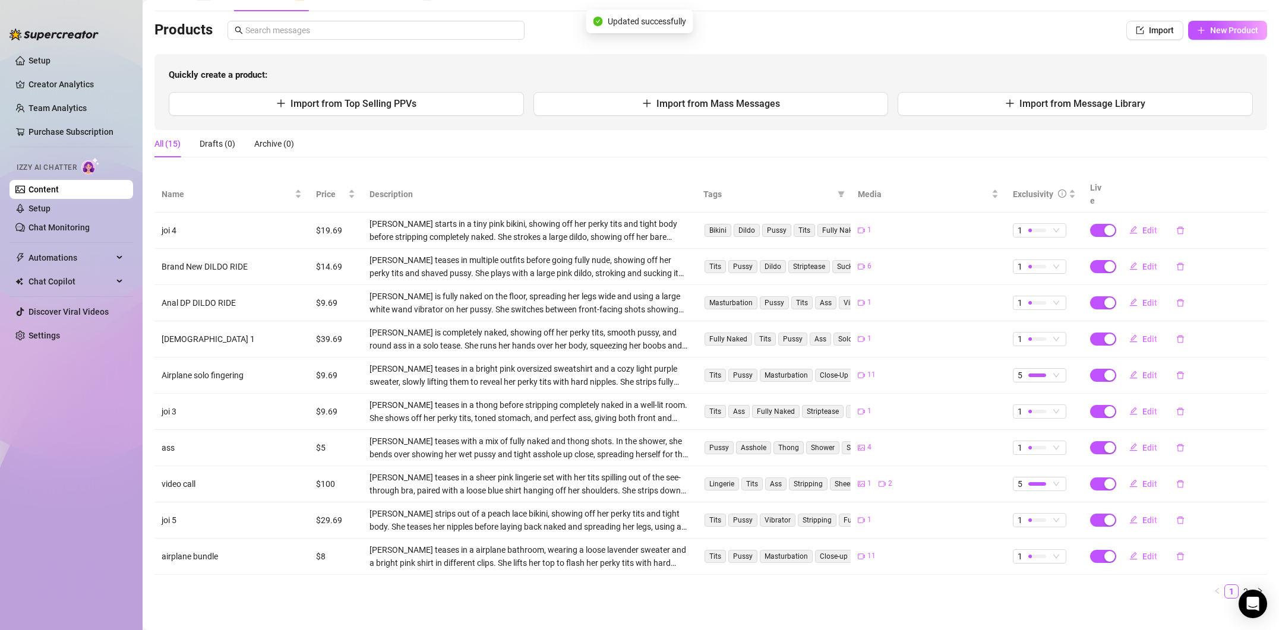
scroll to position [68, 0]
click at [1056, 515] on span "1" at bounding box center [1040, 521] width 44 height 13
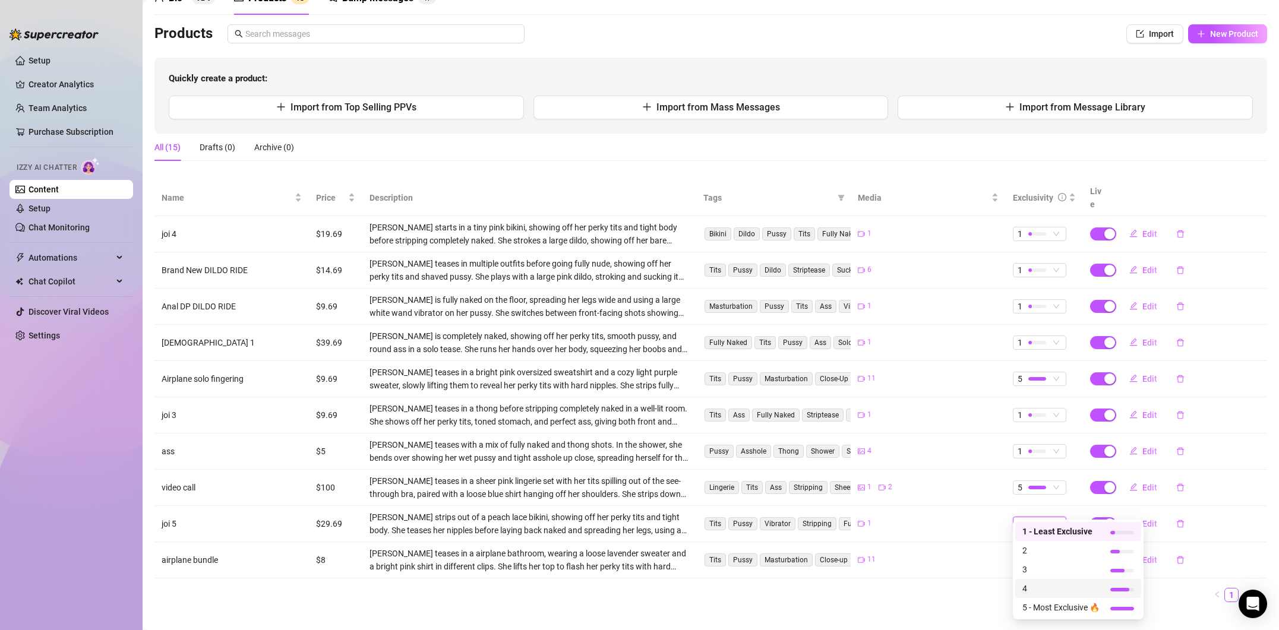
click at [1089, 584] on span "4" at bounding box center [1061, 588] width 77 height 13
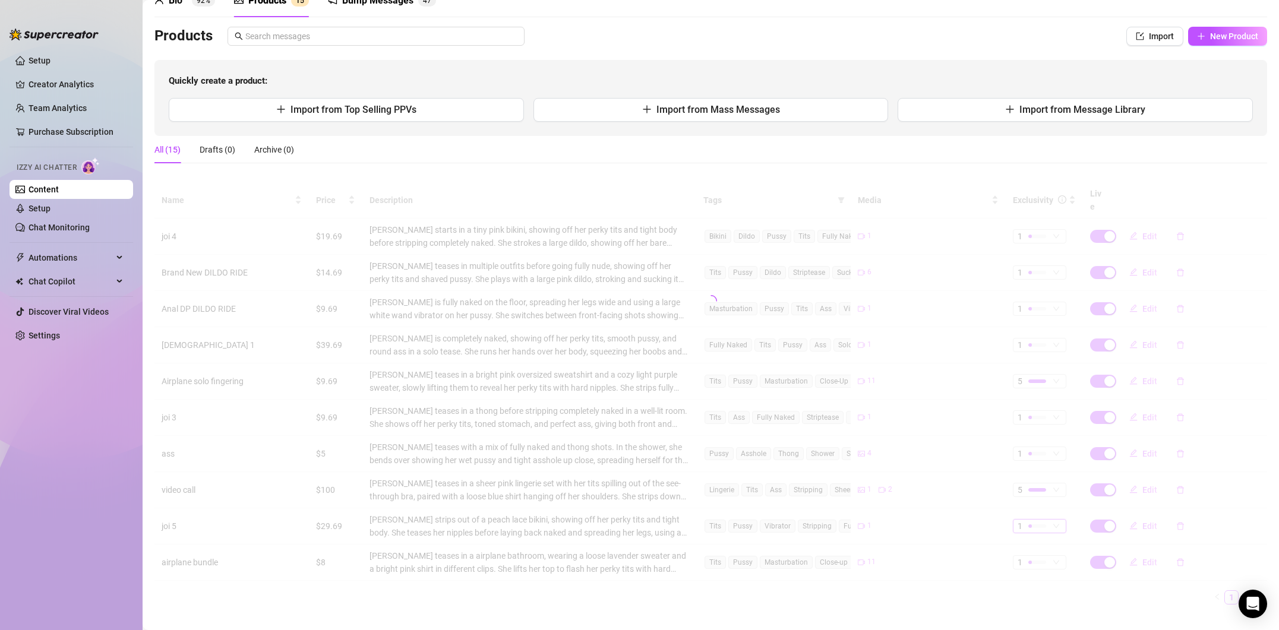
scroll to position [63, 0]
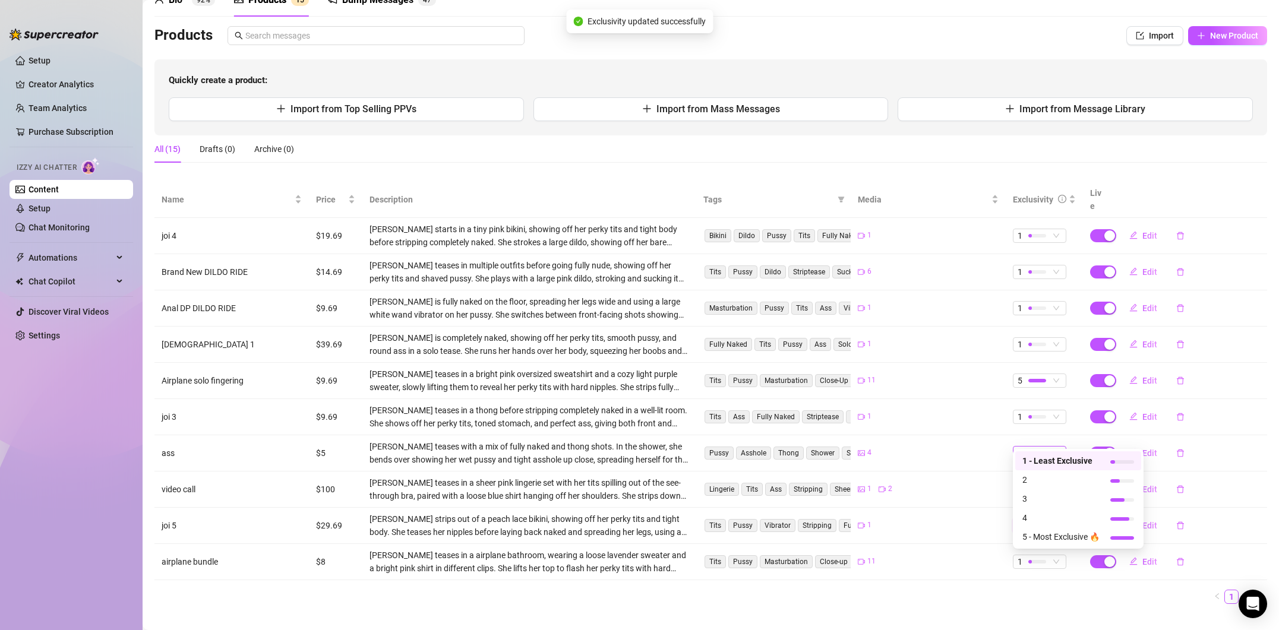
click at [1058, 447] on span "1" at bounding box center [1040, 453] width 44 height 13
click at [1040, 463] on span "1 - Least Exclusive" at bounding box center [1061, 461] width 77 height 13
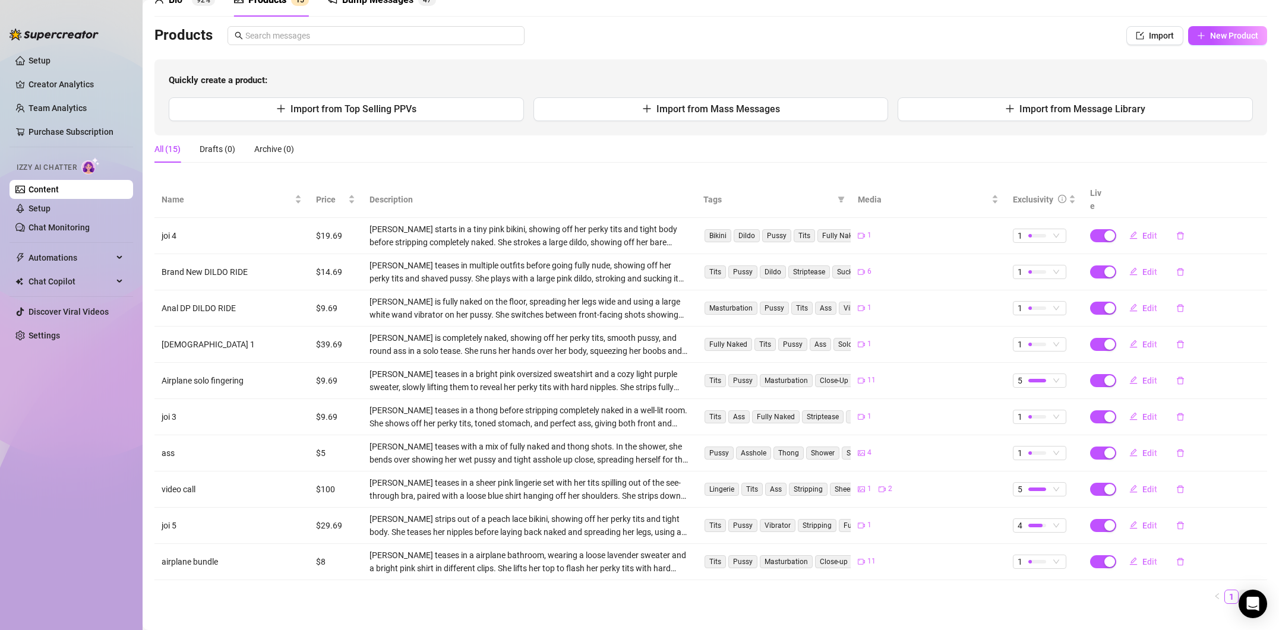
click at [1247, 591] on link "2" at bounding box center [1245, 597] width 13 height 13
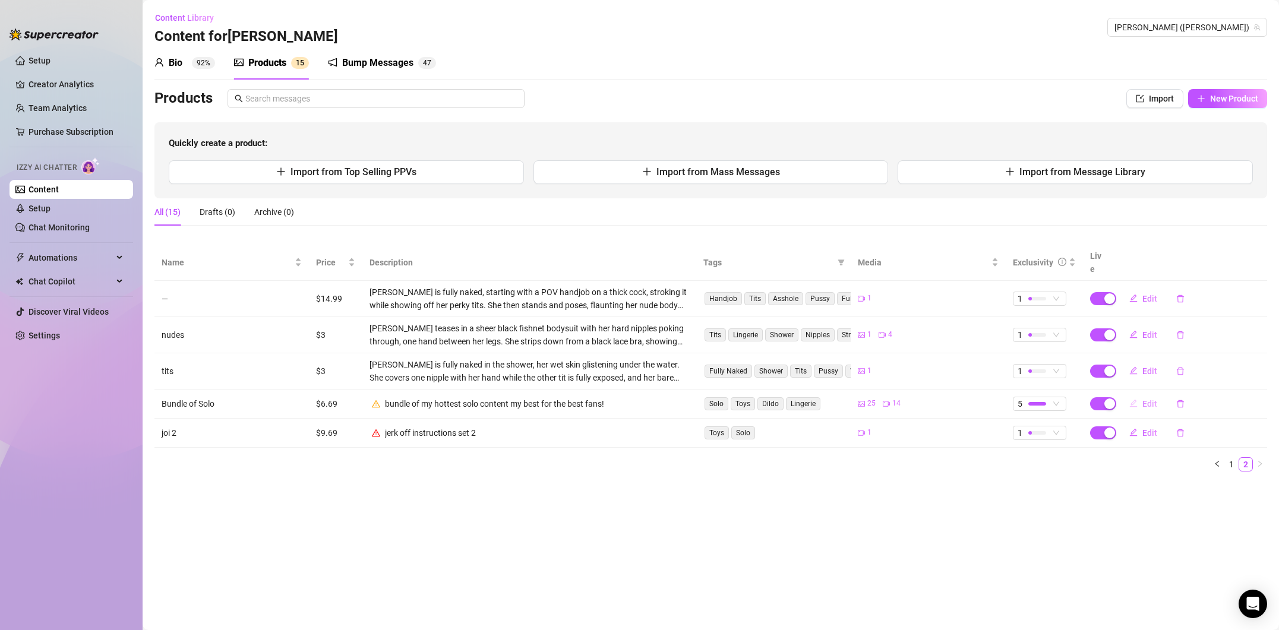
click at [1153, 399] on span "Edit" at bounding box center [1150, 404] width 15 height 10
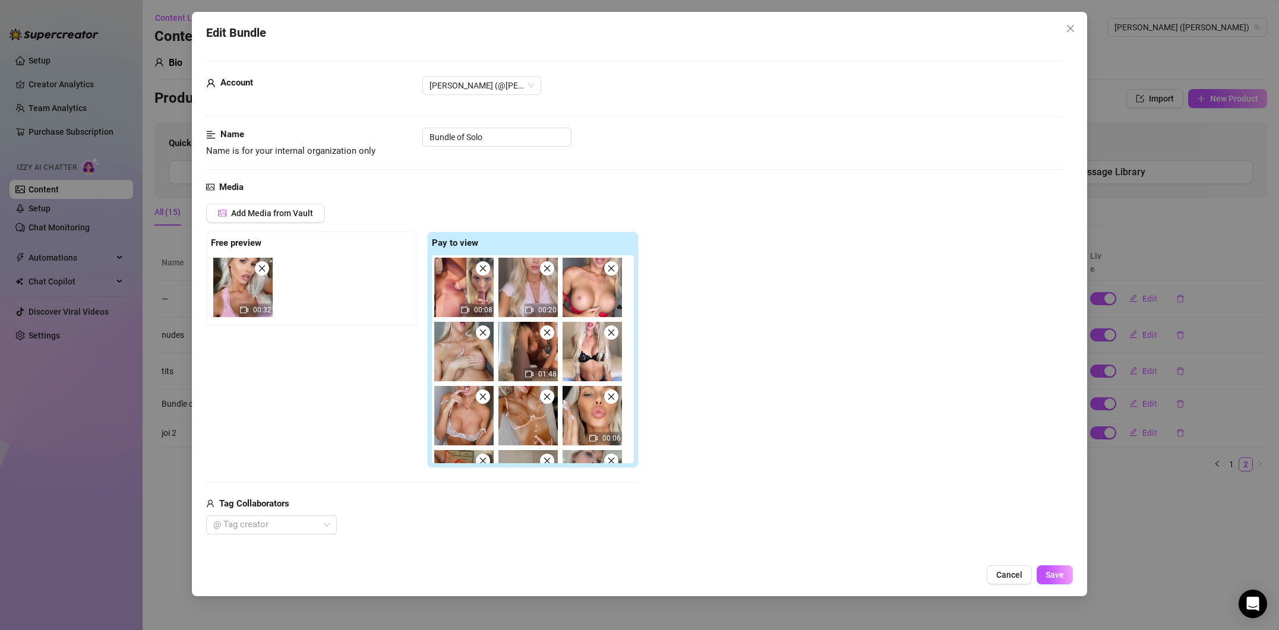
scroll to position [338, 0]
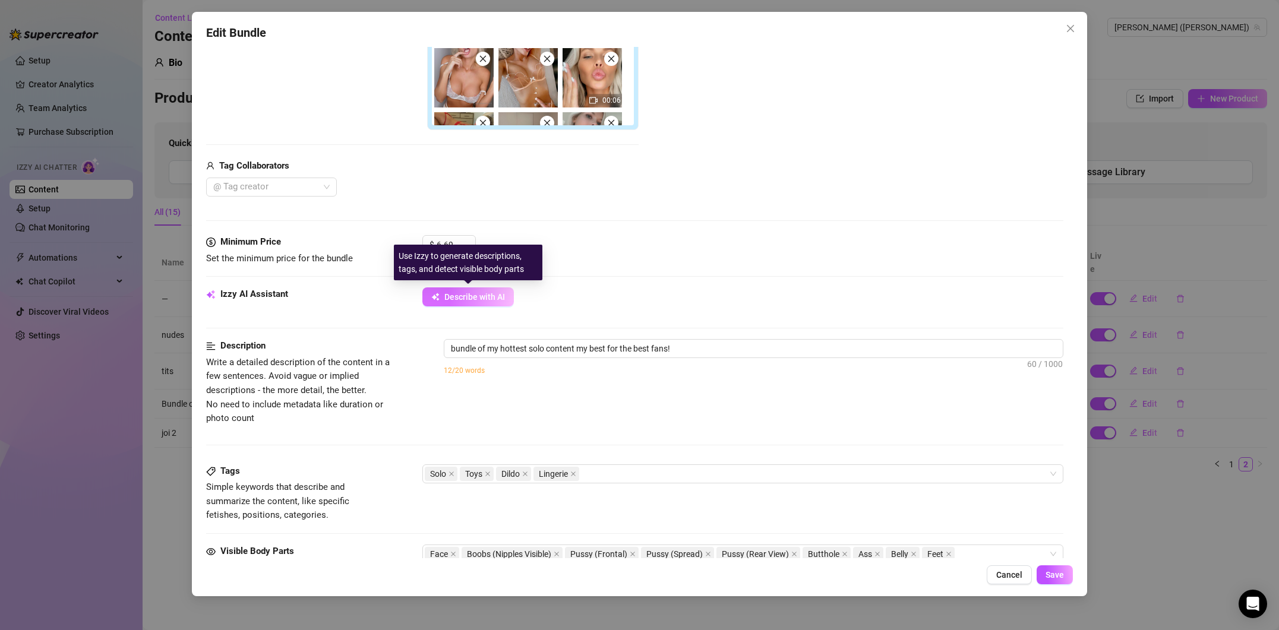
click at [465, 299] on span "Describe with AI" at bounding box center [474, 297] width 61 height 10
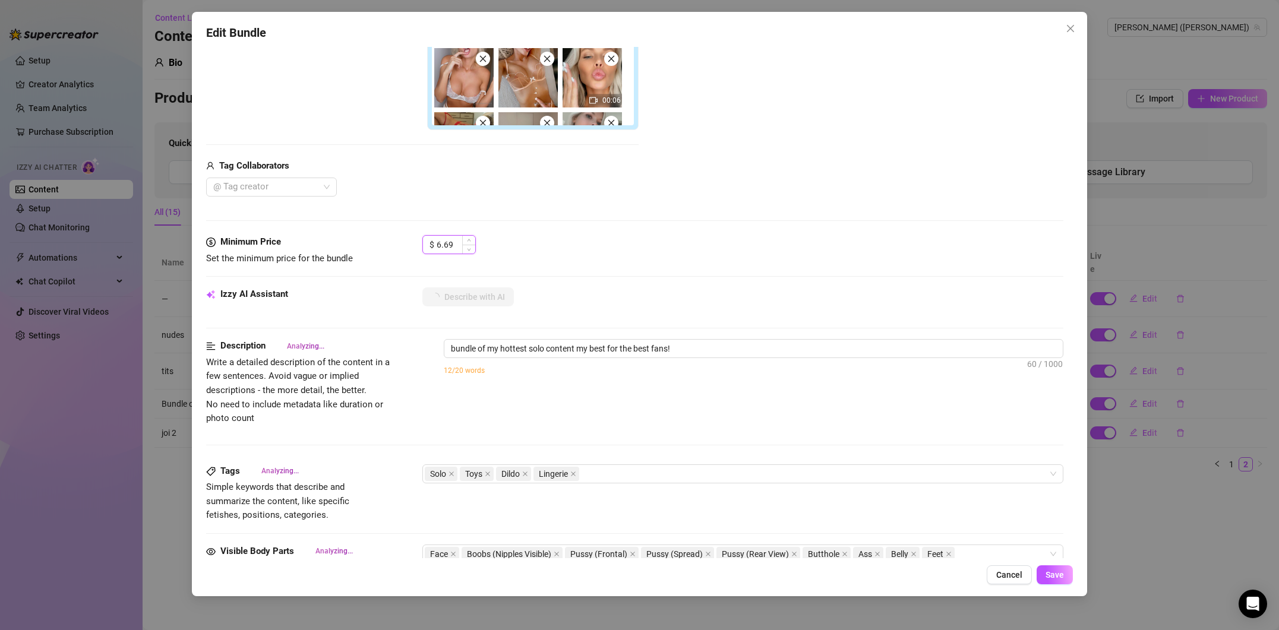
drag, startPoint x: 436, startPoint y: 242, endPoint x: 455, endPoint y: 242, distance: 19.0
click at [455, 242] on input "6.69" at bounding box center [456, 245] width 39 height 18
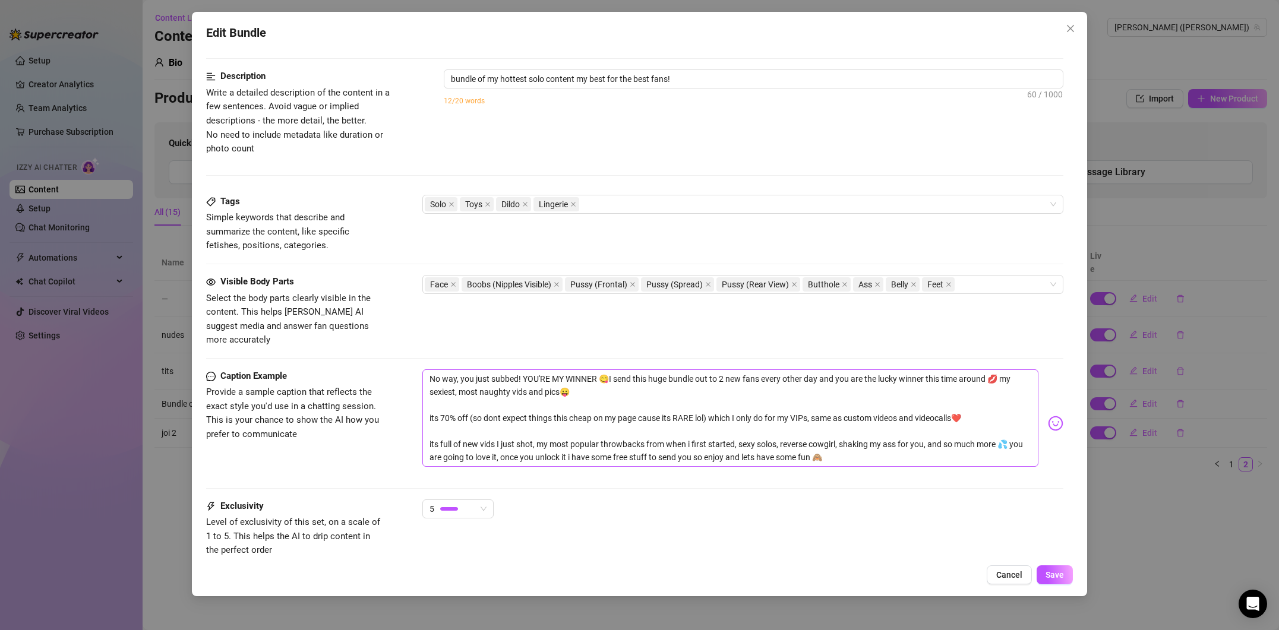
scroll to position [682, 0]
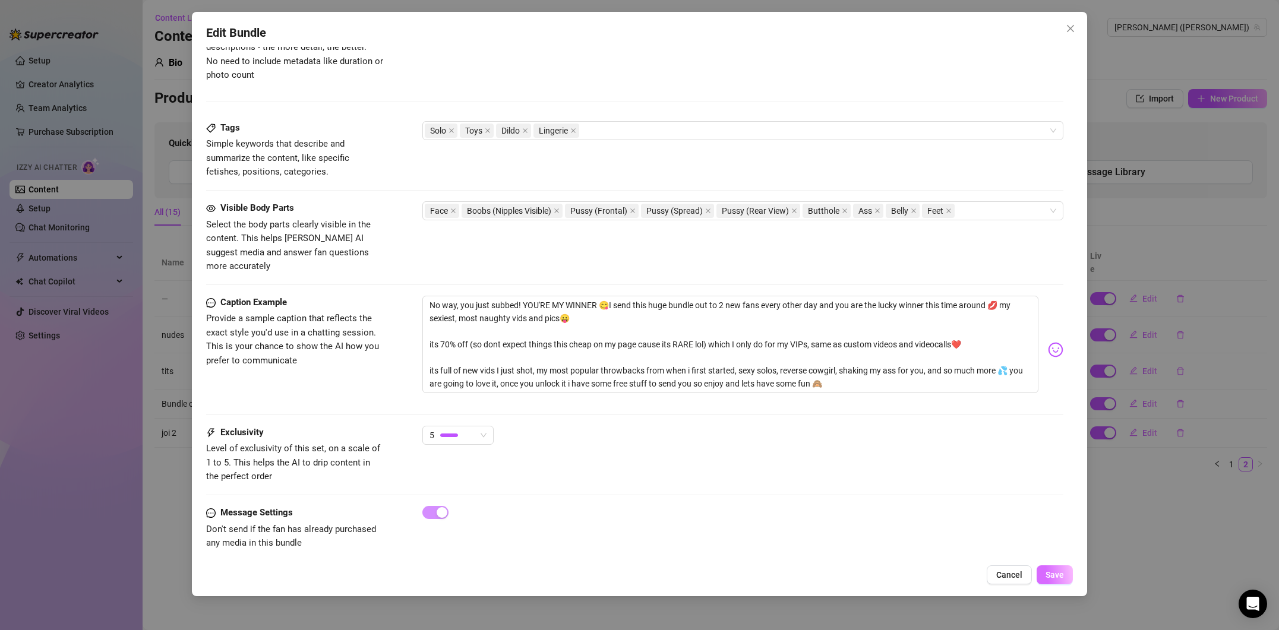
click at [1051, 568] on button "Save" at bounding box center [1055, 575] width 36 height 19
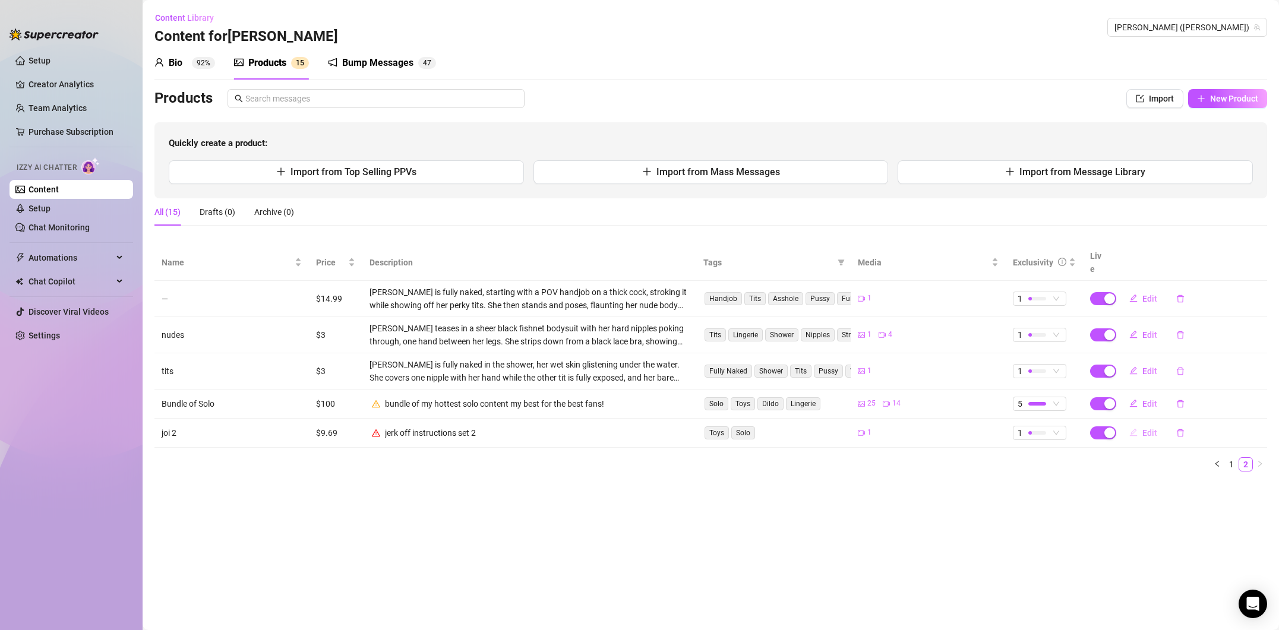
click at [1155, 428] on span "Edit" at bounding box center [1150, 433] width 15 height 10
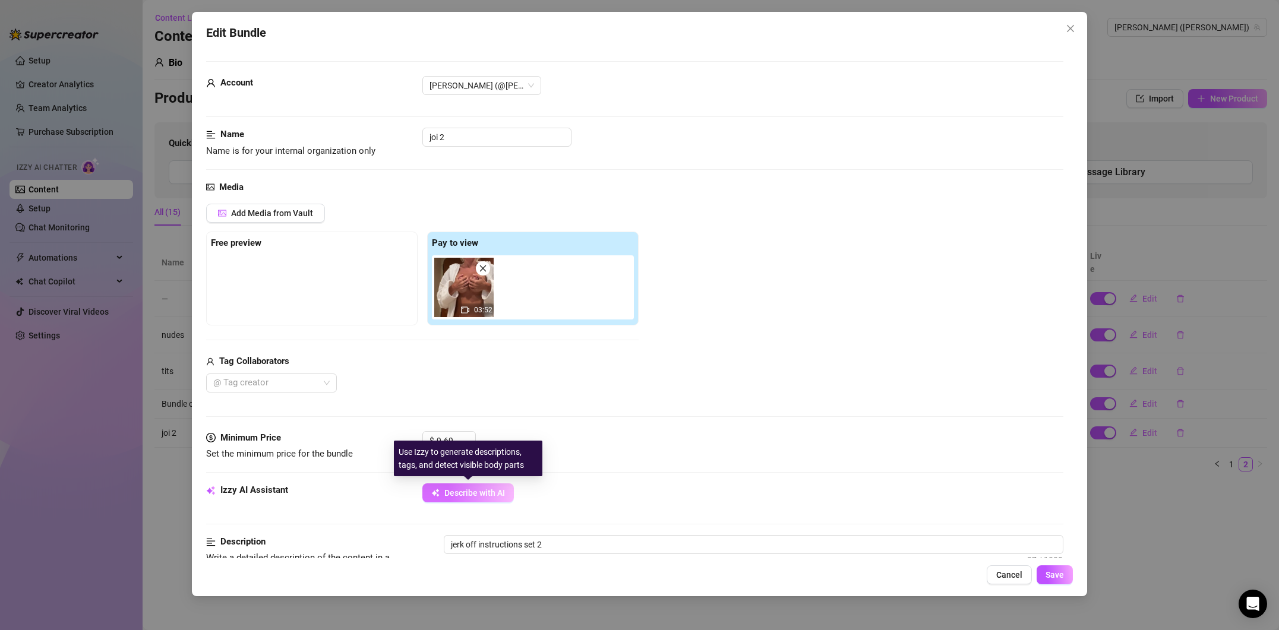
click at [459, 494] on span "Describe with AI" at bounding box center [474, 493] width 61 height 10
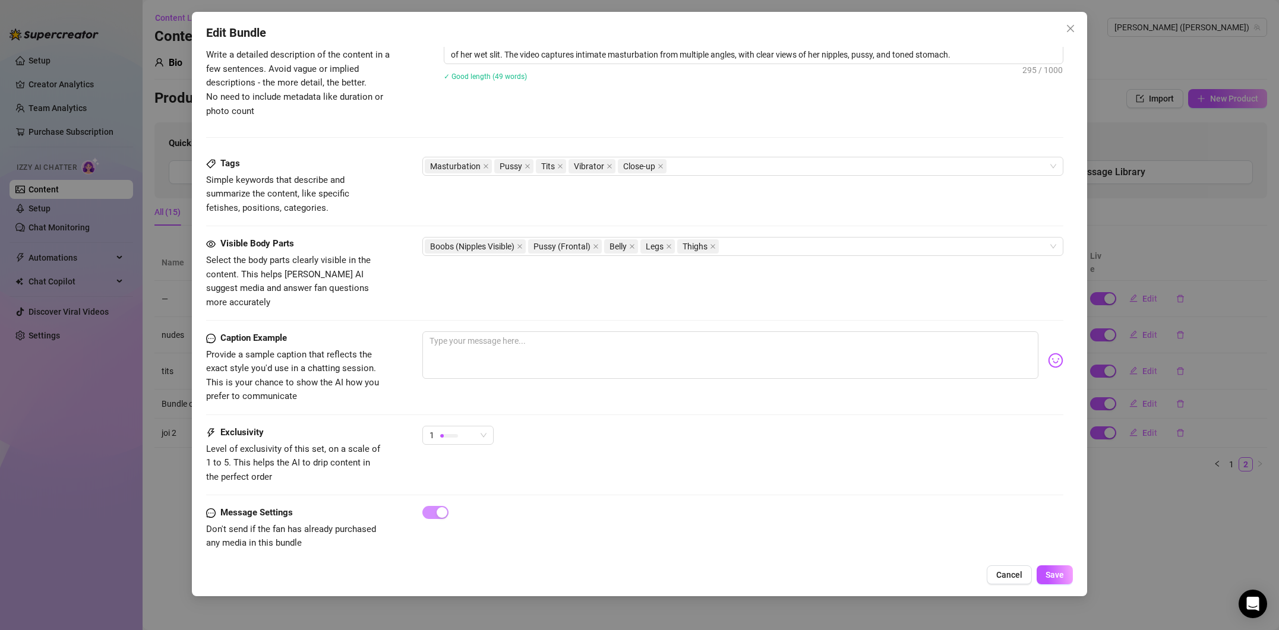
scroll to position [503, 0]
click at [458, 340] on textarea at bounding box center [730, 356] width 616 height 48
paste textarea "Can you fuck me relentlessly with that huge fuckmeat?"
click at [1065, 571] on button "Save" at bounding box center [1055, 575] width 36 height 19
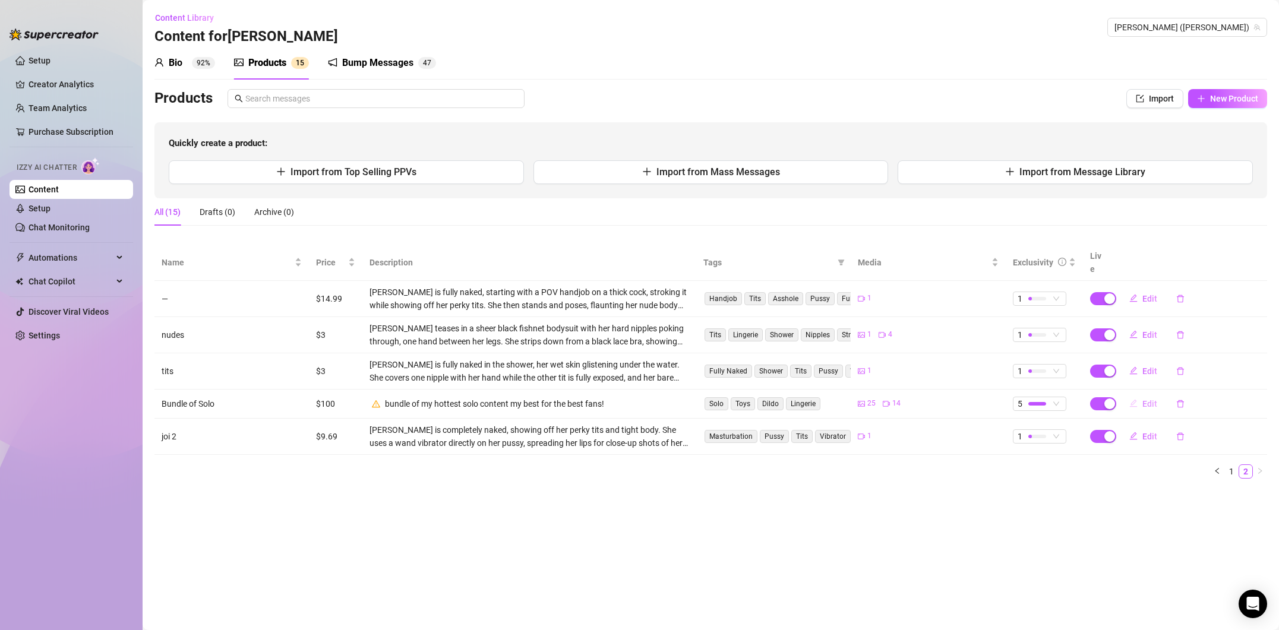
click at [1150, 399] on span "Edit" at bounding box center [1150, 404] width 15 height 10
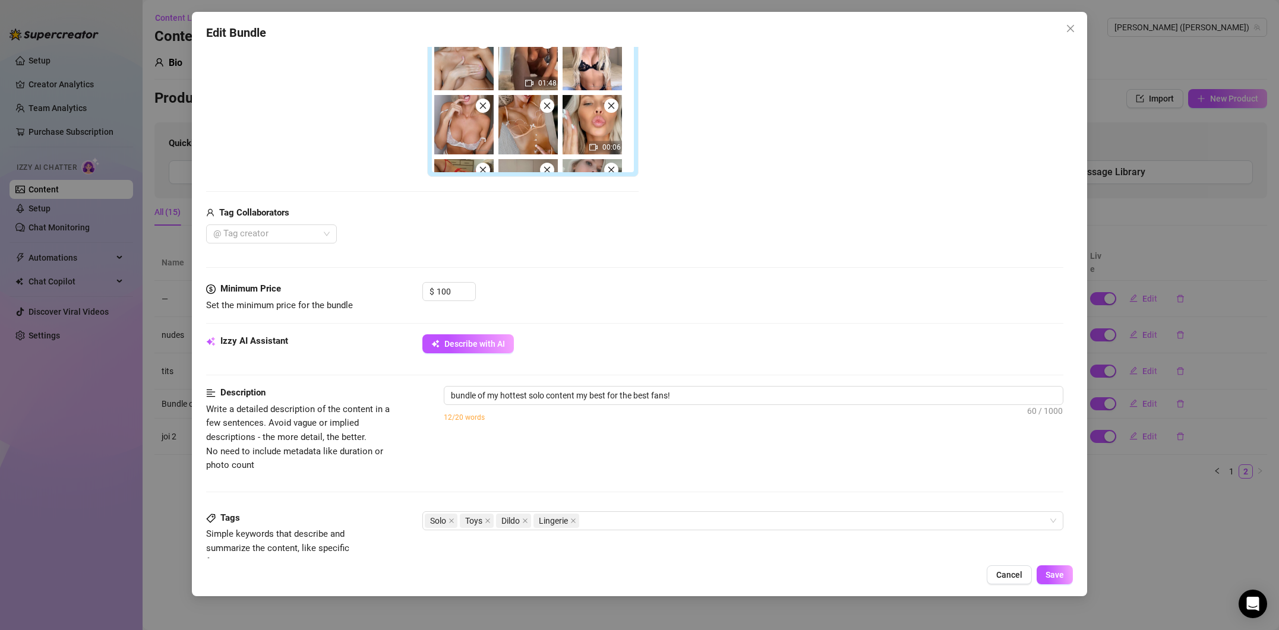
scroll to position [263, 0]
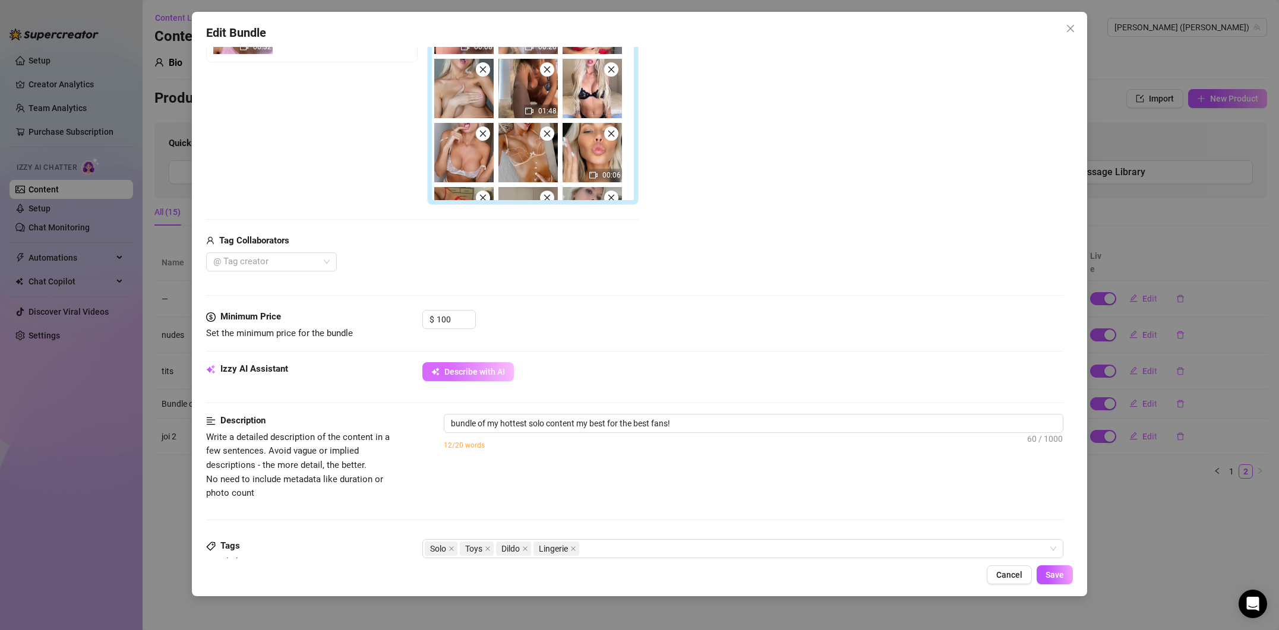
click at [469, 367] on span "Describe with AI" at bounding box center [474, 372] width 61 height 10
click at [473, 368] on span "Describe with AI" at bounding box center [474, 372] width 61 height 10
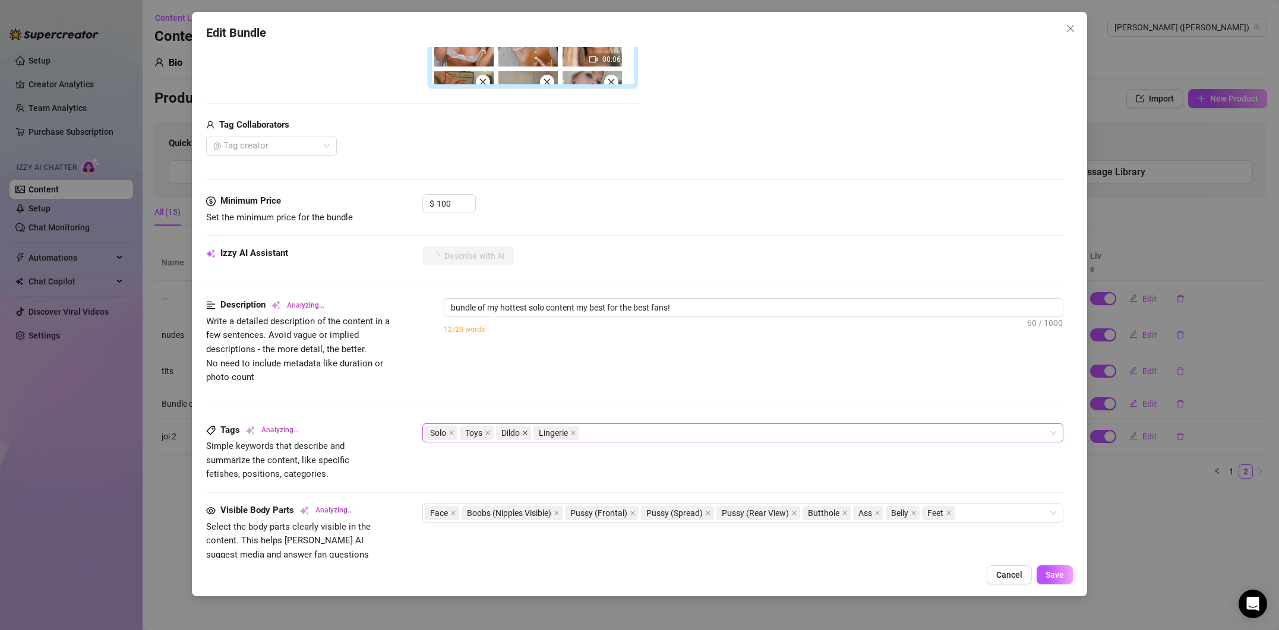
scroll to position [504, 0]
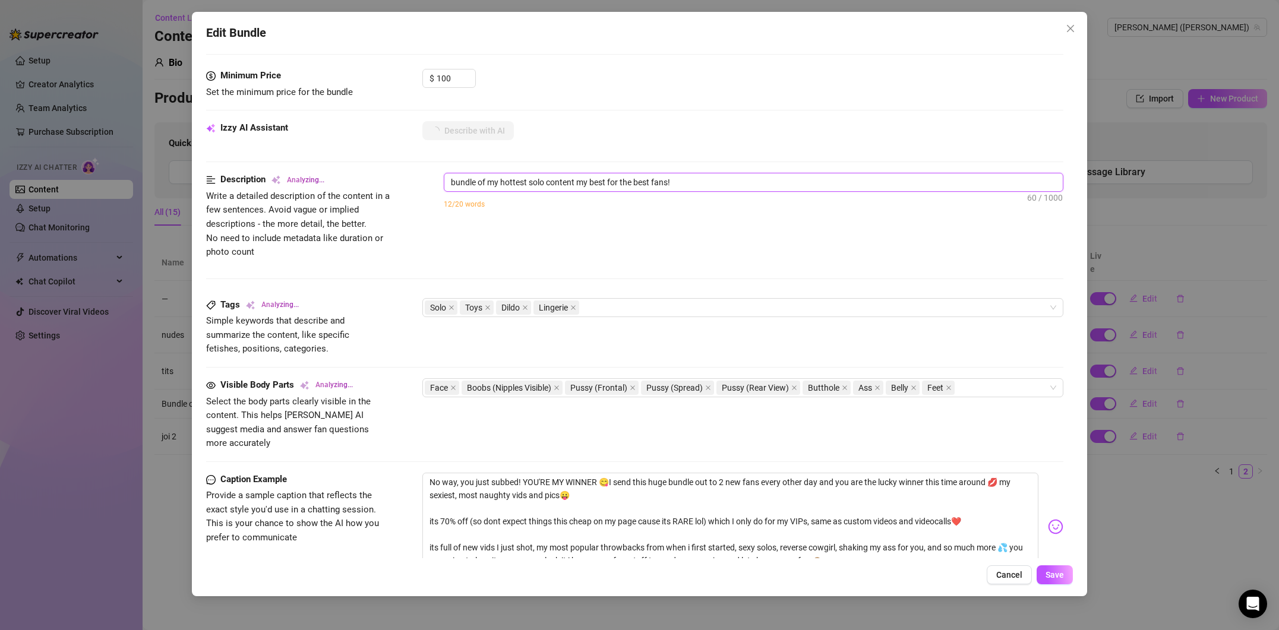
drag, startPoint x: 576, startPoint y: 181, endPoint x: 545, endPoint y: 182, distance: 30.9
click at [545, 182] on textarea "bundle of my hottest solo content my best for the best fans!" at bounding box center [753, 183] width 619 height 18
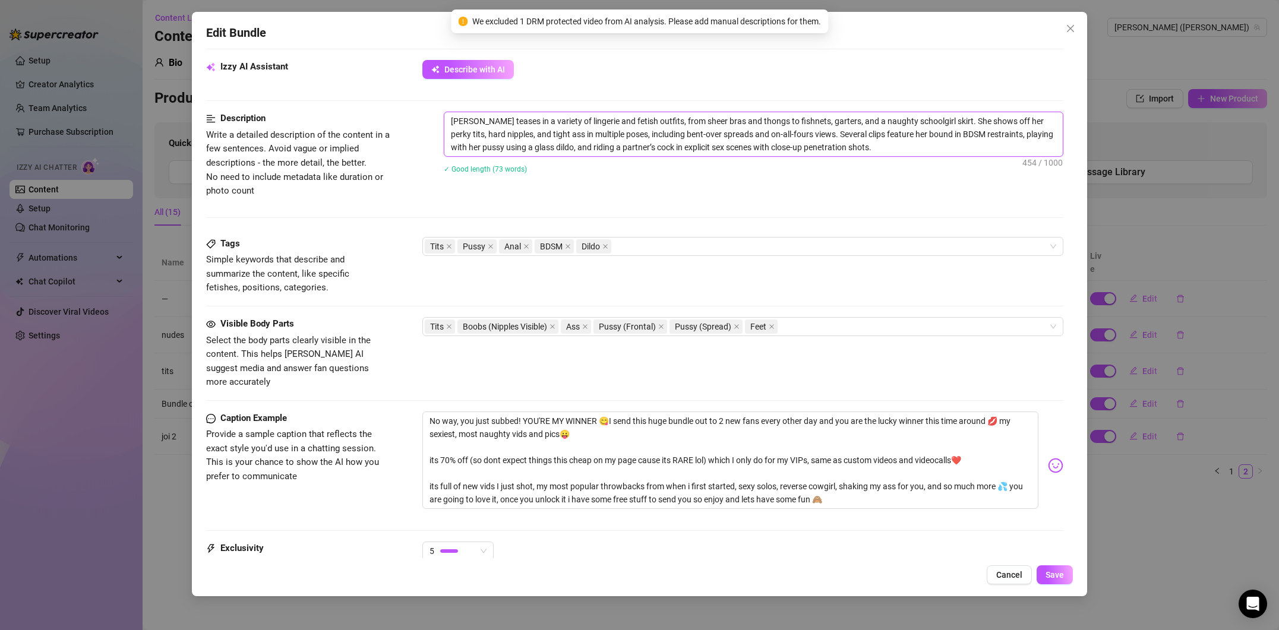
scroll to position [682, 0]
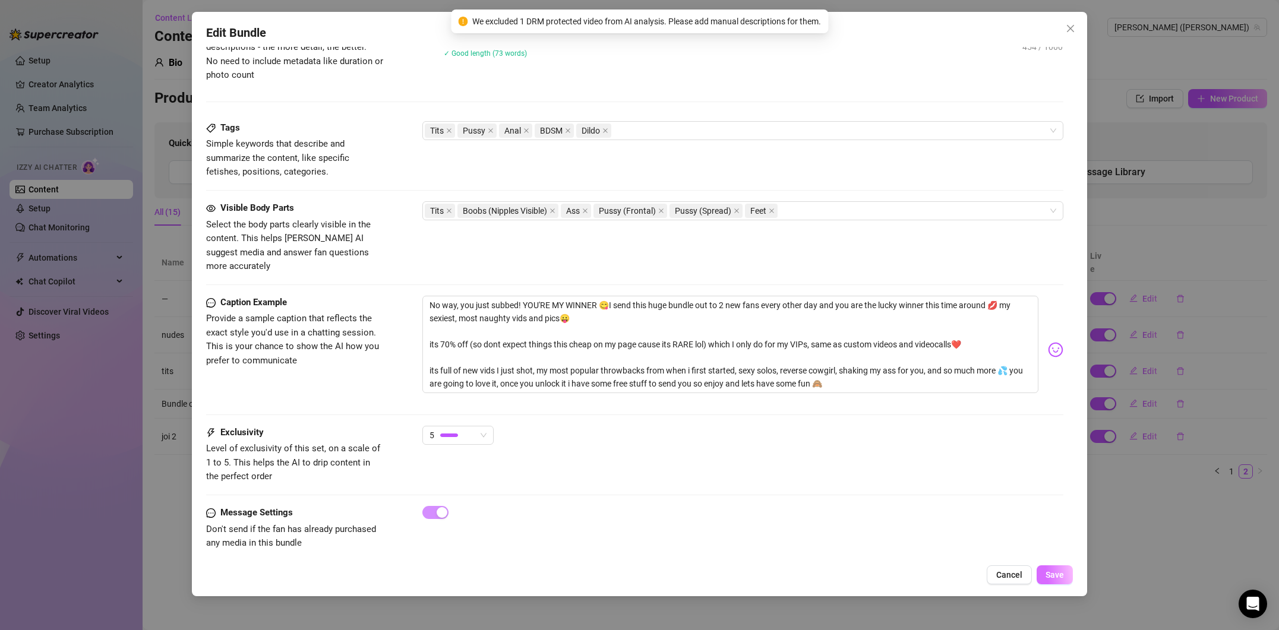
click at [1059, 579] on span "Save" at bounding box center [1055, 575] width 18 height 10
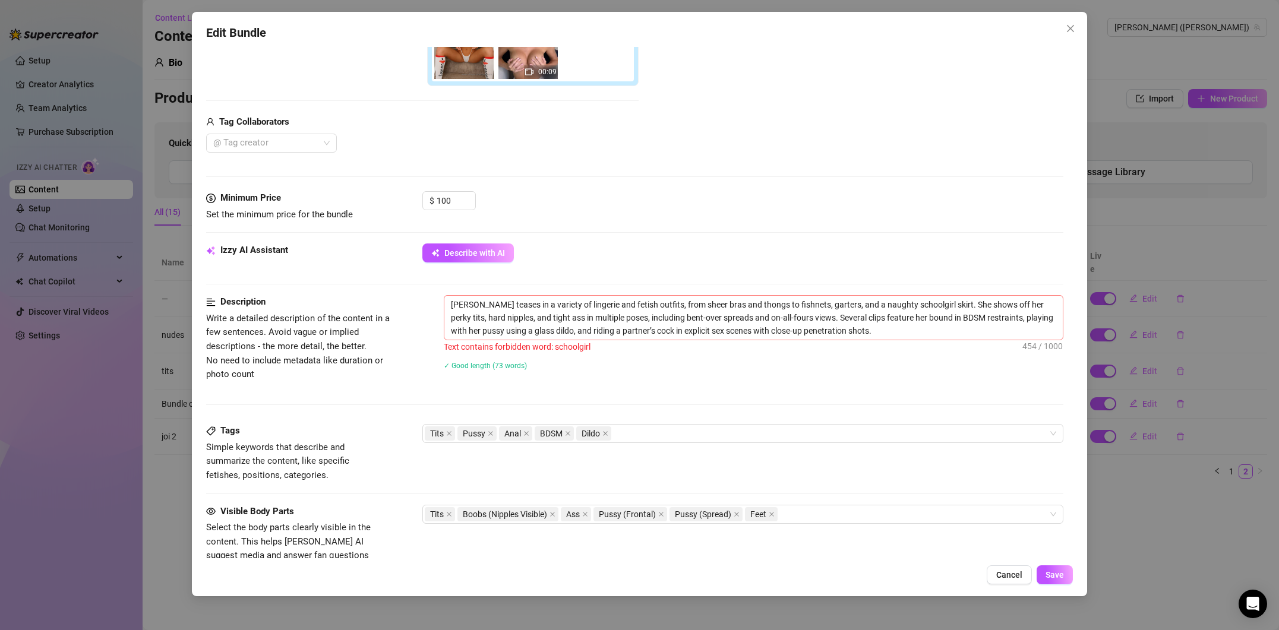
scroll to position [373, 0]
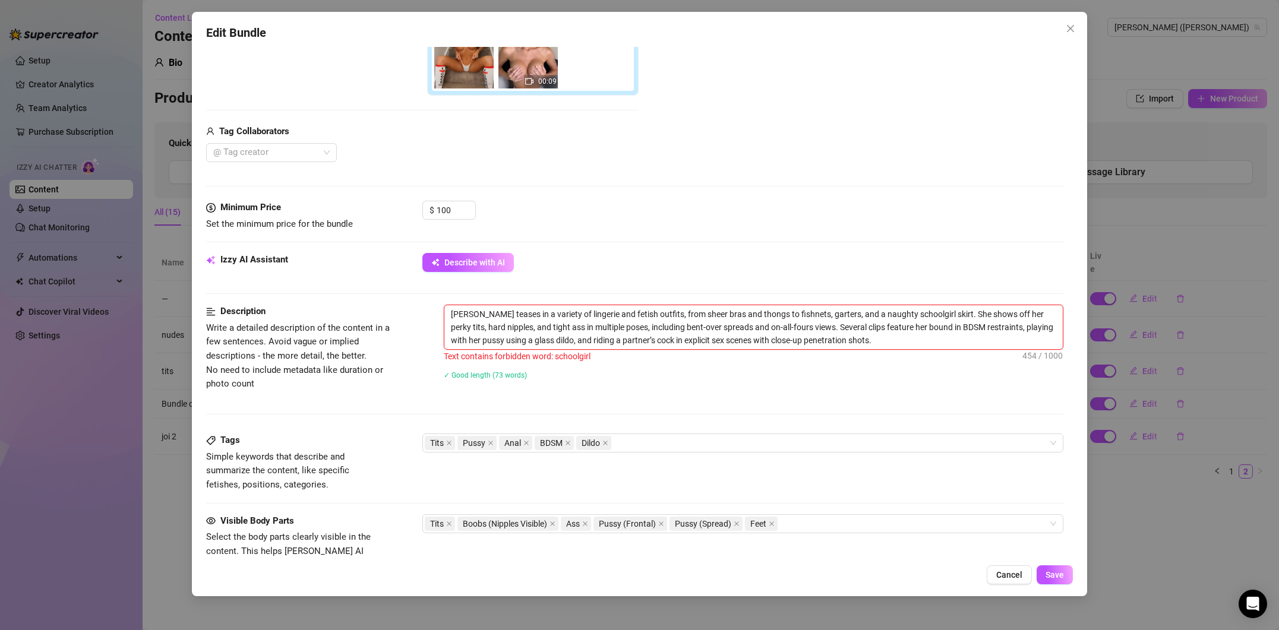
click at [727, 316] on textarea "[PERSON_NAME] teases in a variety of lingerie and fetish outfits, from sheer br…" at bounding box center [753, 327] width 619 height 44
click at [928, 313] on textarea "[PERSON_NAME] teases in a variety of lingerie and fetish outfits, from sheer br…" at bounding box center [753, 327] width 619 height 44
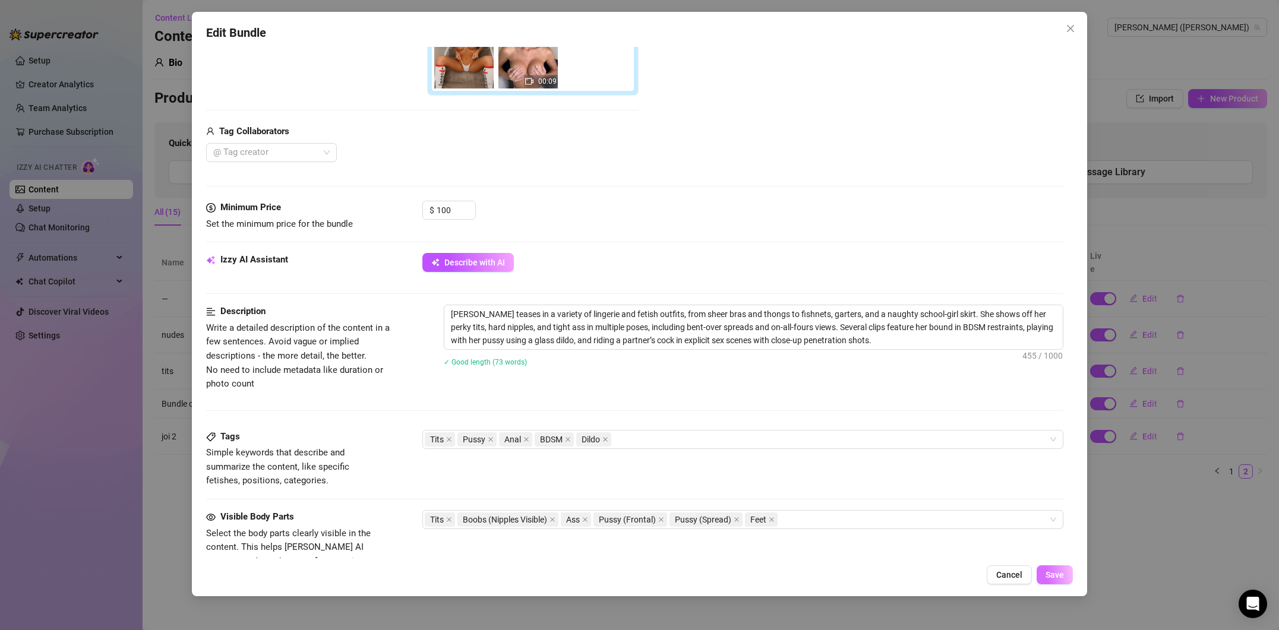
click at [1052, 575] on span "Save" at bounding box center [1055, 575] width 18 height 10
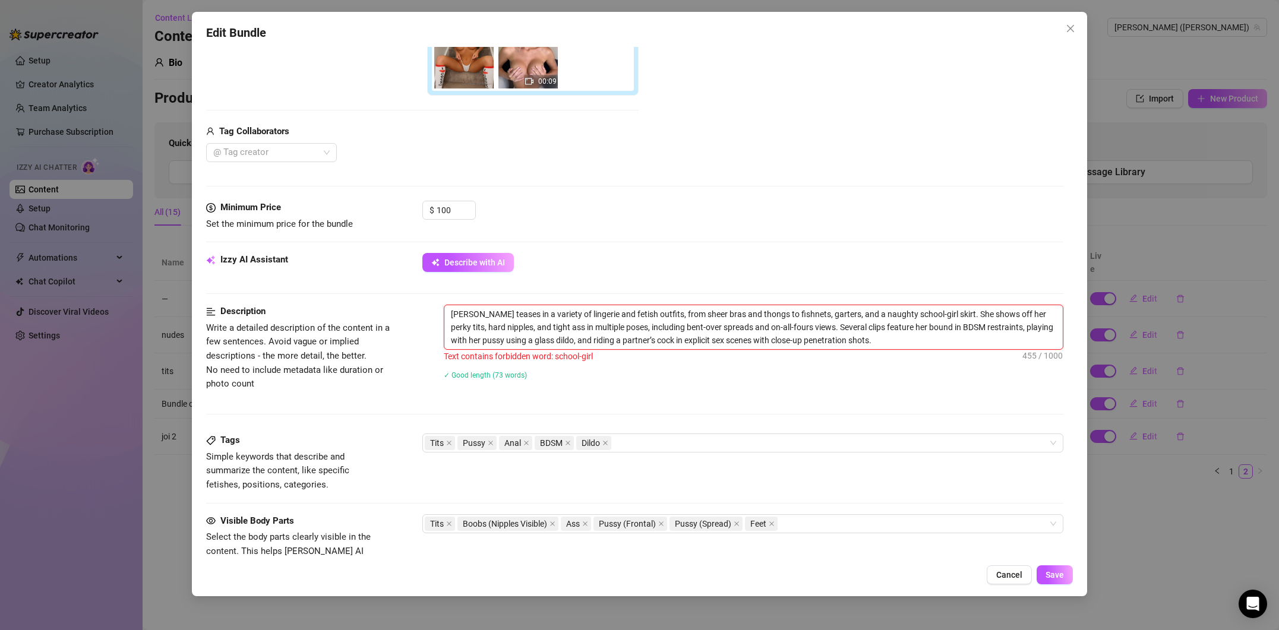
drag, startPoint x: 929, startPoint y: 316, endPoint x: 905, endPoint y: 312, distance: 24.6
click at [905, 312] on textarea "[PERSON_NAME] teases in a variety of lingerie and fetish outfits, from sheer br…" at bounding box center [753, 327] width 619 height 44
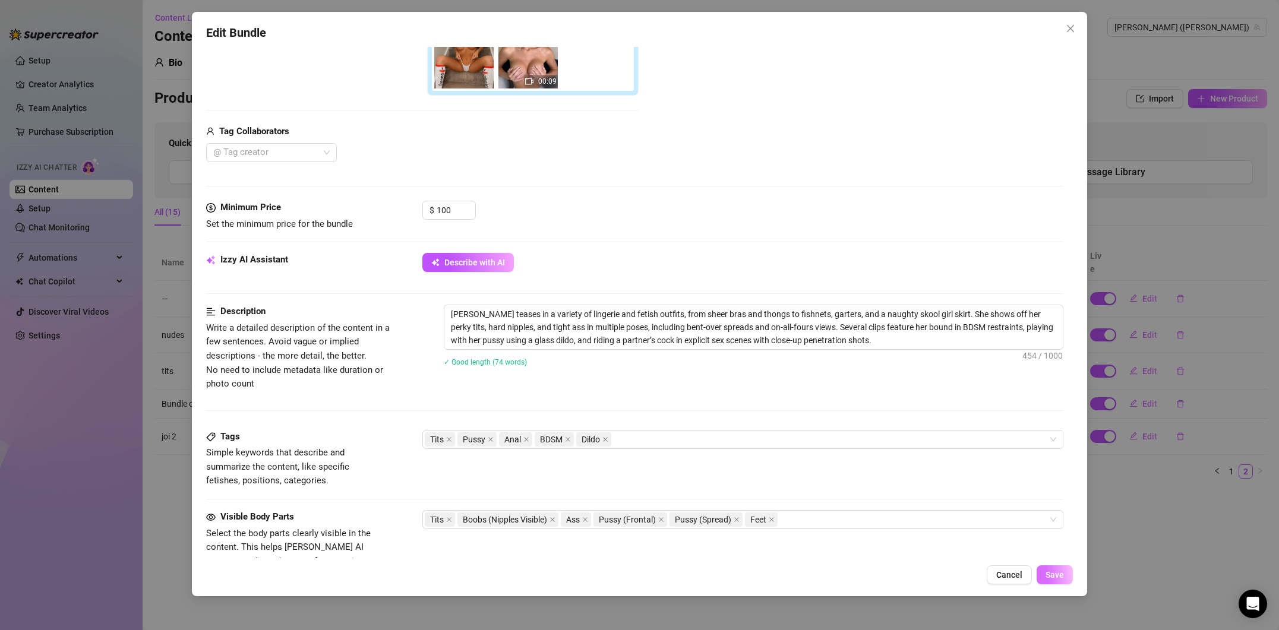
click at [1052, 573] on span "Save" at bounding box center [1055, 575] width 18 height 10
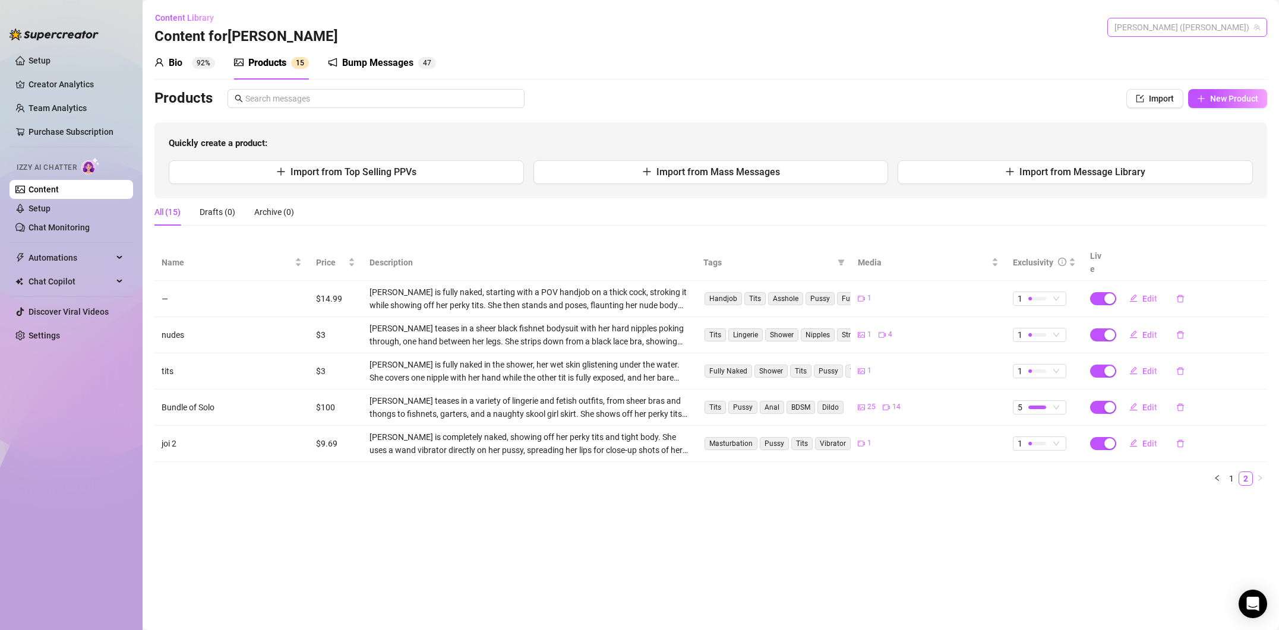
click at [1250, 24] on span "[PERSON_NAME] ([PERSON_NAME])" at bounding box center [1188, 27] width 146 height 18
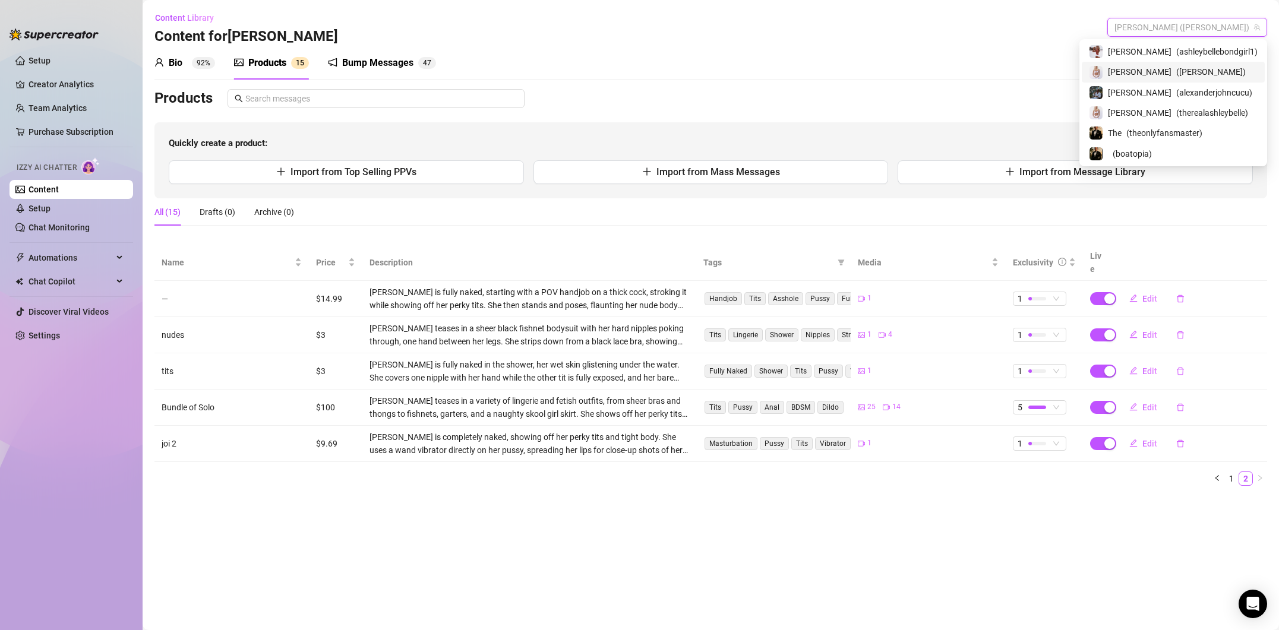
click at [1197, 71] on span "( [PERSON_NAME] )" at bounding box center [1211, 71] width 70 height 13
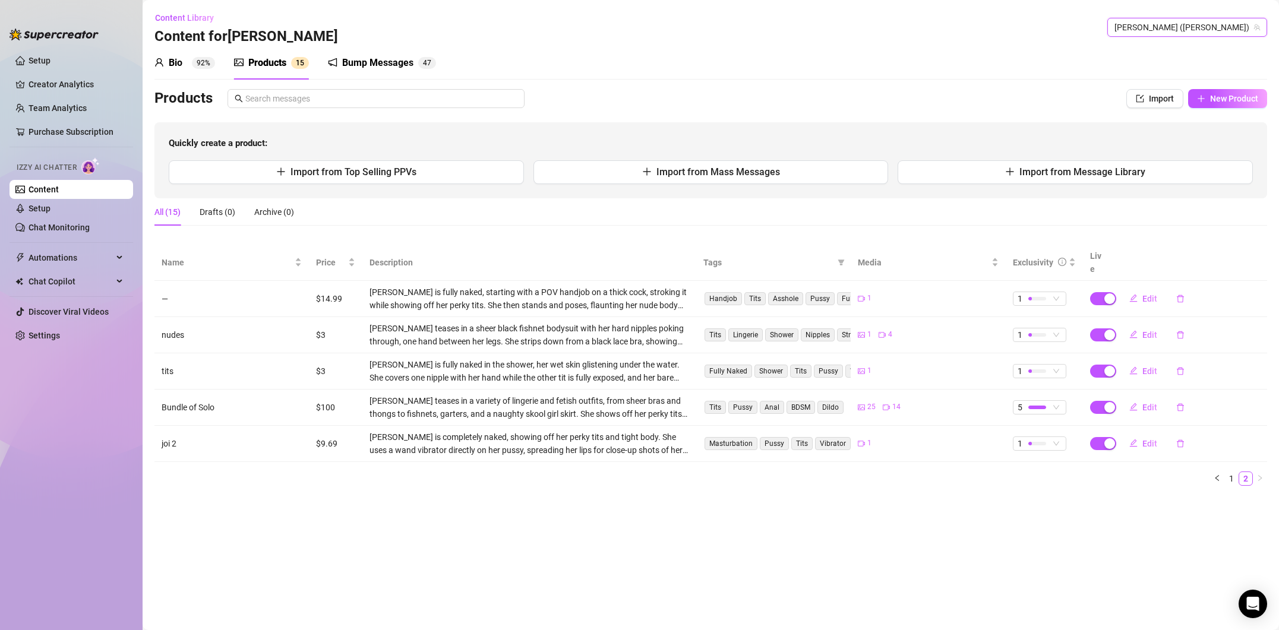
click at [1206, 26] on span "[PERSON_NAME] ([PERSON_NAME])" at bounding box center [1188, 27] width 146 height 18
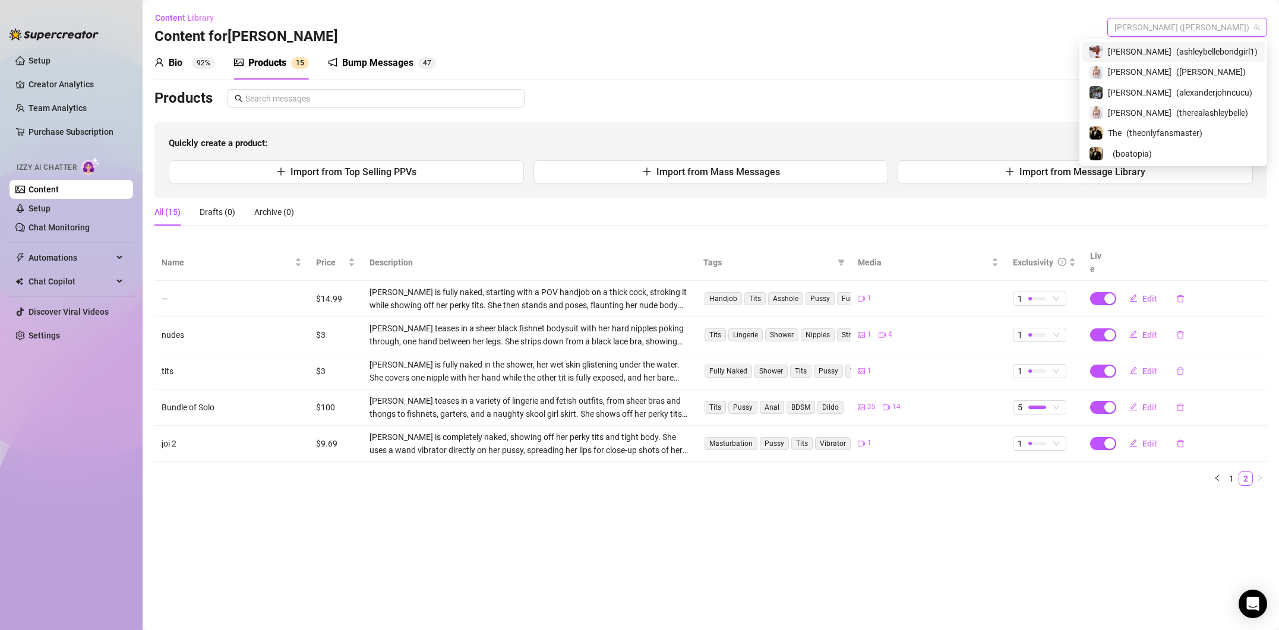
click at [1188, 50] on span "( ashleybellebondgirl1 )" at bounding box center [1216, 51] width 81 height 13
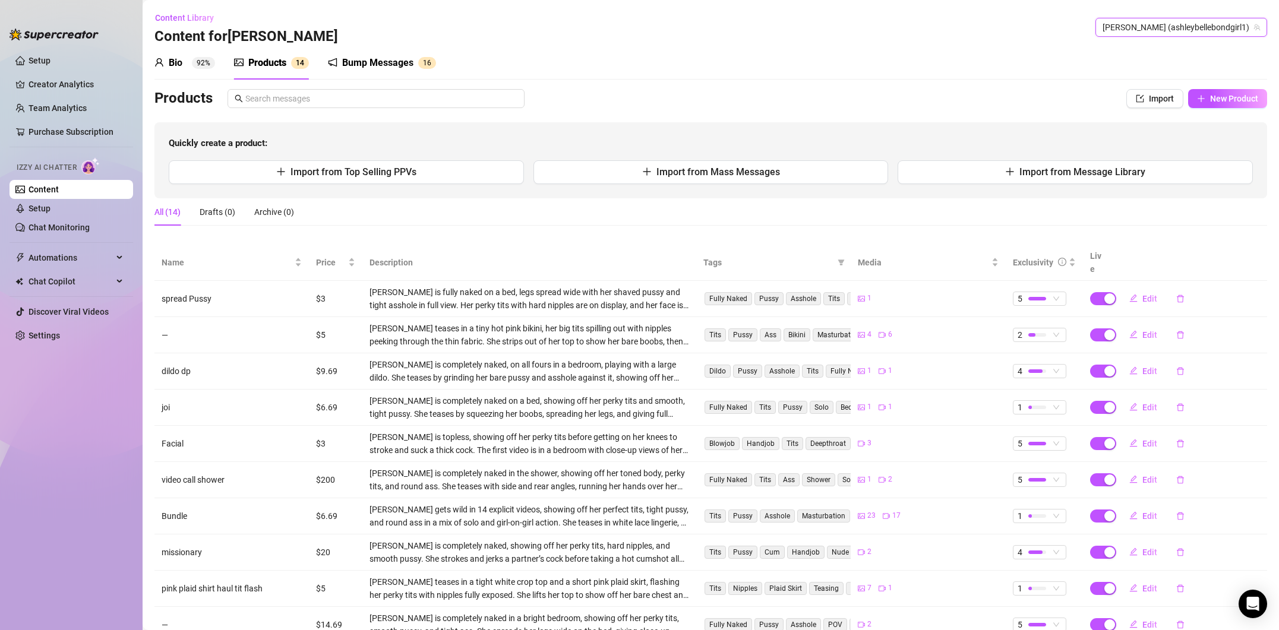
scroll to position [68, 0]
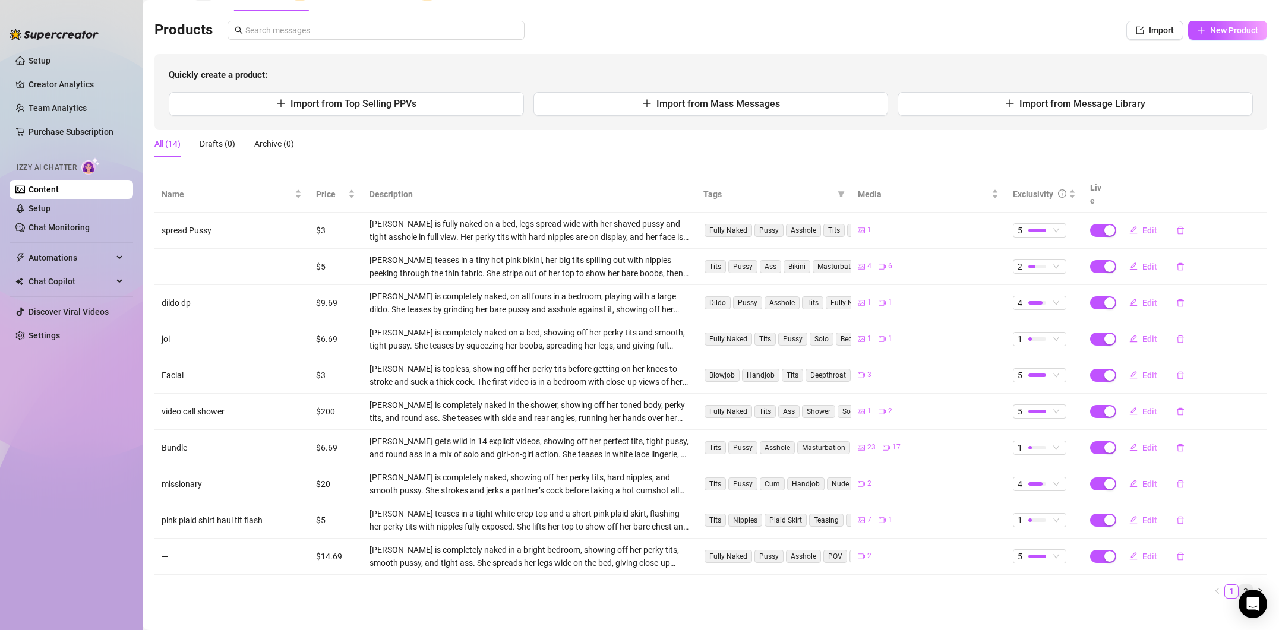
click at [1244, 585] on link "2" at bounding box center [1245, 591] width 13 height 13
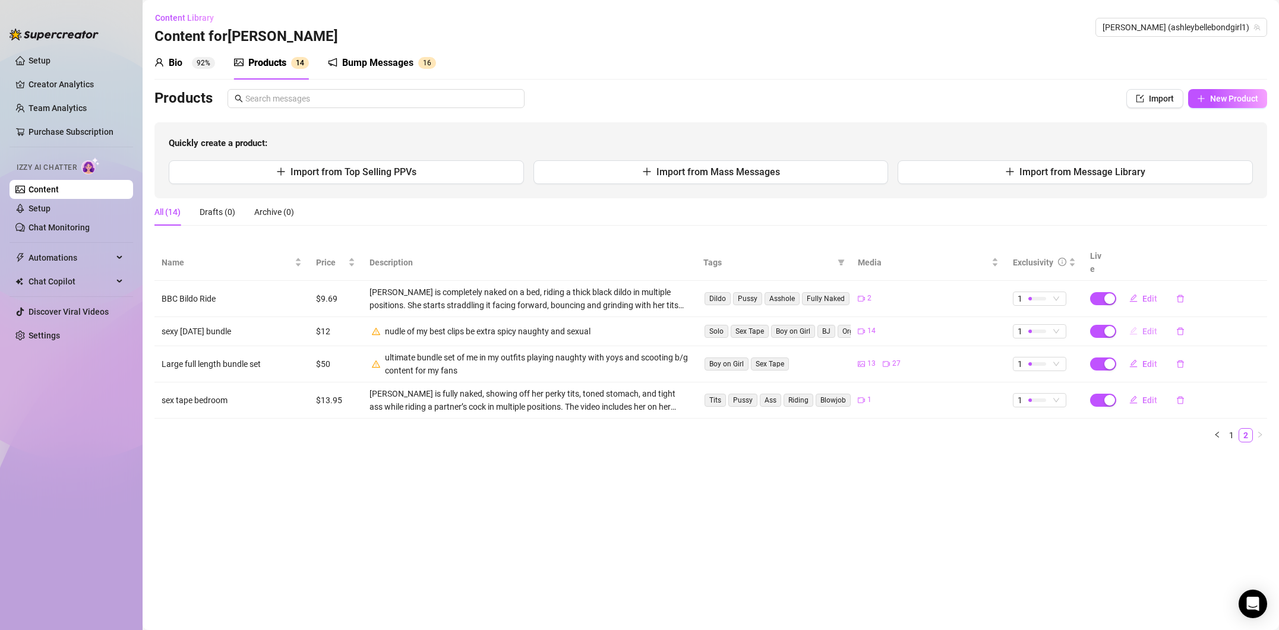
click at [1143, 327] on span "Edit" at bounding box center [1150, 332] width 15 height 10
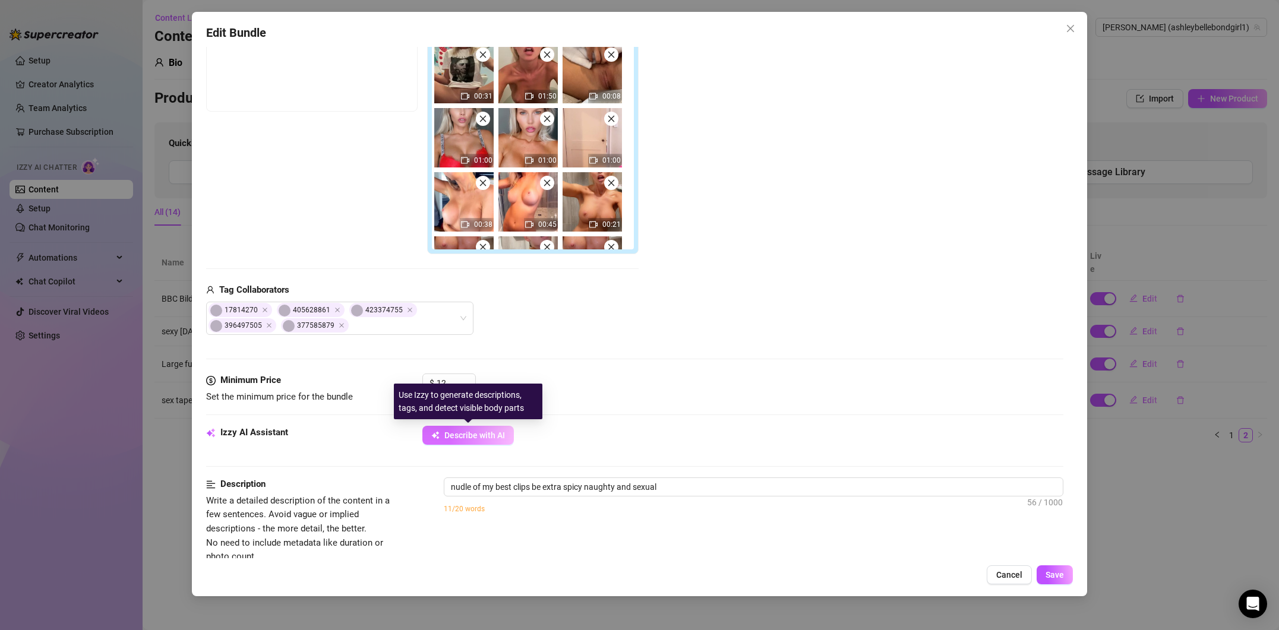
click at [484, 441] on button "Describe with AI" at bounding box center [468, 435] width 92 height 19
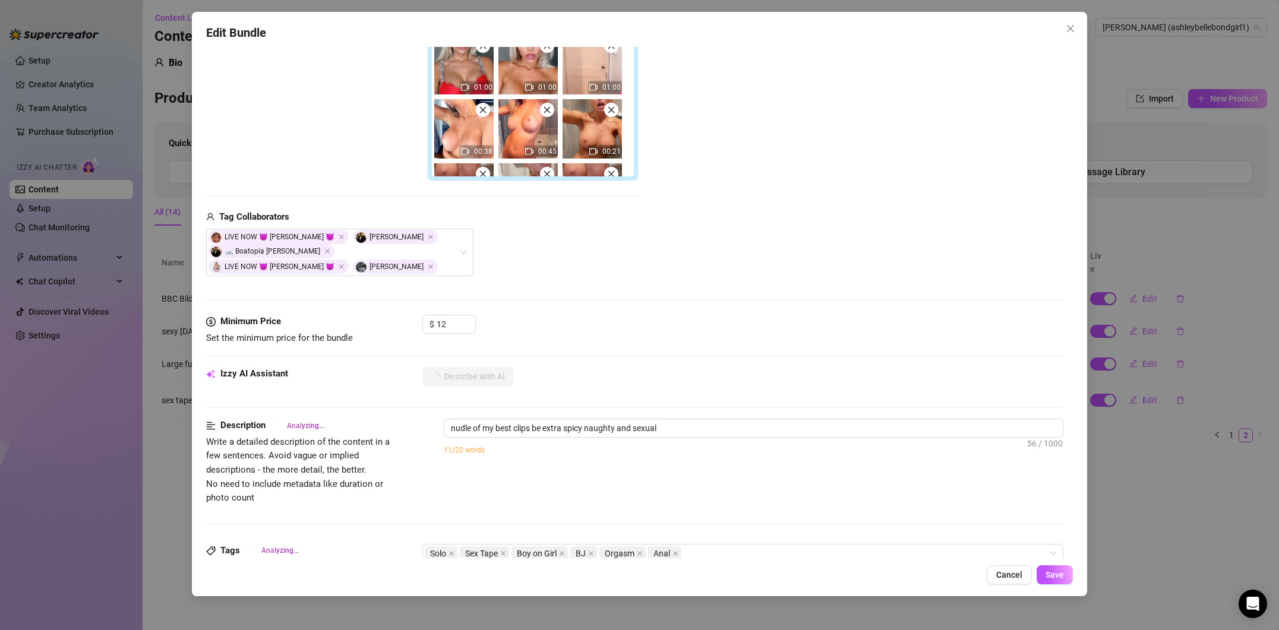
scroll to position [288, 0]
click at [444, 427] on span "nudle of my best clips be extra spicy naughty and sexual 56 / 1000" at bounding box center [754, 427] width 620 height 19
drag, startPoint x: 557, startPoint y: 430, endPoint x: 586, endPoint y: 427, distance: 28.6
click at [586, 427] on textarea "Bundle of my hottest content udle of my best clips be extra spicy naughty and s…" at bounding box center [753, 428] width 619 height 18
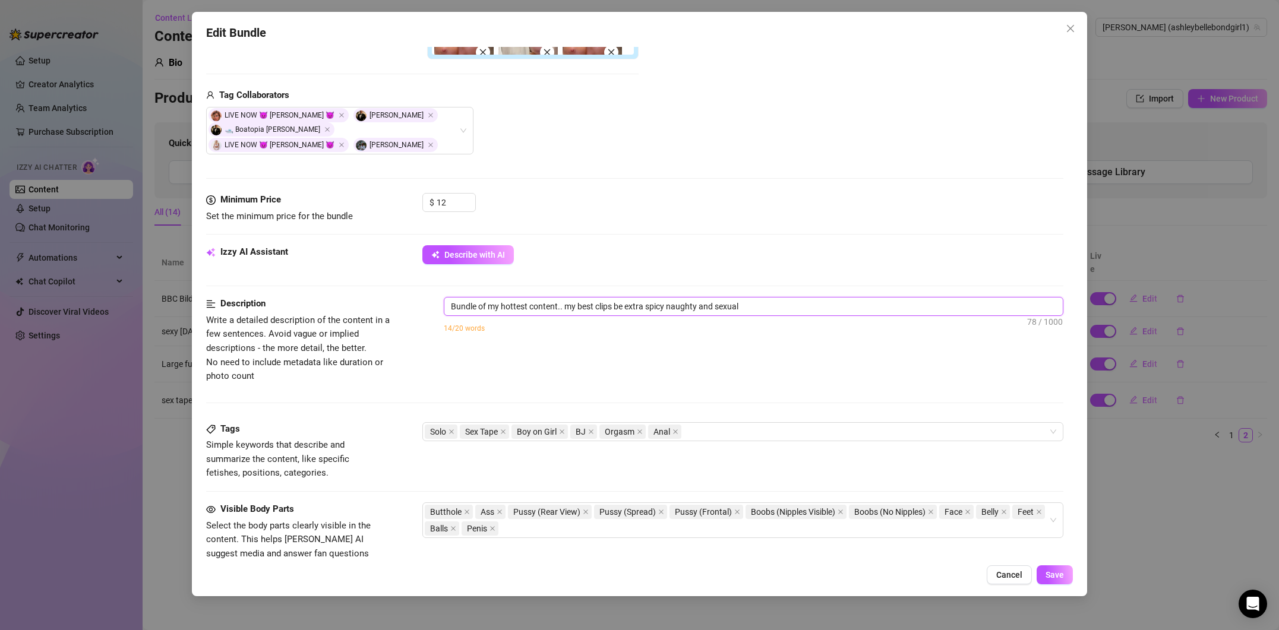
scroll to position [660, 0]
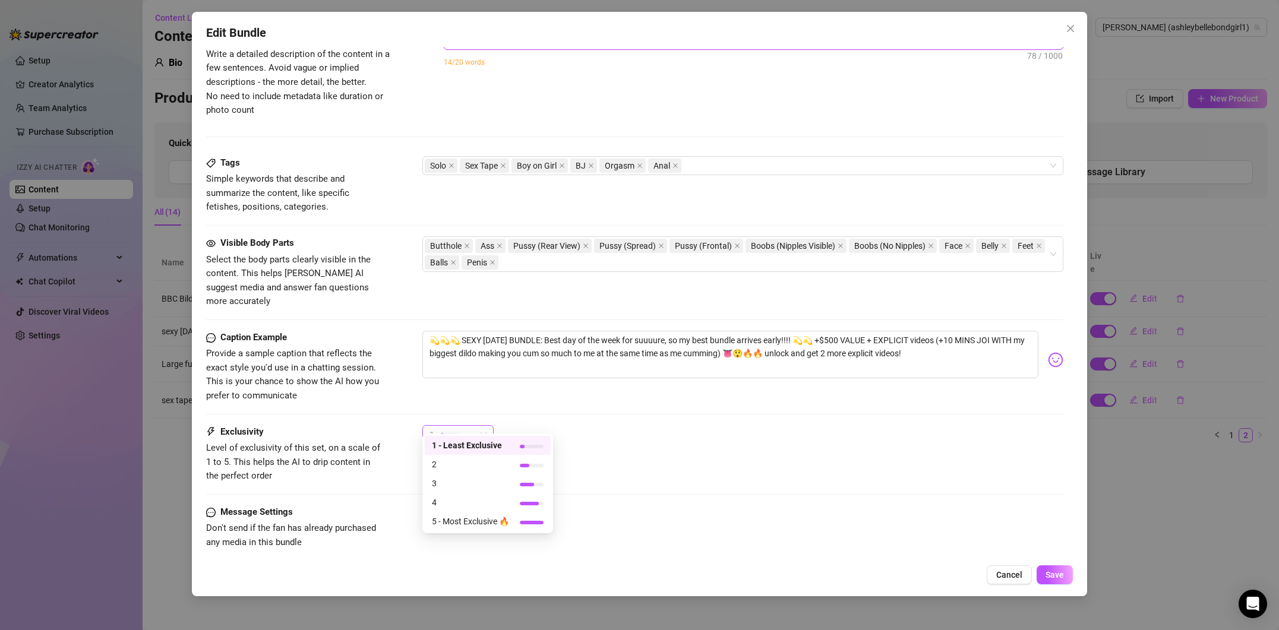
click at [491, 425] on div "1" at bounding box center [457, 434] width 71 height 19
click at [484, 478] on span "3" at bounding box center [470, 484] width 77 height 13
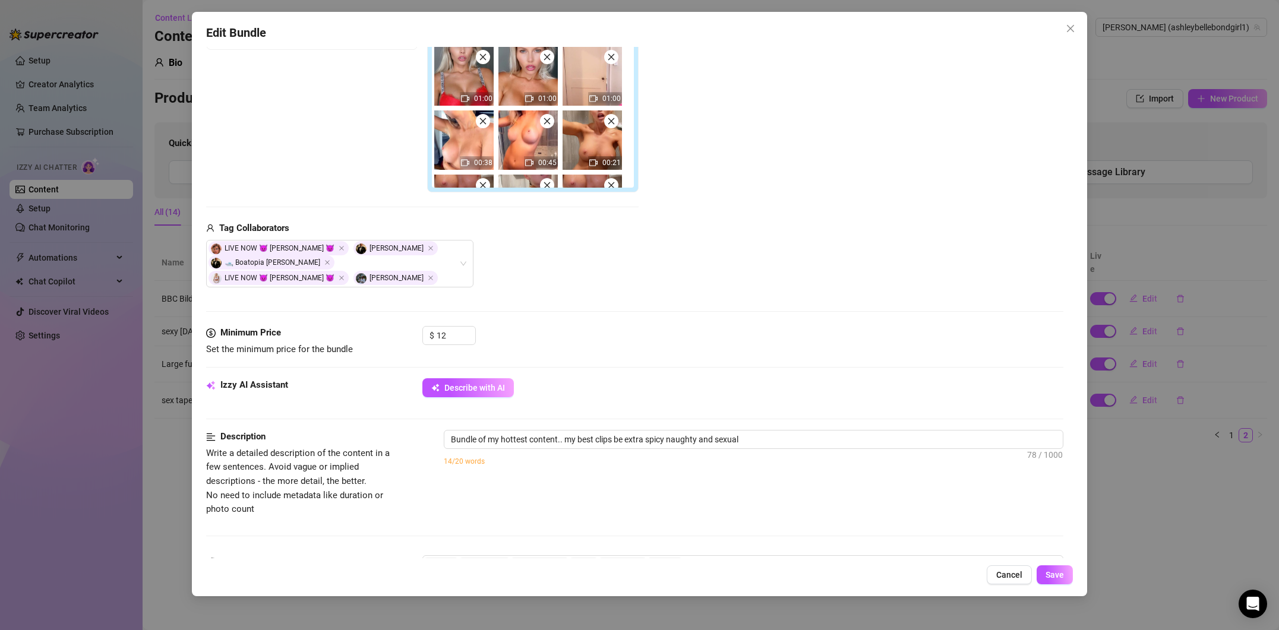
scroll to position [223, 0]
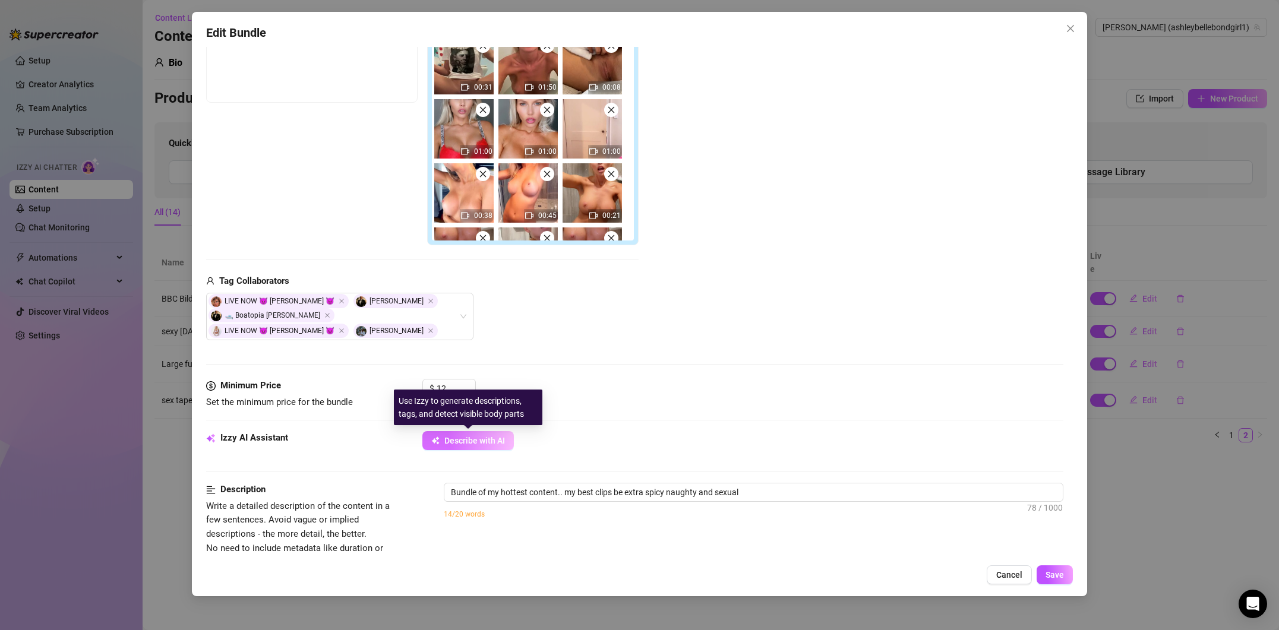
click at [494, 443] on span "Describe with AI" at bounding box center [474, 441] width 61 height 10
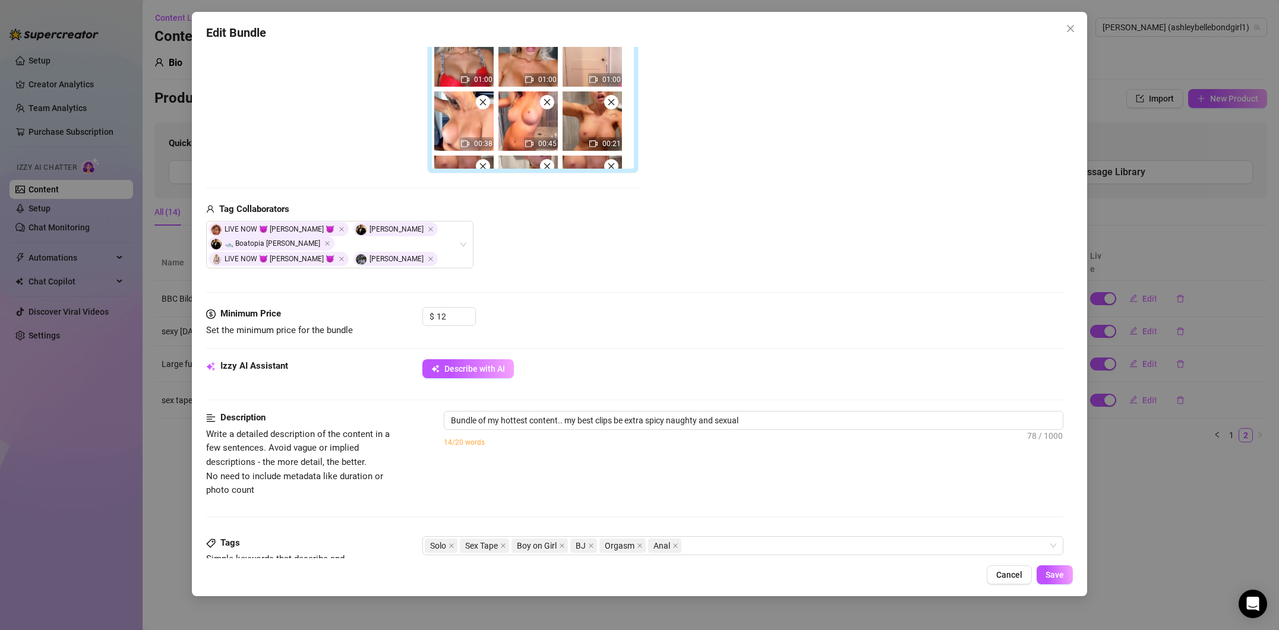
scroll to position [604, 0]
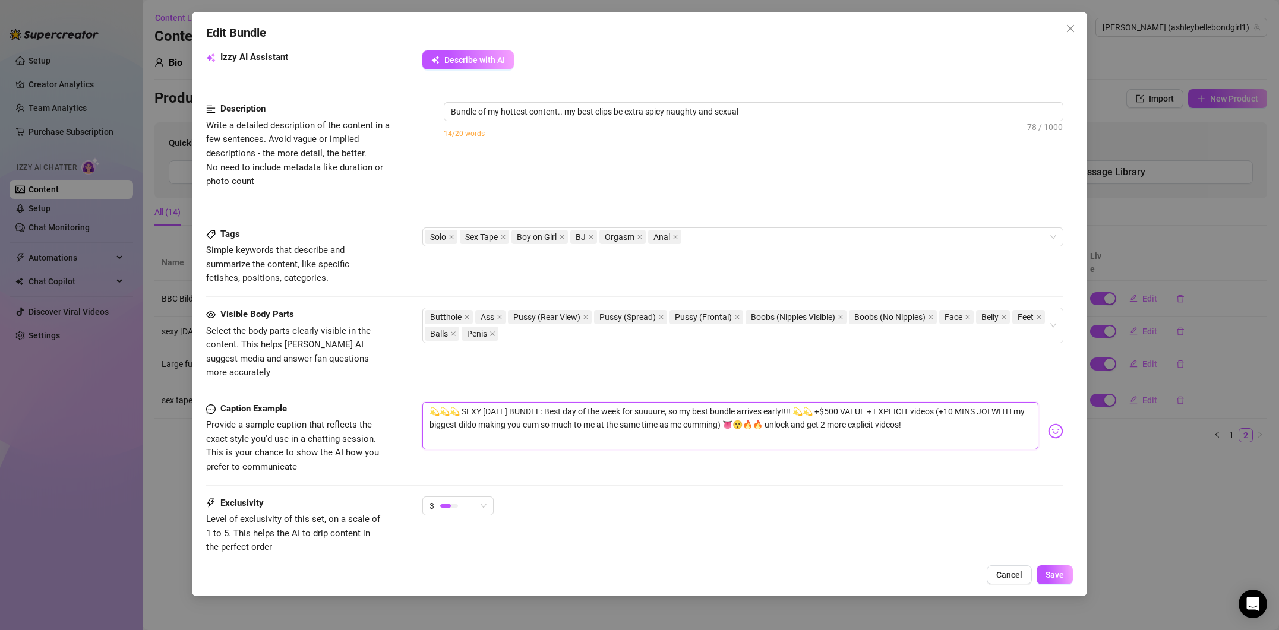
drag, startPoint x: 521, startPoint y: 397, endPoint x: 490, endPoint y: 399, distance: 30.4
click at [493, 402] on textarea "💫💫💫 SEXY [DATE] BUNDLE: Best day of the week for suuuure, so my best bundle arr…" at bounding box center [730, 426] width 616 height 48
click at [1057, 572] on span "Save" at bounding box center [1055, 575] width 18 height 10
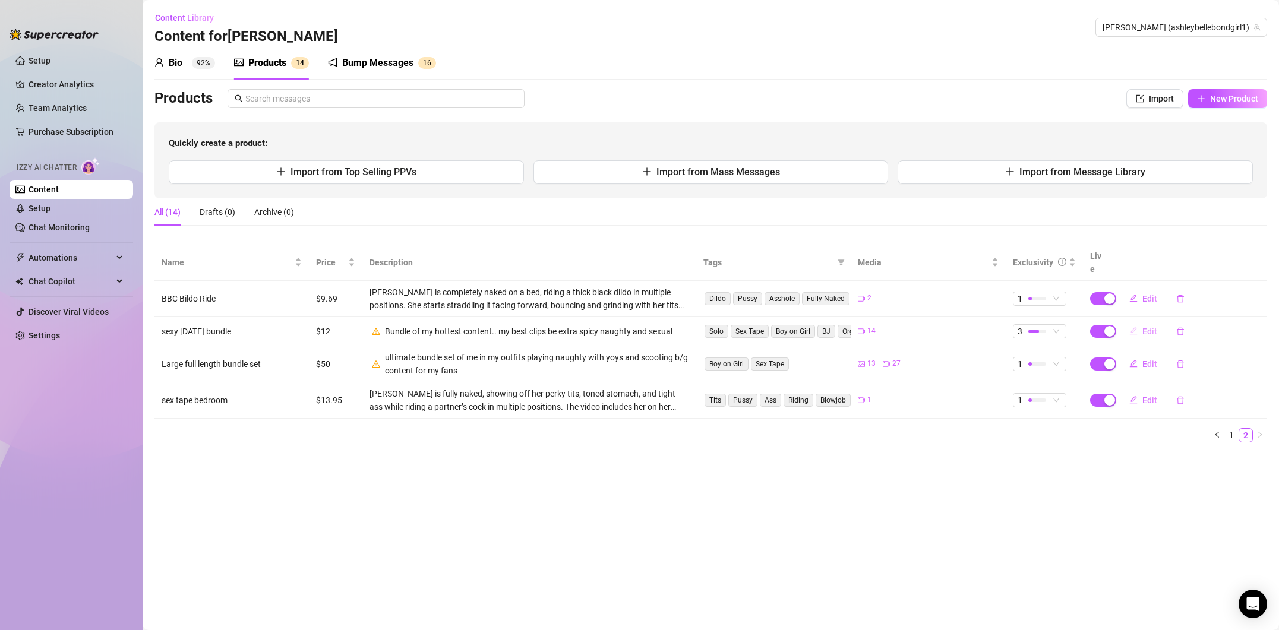
click at [1149, 327] on span "Edit" at bounding box center [1150, 332] width 15 height 10
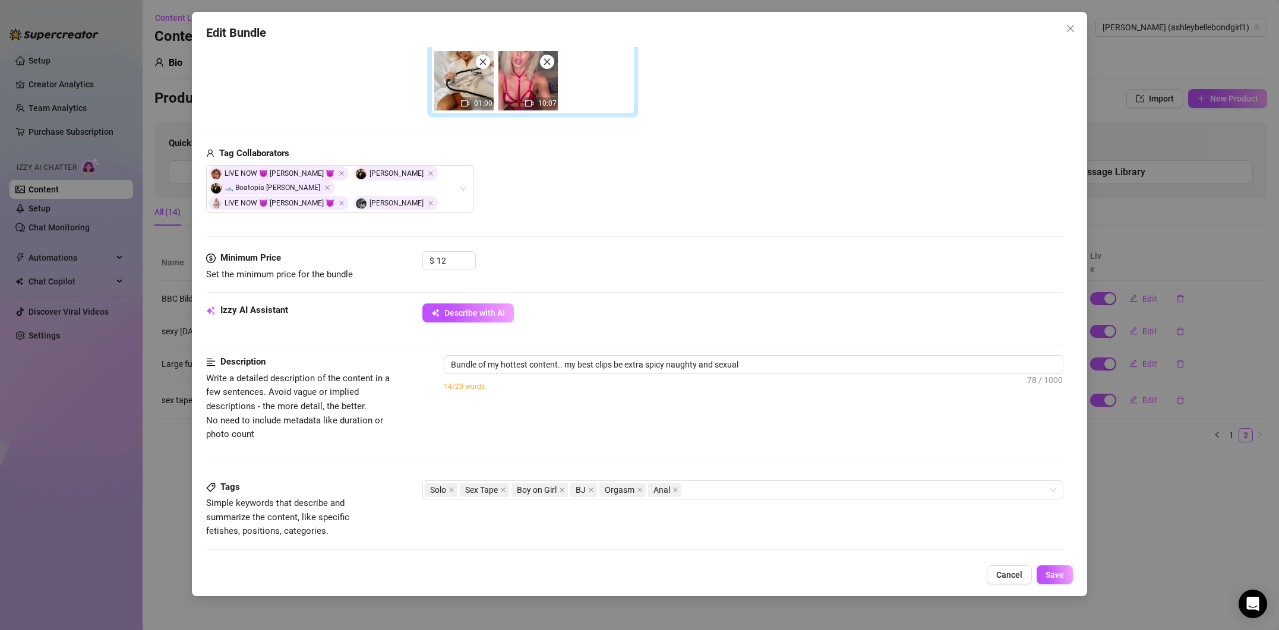
scroll to position [504, 0]
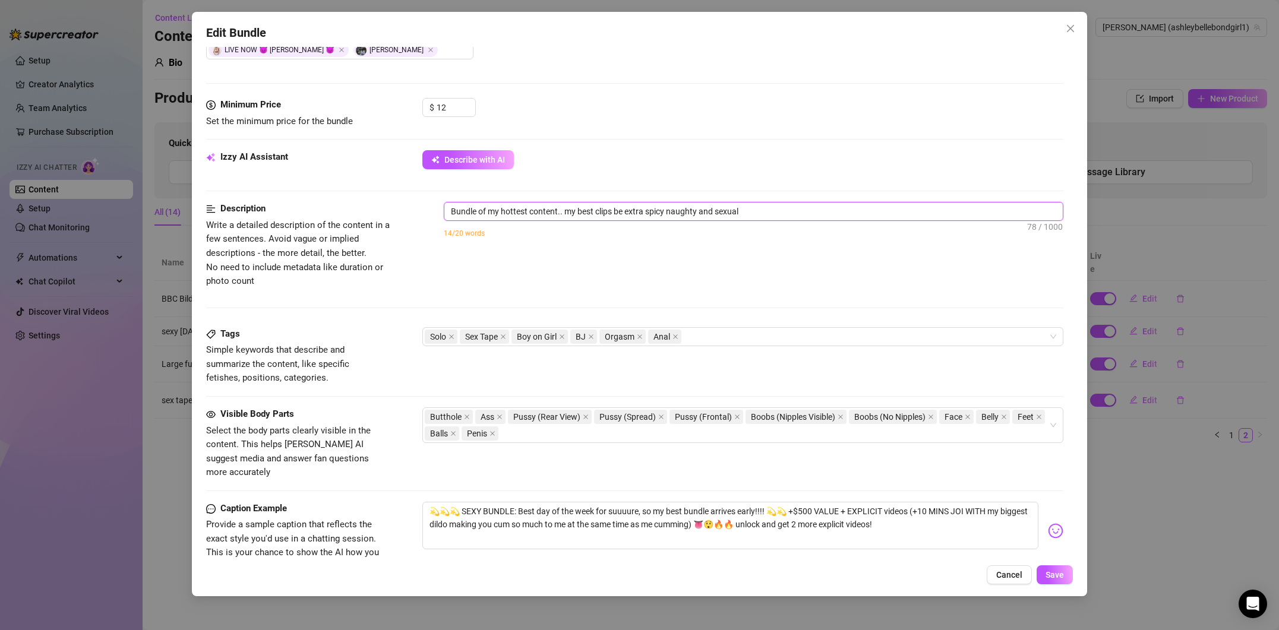
click at [787, 210] on textarea "Bundle of my hottest content.. my best clips be extra spicy naughty and sexual" at bounding box center [753, 212] width 619 height 18
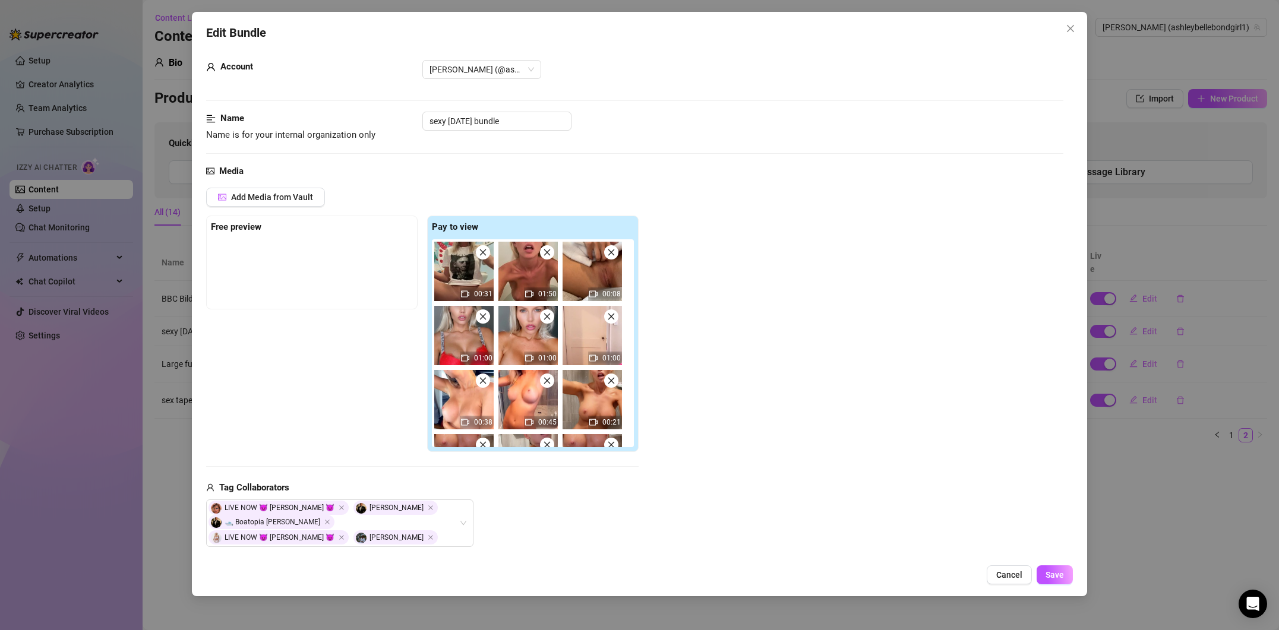
scroll to position [20, 0]
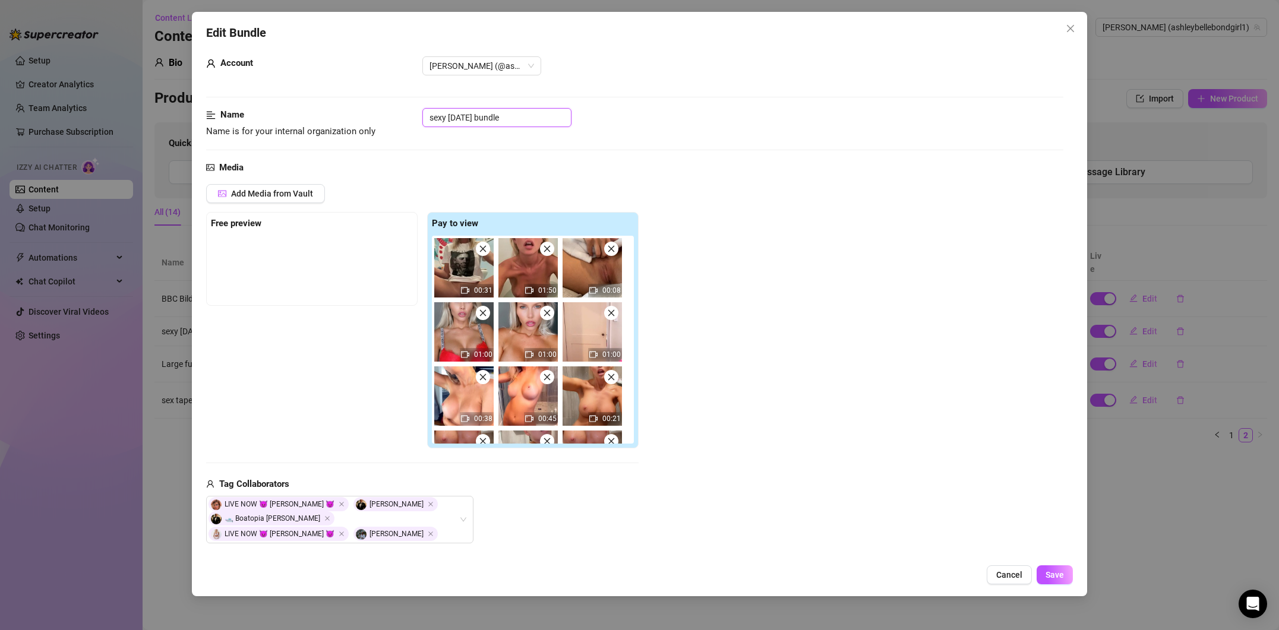
drag, startPoint x: 528, startPoint y: 120, endPoint x: 481, endPoint y: 118, distance: 47.0
click at [481, 118] on input "sexy [DATE] bundle" at bounding box center [496, 117] width 149 height 19
drag, startPoint x: 433, startPoint y: 116, endPoint x: 423, endPoint y: 116, distance: 10.1
click at [423, 116] on input "sexy [DATE] bundle" at bounding box center [496, 117] width 149 height 19
drag, startPoint x: 436, startPoint y: 117, endPoint x: 429, endPoint y: 117, distance: 6.5
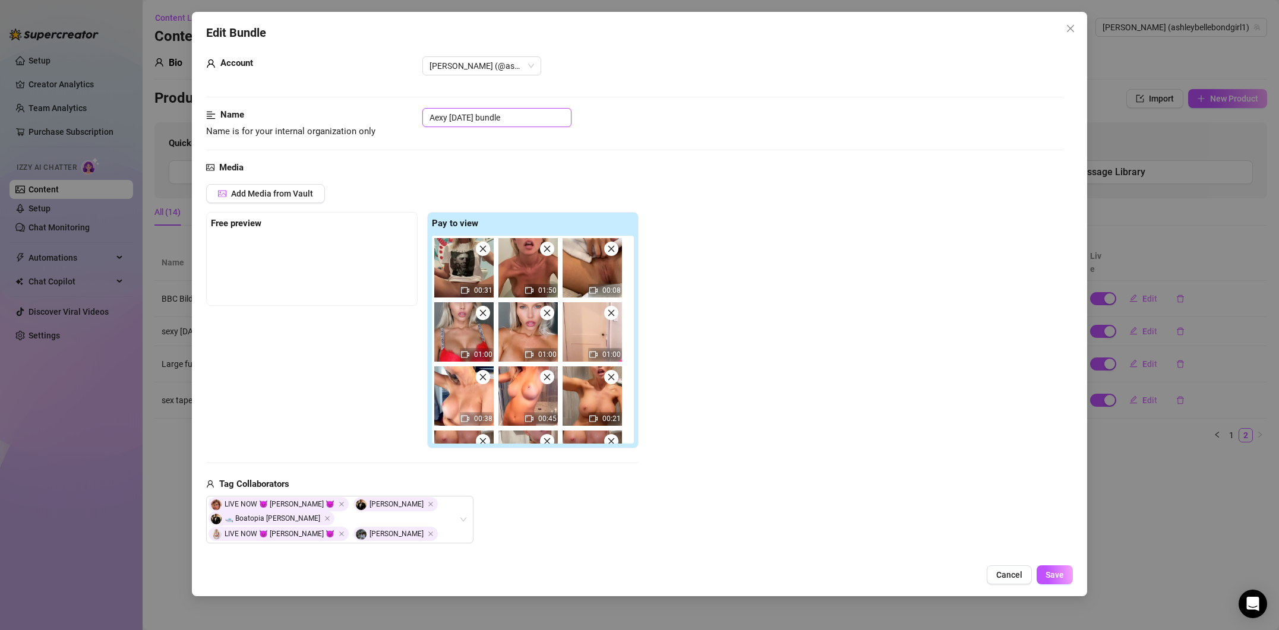
click at [429, 117] on input "Aexy [DATE] bundle" at bounding box center [496, 117] width 149 height 19
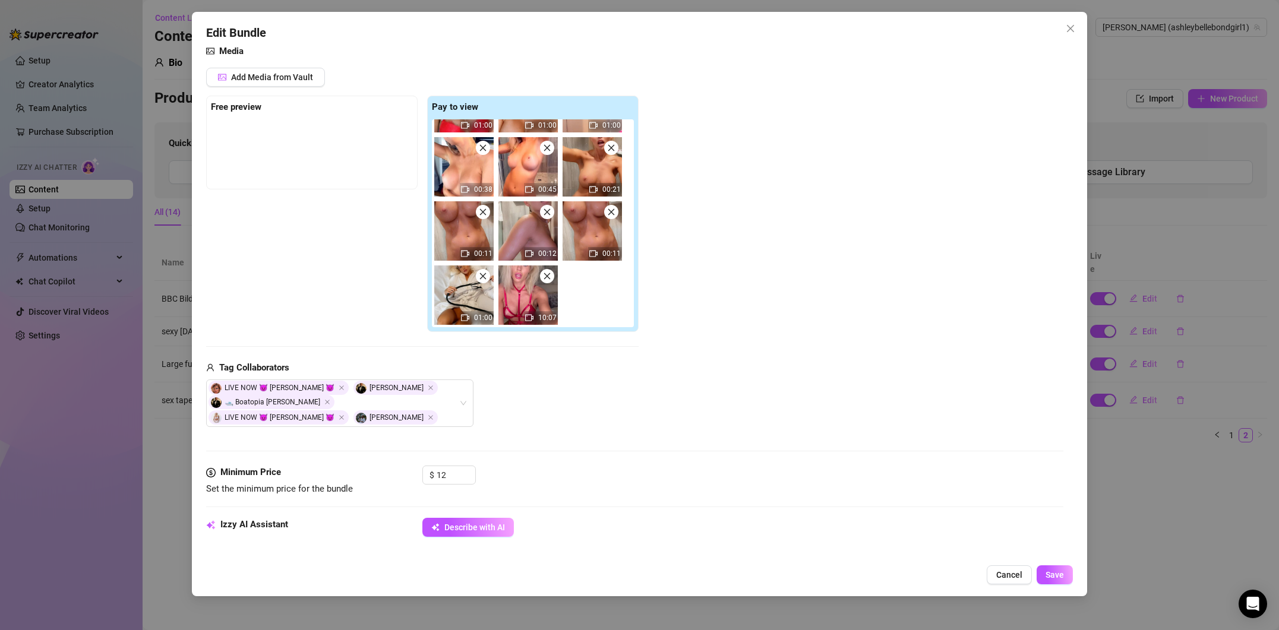
scroll to position [159, 0]
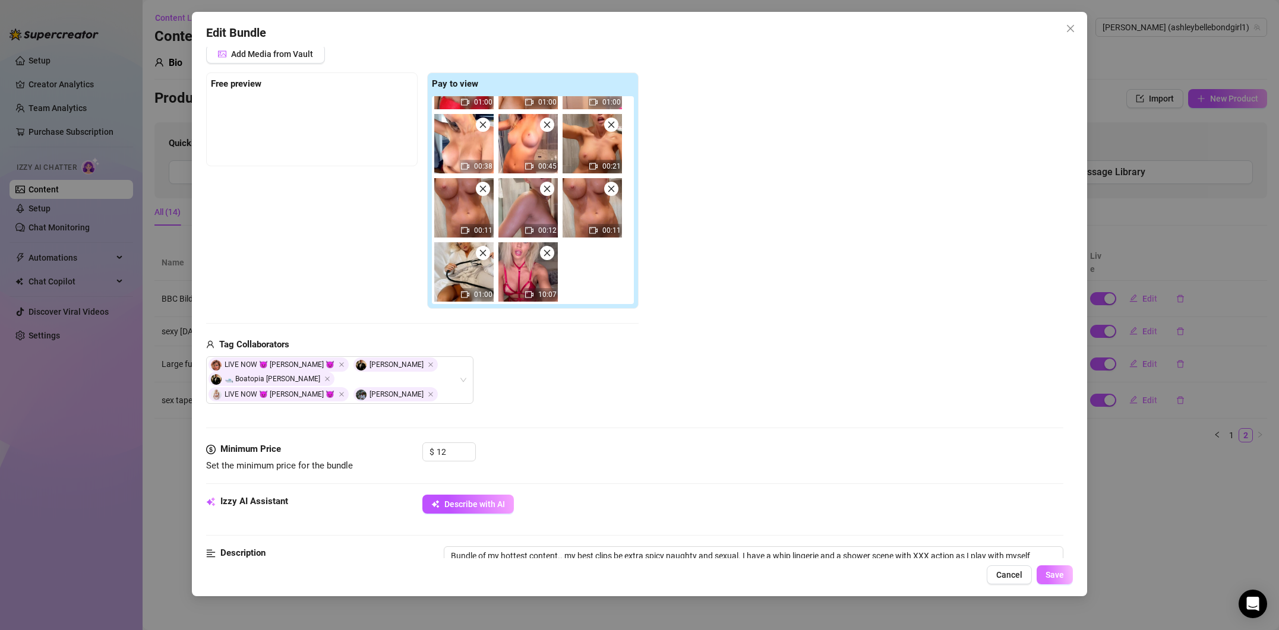
click at [1067, 577] on button "Save" at bounding box center [1055, 575] width 36 height 19
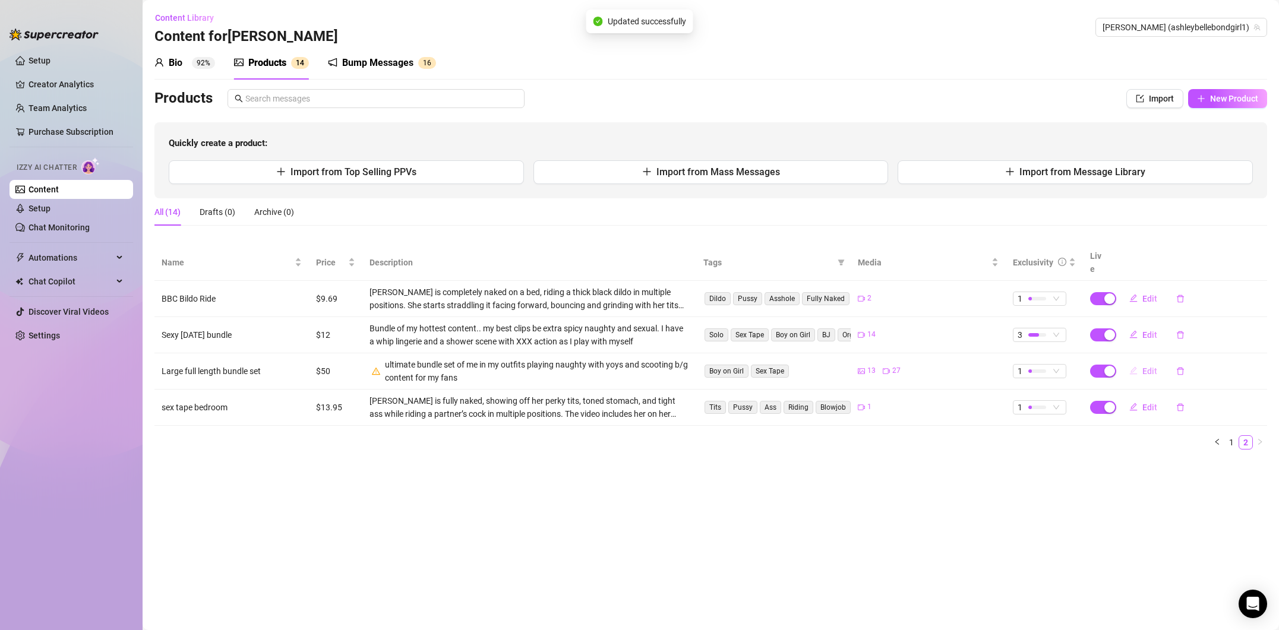
click at [1152, 367] on span "Edit" at bounding box center [1150, 372] width 15 height 10
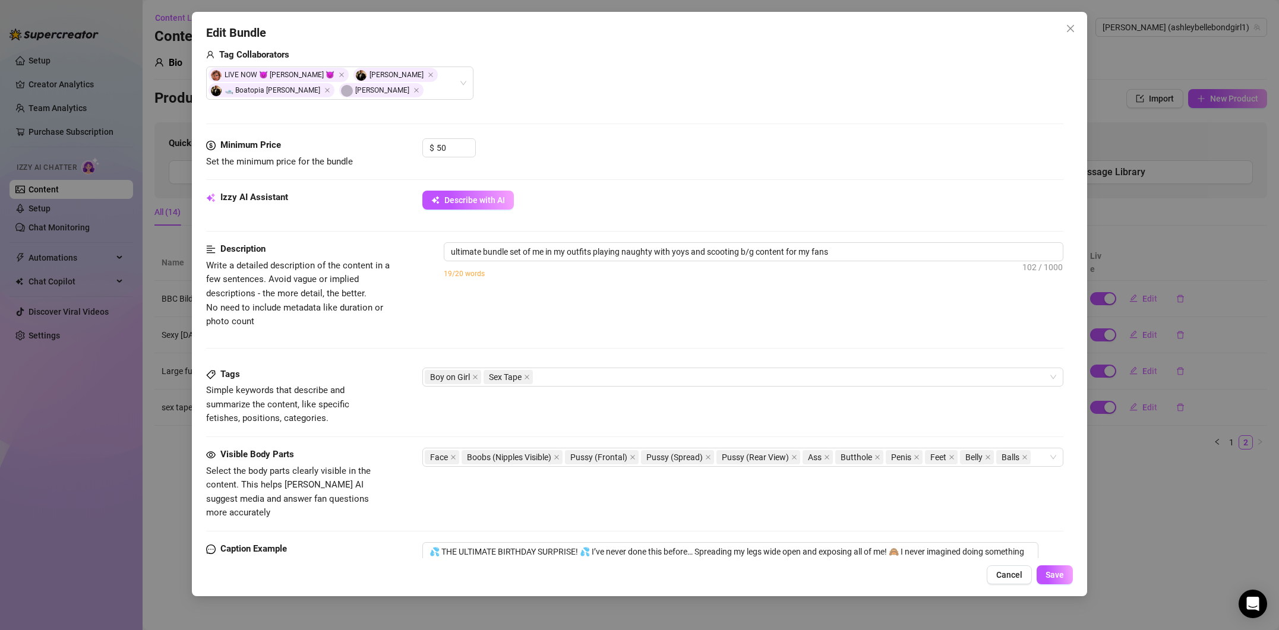
scroll to position [342, 0]
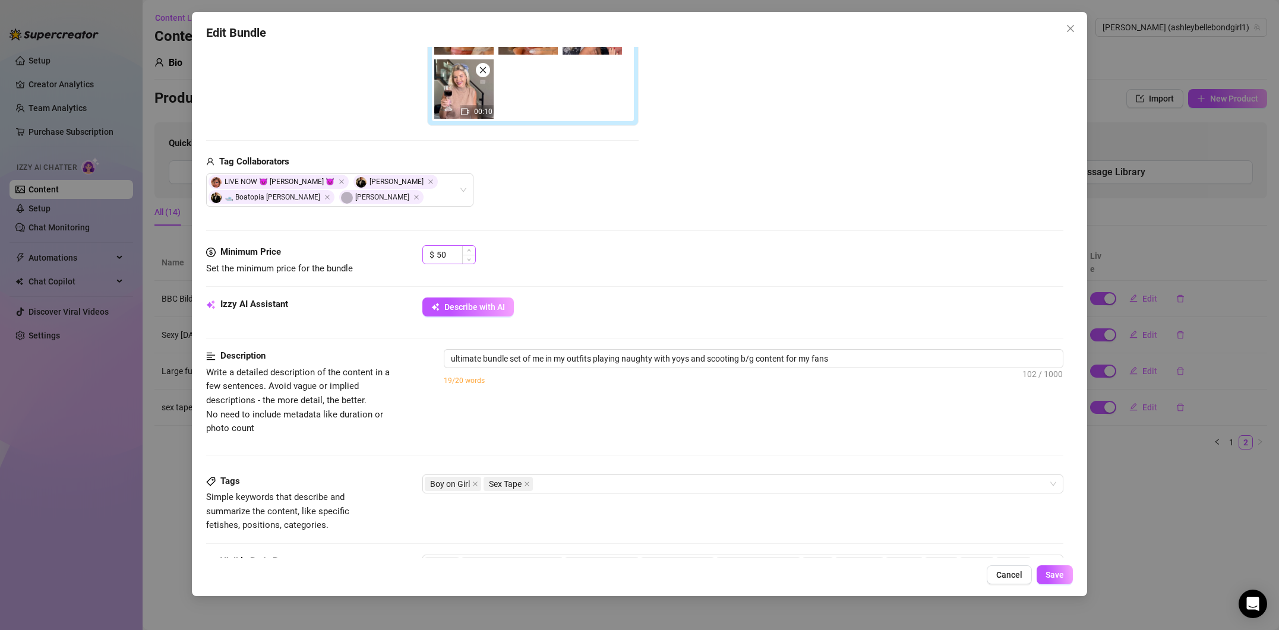
click at [452, 246] on div "$ 50" at bounding box center [448, 254] width 53 height 19
drag, startPoint x: 447, startPoint y: 253, endPoint x: 424, endPoint y: 251, distance: 23.2
click at [424, 251] on div "$ 50" at bounding box center [448, 254] width 53 height 19
click at [470, 304] on span "Describe with AI" at bounding box center [474, 307] width 61 height 10
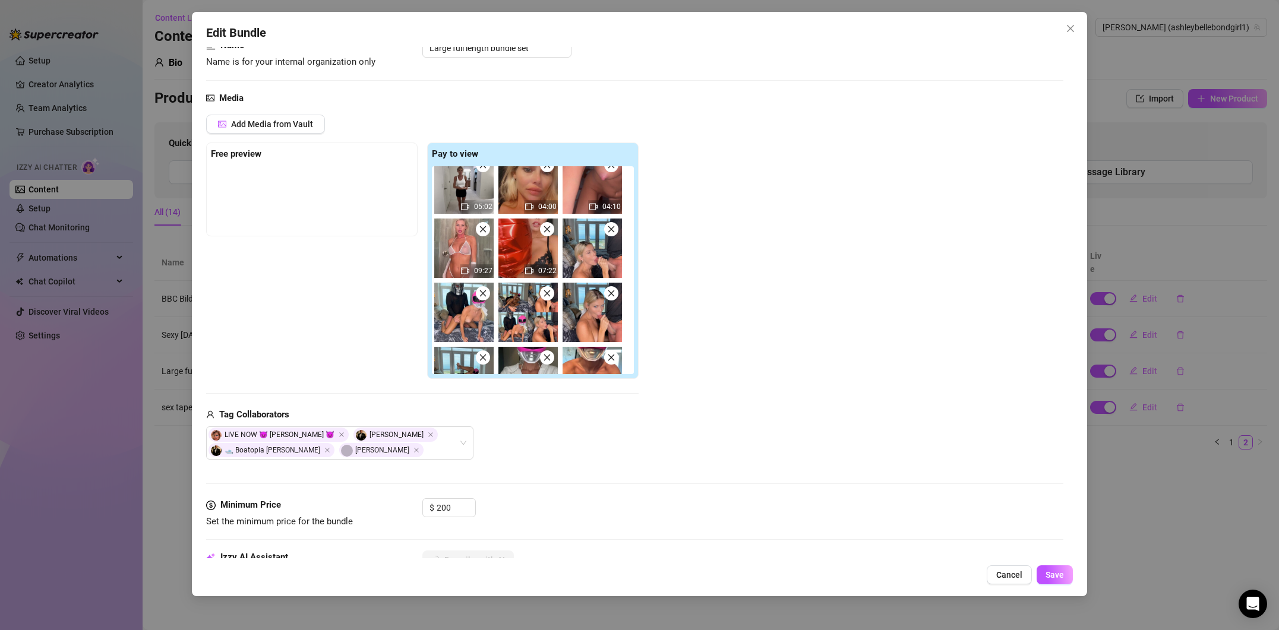
scroll to position [588, 0]
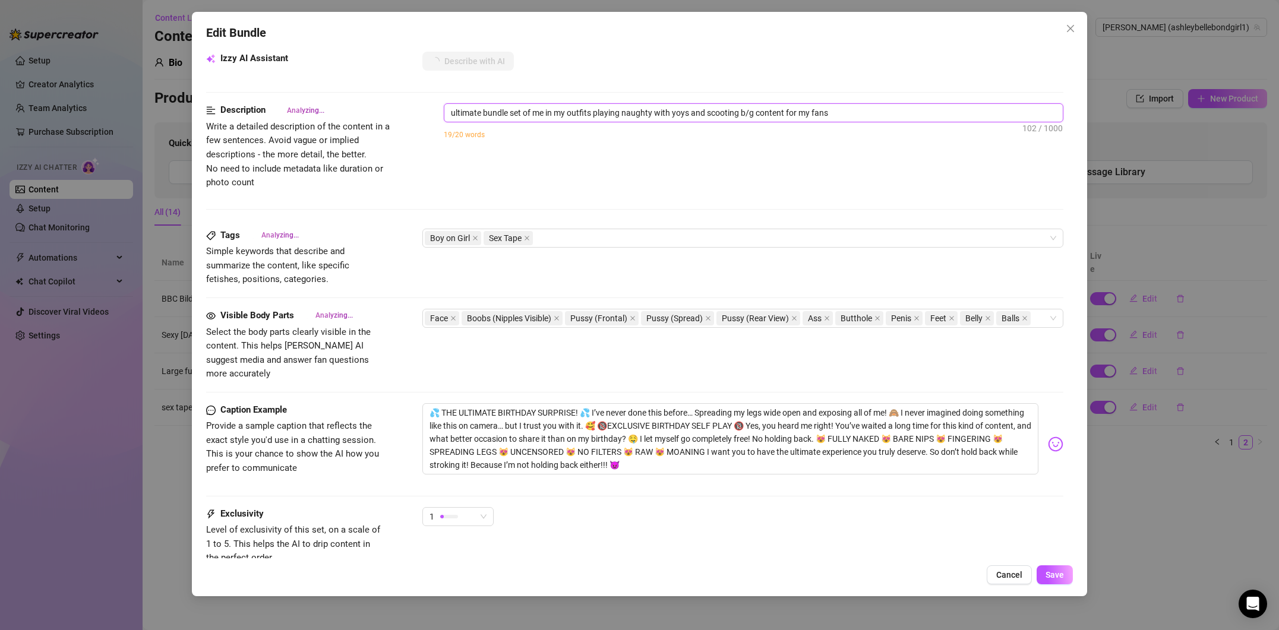
click at [679, 111] on textarea "ultimate bundle set of me in my outfits playing naughty with yoys and scooting …" at bounding box center [753, 113] width 619 height 18
drag, startPoint x: 693, startPoint y: 111, endPoint x: 683, endPoint y: 115, distance: 10.9
click at [683, 115] on textarea "ultimate bundle set of me in my outfits playing naughty with toyys and scooting…" at bounding box center [753, 113] width 619 height 18
click at [684, 113] on textarea "ultimate bundle set of me in my outfits playing naughty with toy and scooting b…" at bounding box center [753, 113] width 619 height 18
drag, startPoint x: 747, startPoint y: 111, endPoint x: 840, endPoint y: 111, distance: 93.3
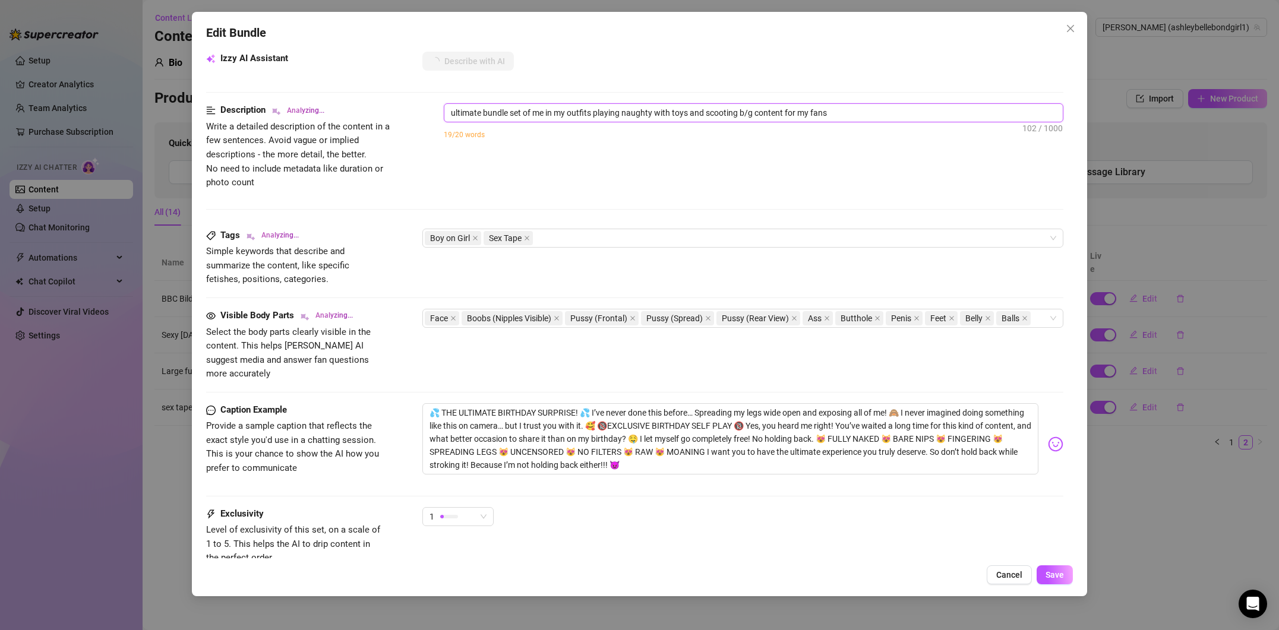
click at [840, 111] on textarea "ultimate bundle set of me in my outfits playing naughty with toys and scooting …" at bounding box center [753, 113] width 619 height 18
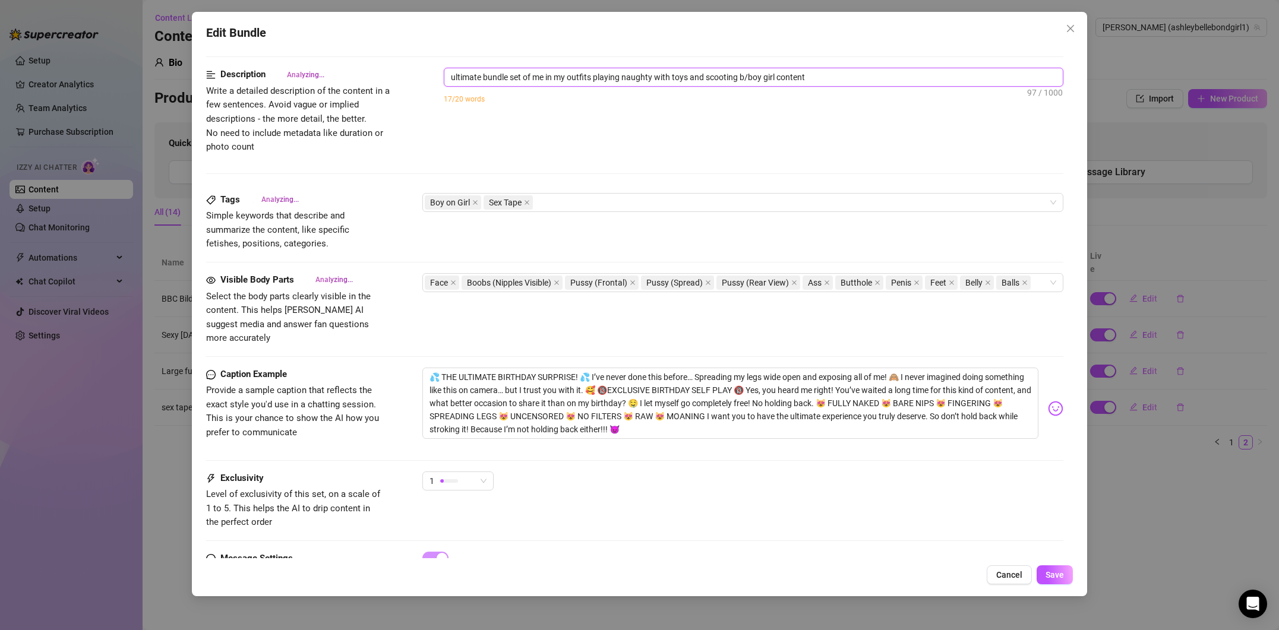
scroll to position [670, 0]
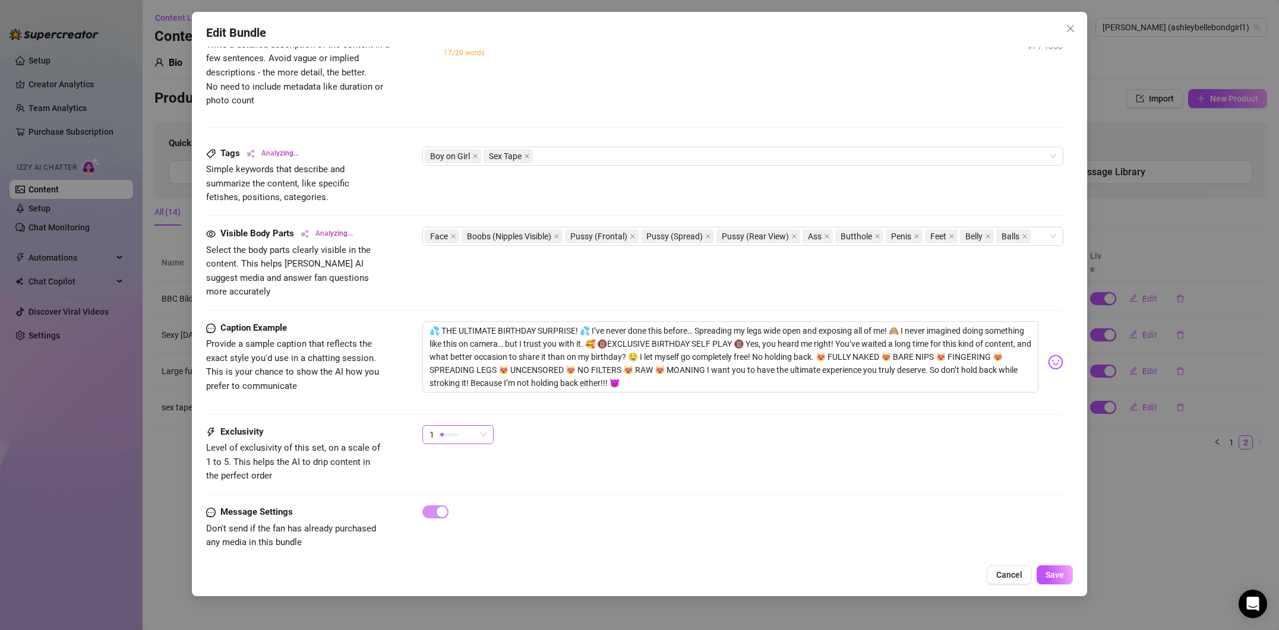
click at [487, 425] on div "1" at bounding box center [457, 434] width 71 height 19
click at [490, 516] on span "5 - Most Exclusive 🔥" at bounding box center [470, 521] width 77 height 13
click at [1045, 574] on button "Save" at bounding box center [1055, 575] width 36 height 19
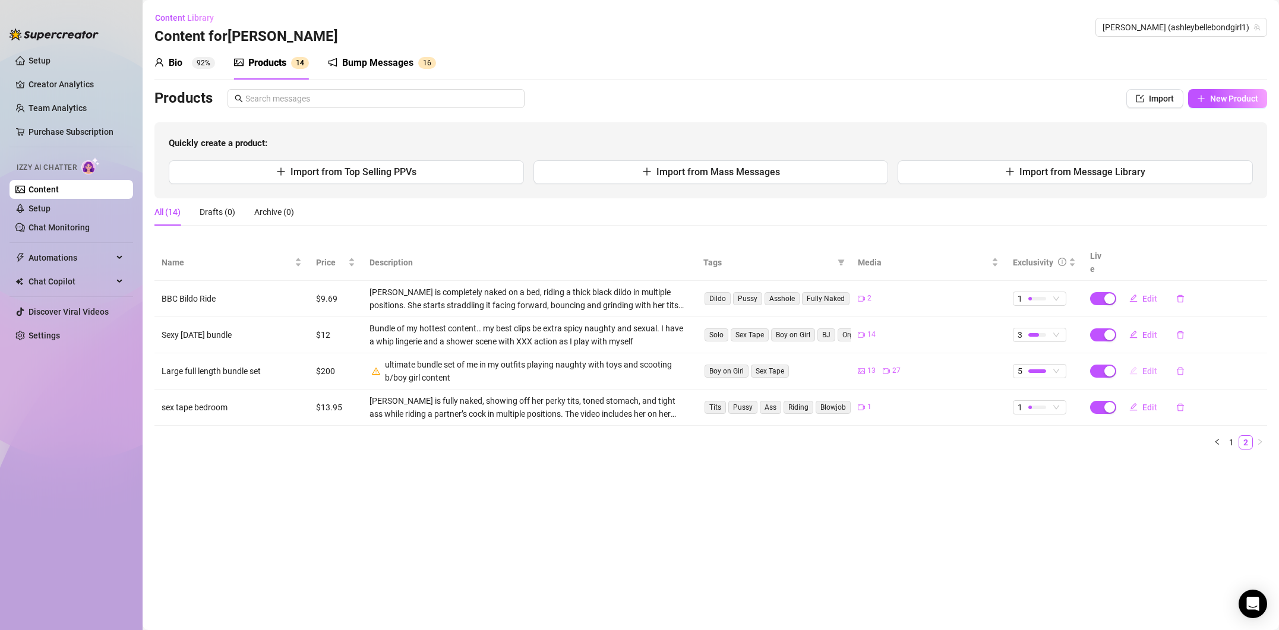
click at [1143, 367] on span "Edit" at bounding box center [1150, 372] width 15 height 10
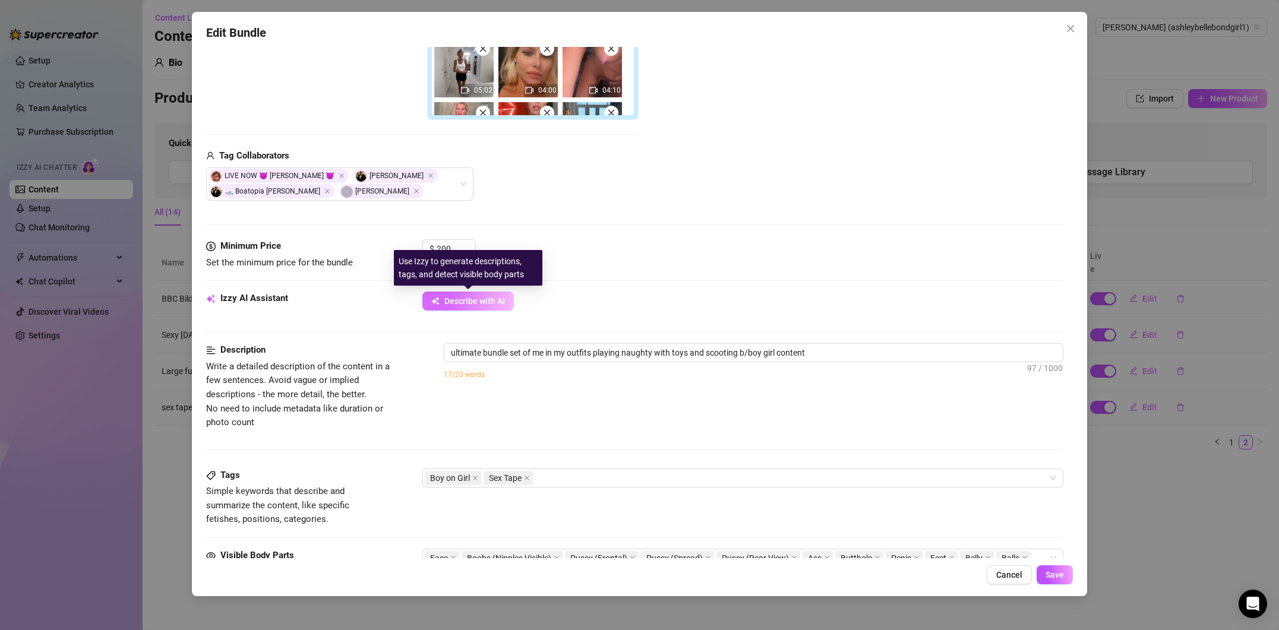
click at [452, 308] on button "Describe with AI" at bounding box center [468, 301] width 92 height 19
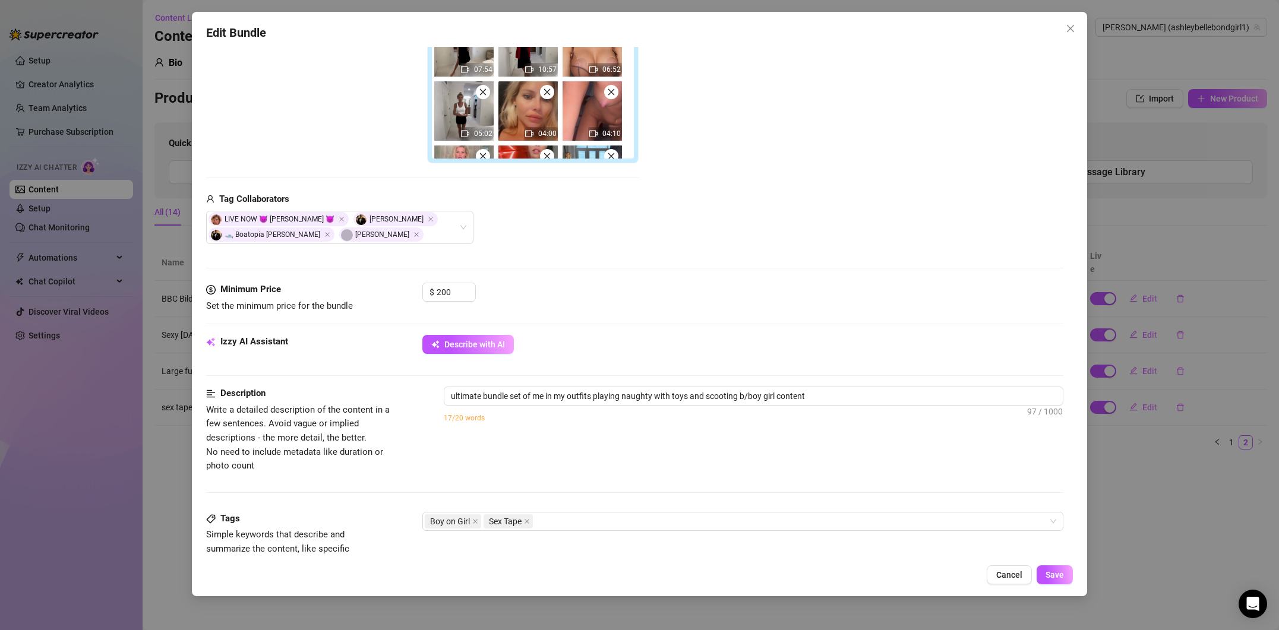
scroll to position [171, 0]
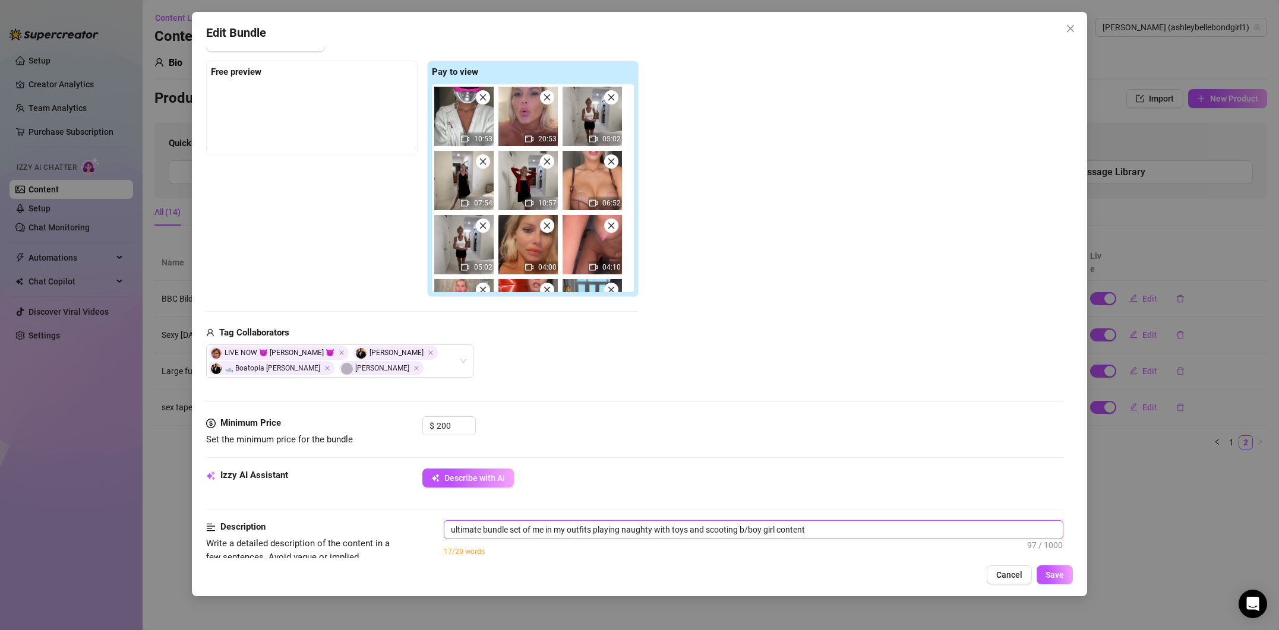
click at [510, 532] on textarea "ultimate bundle set of me in my outfits playing naughty with toys and scooting …" at bounding box center [753, 530] width 619 height 18
drag, startPoint x: 589, startPoint y: 529, endPoint x: 563, endPoint y: 532, distance: 25.7
click at [563, 532] on textarea "ultimate bundle best of me set of me in my outfits playing naughty with toys an…" at bounding box center [753, 530] width 619 height 18
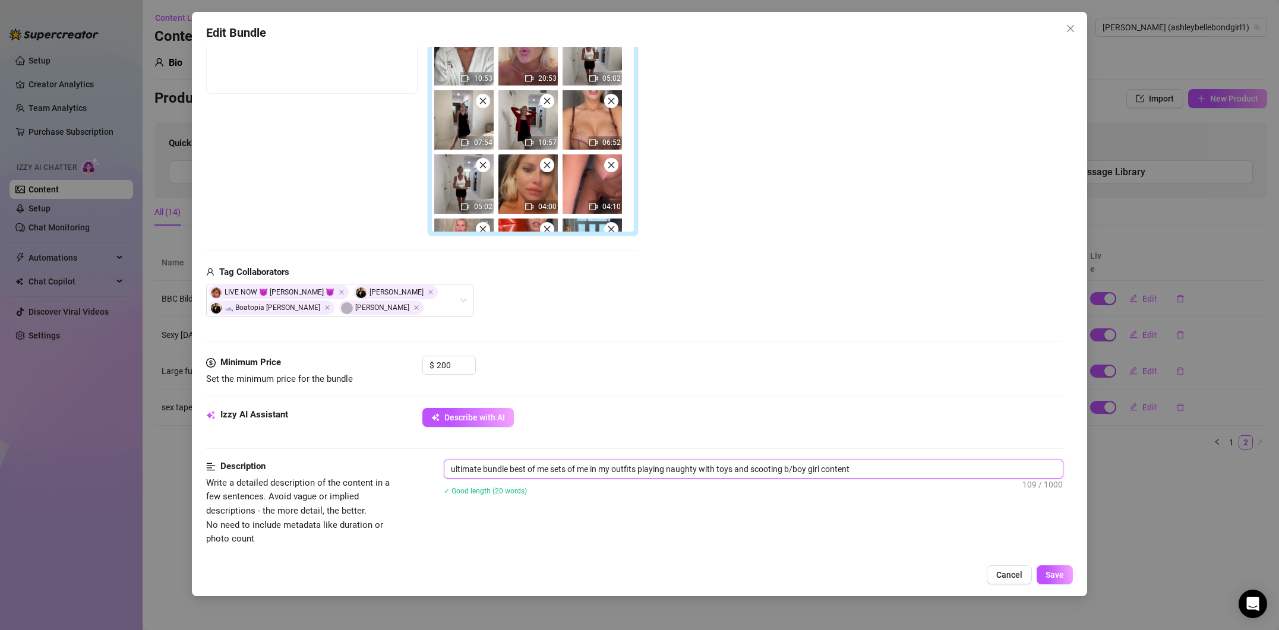
scroll to position [254, 0]
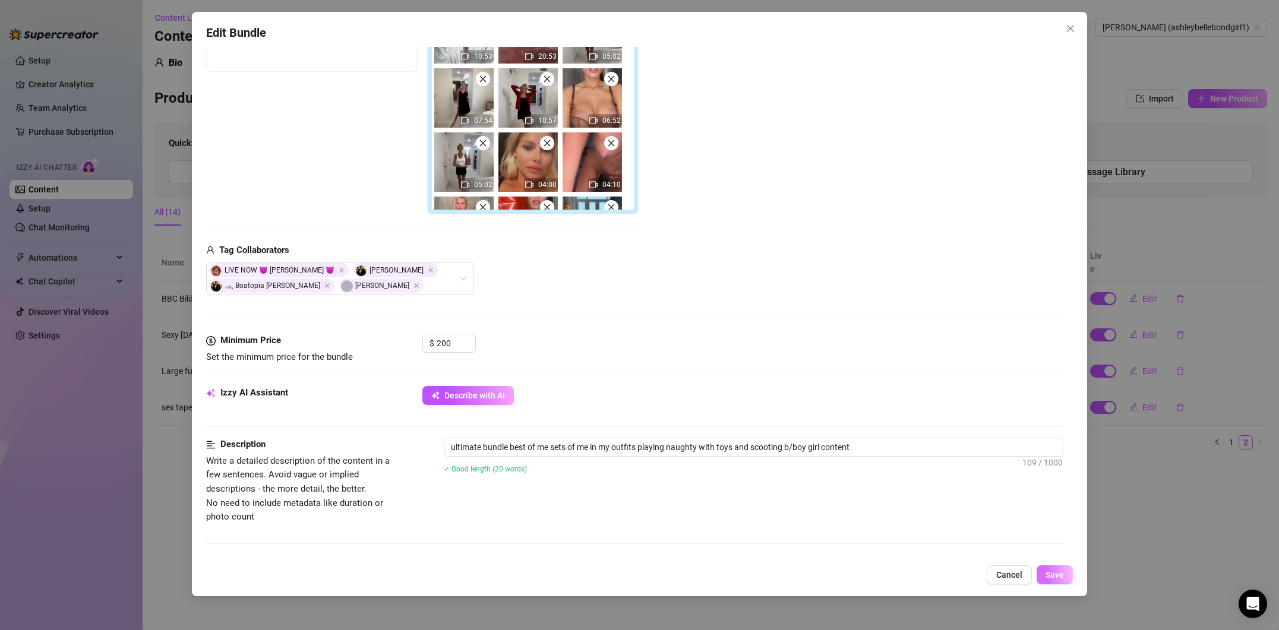
click at [1056, 571] on span "Save" at bounding box center [1055, 575] width 18 height 10
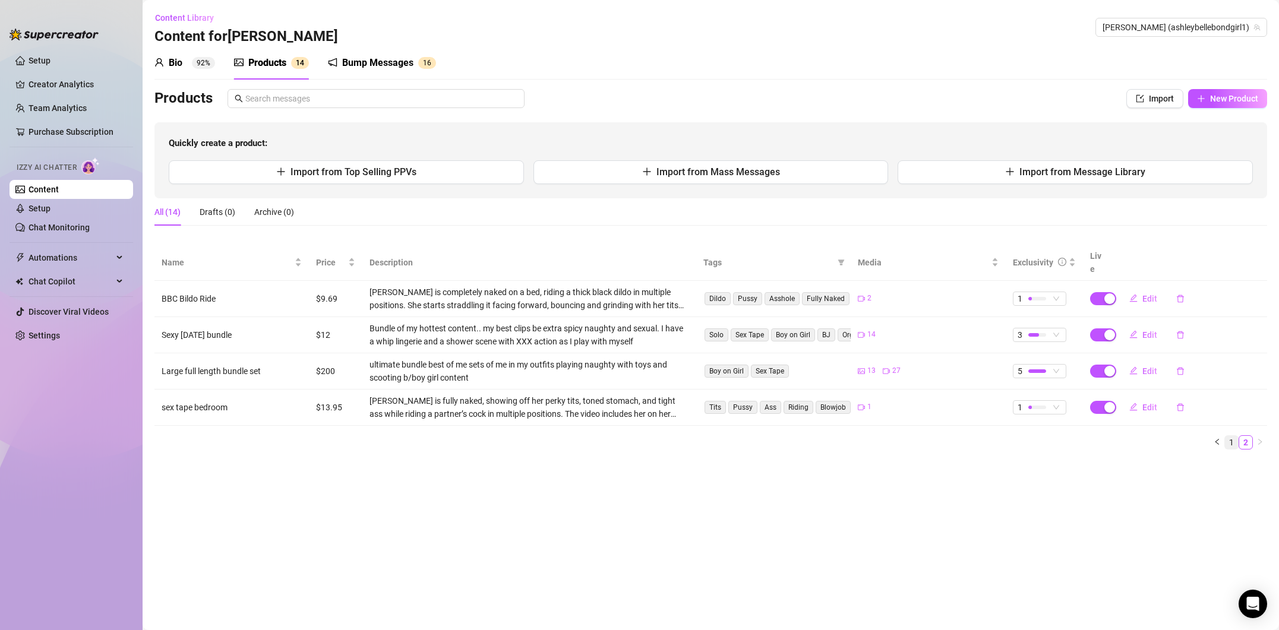
click at [1235, 436] on link "1" at bounding box center [1231, 442] width 13 height 13
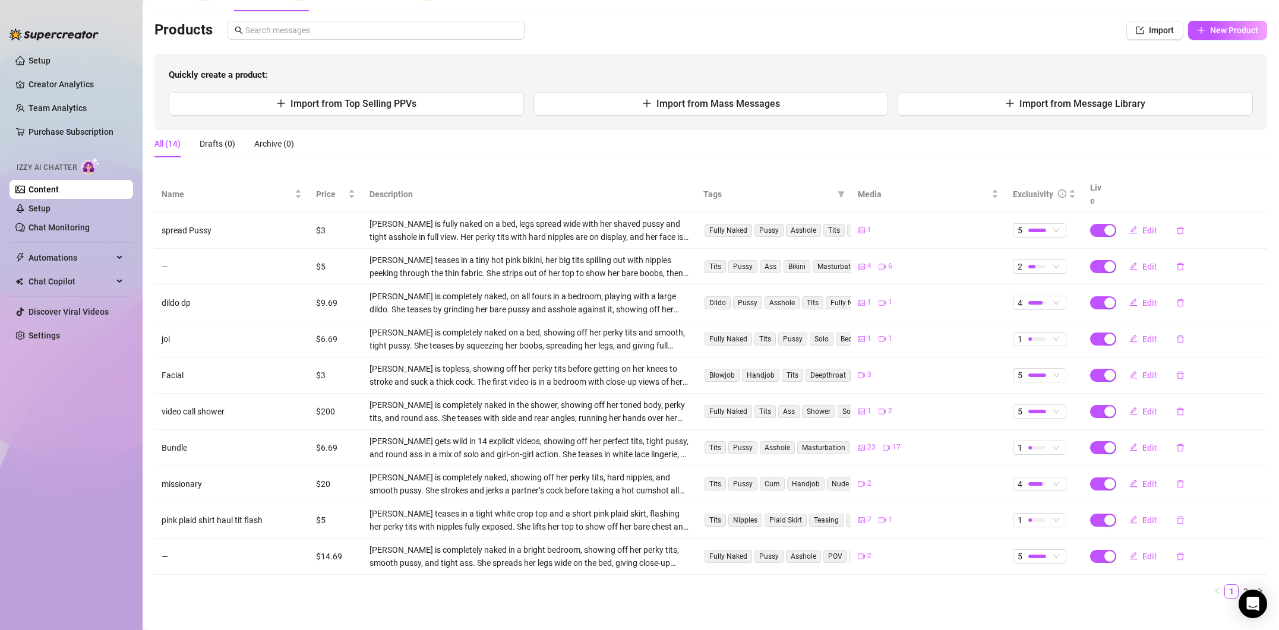
scroll to position [0, 0]
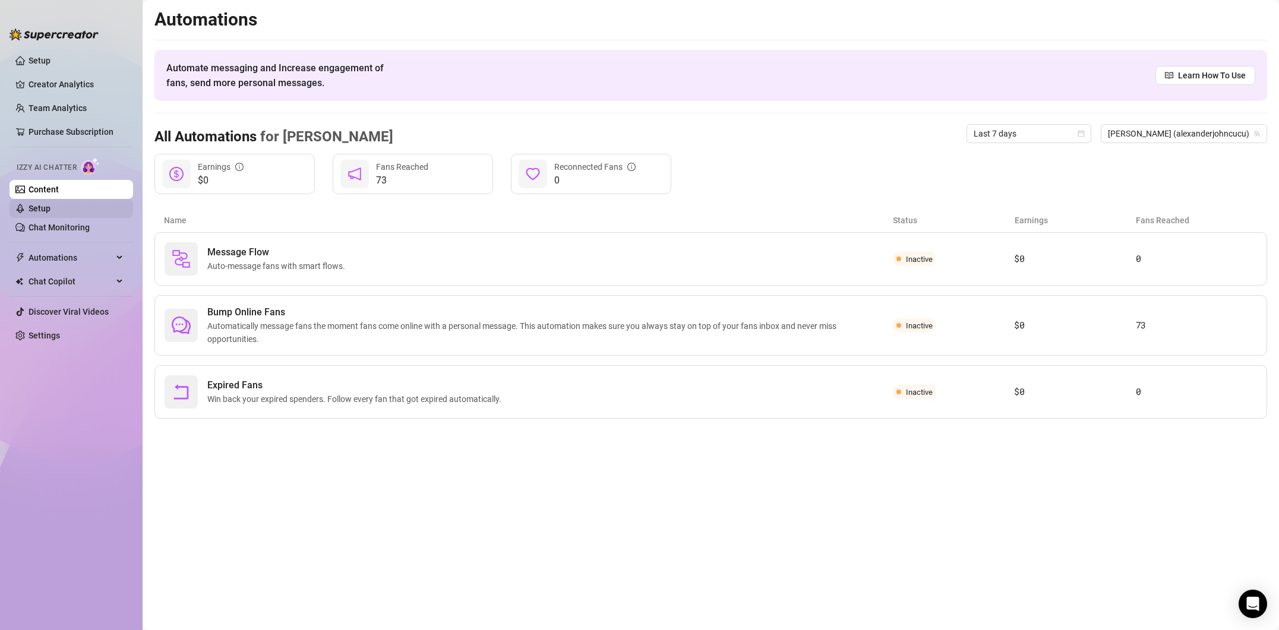
click at [45, 204] on link "Setup" at bounding box center [40, 209] width 22 height 10
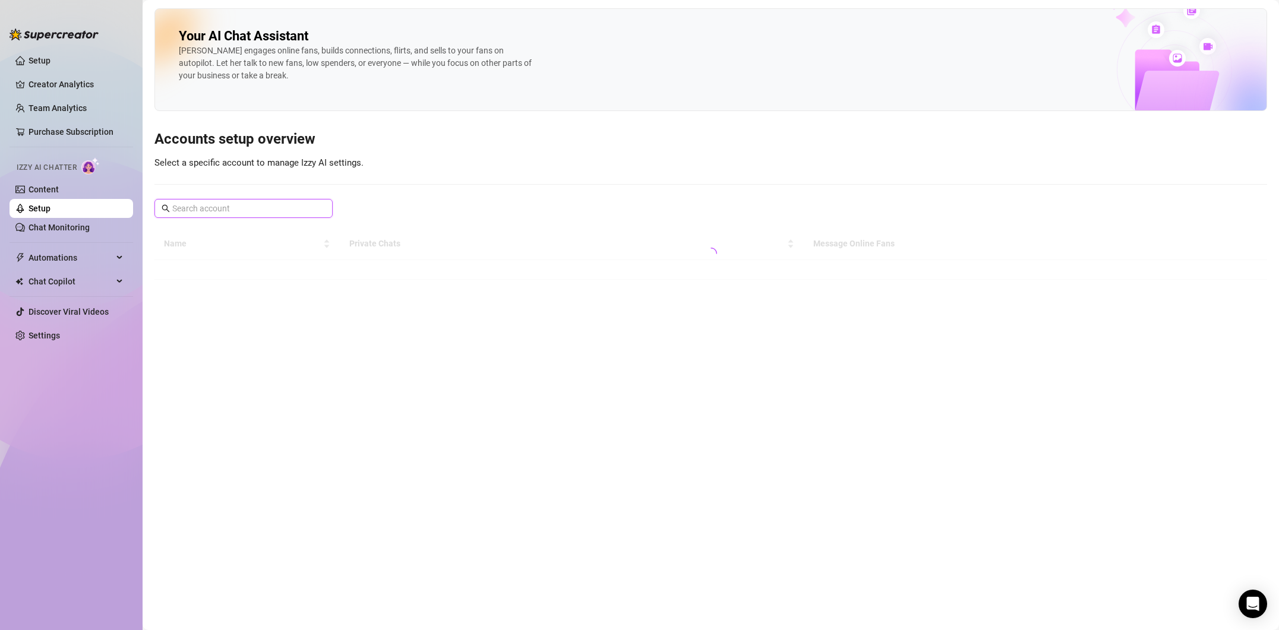
click at [295, 206] on input "text" at bounding box center [244, 208] width 144 height 13
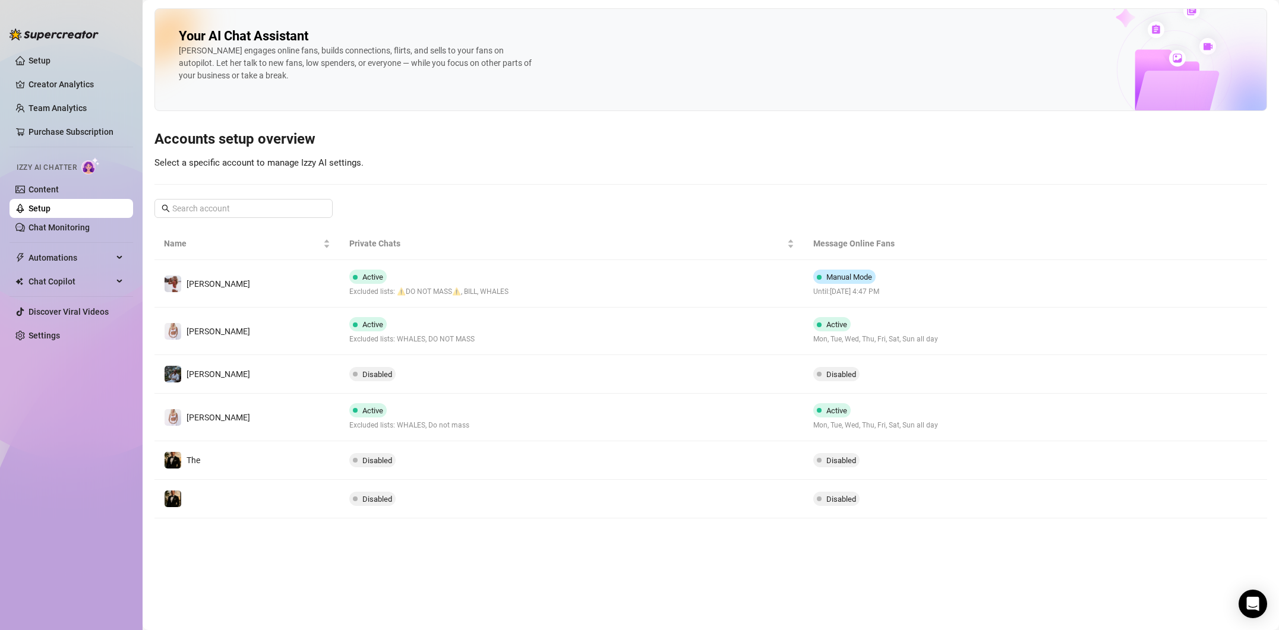
click at [524, 363] on td "Disabled" at bounding box center [571, 374] width 463 height 39
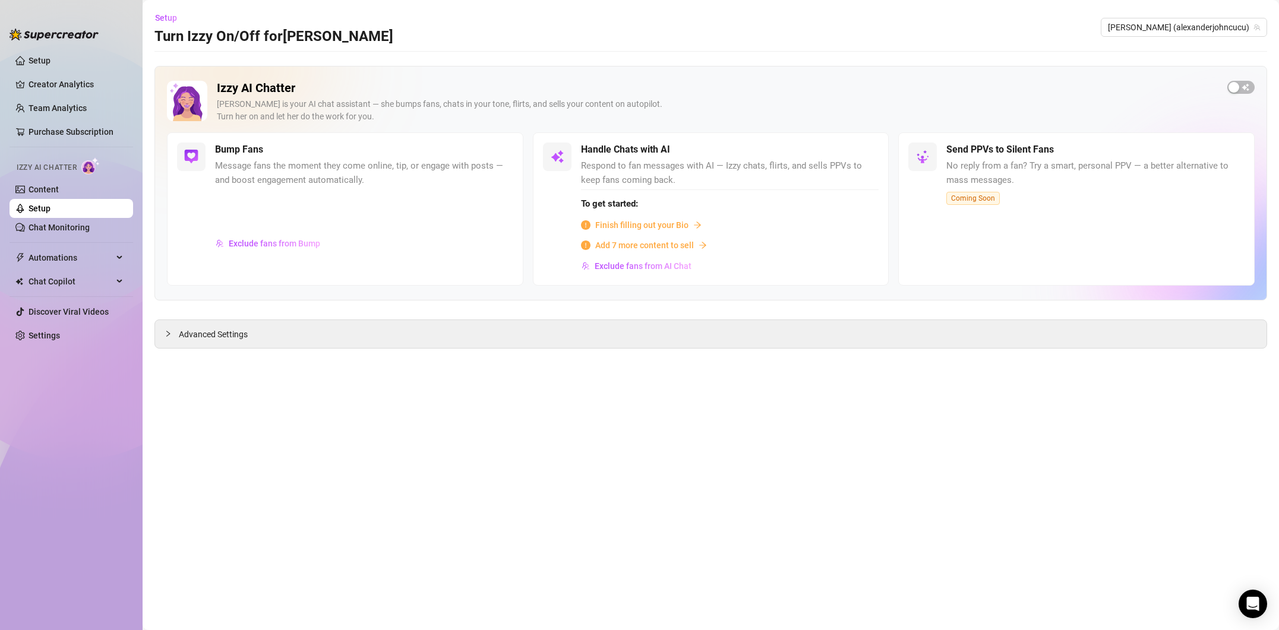
click at [642, 228] on span "Finish filling out your Bio" at bounding box center [641, 225] width 93 height 13
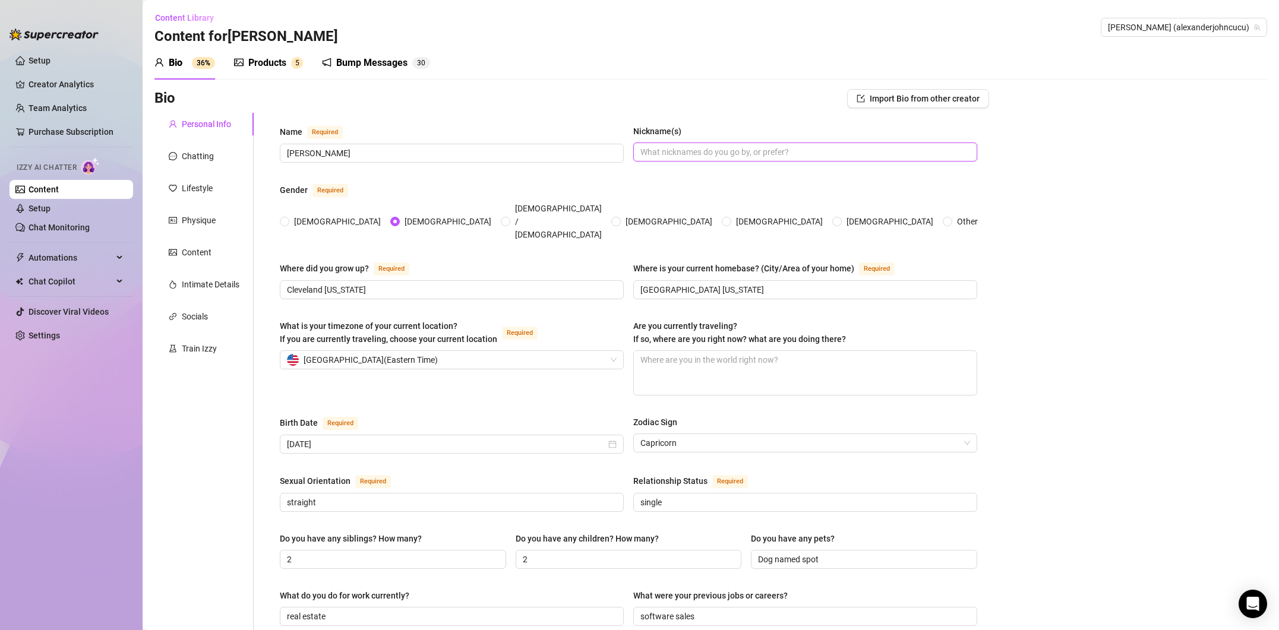
click at [665, 150] on input "Nickname(s)" at bounding box center [804, 152] width 327 height 13
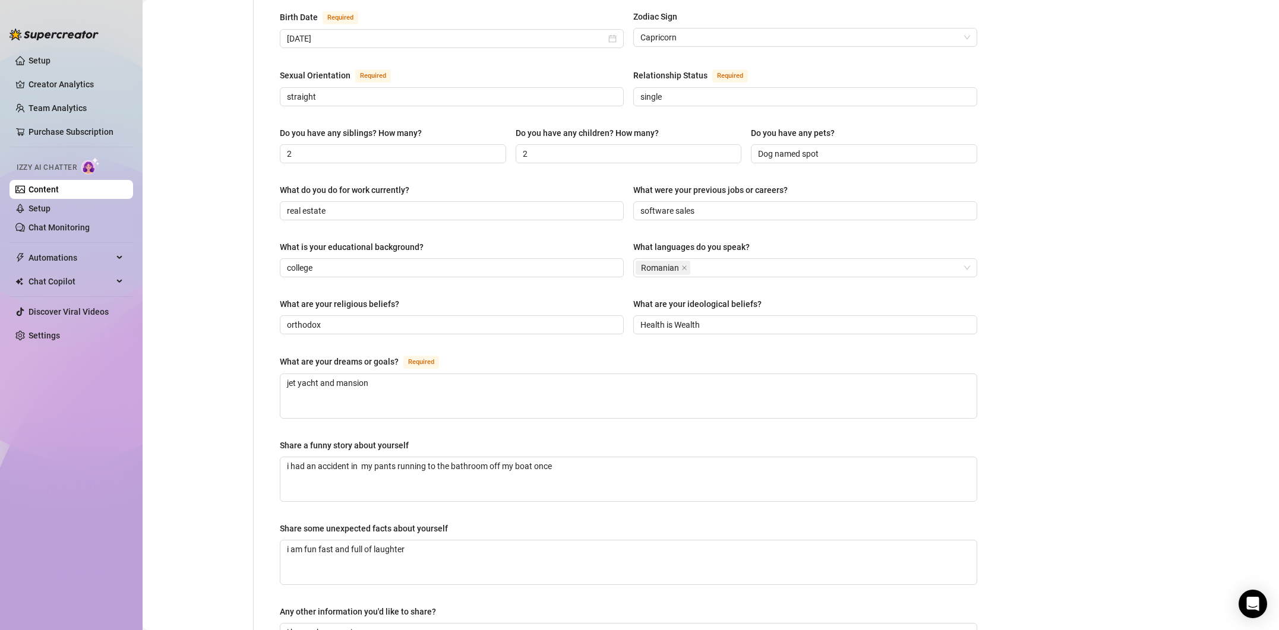
scroll to position [406, 0]
click at [297, 374] on textarea "jet yacht and mansion" at bounding box center [628, 396] width 696 height 44
click at [375, 374] on textarea "jets yachts and mansion" at bounding box center [628, 396] width 696 height 44
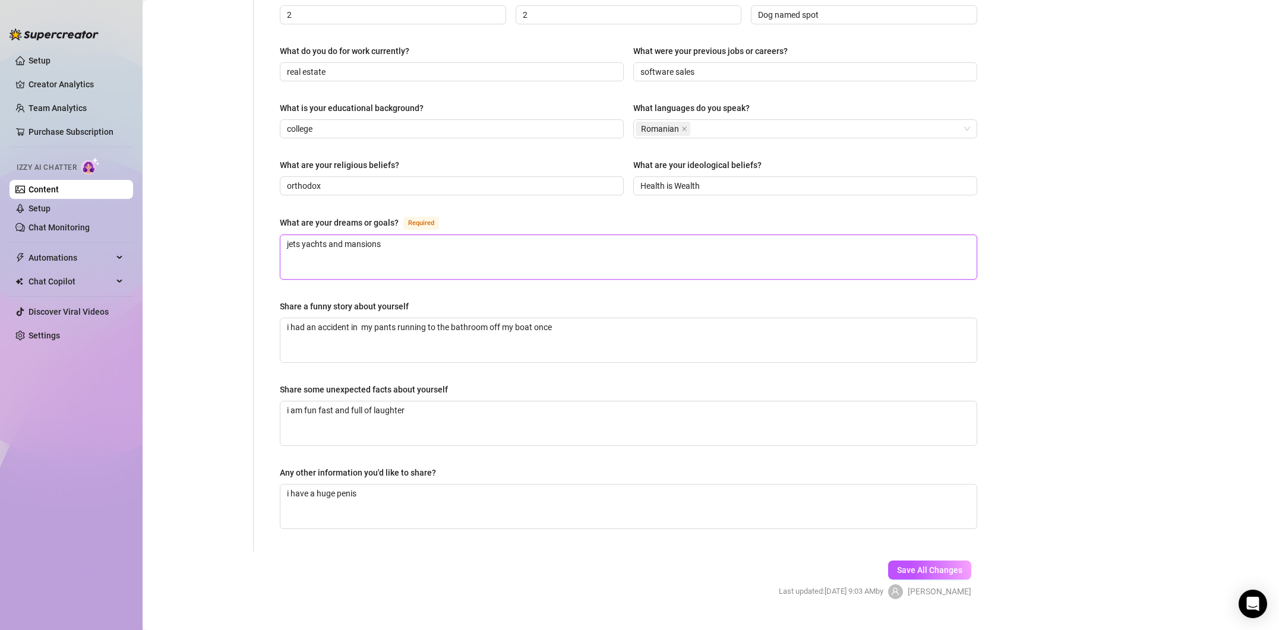
scroll to position [547, 0]
click at [920, 559] on button "Save All Changes" at bounding box center [929, 568] width 83 height 19
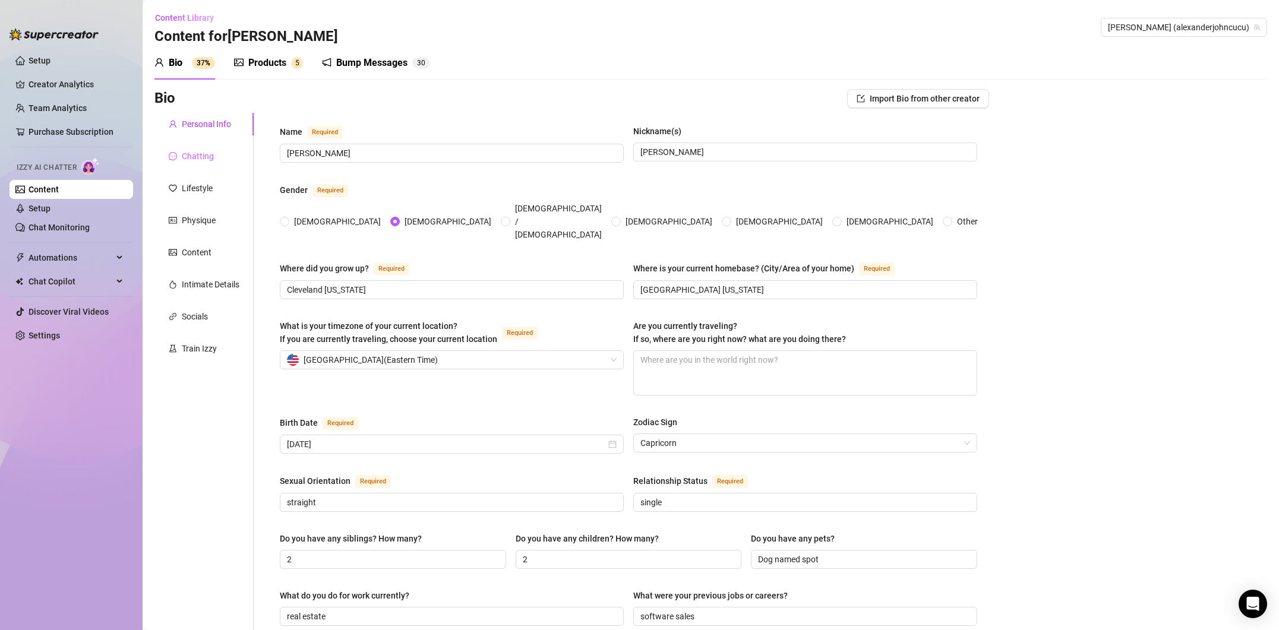
click at [214, 149] on div "Chatting" at bounding box center [203, 156] width 99 height 23
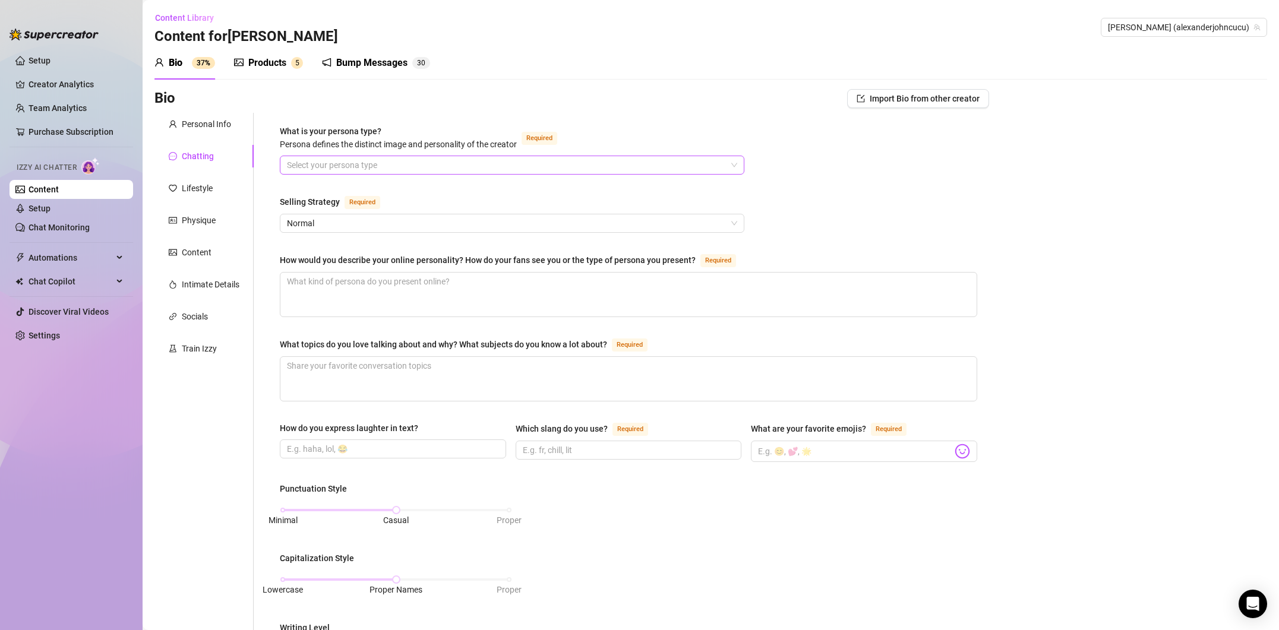
click at [291, 164] on input "What is your persona type? [PERSON_NAME] defines the distinct image and persona…" at bounding box center [507, 165] width 440 height 18
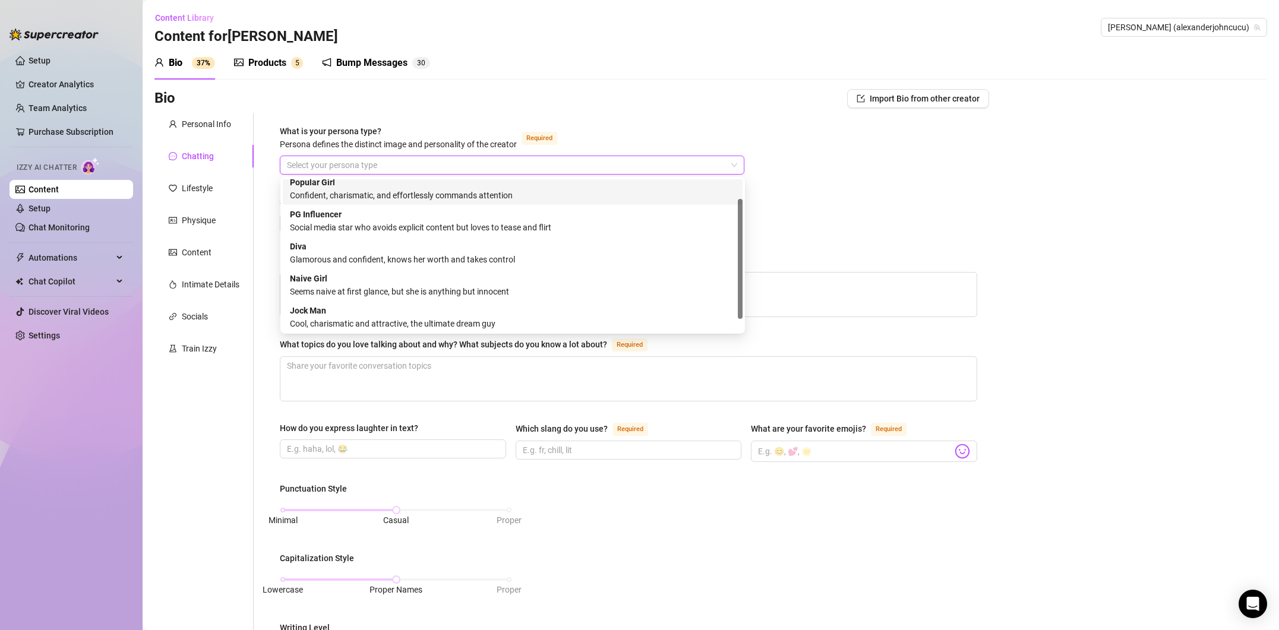
scroll to position [40, 0]
click at [346, 310] on div "Jock Man Cool, charismatic and attractive, the ultimate dream guy" at bounding box center [513, 315] width 446 height 26
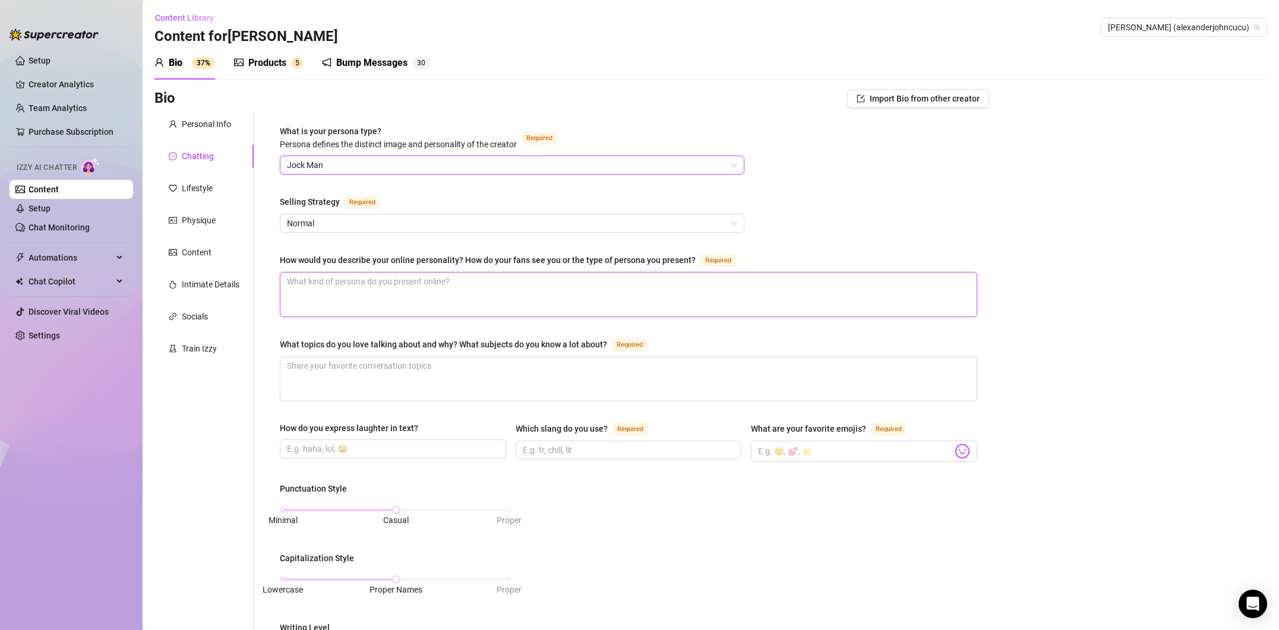
click at [352, 280] on textarea "How would you describe your online personality? How do your fans see you or the…" at bounding box center [628, 295] width 696 height 44
click at [386, 363] on textarea "What topics do you love talking about and why? What subjects do you know a lot …" at bounding box center [628, 379] width 696 height 44
click at [321, 452] on input "How do you express laughter in text?" at bounding box center [392, 449] width 210 height 13
drag, startPoint x: 559, startPoint y: 444, endPoint x: 609, endPoint y: 447, distance: 50.0
click at [566, 444] on input "Which slang do you use? Required" at bounding box center [628, 450] width 210 height 13
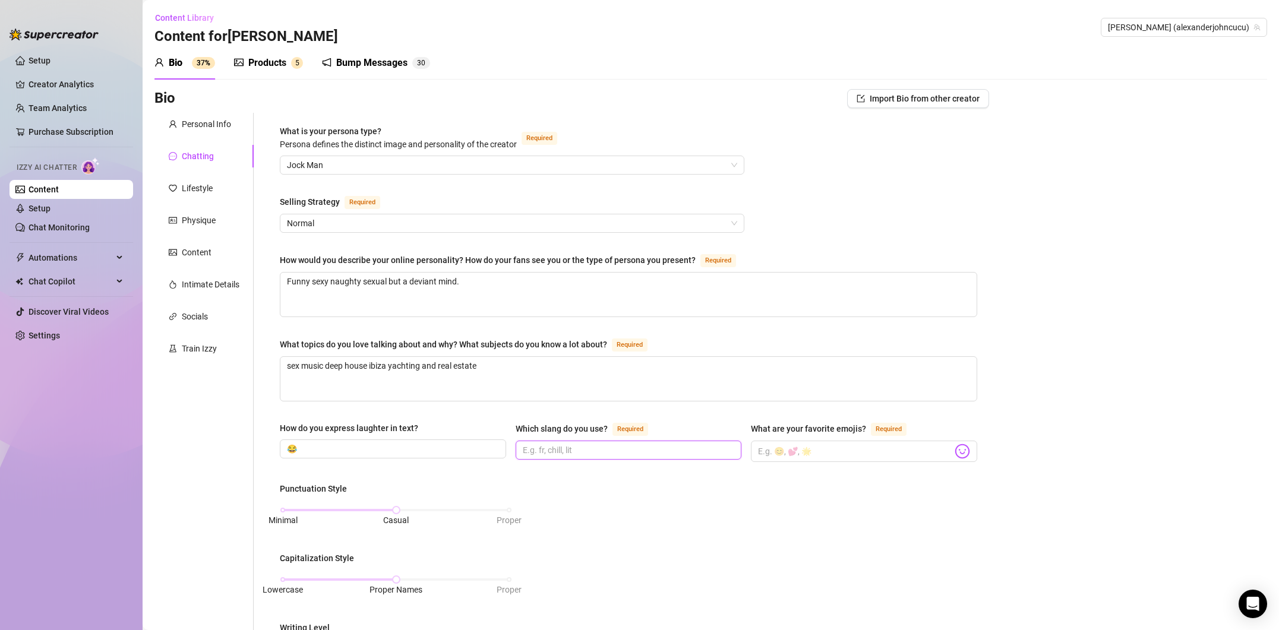
click at [619, 447] on input "Which slang do you use? Required" at bounding box center [628, 450] width 210 height 13
drag, startPoint x: 403, startPoint y: 514, endPoint x: 494, endPoint y: 516, distance: 90.9
click at [532, 516] on div "Punctuation Style Minimal Casual Proper Capitalization Style Lowercase Proper N…" at bounding box center [629, 623] width 698 height 282
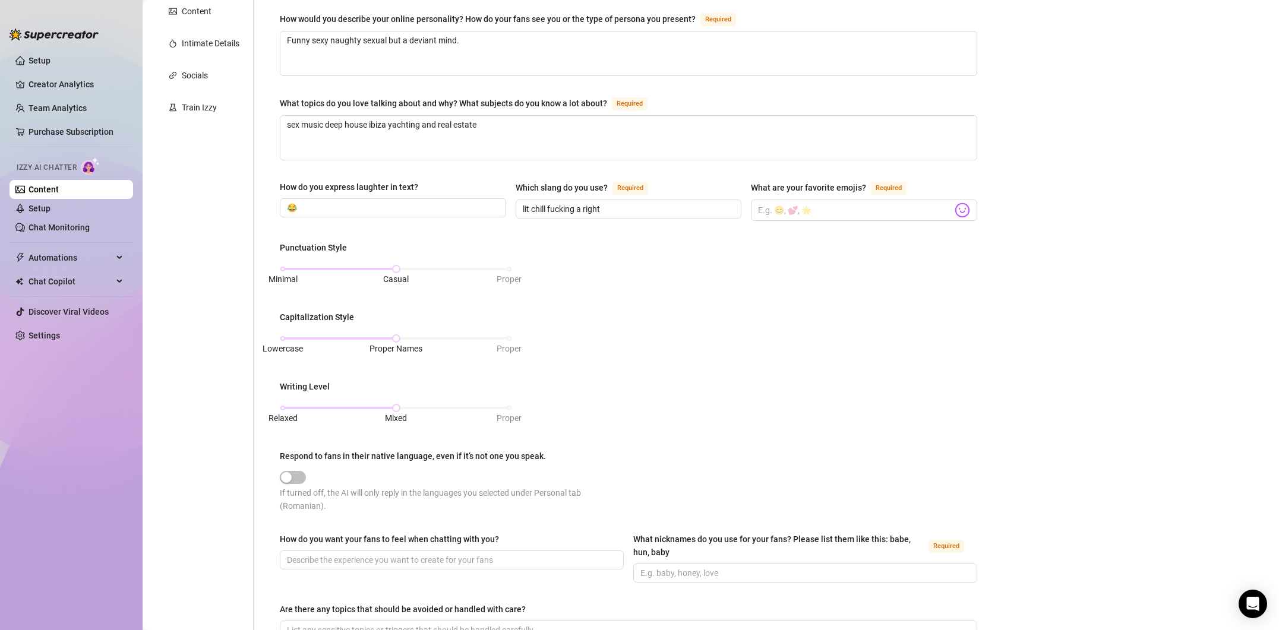
scroll to position [253, 0]
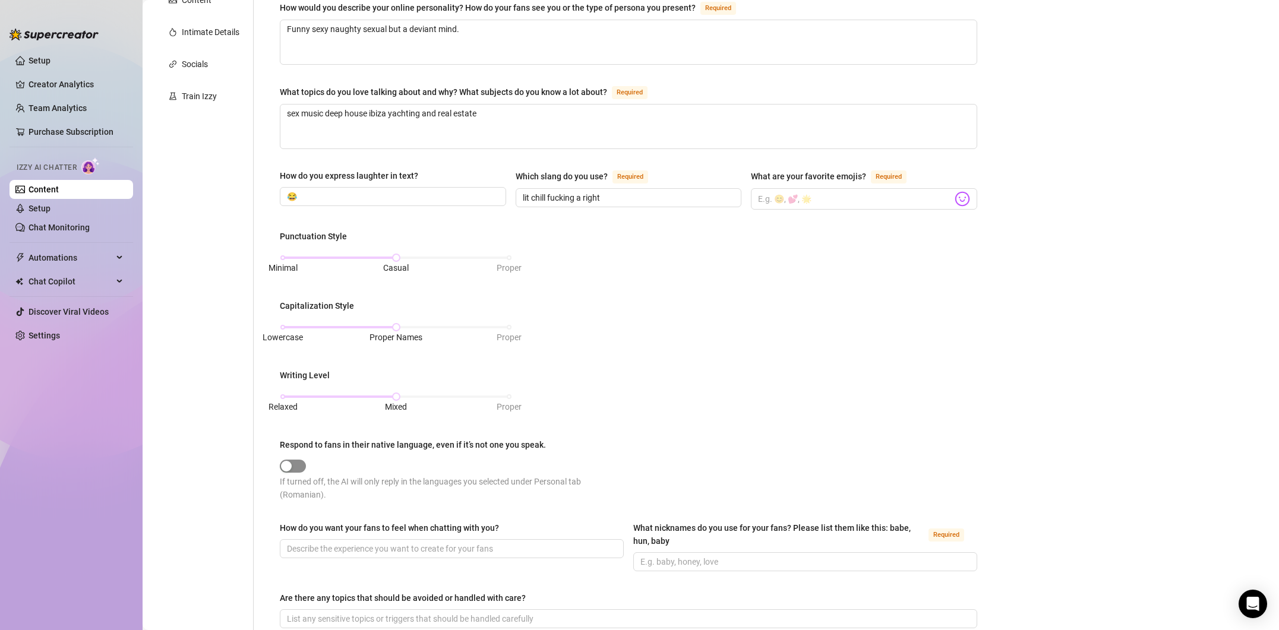
click at [290, 469] on div "button" at bounding box center [286, 466] width 11 height 11
click at [295, 463] on span "button" at bounding box center [293, 466] width 26 height 13
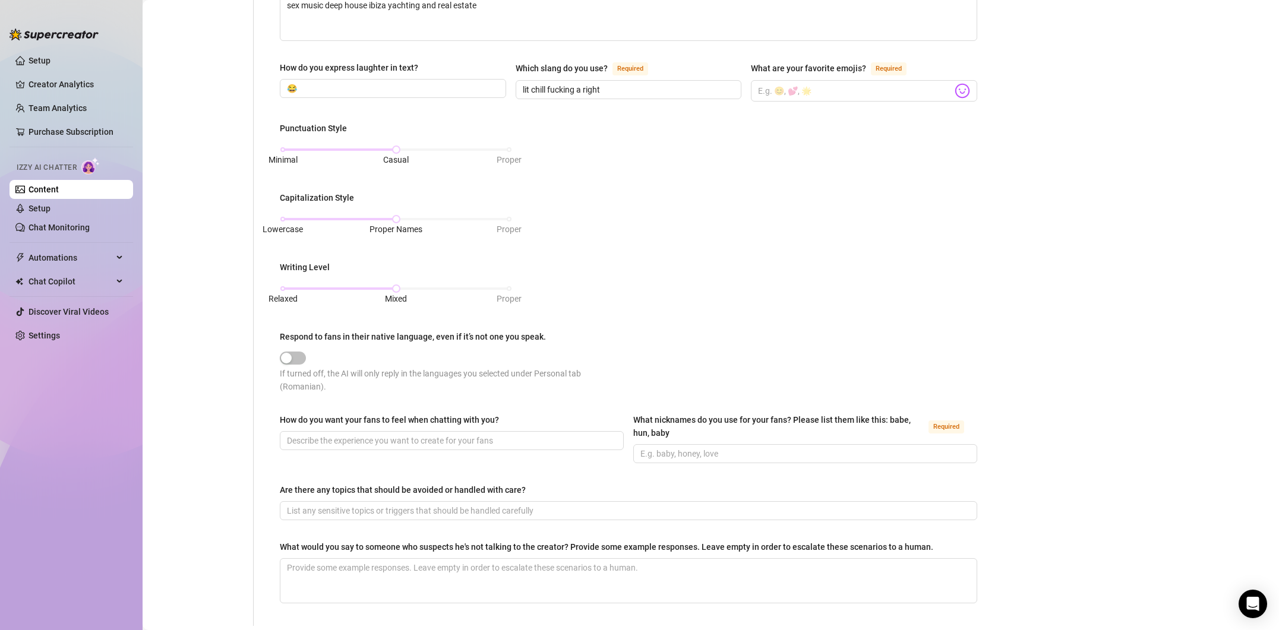
scroll to position [361, 0]
click at [403, 441] on input "How do you want your fans to feel when chatting with you?" at bounding box center [450, 440] width 327 height 13
drag, startPoint x: 667, startPoint y: 449, endPoint x: 688, endPoint y: 449, distance: 21.4
click at [670, 449] on input "What nicknames do you use for your fans? Please list them like this: babe, hun,…" at bounding box center [804, 453] width 327 height 13
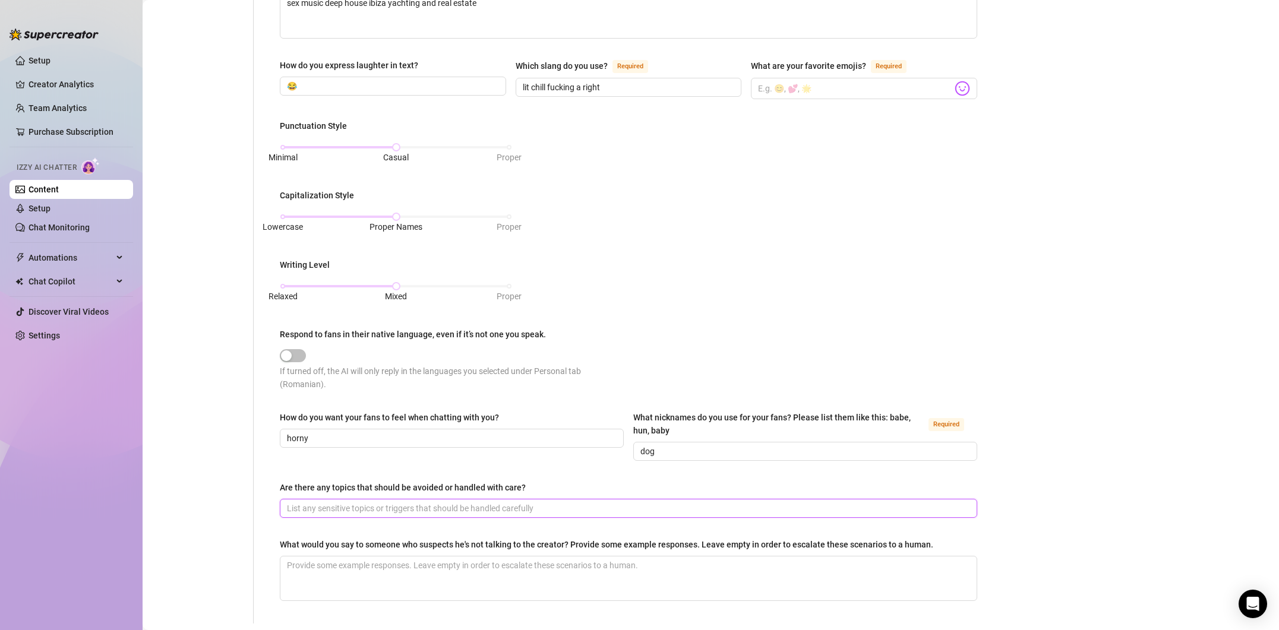
click at [474, 502] on input "Are there any topics that should be avoided or handled with care?" at bounding box center [627, 508] width 681 height 13
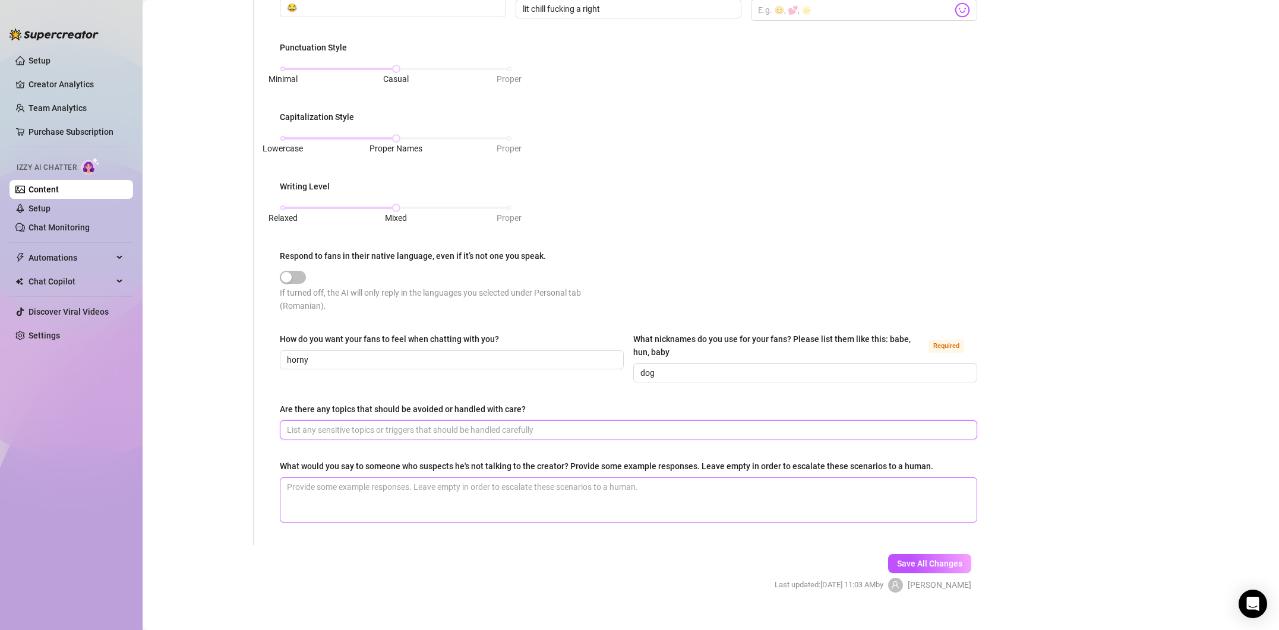
scroll to position [447, 0]
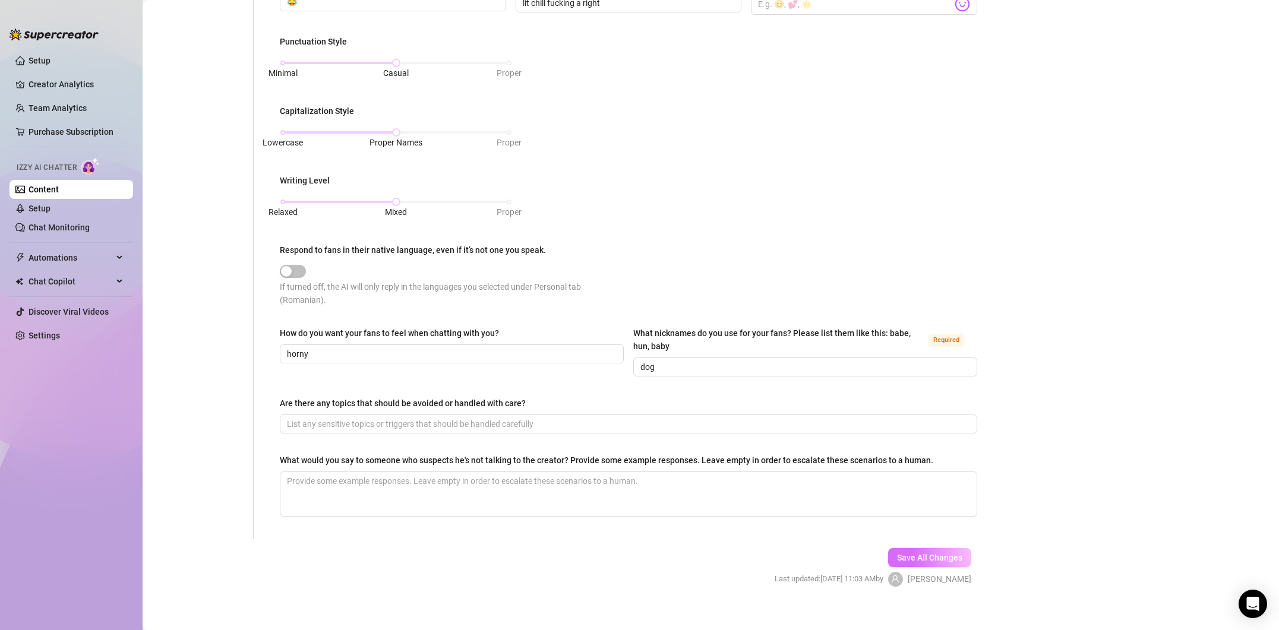
click at [925, 553] on span "Save All Changes" at bounding box center [929, 558] width 65 height 10
